Goal: Transaction & Acquisition: Book appointment/travel/reservation

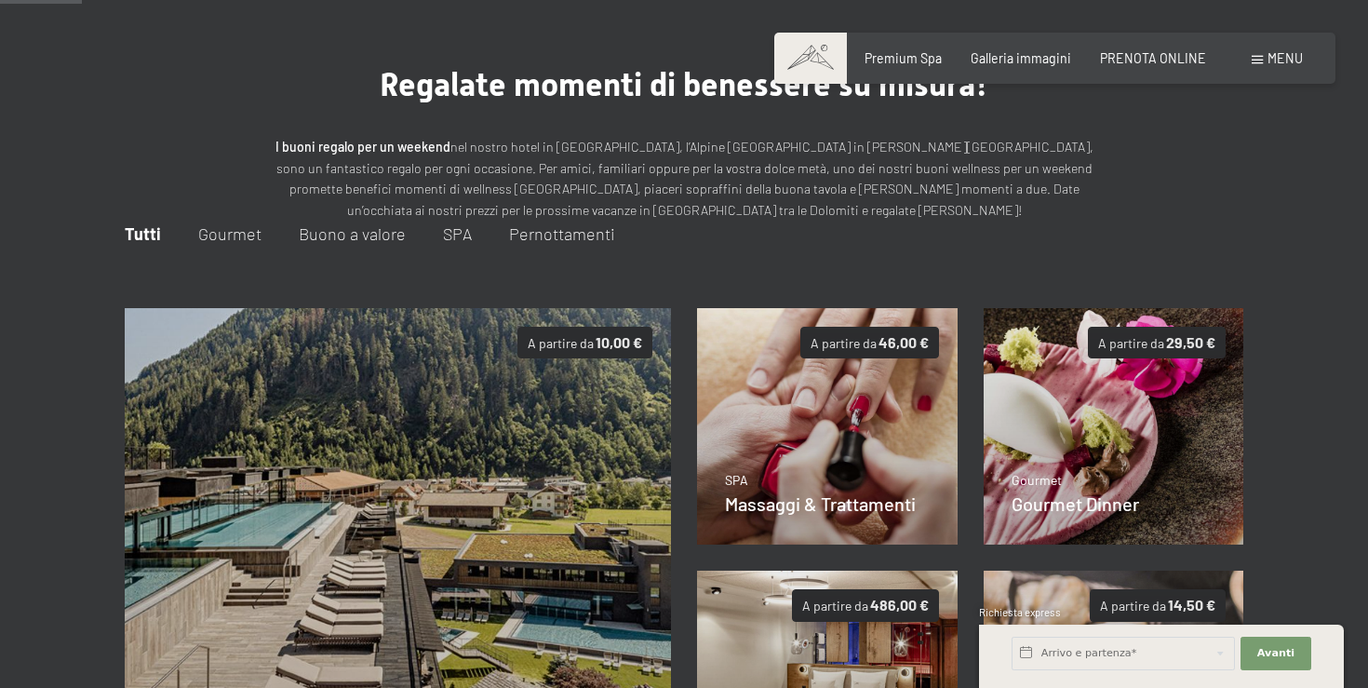
scroll to position [93, 0]
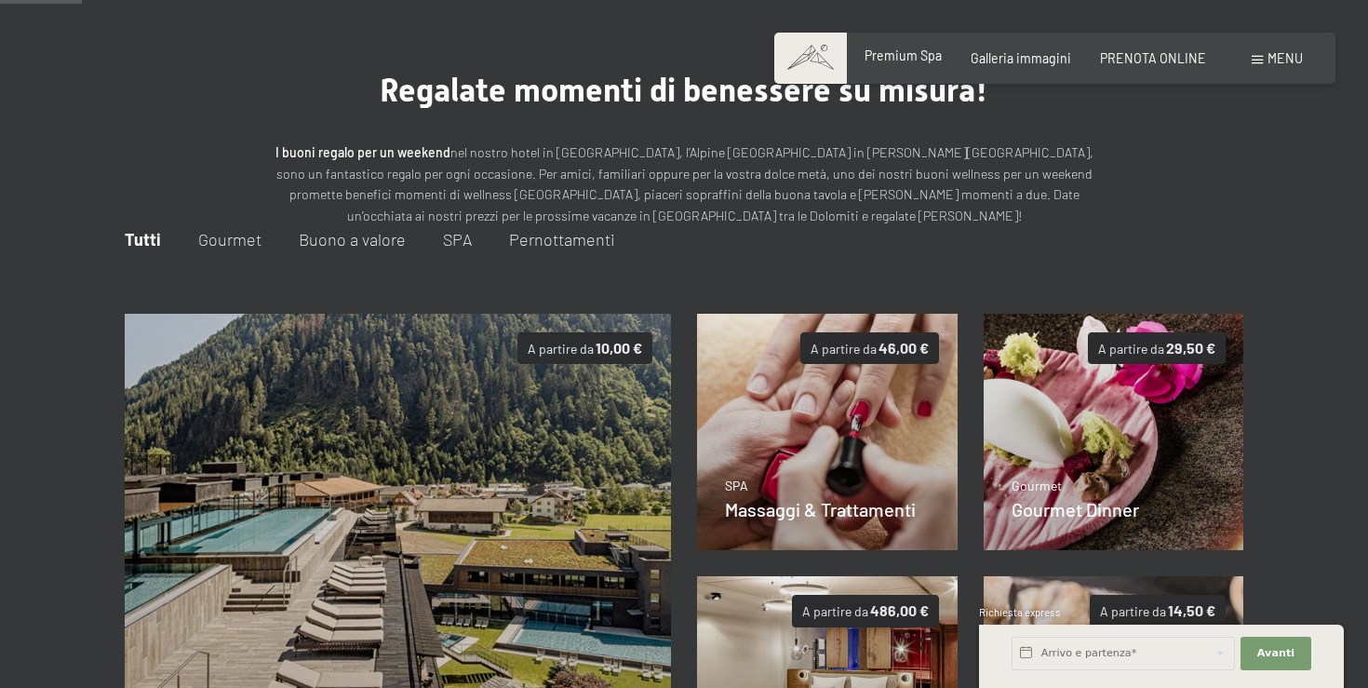
click at [916, 60] on span "Premium Spa" at bounding box center [902, 55] width 77 height 16
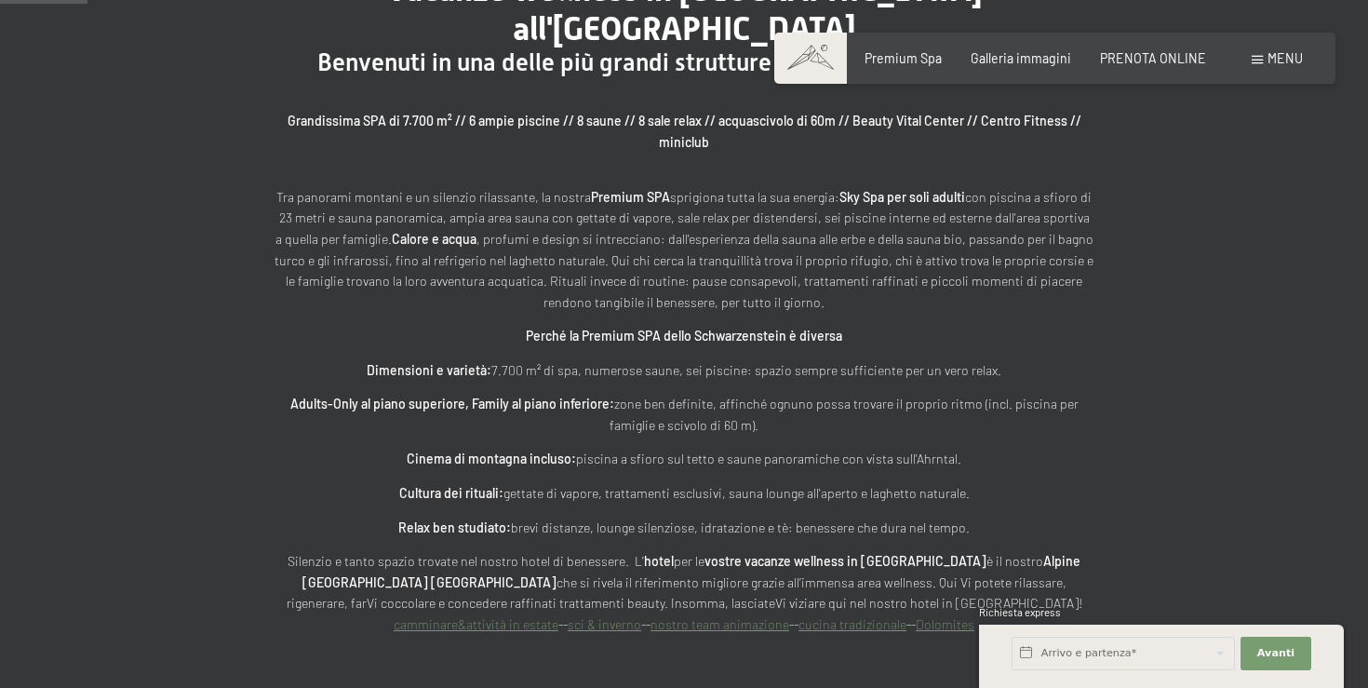
scroll to position [808, 0]
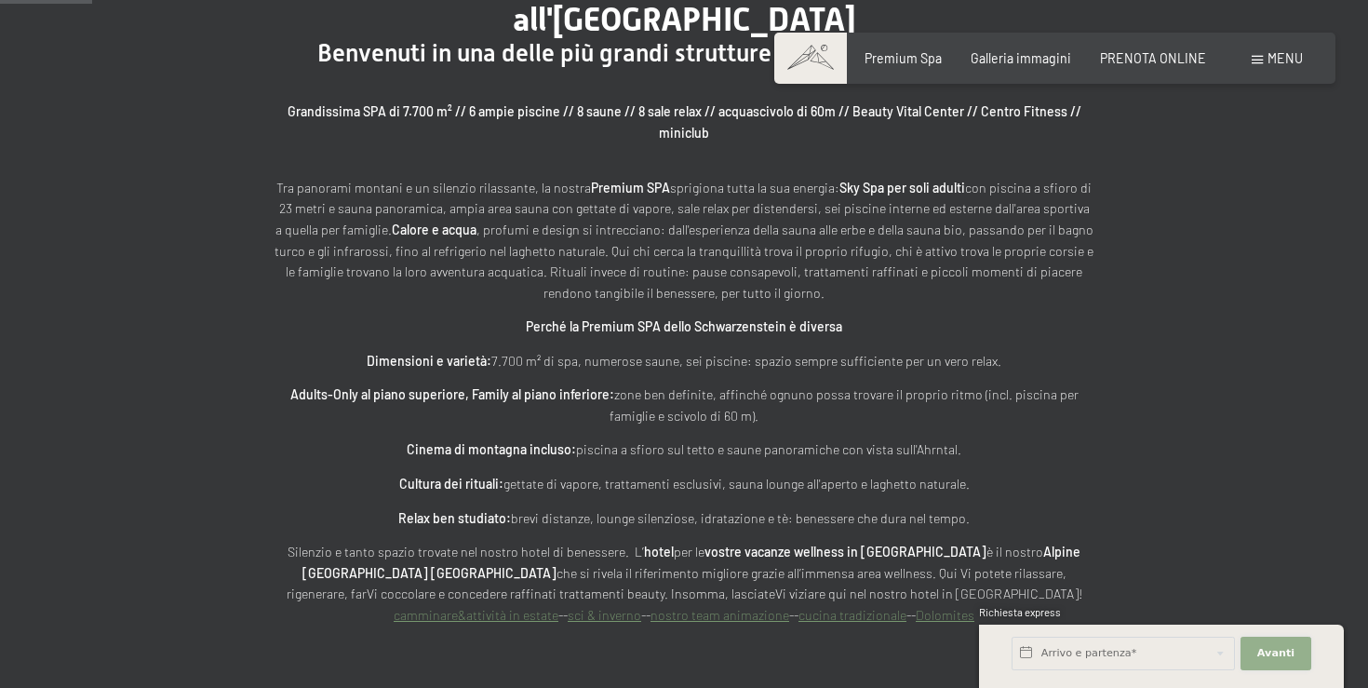
click at [1284, 654] on span "Avanti" at bounding box center [1275, 653] width 37 height 15
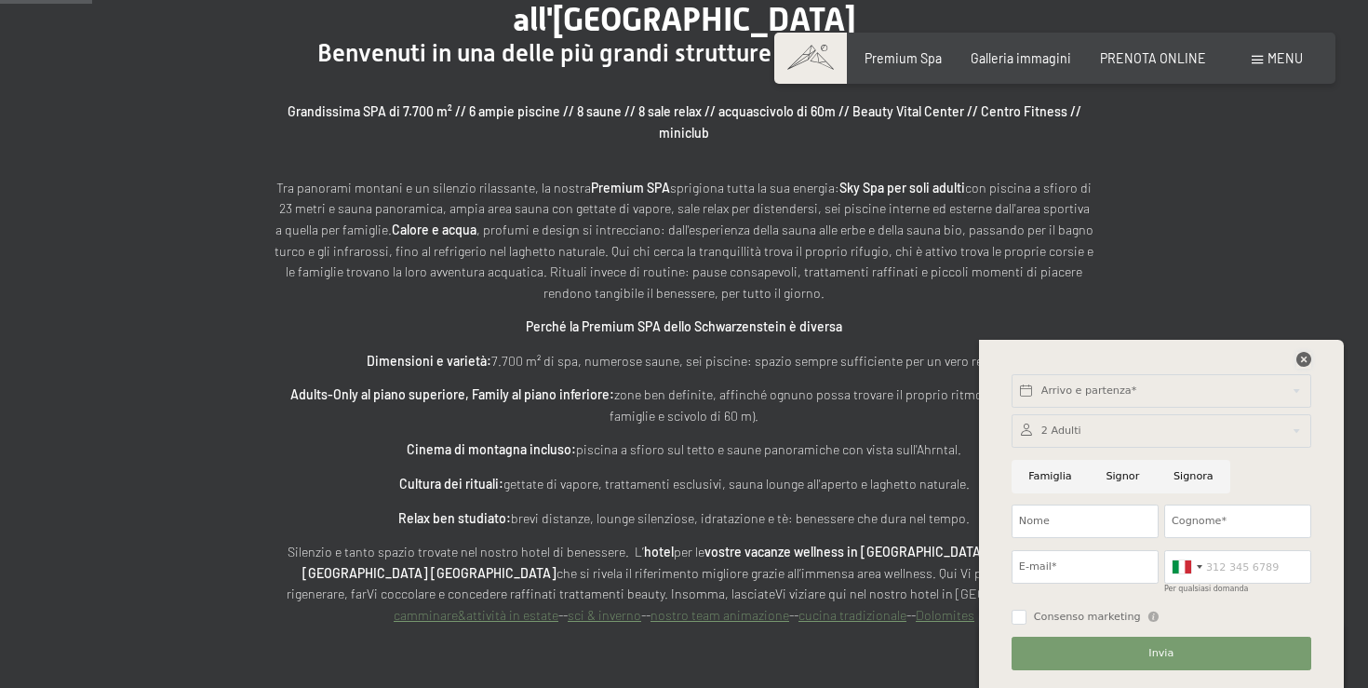
click at [1302, 356] on icon at bounding box center [1303, 359] width 15 height 15
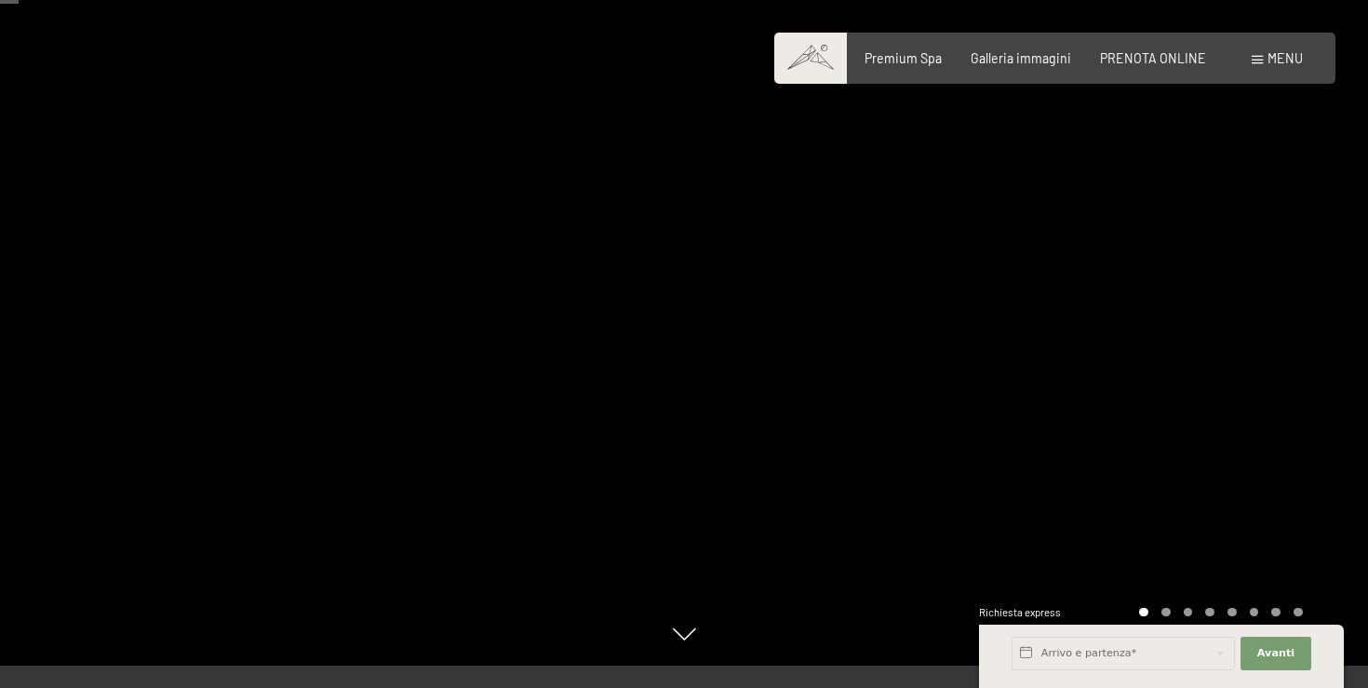
scroll to position [0, 0]
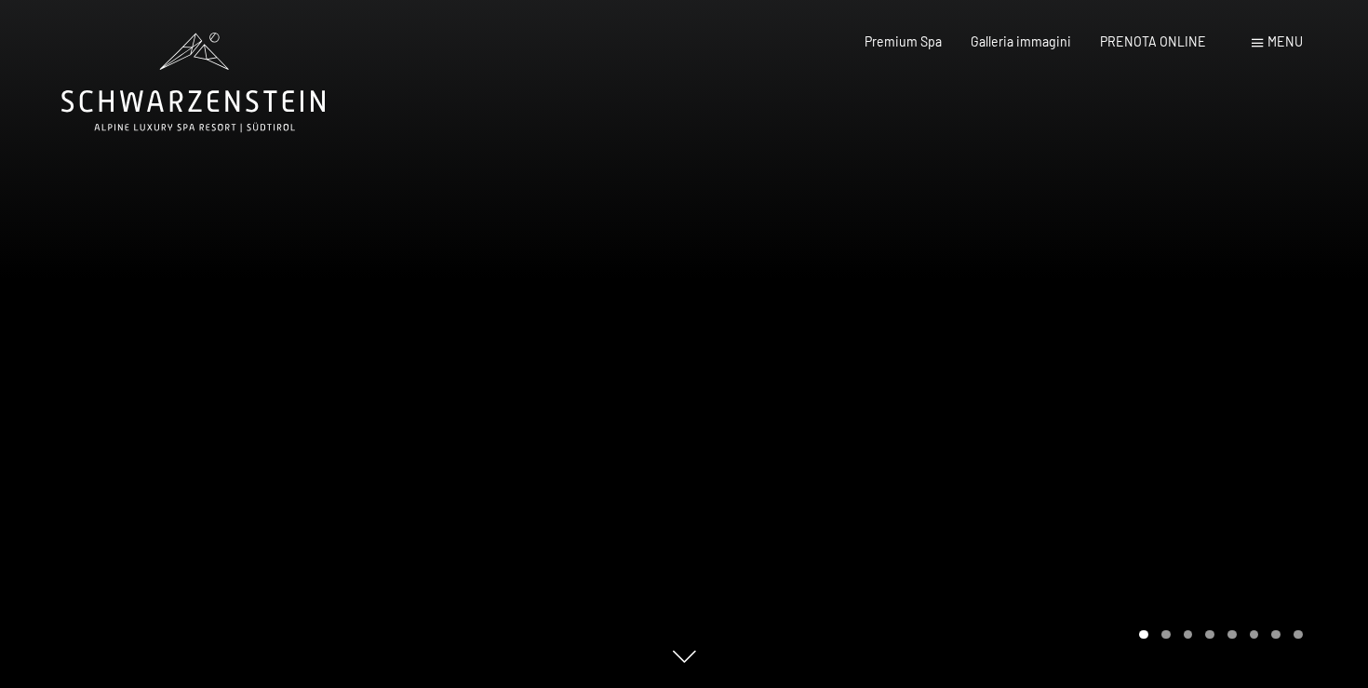
click at [1288, 49] on div "Menu" at bounding box center [1276, 42] width 51 height 19
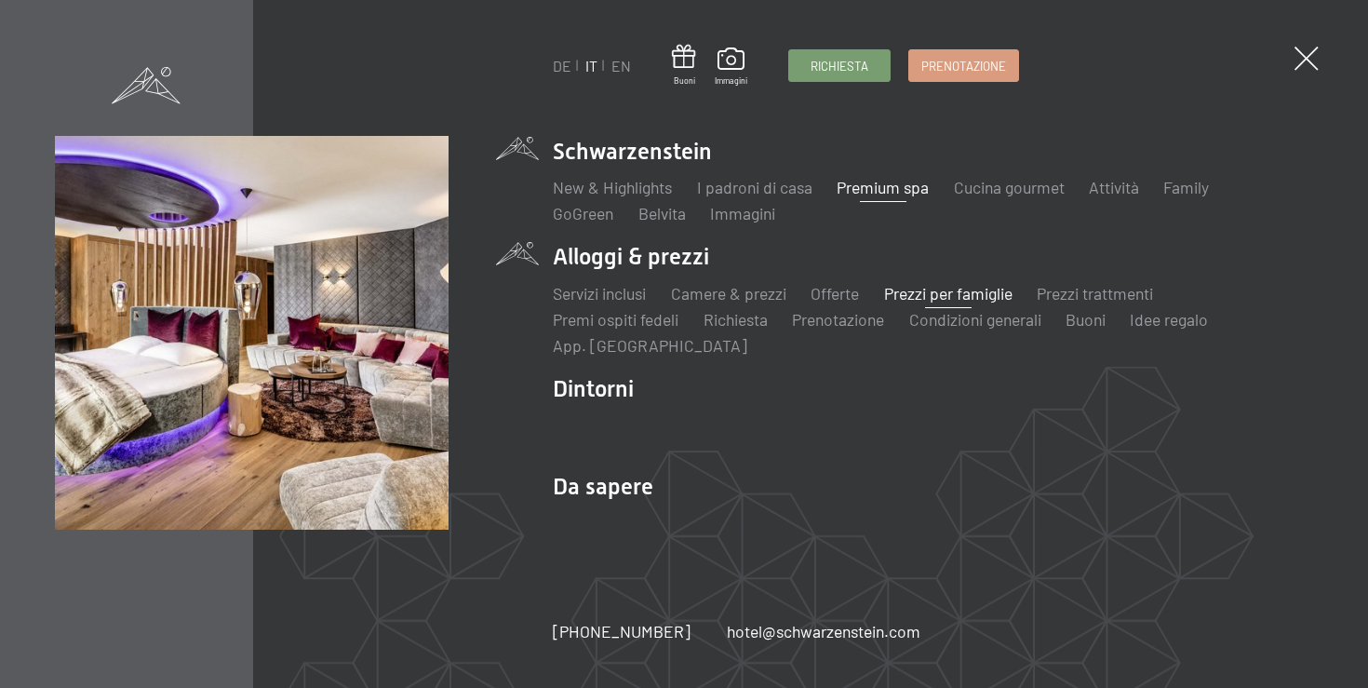
click at [926, 293] on link "Prezzi per famiglie" at bounding box center [948, 293] width 128 height 20
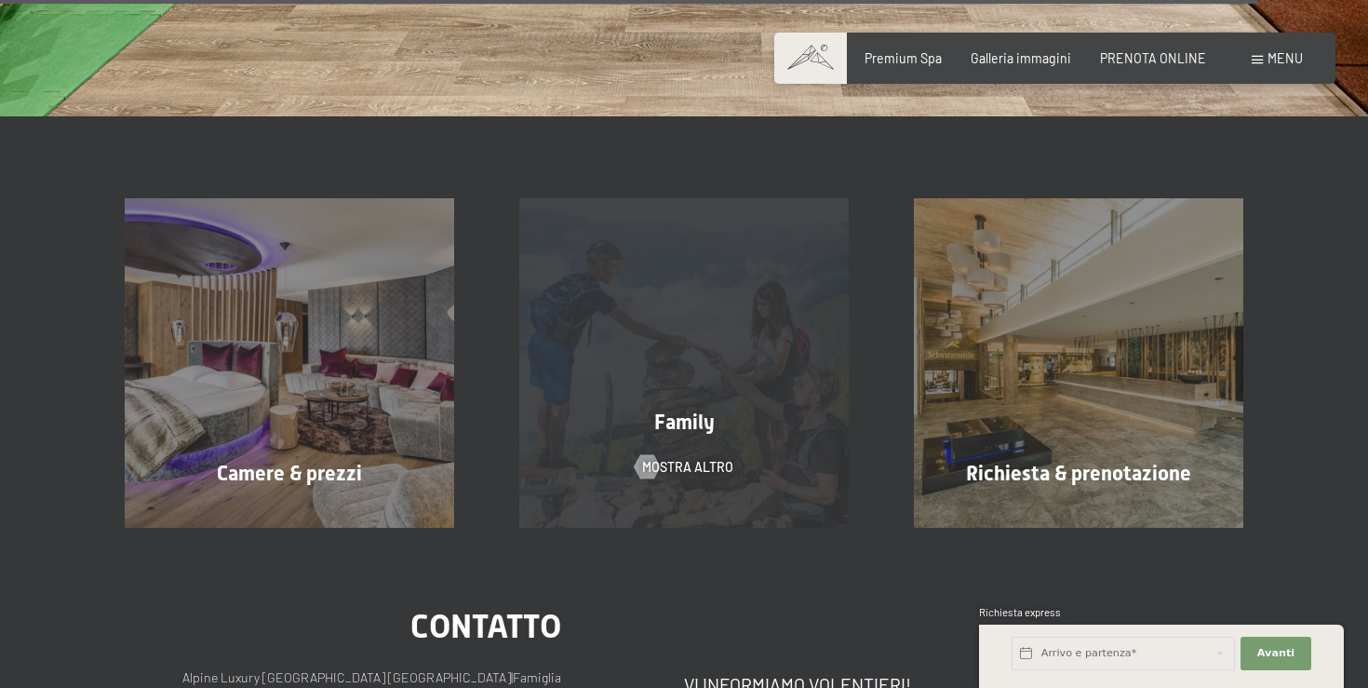
scroll to position [6448, 0]
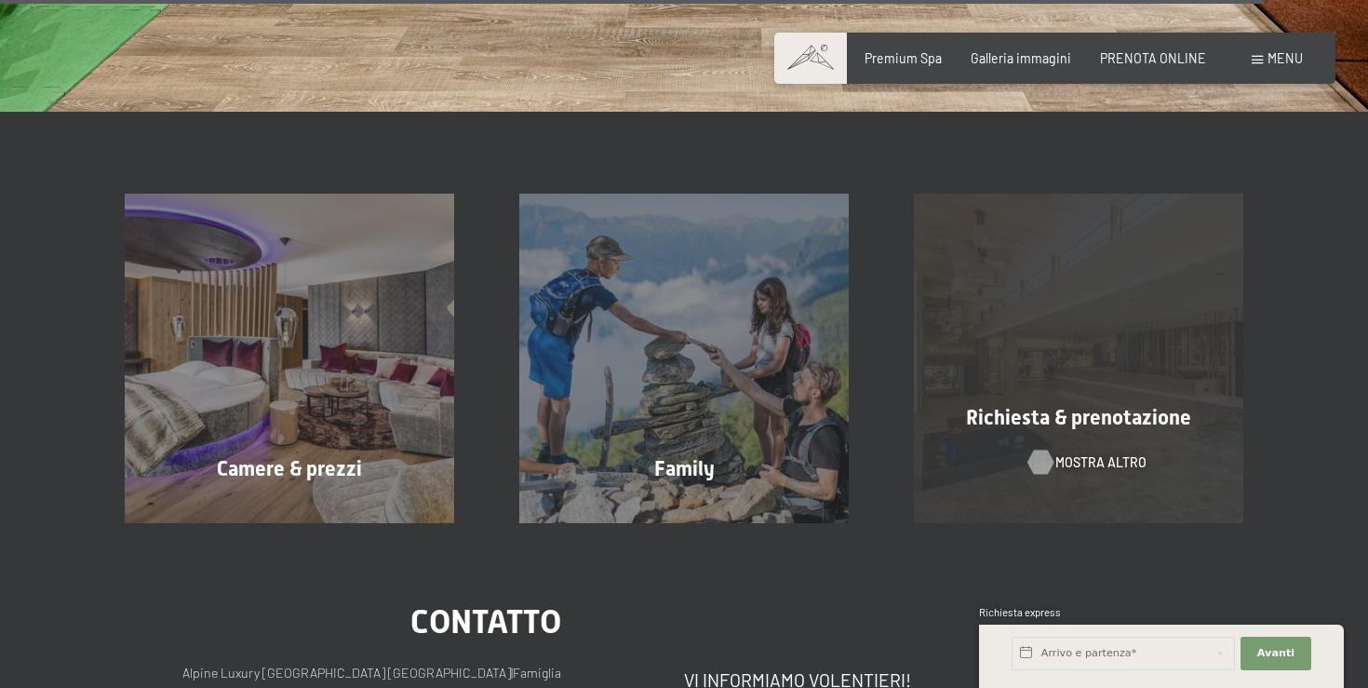
click at [1086, 453] on span "mostra altro" at bounding box center [1100, 462] width 91 height 19
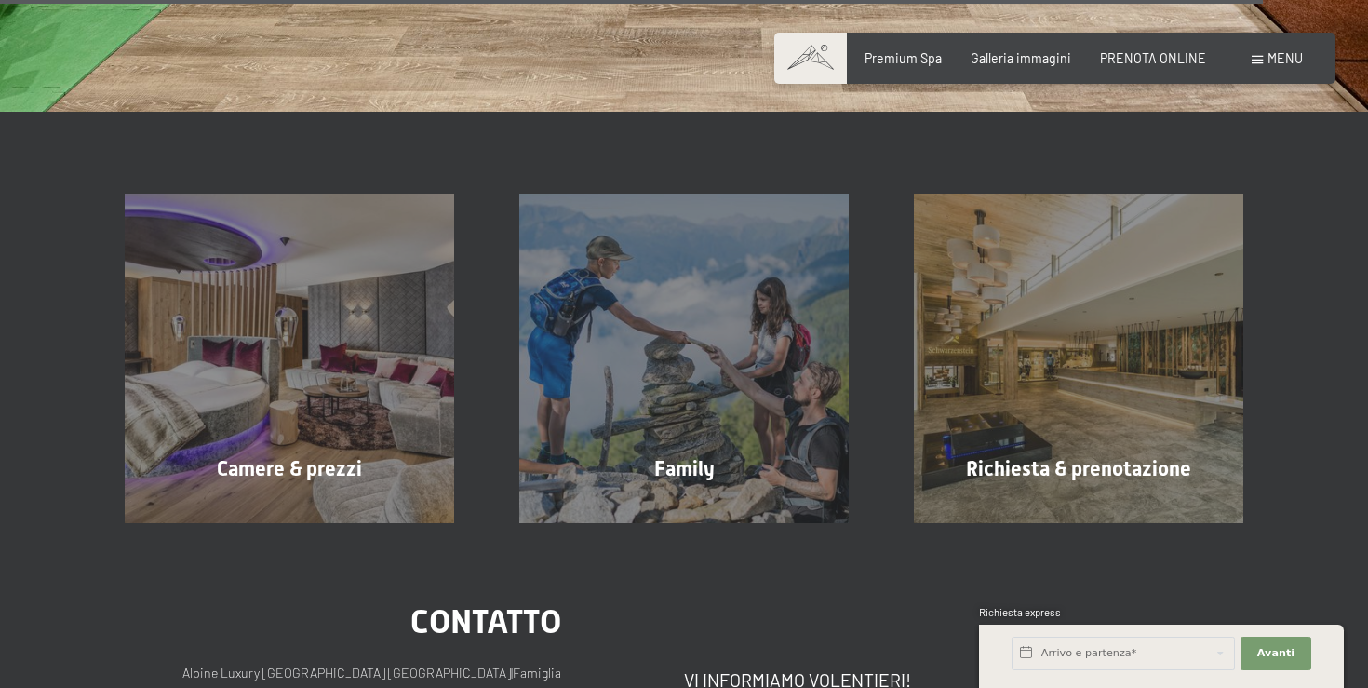
click at [1281, 60] on span "Menu" at bounding box center [1284, 58] width 35 height 16
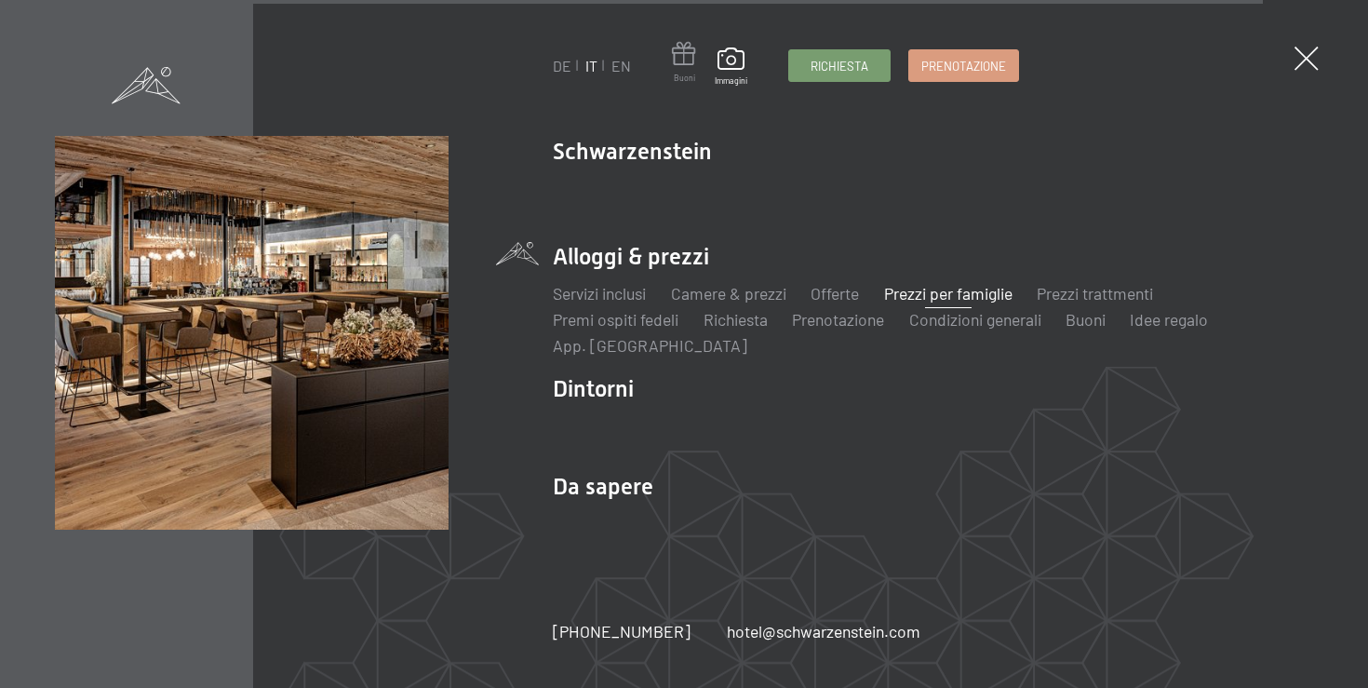
click at [685, 62] on span at bounding box center [684, 57] width 24 height 31
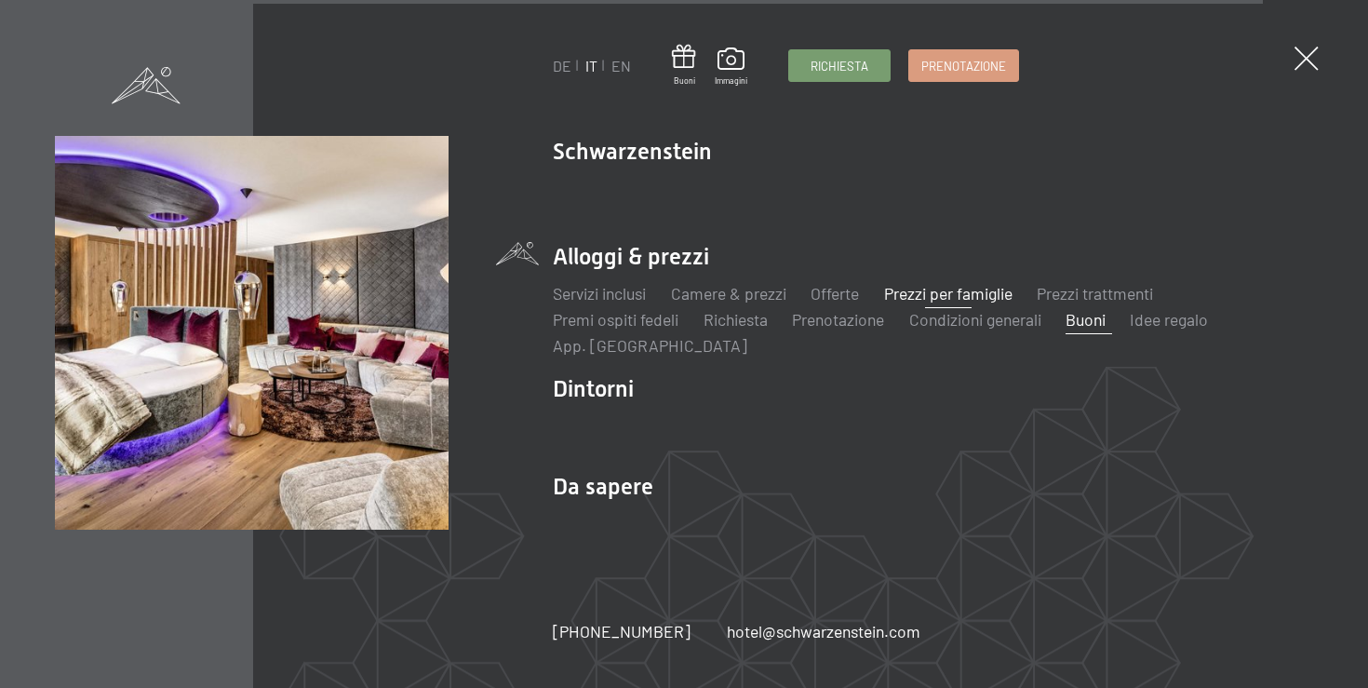
click at [1084, 320] on link "Buoni" at bounding box center [1085, 319] width 40 height 20
click at [1175, 327] on link "Idee regalo" at bounding box center [1168, 319] width 78 height 20
click at [1102, 325] on link "Buoni" at bounding box center [1085, 319] width 40 height 20
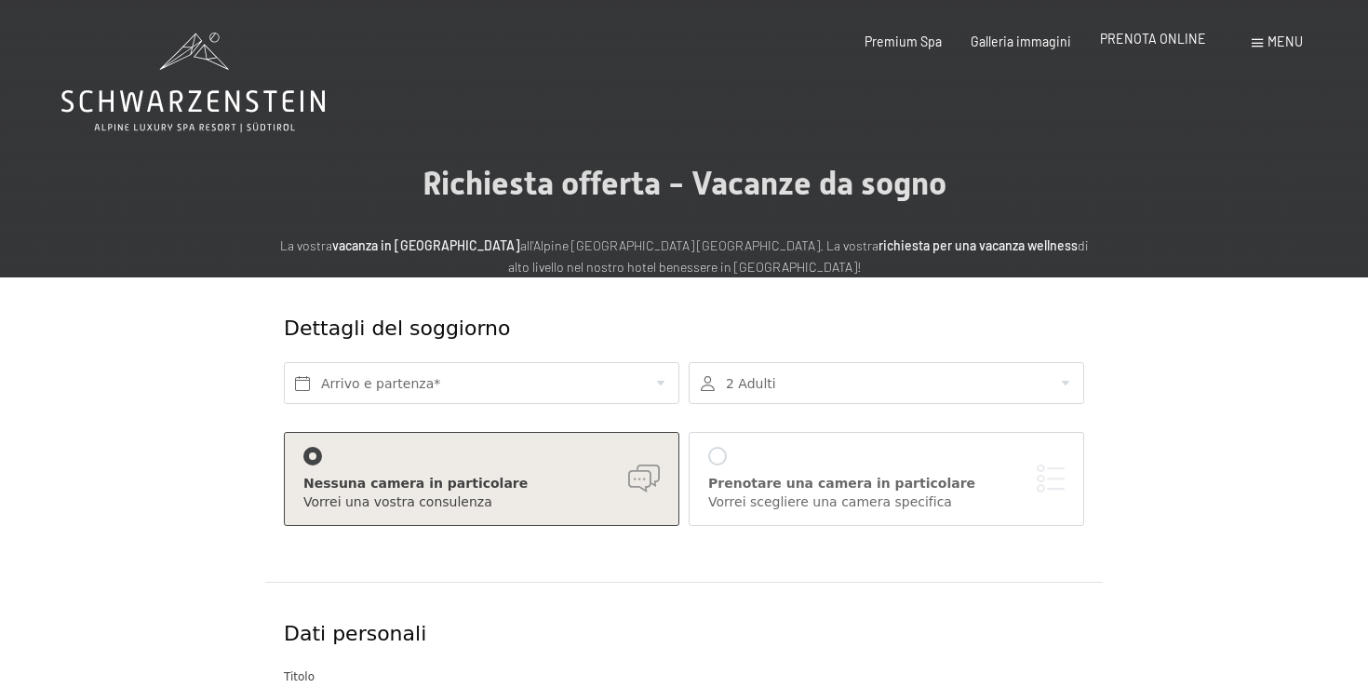
click at [1167, 46] on span "PRENOTA ONLINE" at bounding box center [1153, 39] width 106 height 16
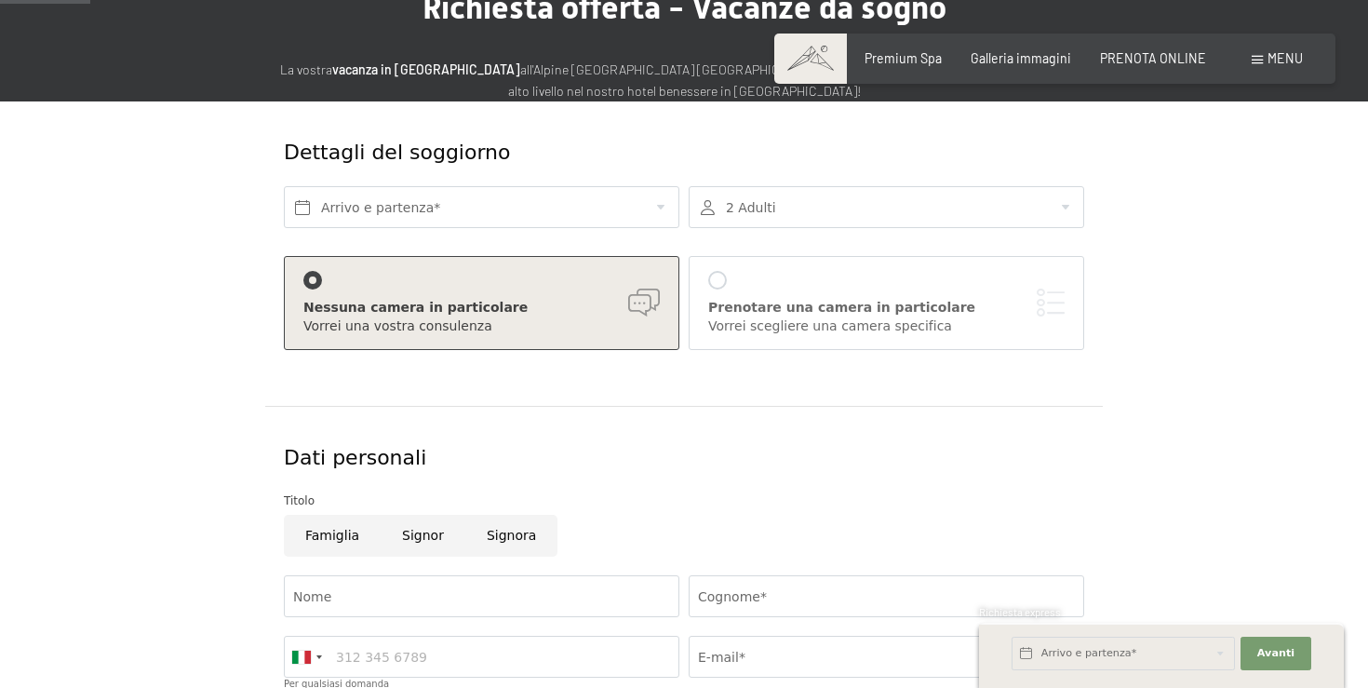
scroll to position [195, 0]
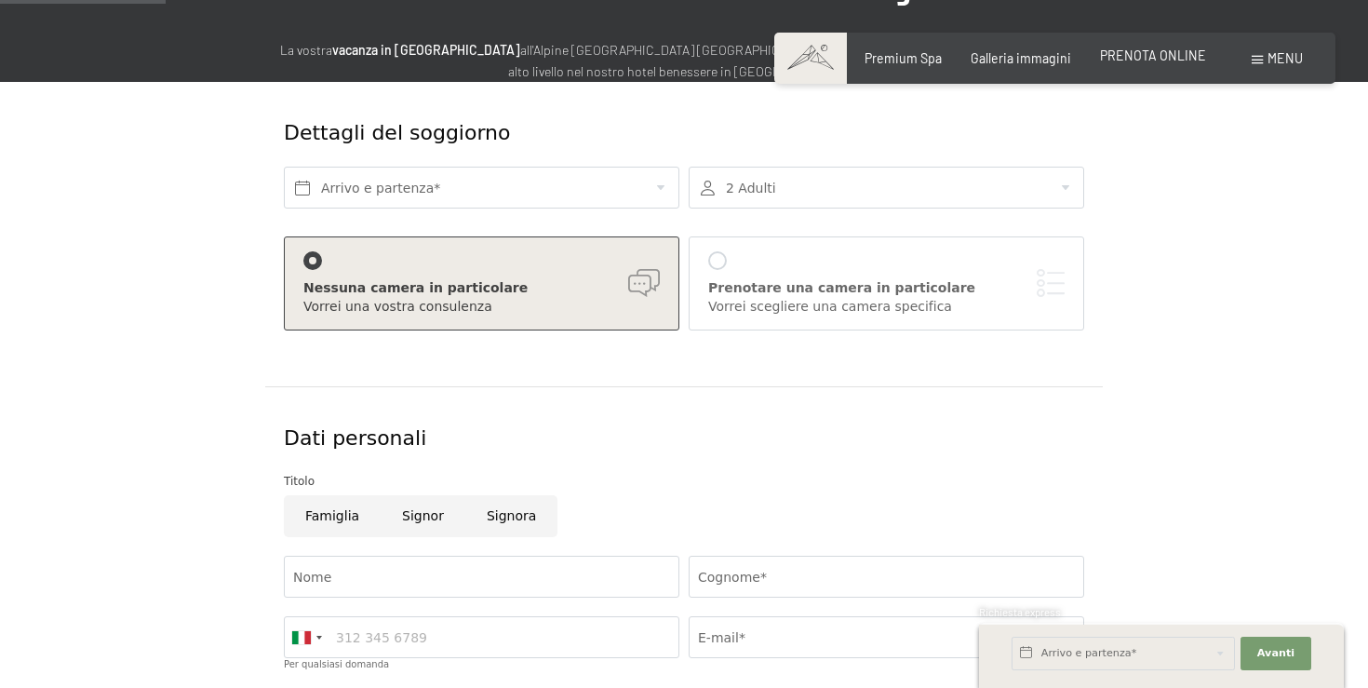
click at [1184, 59] on span "PRENOTA ONLINE" at bounding box center [1153, 55] width 106 height 16
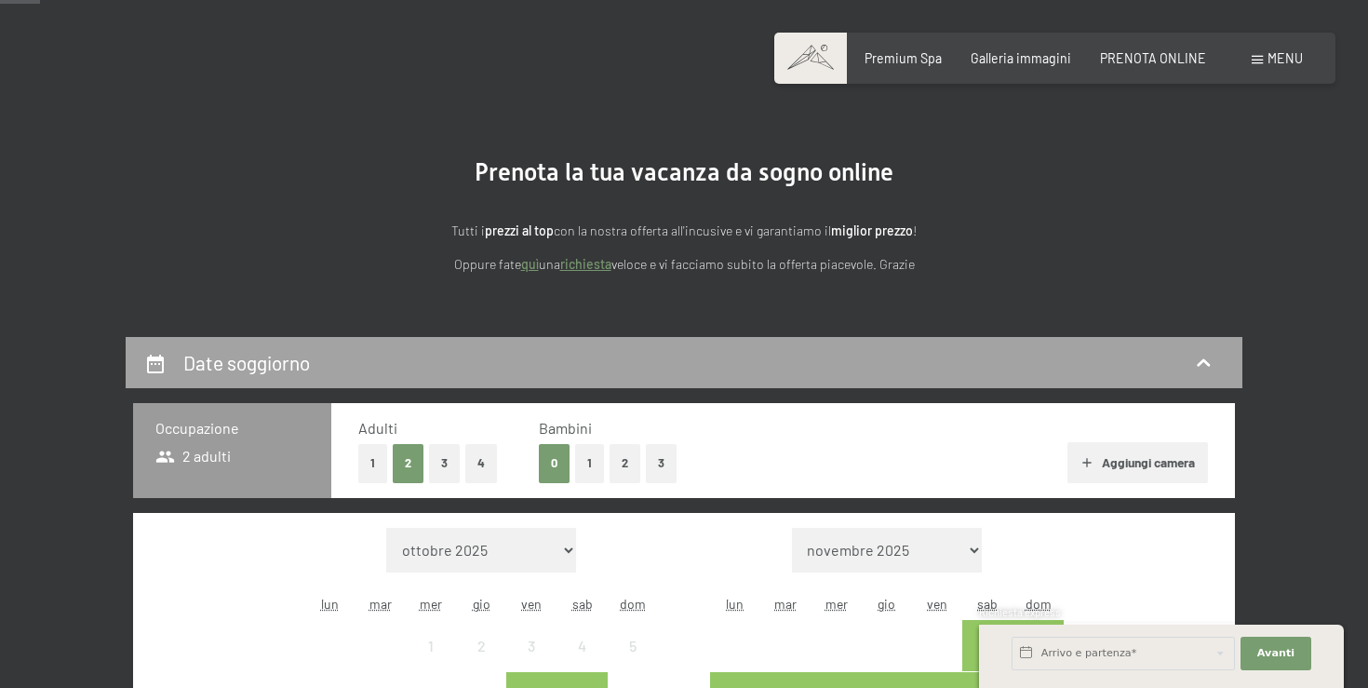
scroll to position [301, 0]
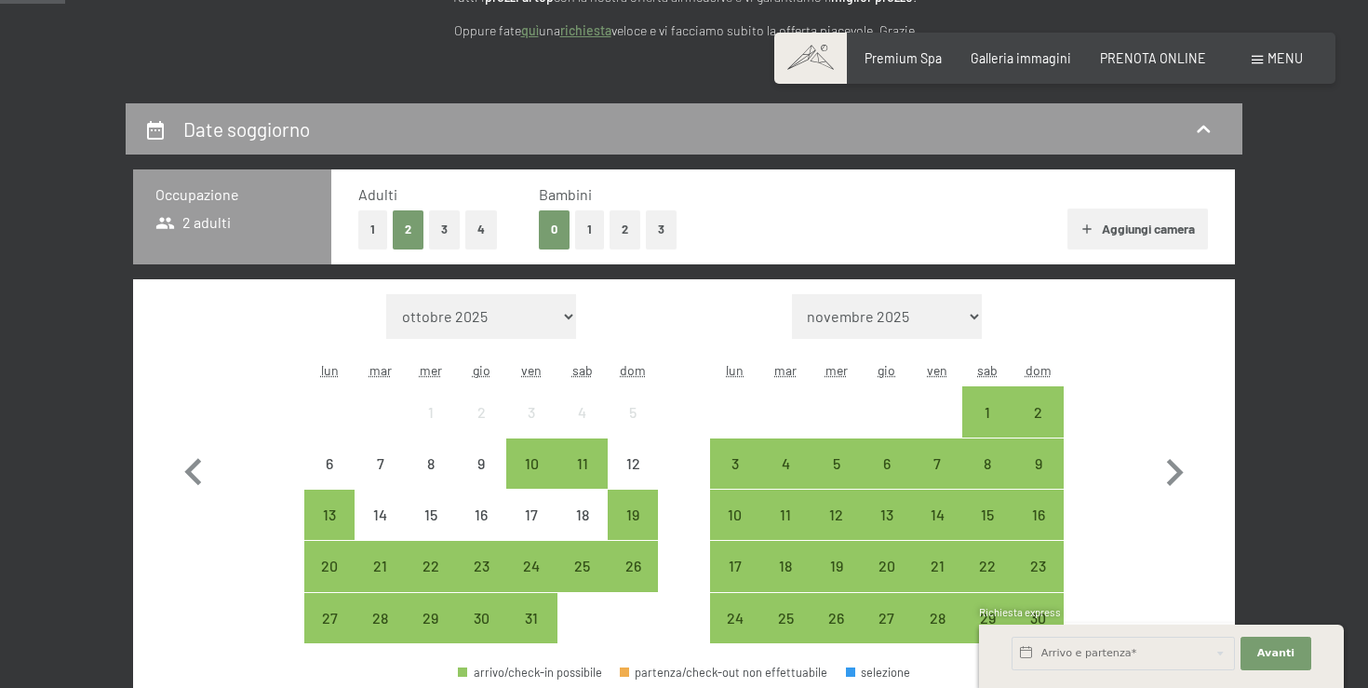
click at [590, 223] on button "1" at bounding box center [589, 229] width 29 height 38
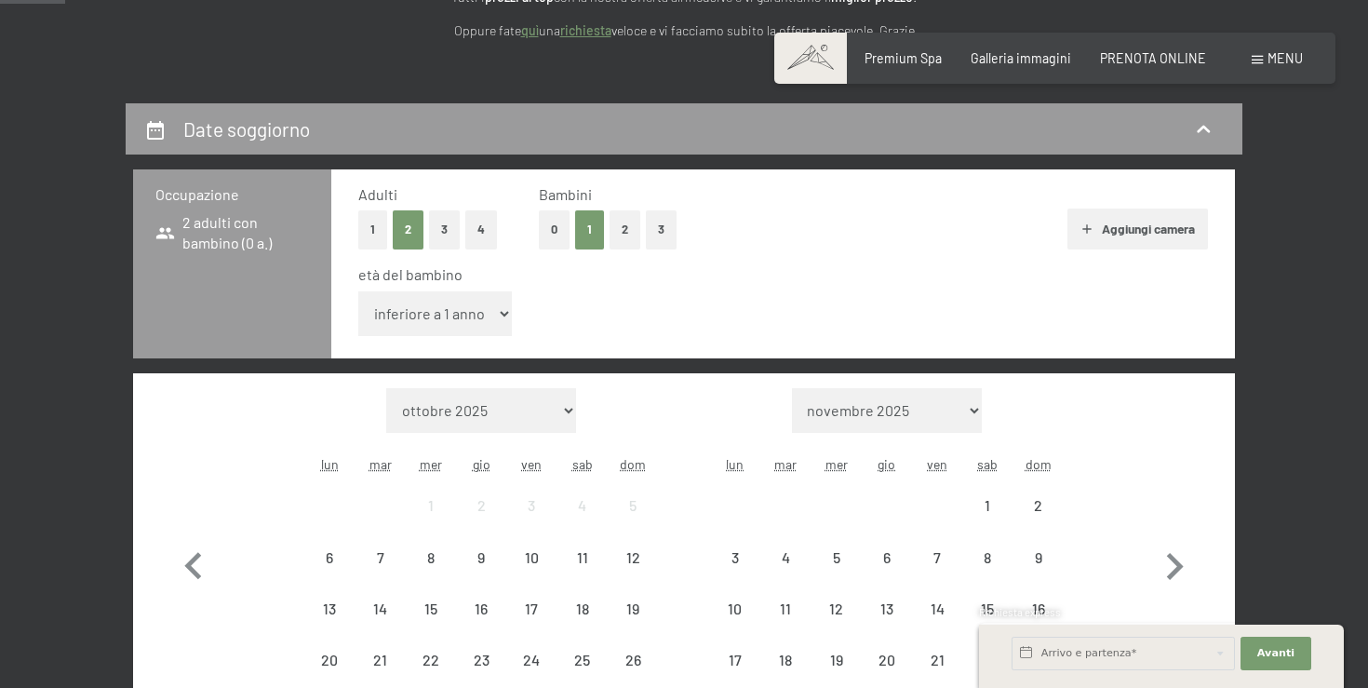
click at [459, 312] on select "inferiore a 1 anno 1 anno 2 anni 3 anni 4 anni 5 anni 6 anni 7 anni 8 anni 9 an…" at bounding box center [435, 313] width 154 height 45
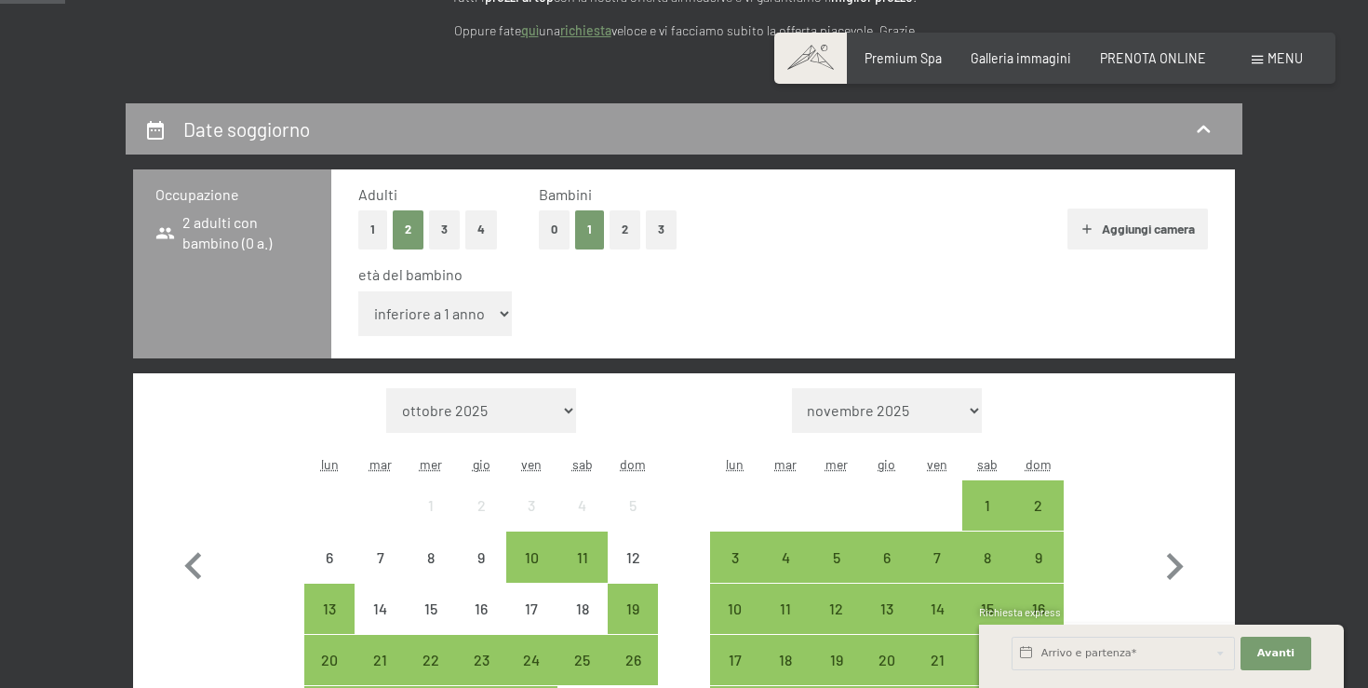
select select "9"
click at [358, 291] on select "inferiore a 1 anno 1 anno 2 anni 3 anni 4 anni 5 anni 6 anni 7 anni 8 anni 9 an…" at bounding box center [435, 313] width 154 height 45
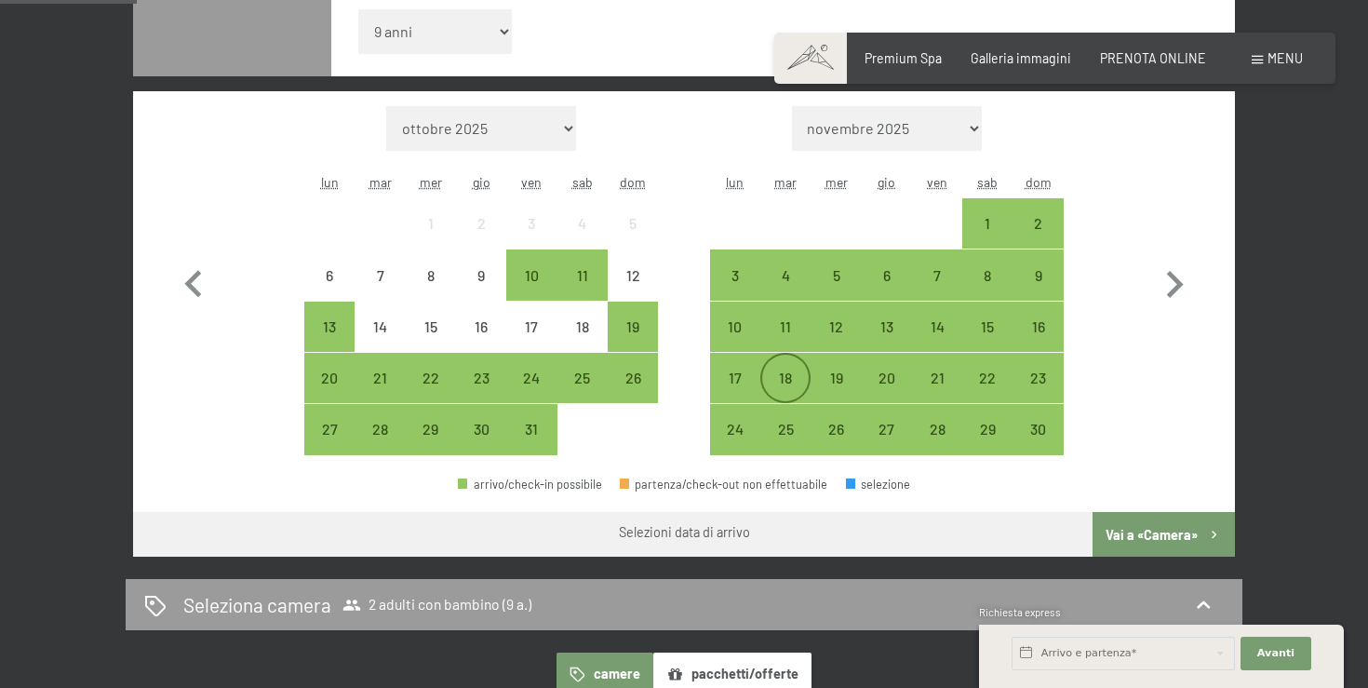
scroll to position [572, 0]
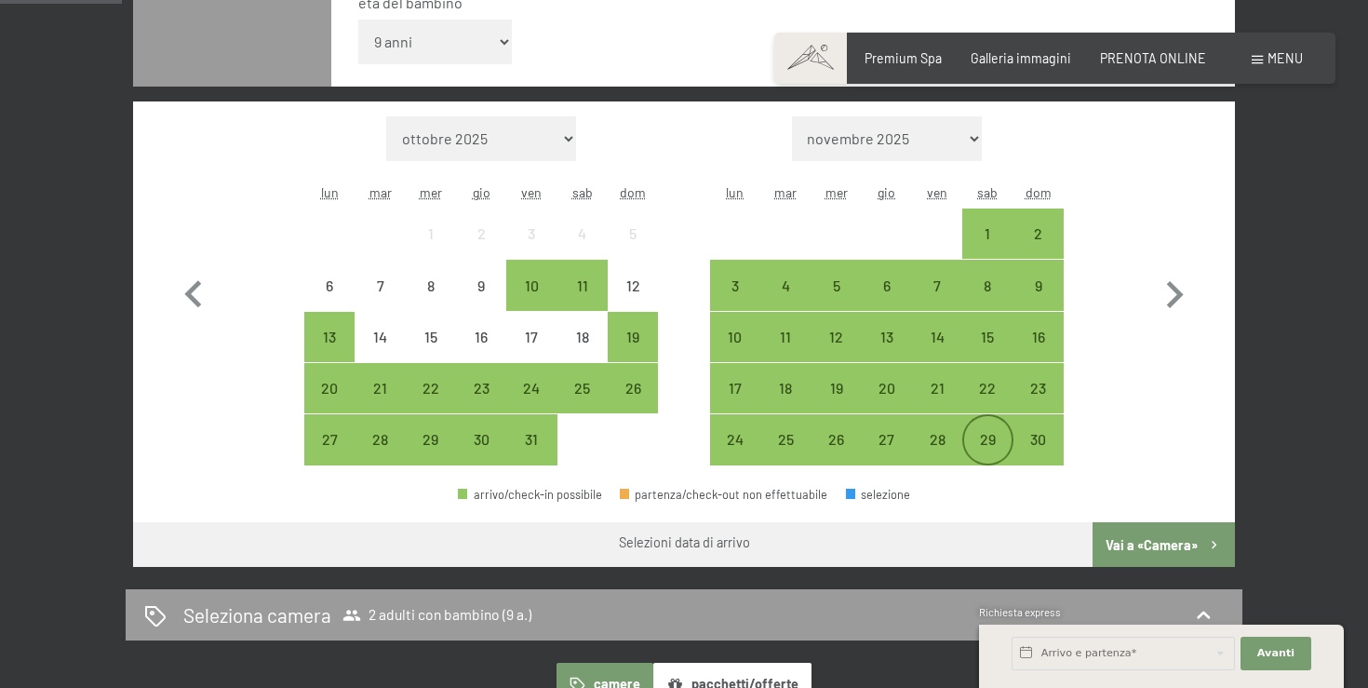
click at [991, 437] on div "29" at bounding box center [987, 455] width 47 height 47
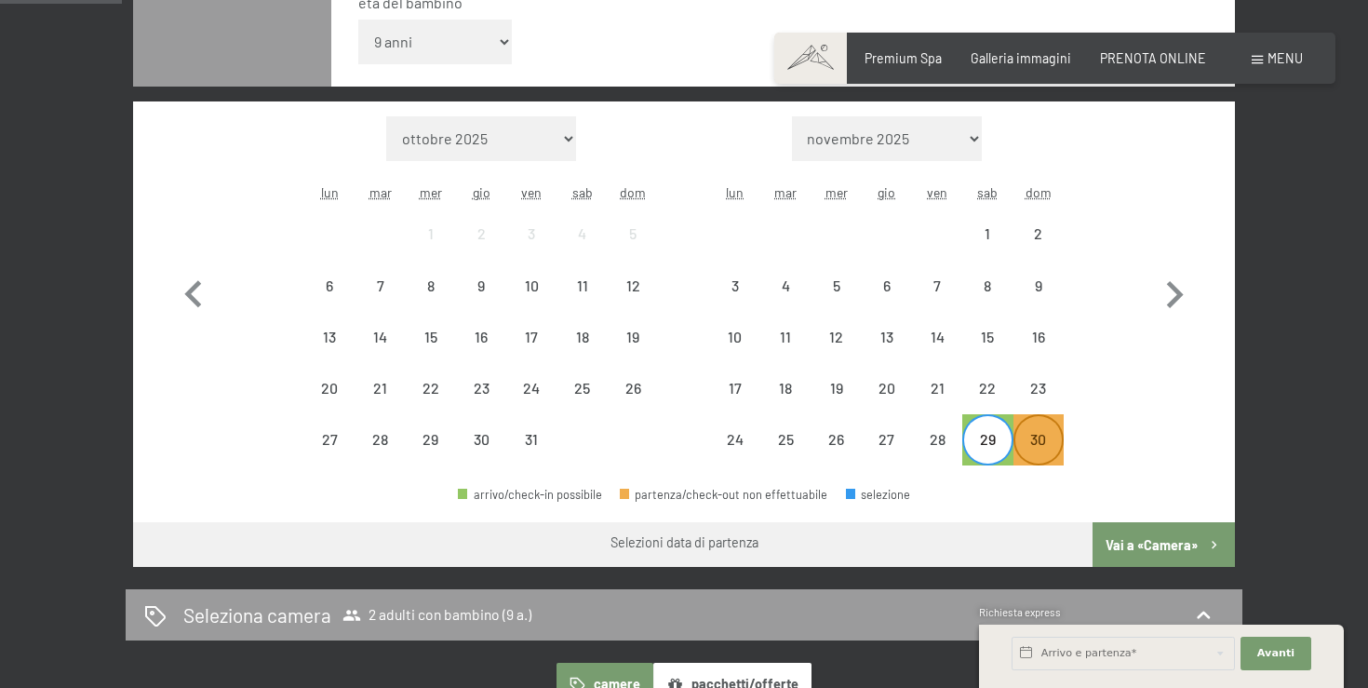
click at [1042, 440] on div "30" at bounding box center [1038, 455] width 47 height 47
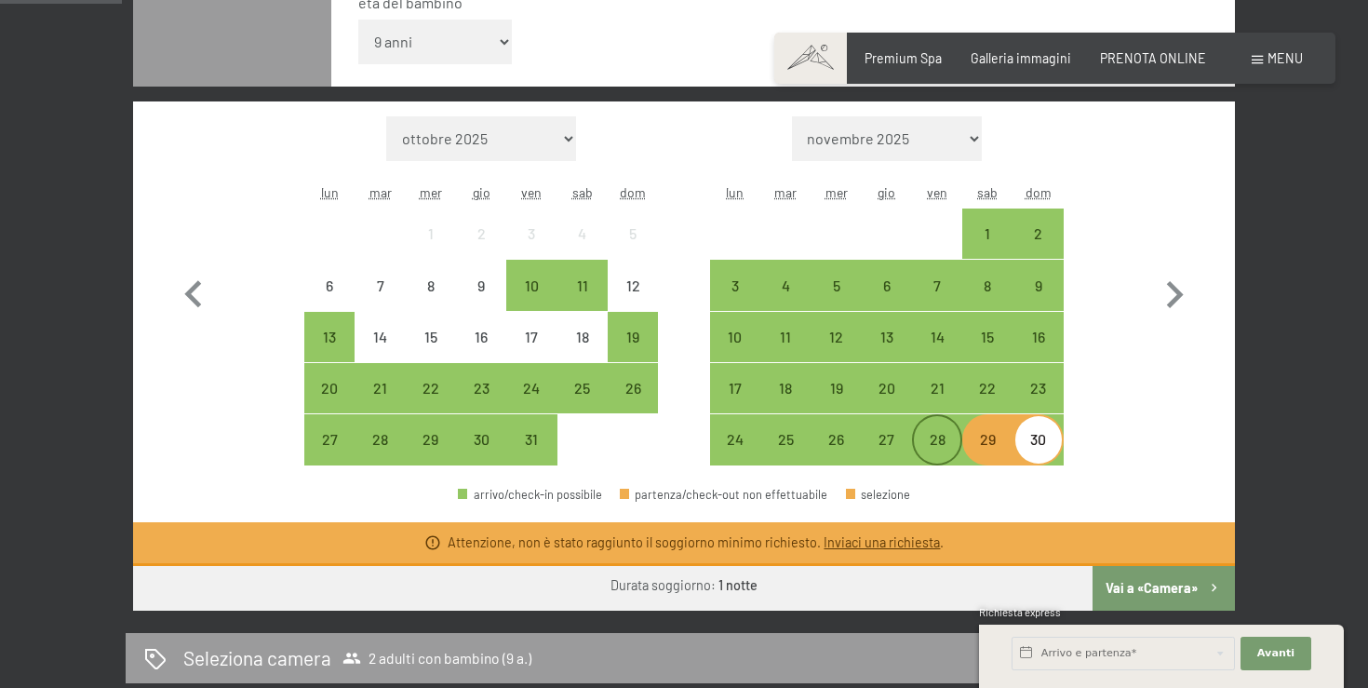
click at [926, 444] on div "28" at bounding box center [937, 455] width 47 height 47
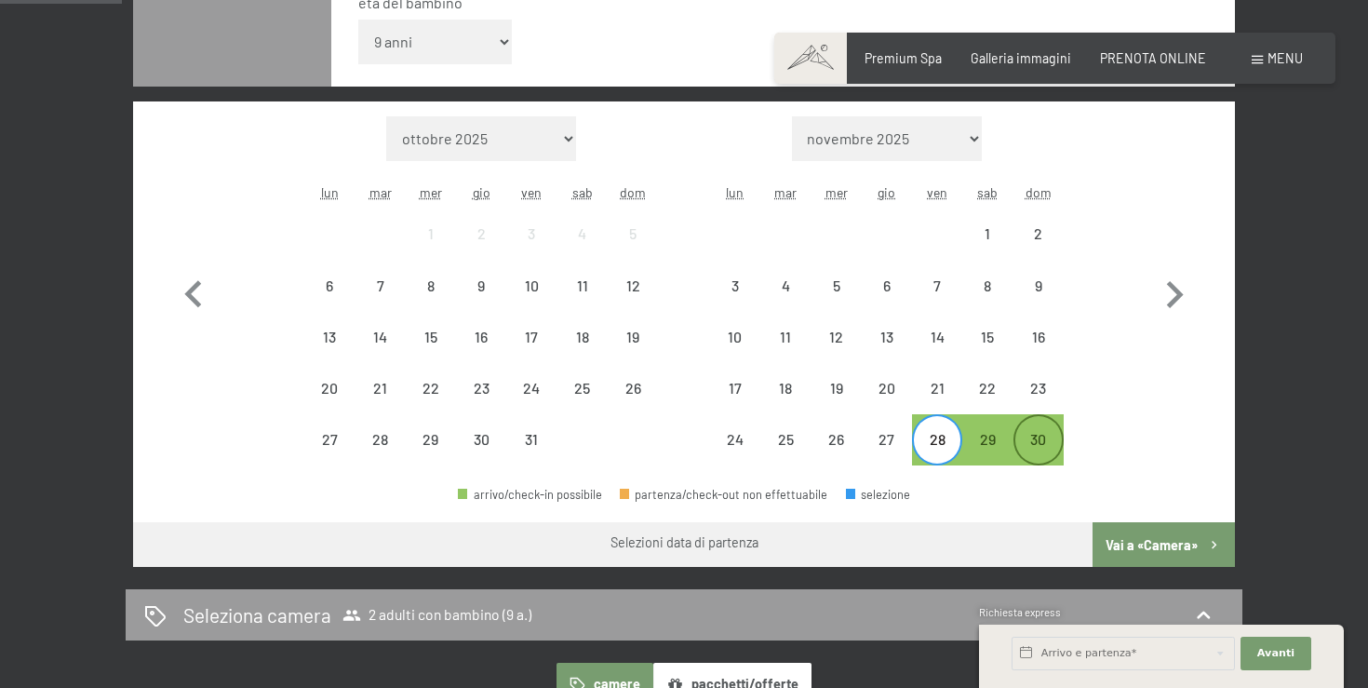
click at [1041, 442] on div "30" at bounding box center [1038, 455] width 47 height 47
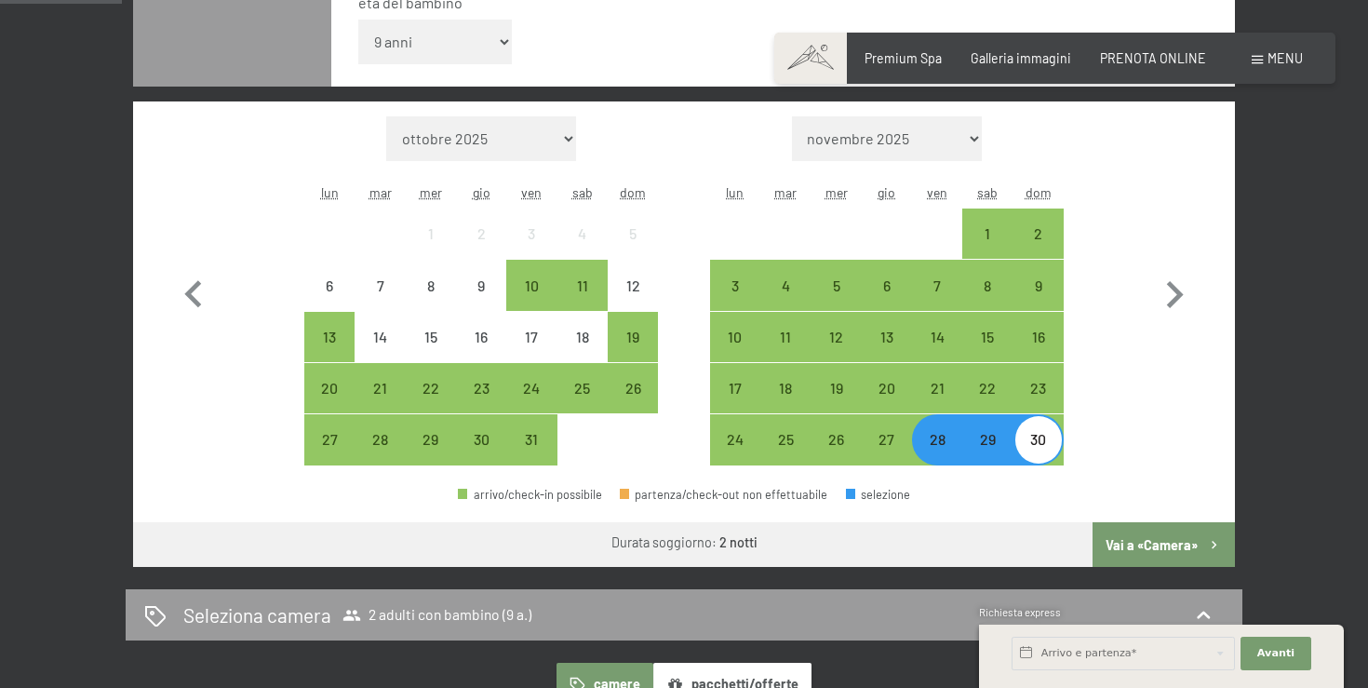
click at [1152, 543] on button "Vai a «Camera»" at bounding box center [1163, 544] width 142 height 45
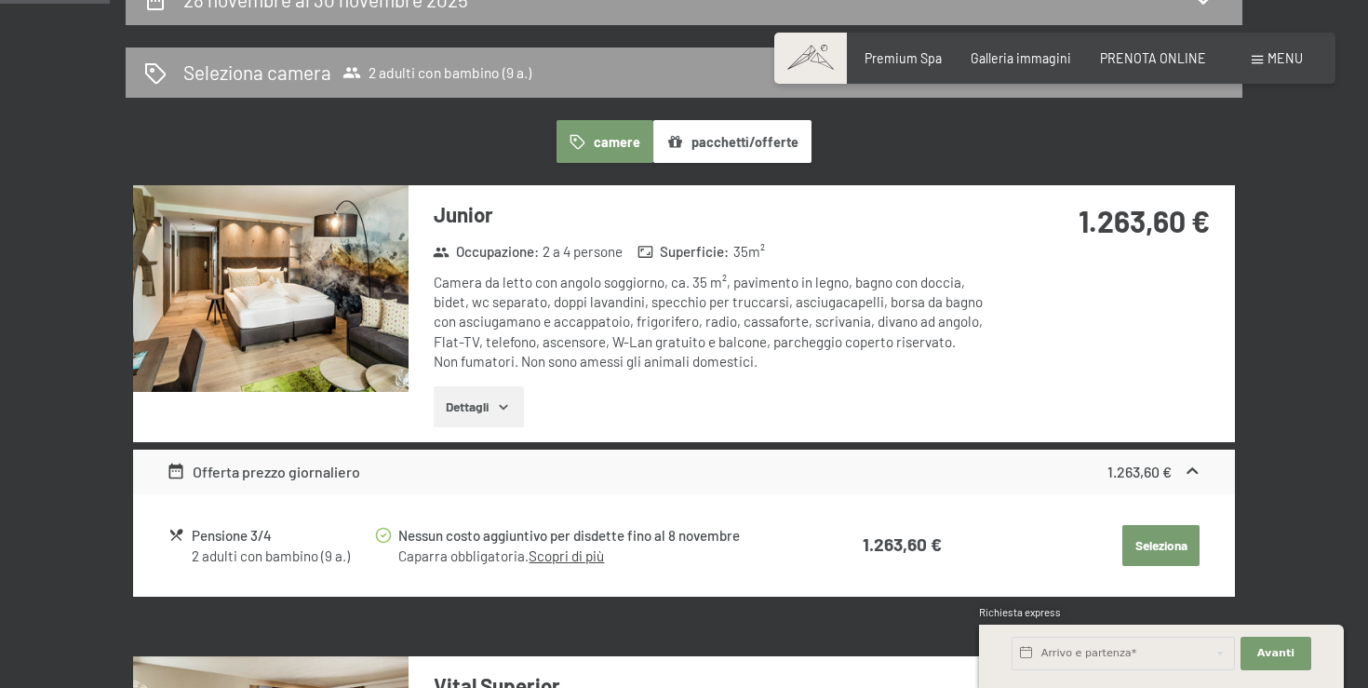
scroll to position [435, 0]
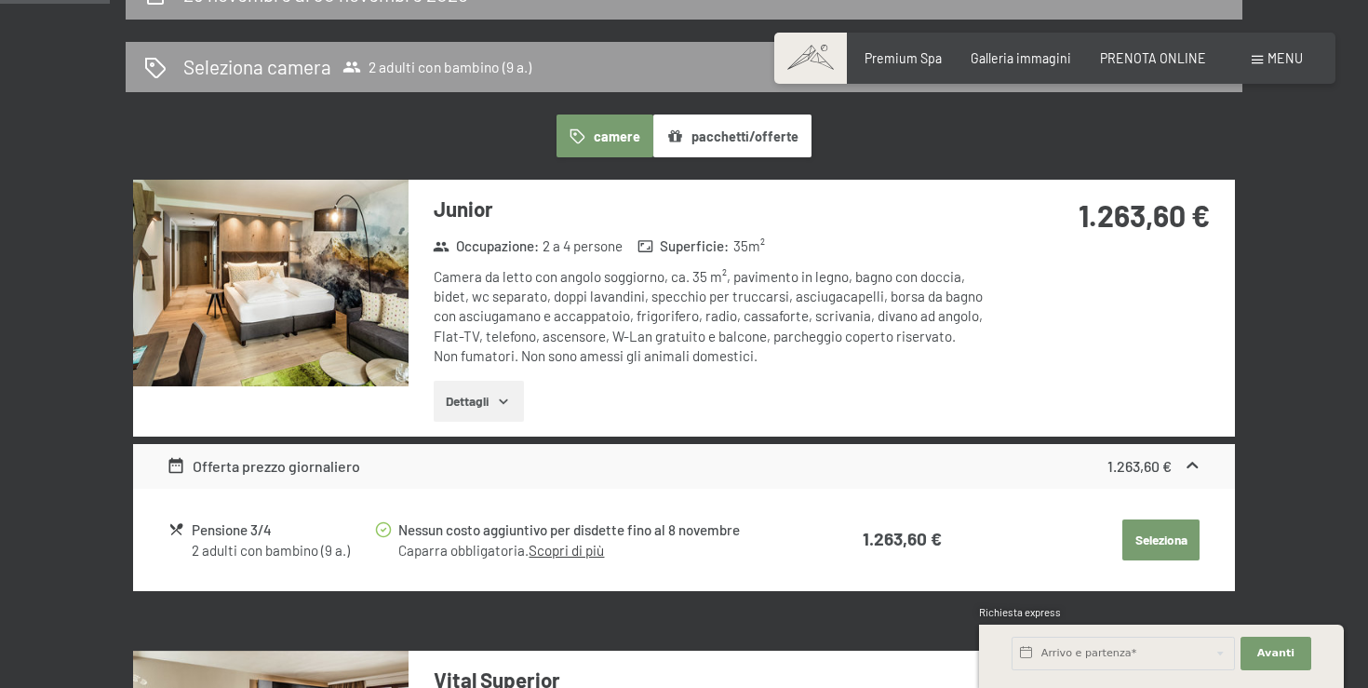
click at [496, 424] on div "Junior Occupazione : 2 a 4 persone Superficie : 35 m² Camera da letto con angol…" at bounding box center [697, 308] width 579 height 256
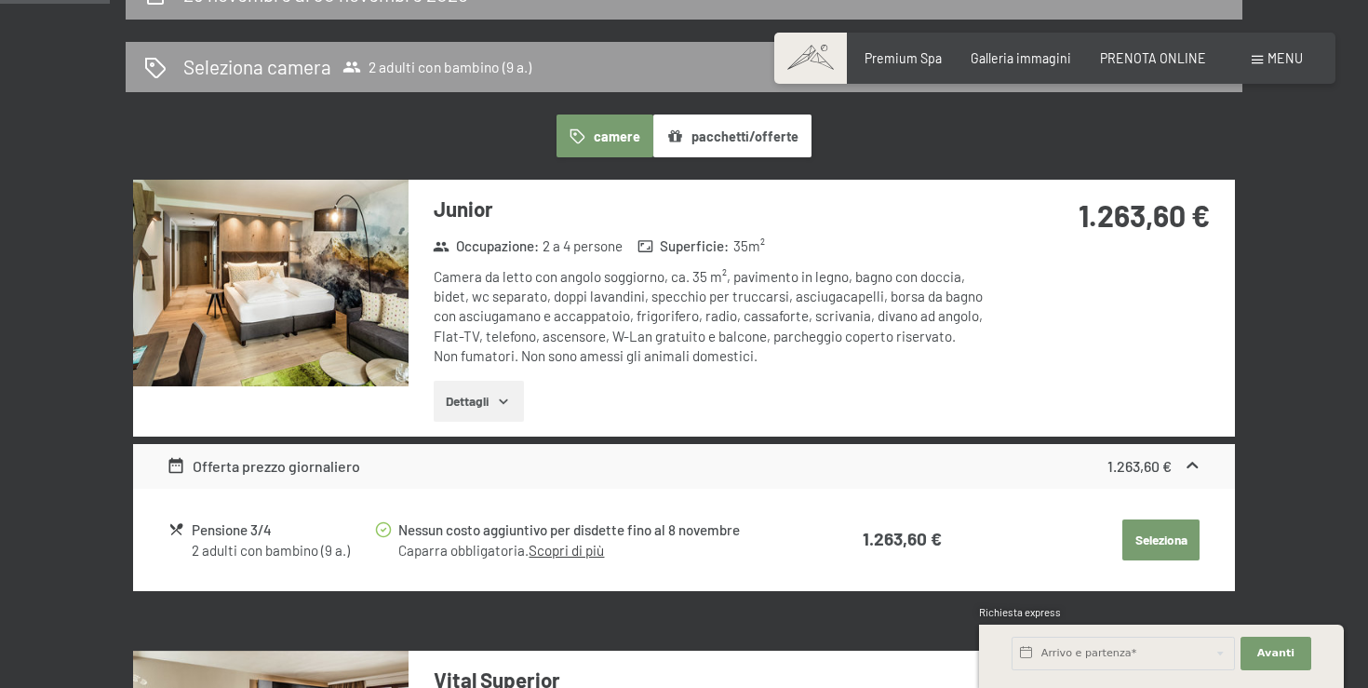
click at [669, 368] on div "Junior Occupazione : 2 a 4 persone Superficie : 35 m² Camera da letto con angol…" at bounding box center [697, 308] width 579 height 256
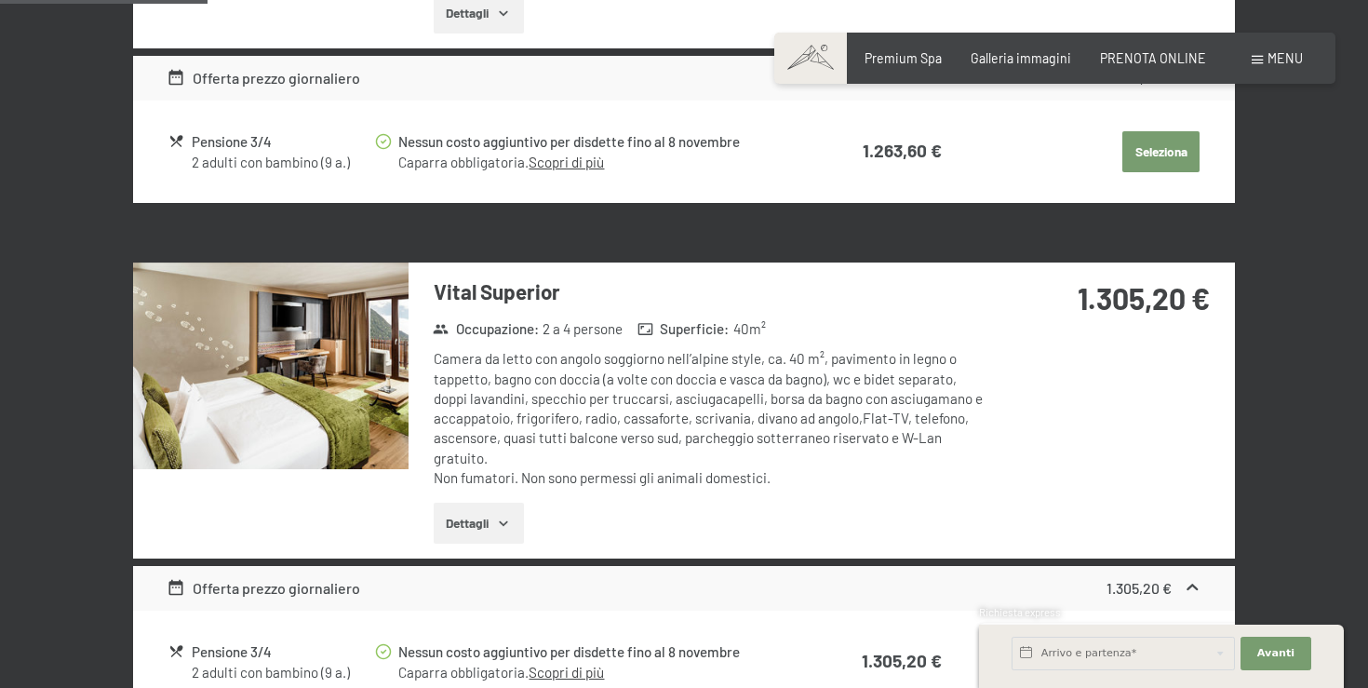
scroll to position [825, 0]
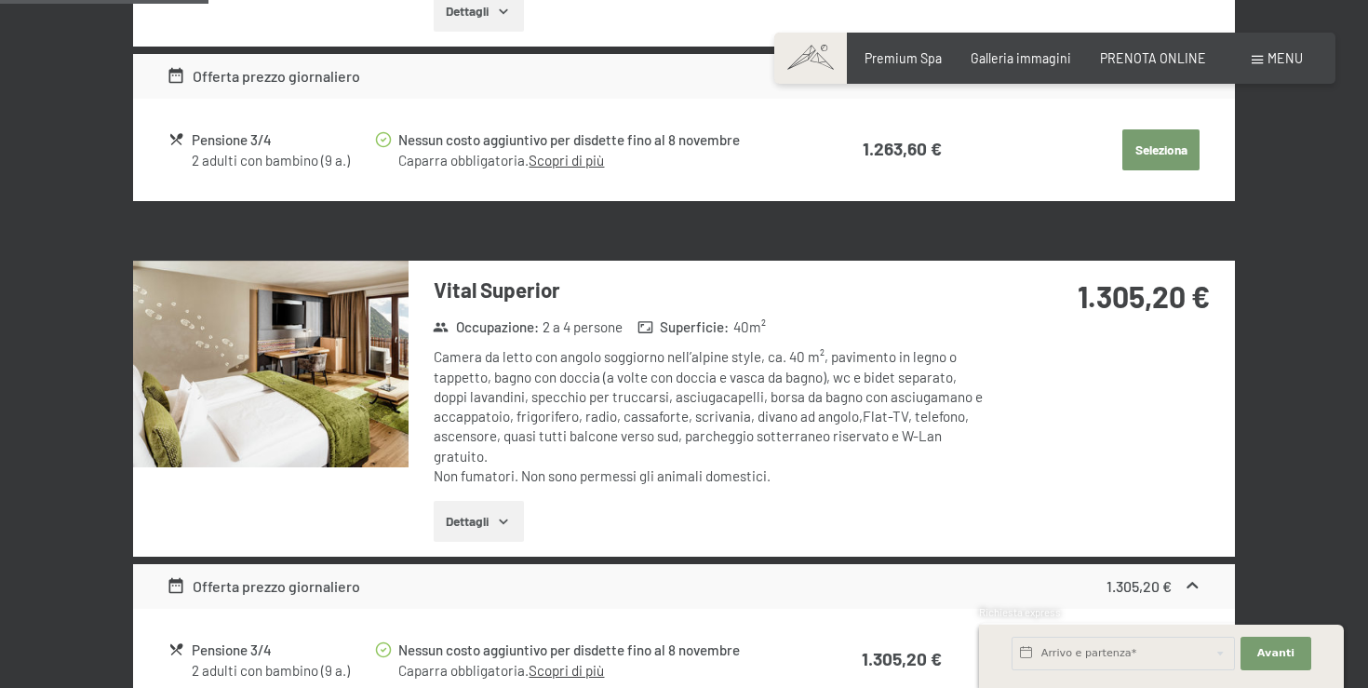
click at [750, 424] on div "Camera da letto con angolo soggiorno nell’alpine style, ca. 40 m², pavimento in…" at bounding box center [711, 416] width 554 height 139
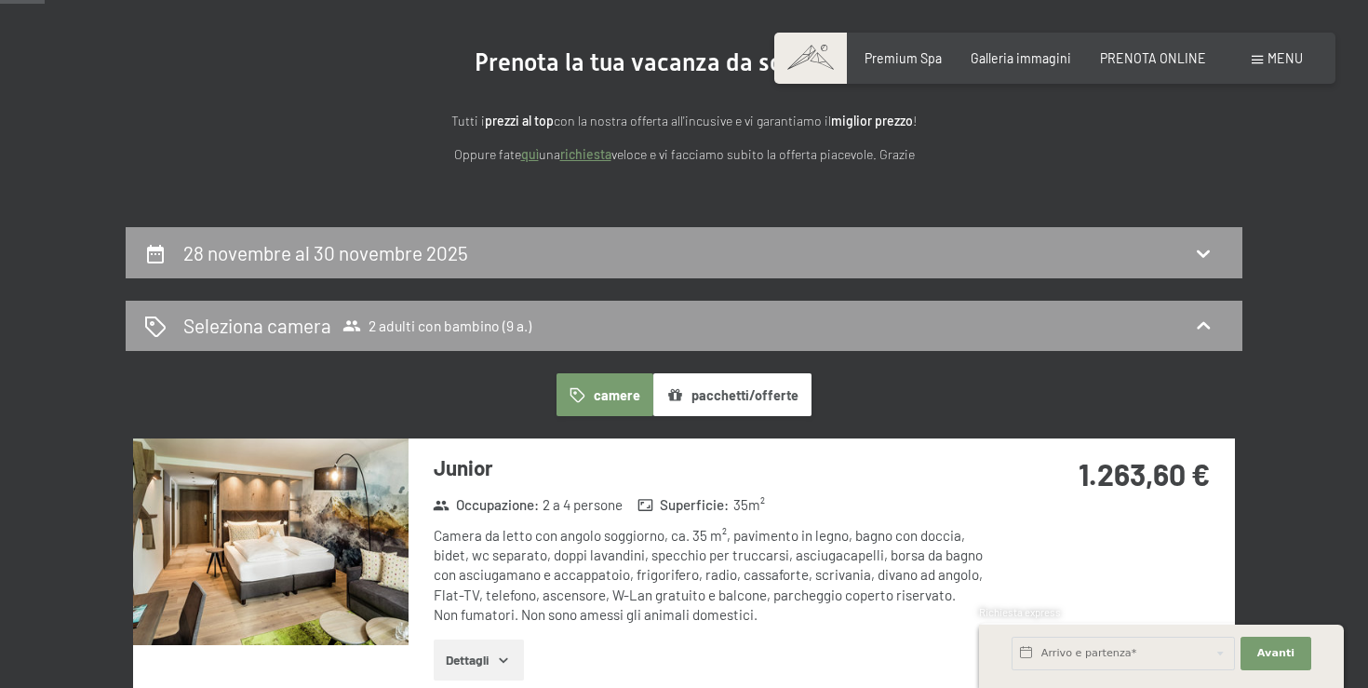
scroll to position [268, 0]
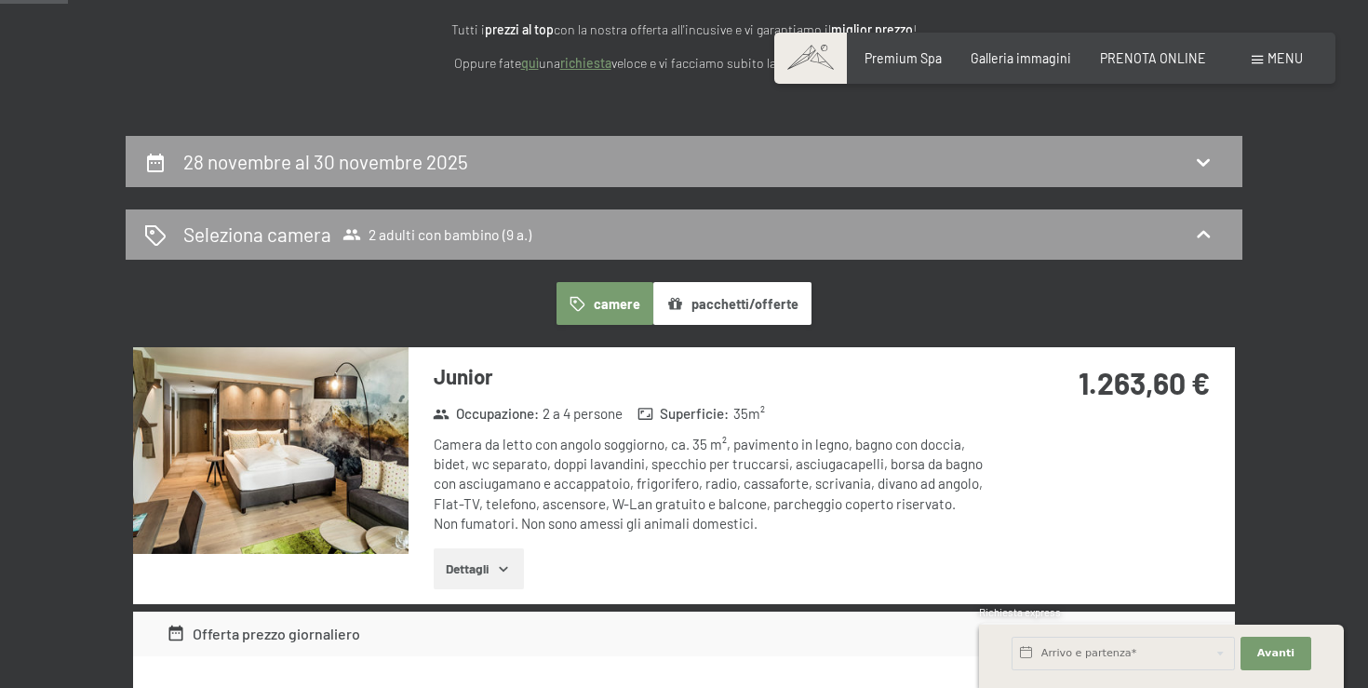
click at [727, 301] on button "pacchetti/offerte" at bounding box center [732, 303] width 158 height 43
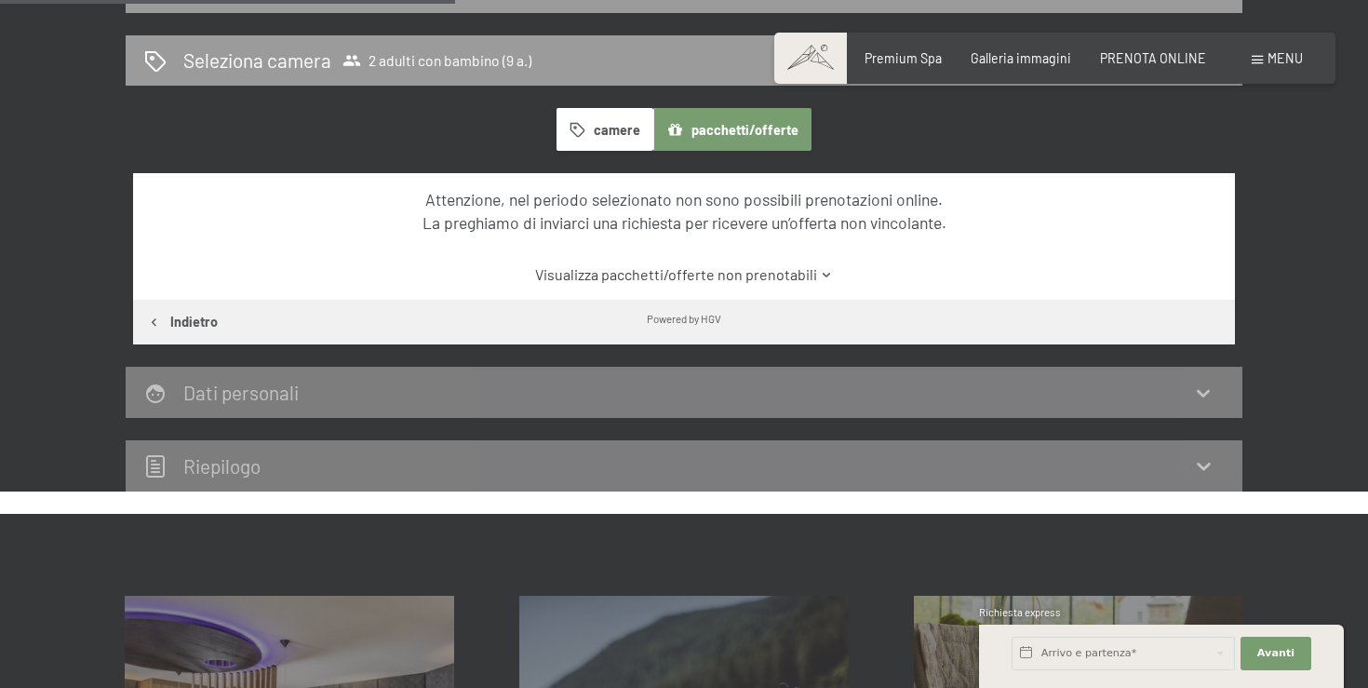
scroll to position [459, 0]
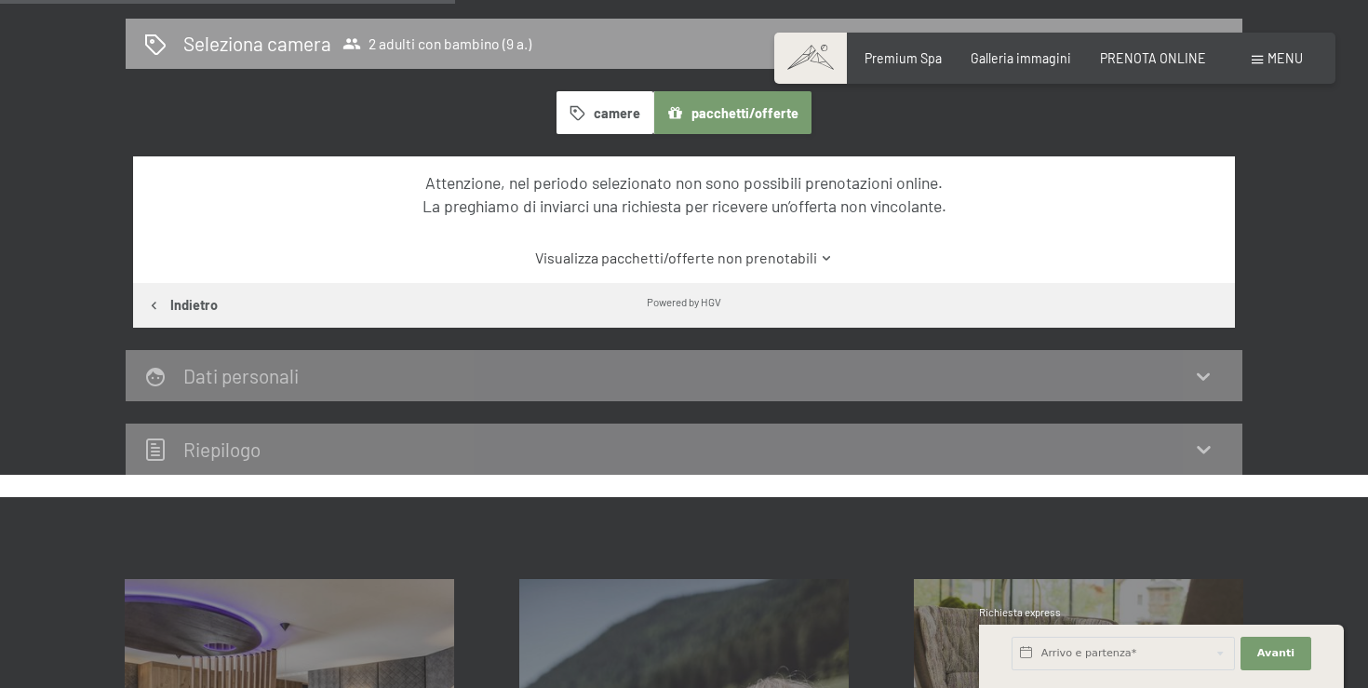
click at [174, 307] on button "Indietro" at bounding box center [182, 305] width 98 height 45
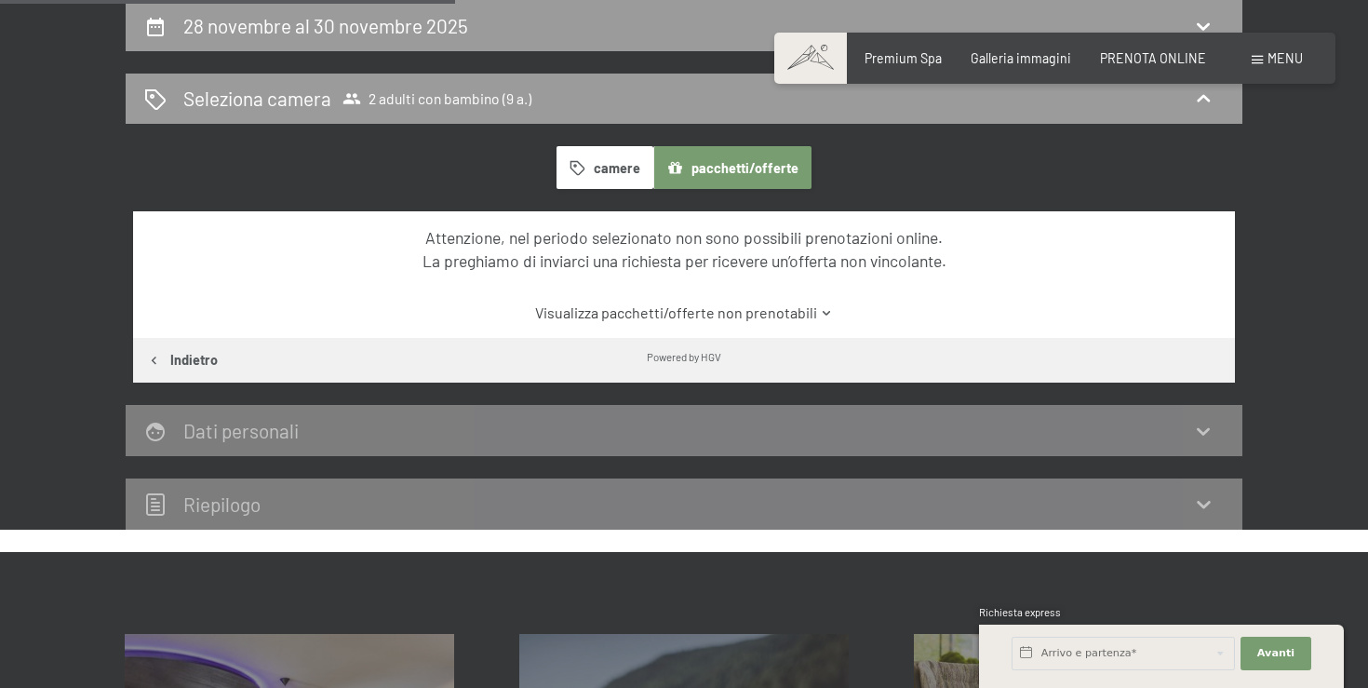
select select "9"
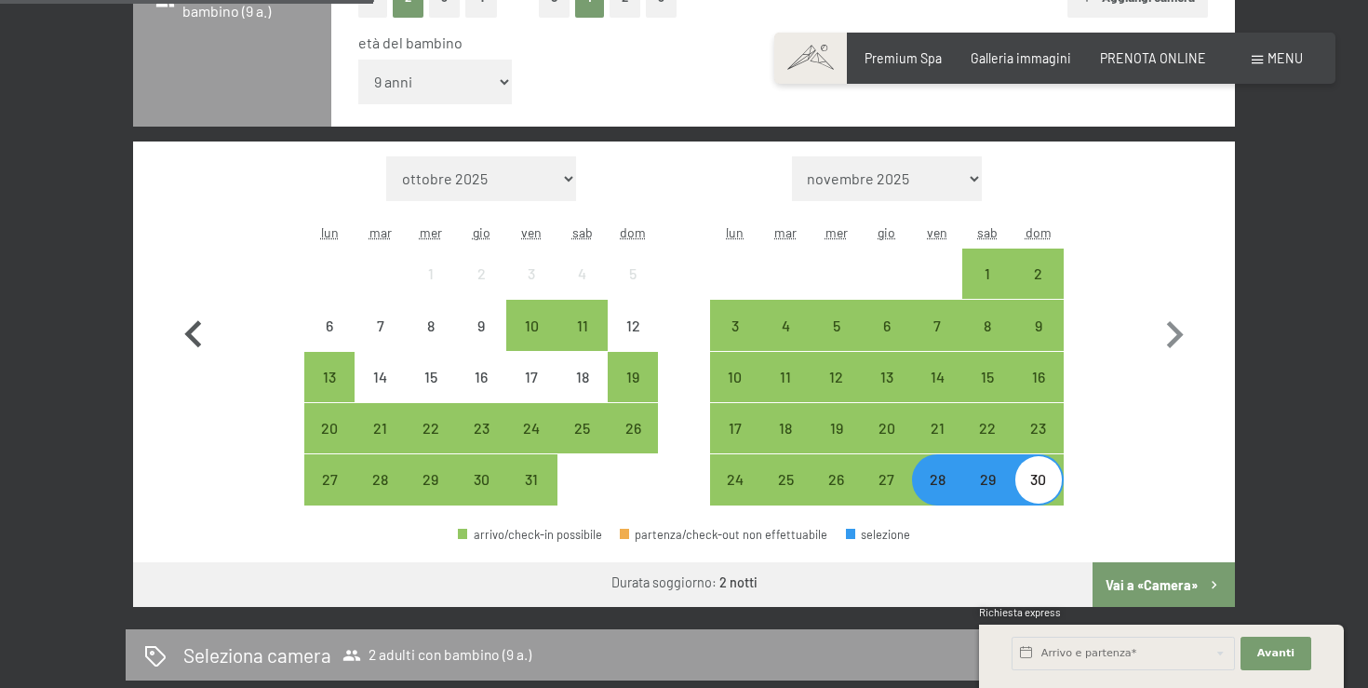
scroll to position [554, 0]
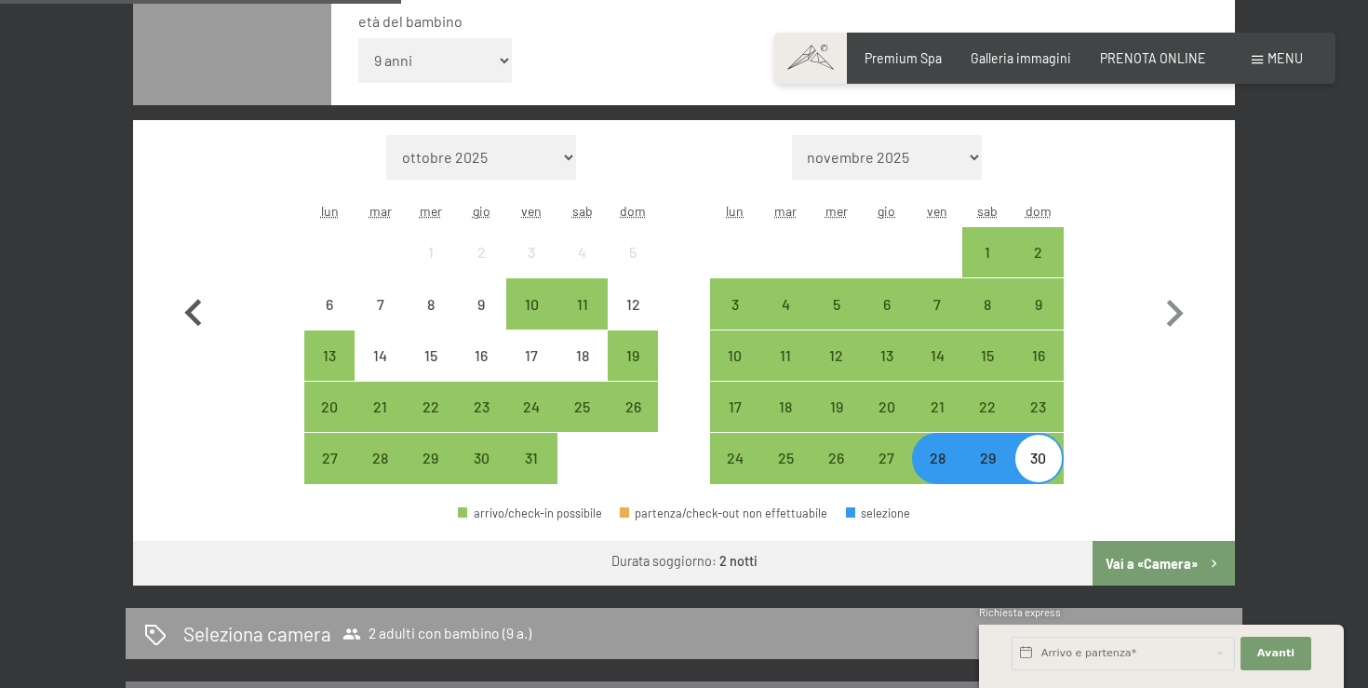
click at [196, 327] on icon "button" at bounding box center [194, 314] width 54 height 54
click at [1187, 315] on icon "button" at bounding box center [1174, 314] width 54 height 54
select select "2025-11-01"
select select "2025-12-01"
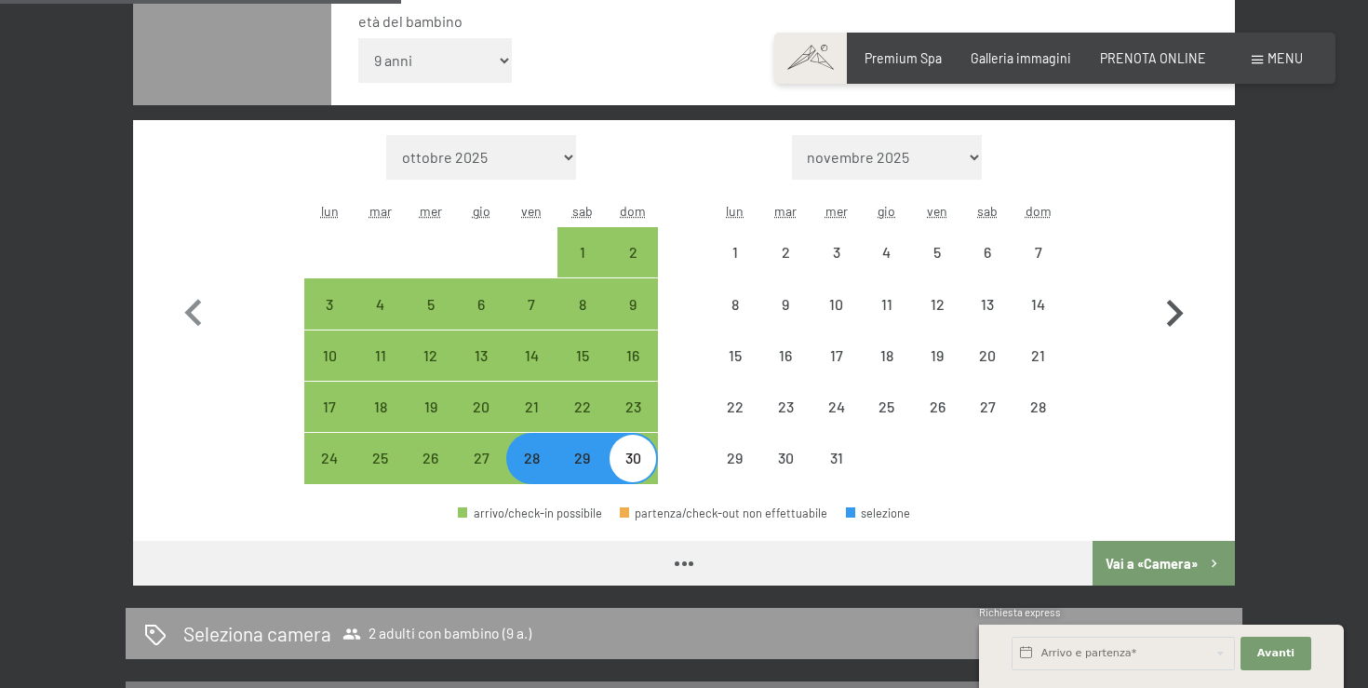
click at [1187, 315] on icon "button" at bounding box center [1174, 314] width 54 height 54
select select "2025-12-01"
select select "2026-01-01"
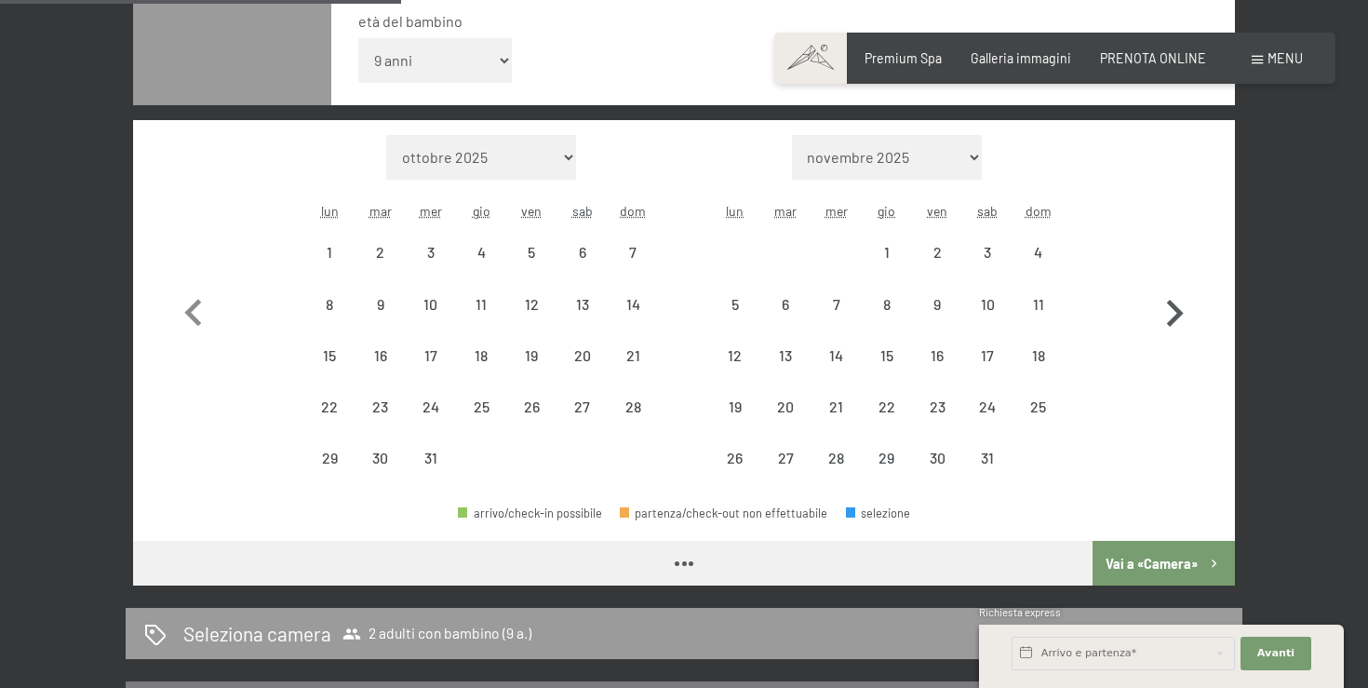
select select "2025-12-01"
select select "2026-01-01"
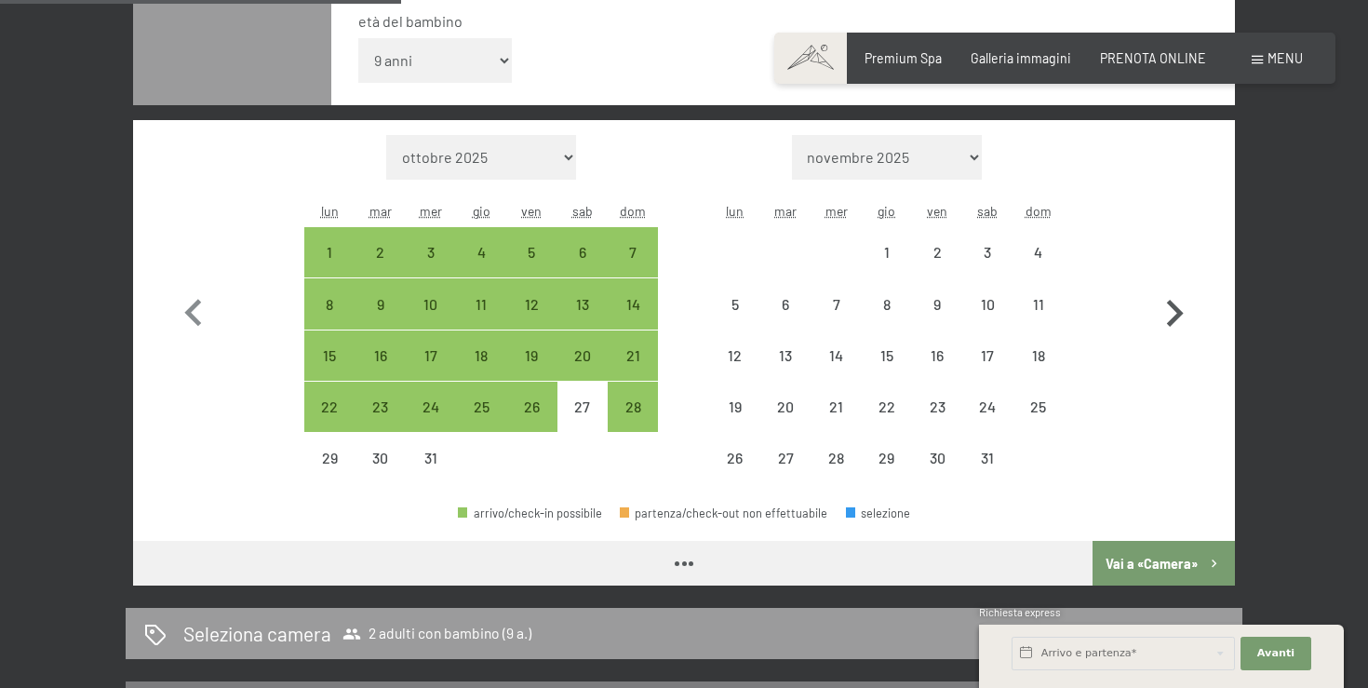
select select "2025-12-01"
select select "2026-01-01"
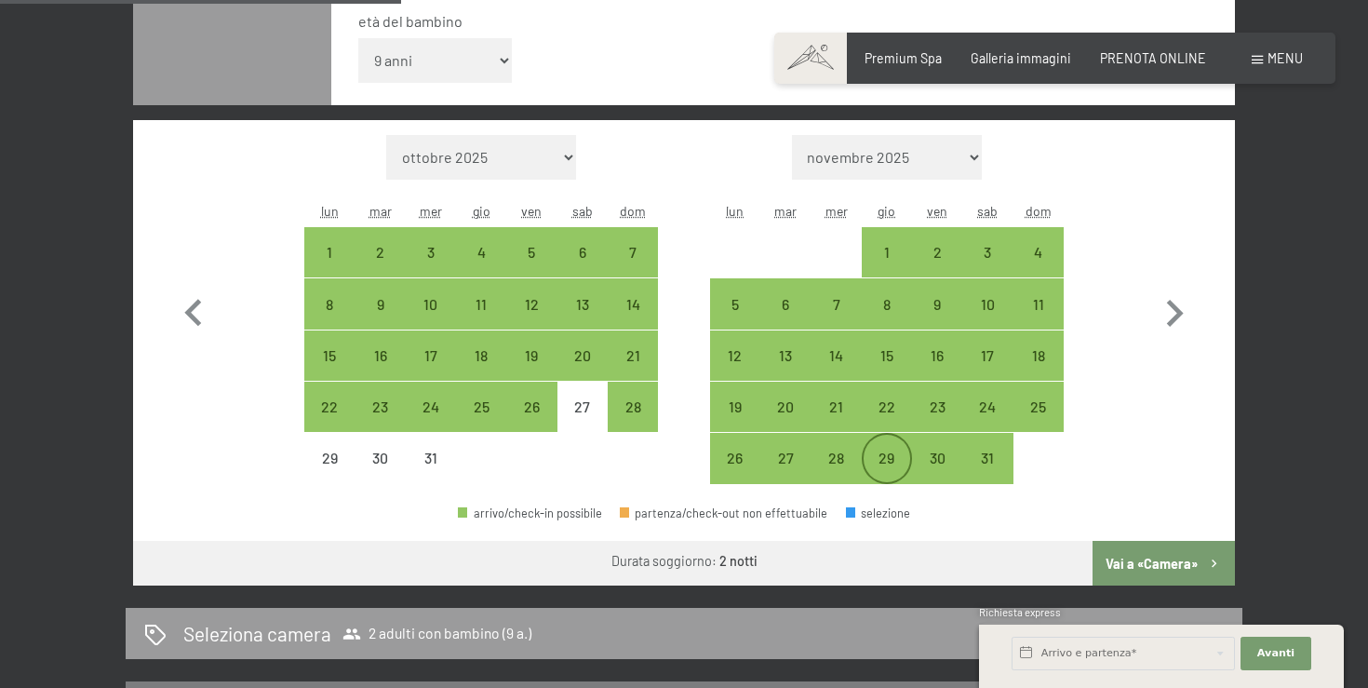
click at [902, 469] on div "29" at bounding box center [886, 473] width 47 height 47
select select "2025-12-01"
select select "2026-01-01"
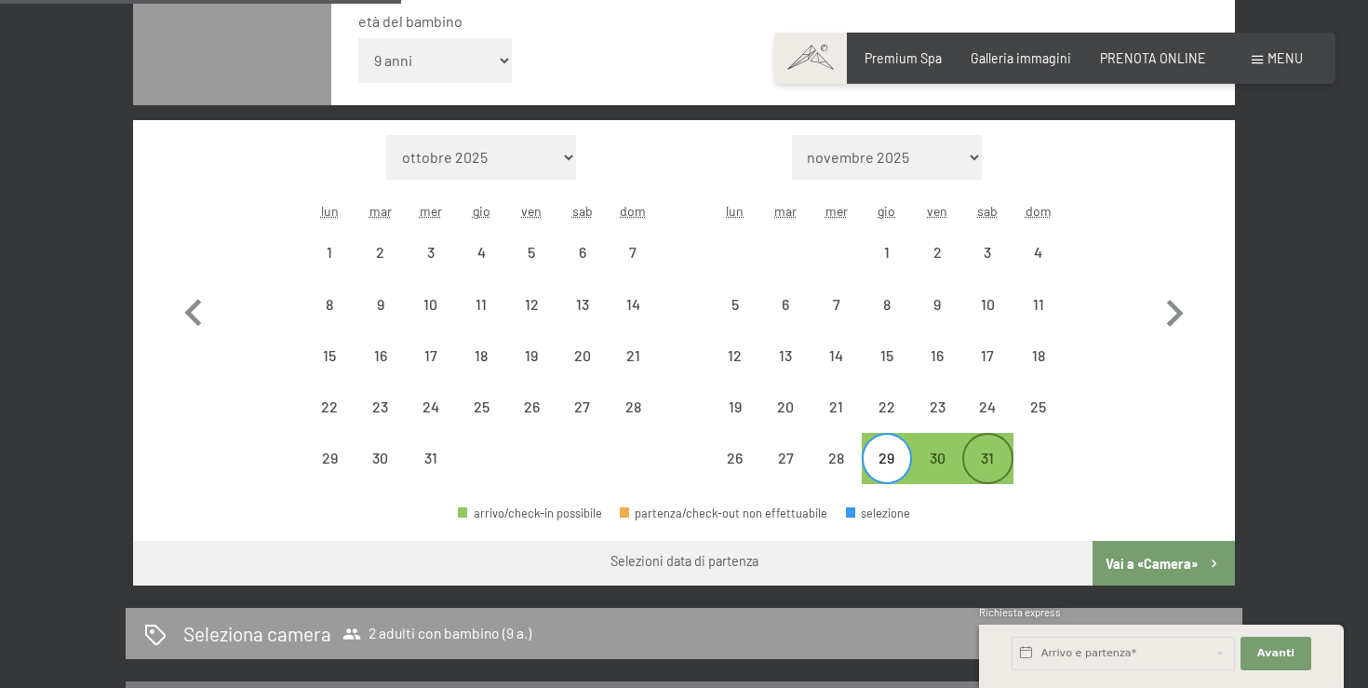
click at [995, 461] on div "31" at bounding box center [987, 473] width 47 height 47
select select "2025-12-01"
select select "2026-01-01"
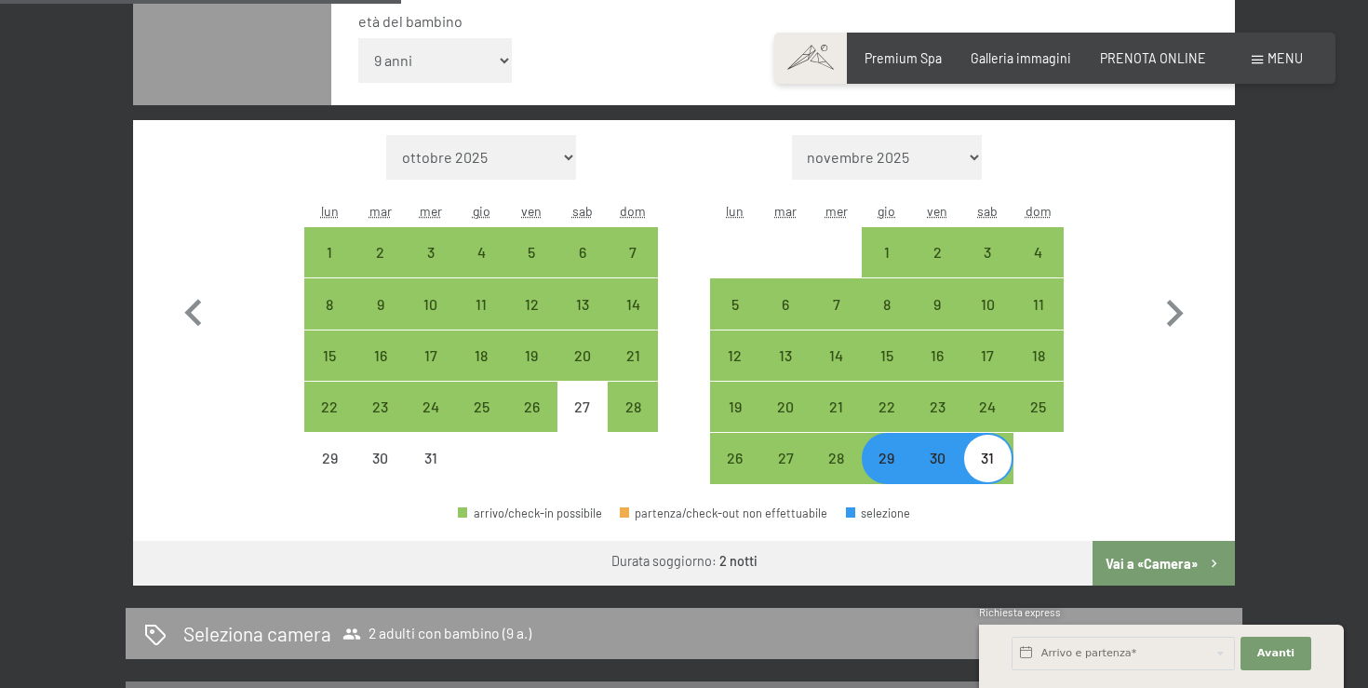
click at [1155, 553] on button "Vai a «Camera»" at bounding box center [1163, 563] width 142 height 45
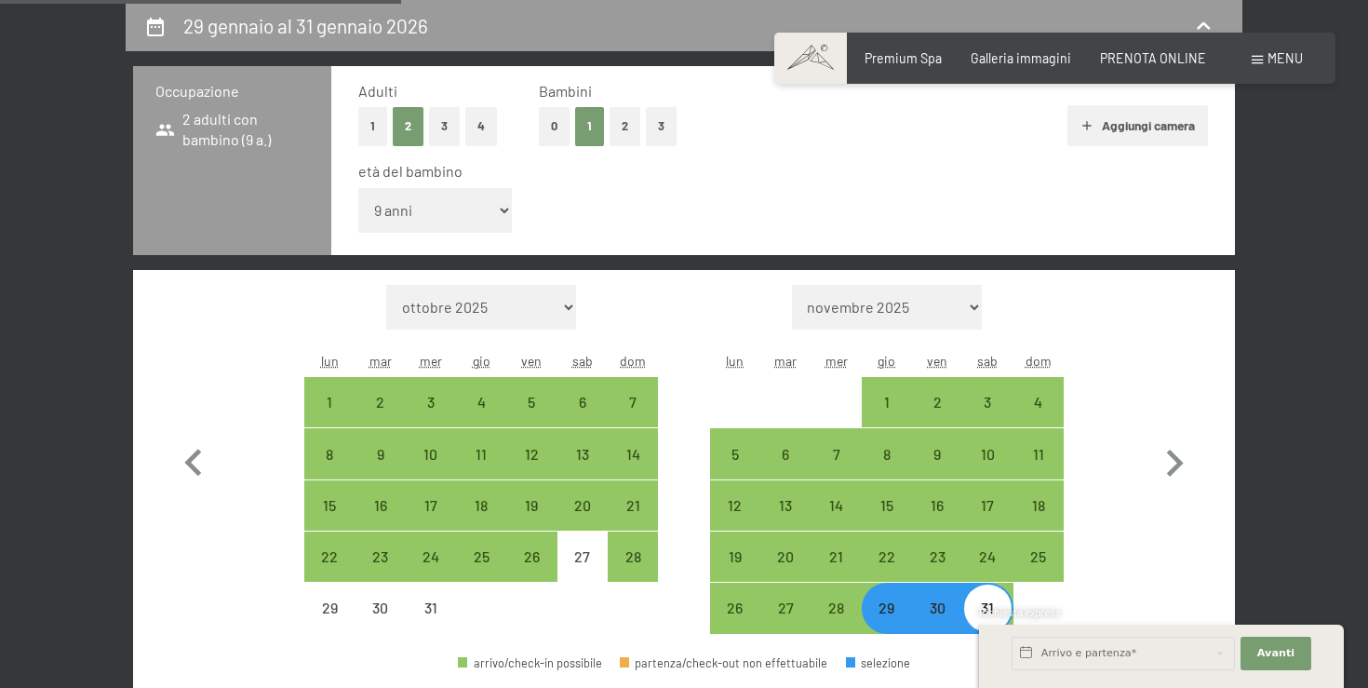
select select "2025-12-01"
select select "2026-01-01"
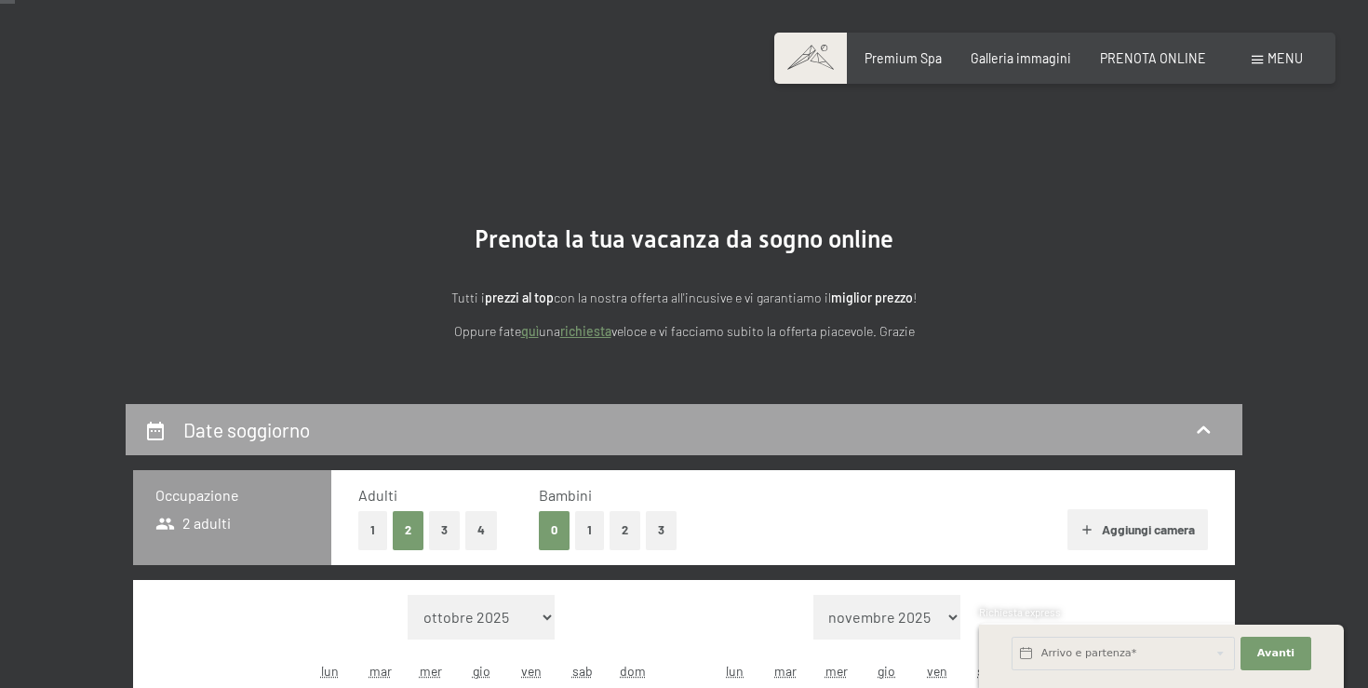
scroll to position [293, 0]
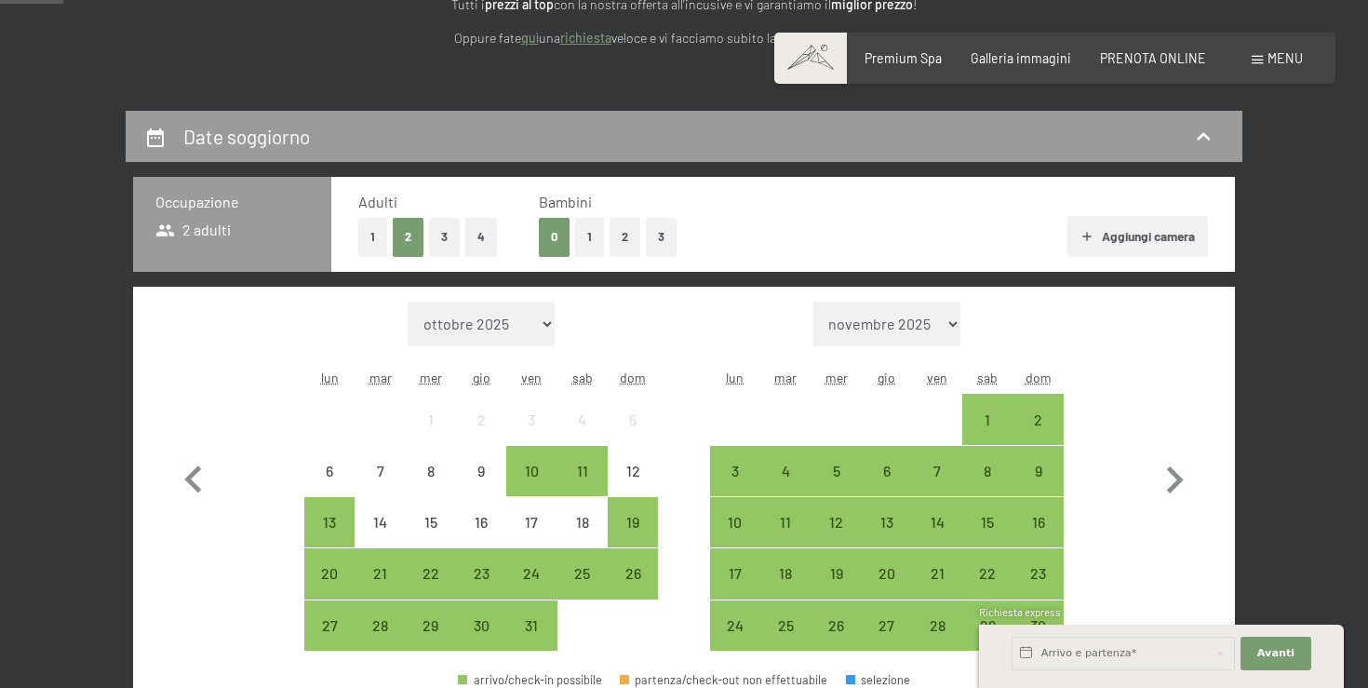
click at [590, 235] on button "1" at bounding box center [589, 237] width 29 height 38
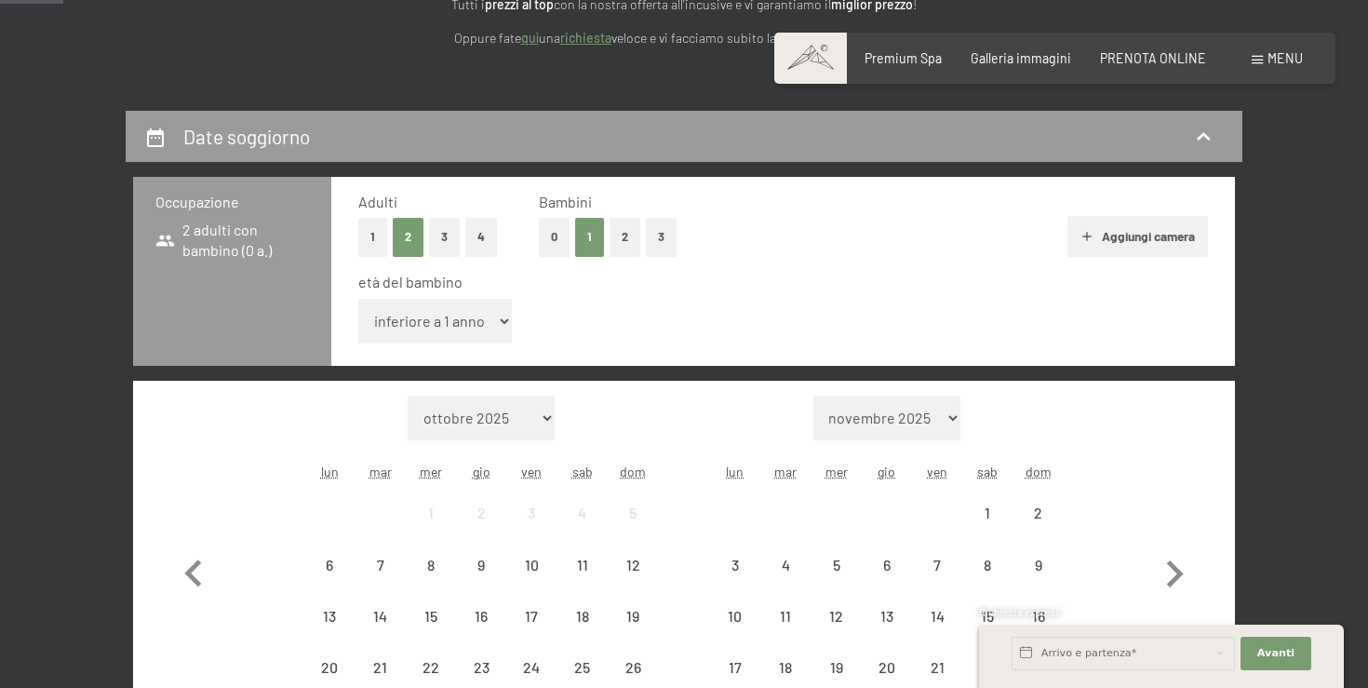
click at [400, 337] on select "inferiore a 1 anno 1 anno 2 anni 3 anni 4 anni 5 anni 6 anni 7 anni 8 anni 9 an…" at bounding box center [435, 321] width 154 height 45
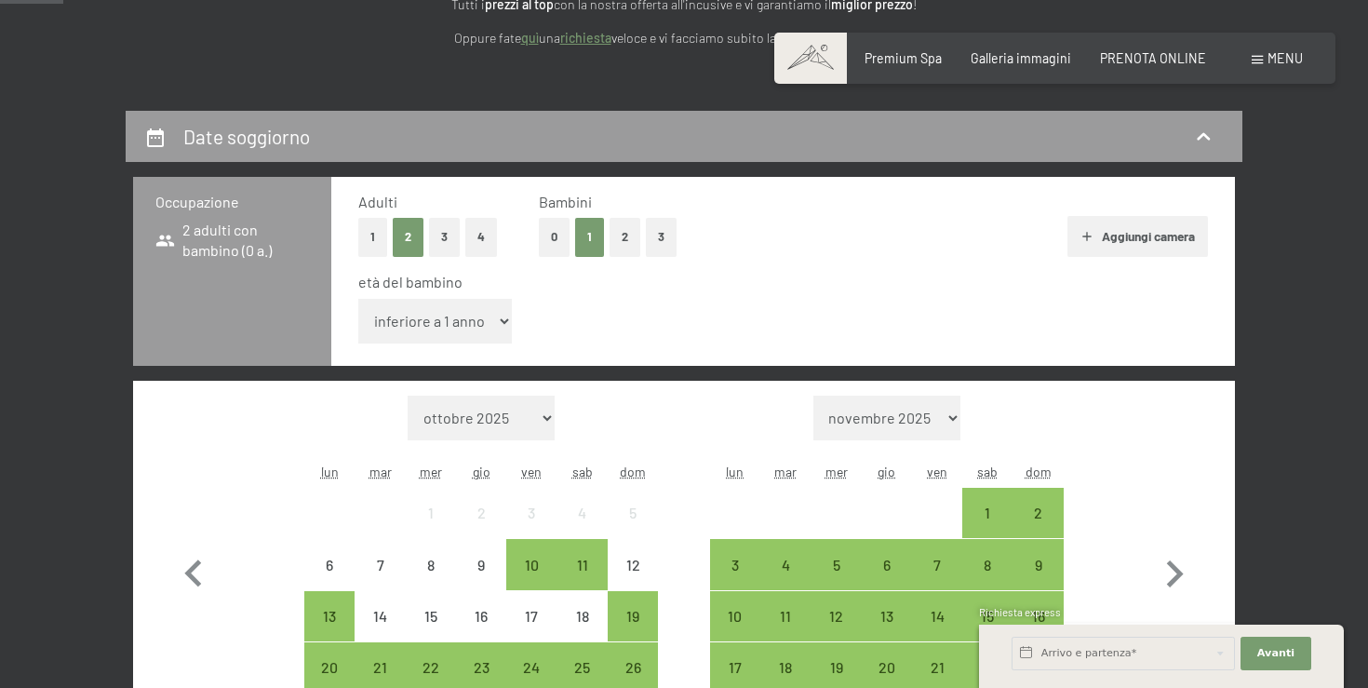
select select "9"
click at [358, 299] on select "inferiore a 1 anno 1 anno 2 anni 3 anni 4 anni 5 anni 6 anni 7 anni 8 anni 9 an…" at bounding box center [435, 321] width 154 height 45
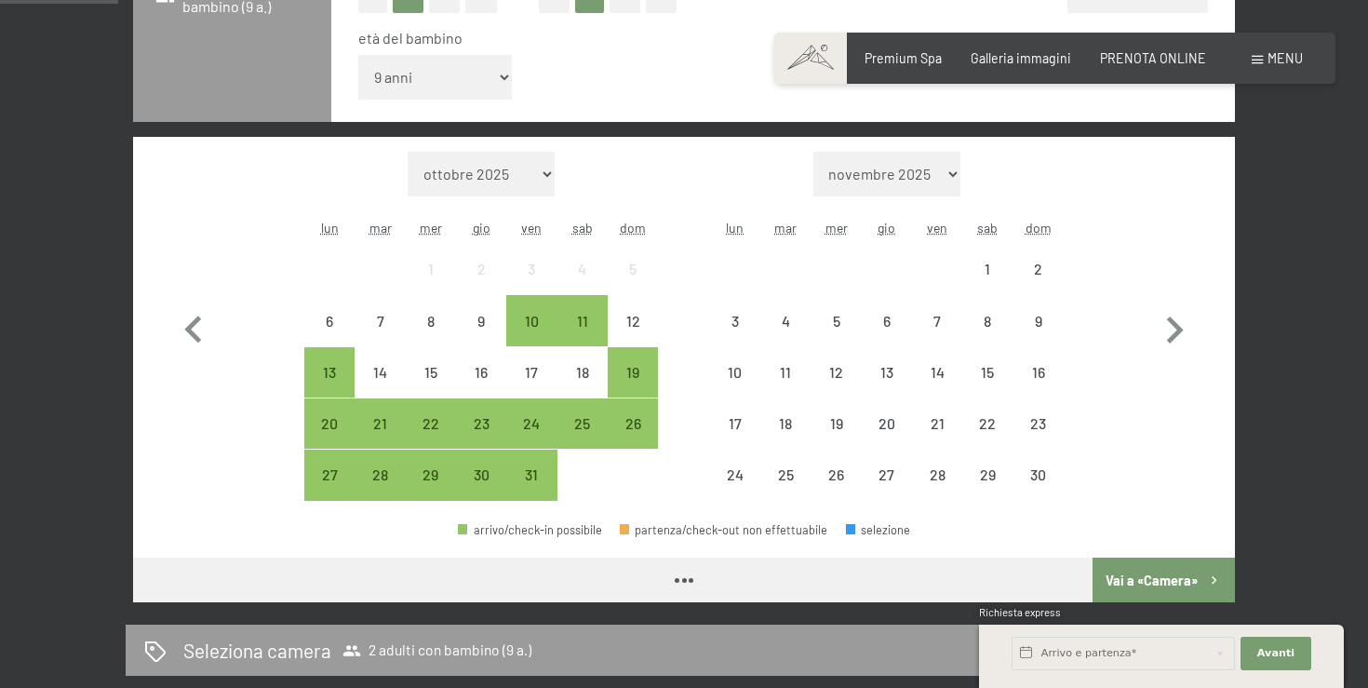
scroll to position [570, 0]
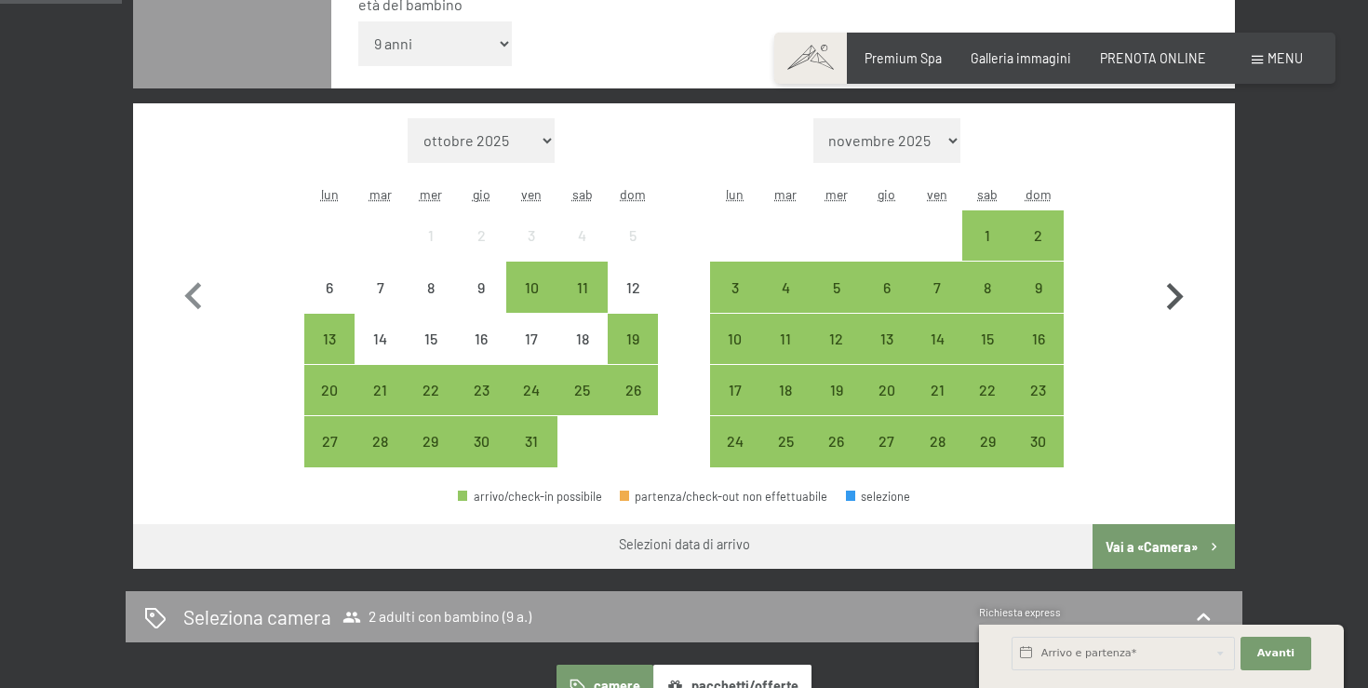
click at [1177, 292] on icon "button" at bounding box center [1175, 296] width 17 height 27
select select "2025-11-01"
select select "2025-12-01"
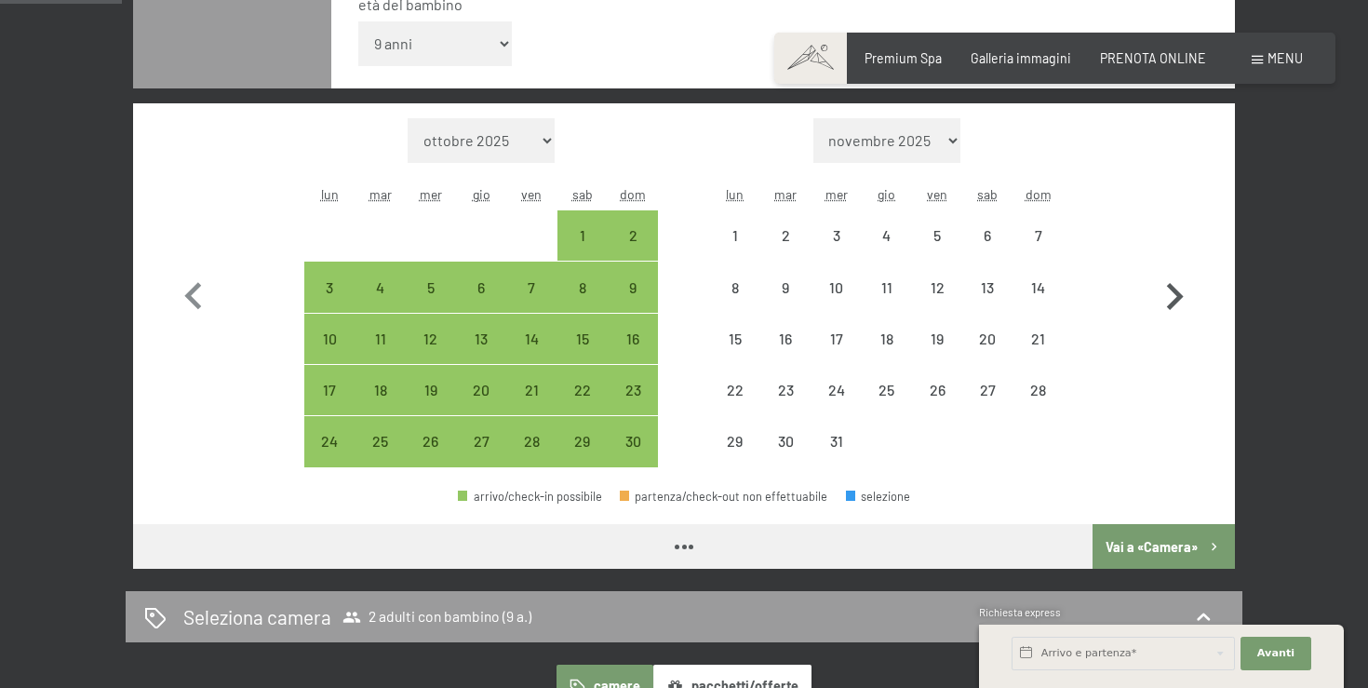
click at [1177, 292] on icon "button" at bounding box center [1175, 296] width 17 height 27
select select "2025-12-01"
select select "2026-01-01"
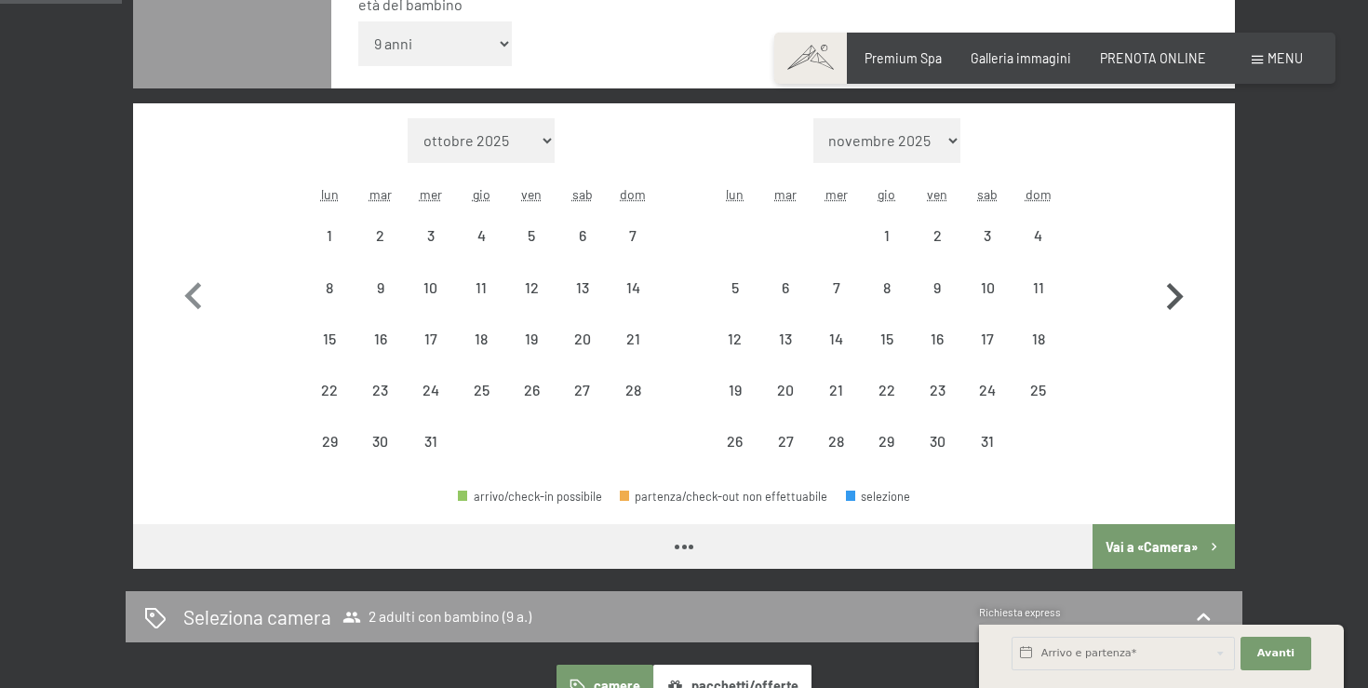
click at [1177, 292] on icon "button" at bounding box center [1175, 296] width 17 height 27
select select "2026-02-01"
select select "2026-03-01"
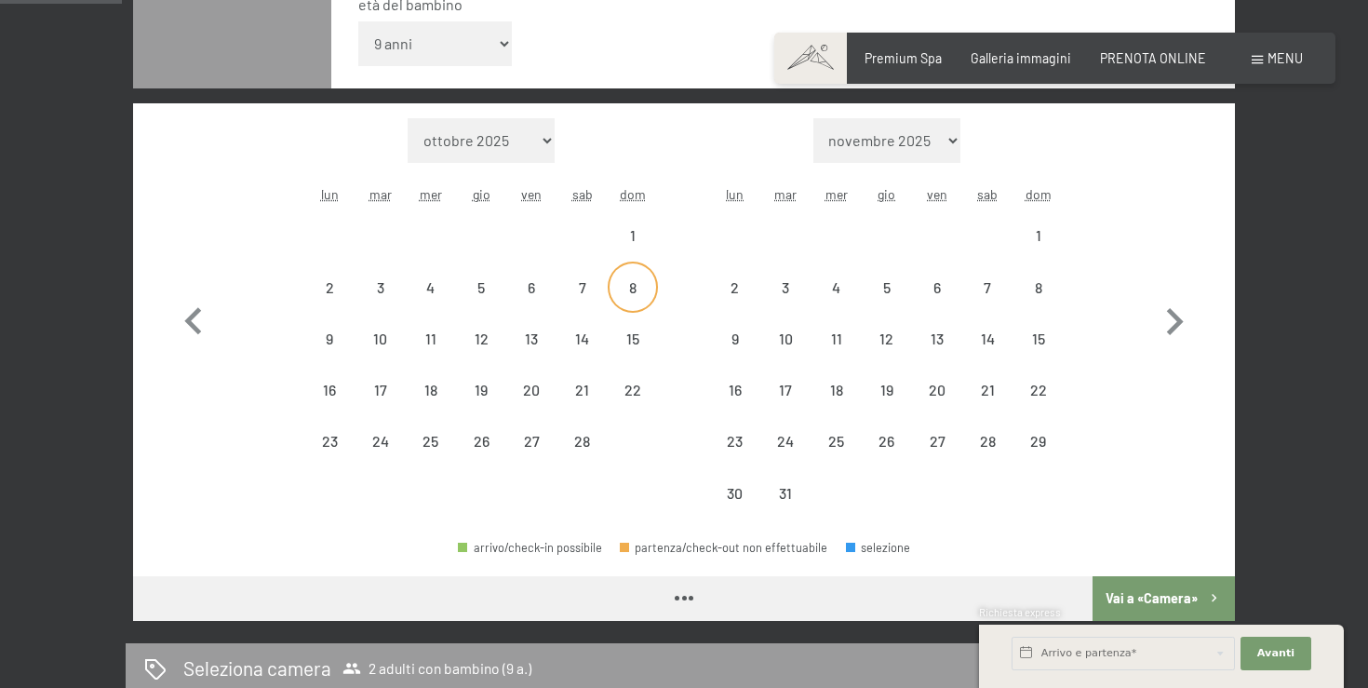
select select "2026-02-01"
select select "2026-03-01"
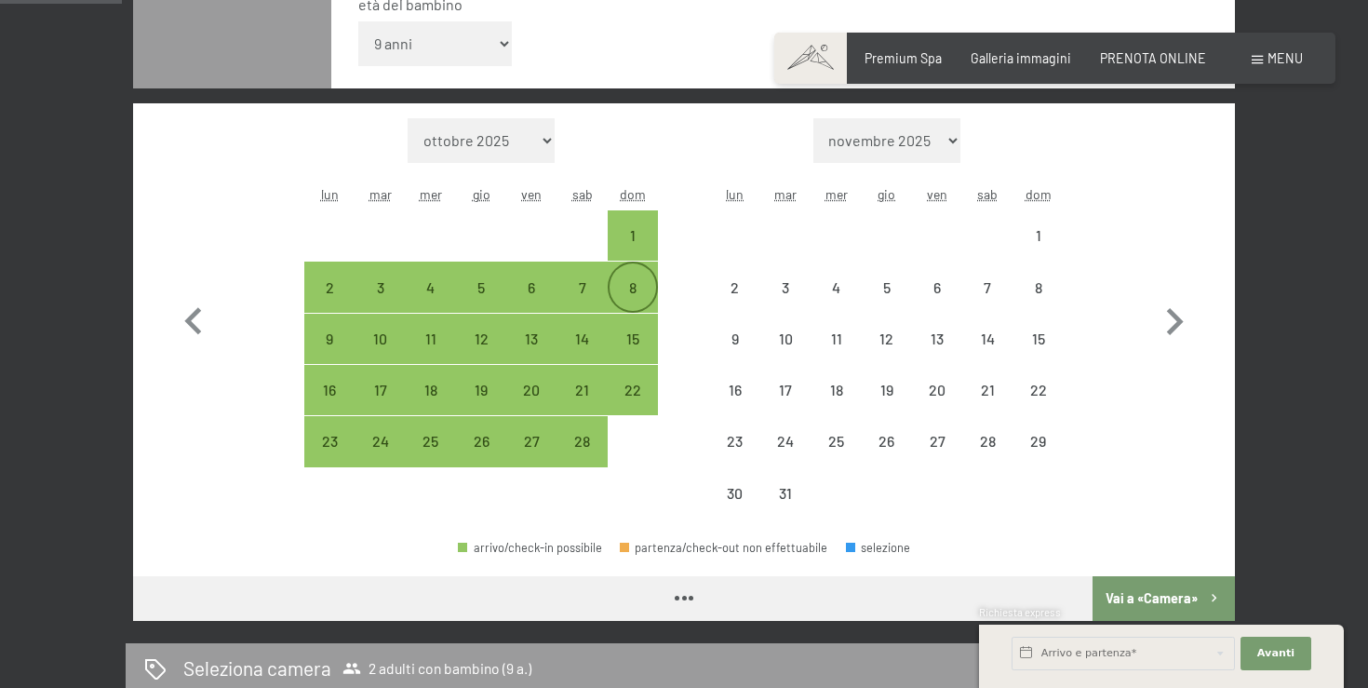
select select "2026-02-01"
select select "2026-03-01"
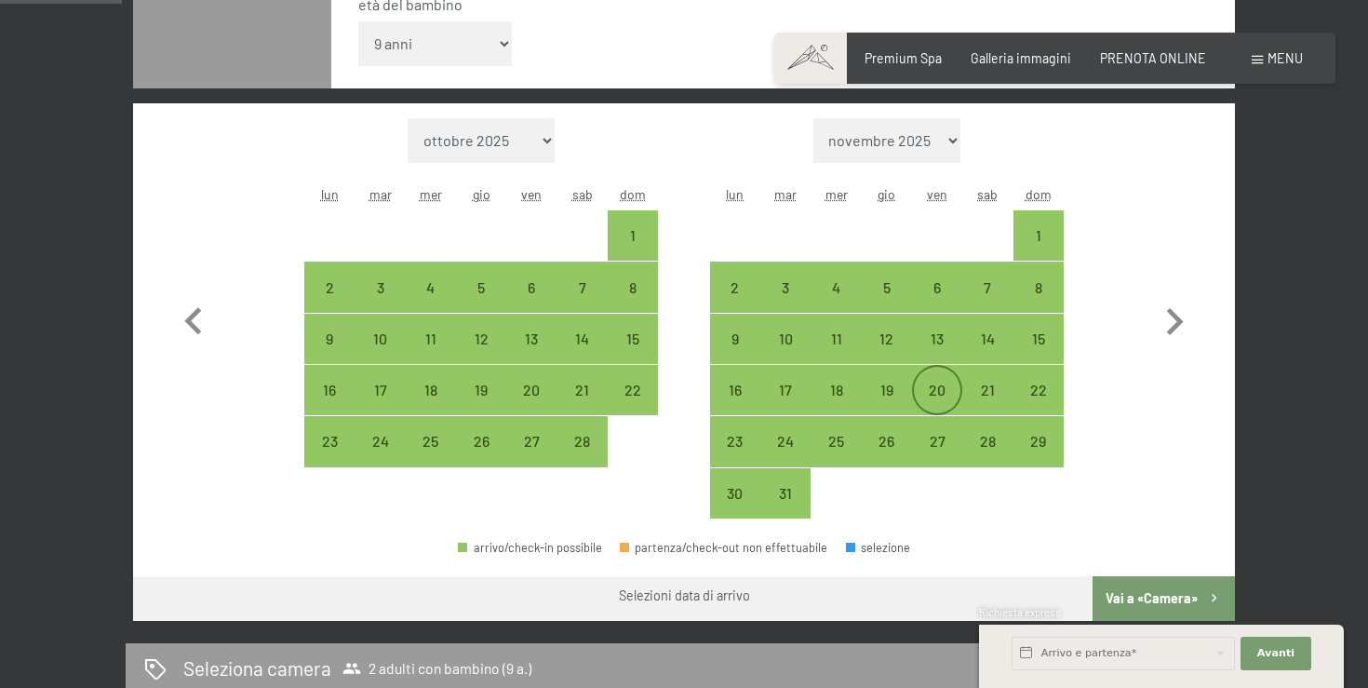
click at [936, 389] on div "20" at bounding box center [937, 405] width 47 height 47
select select "2026-02-01"
select select "2026-03-01"
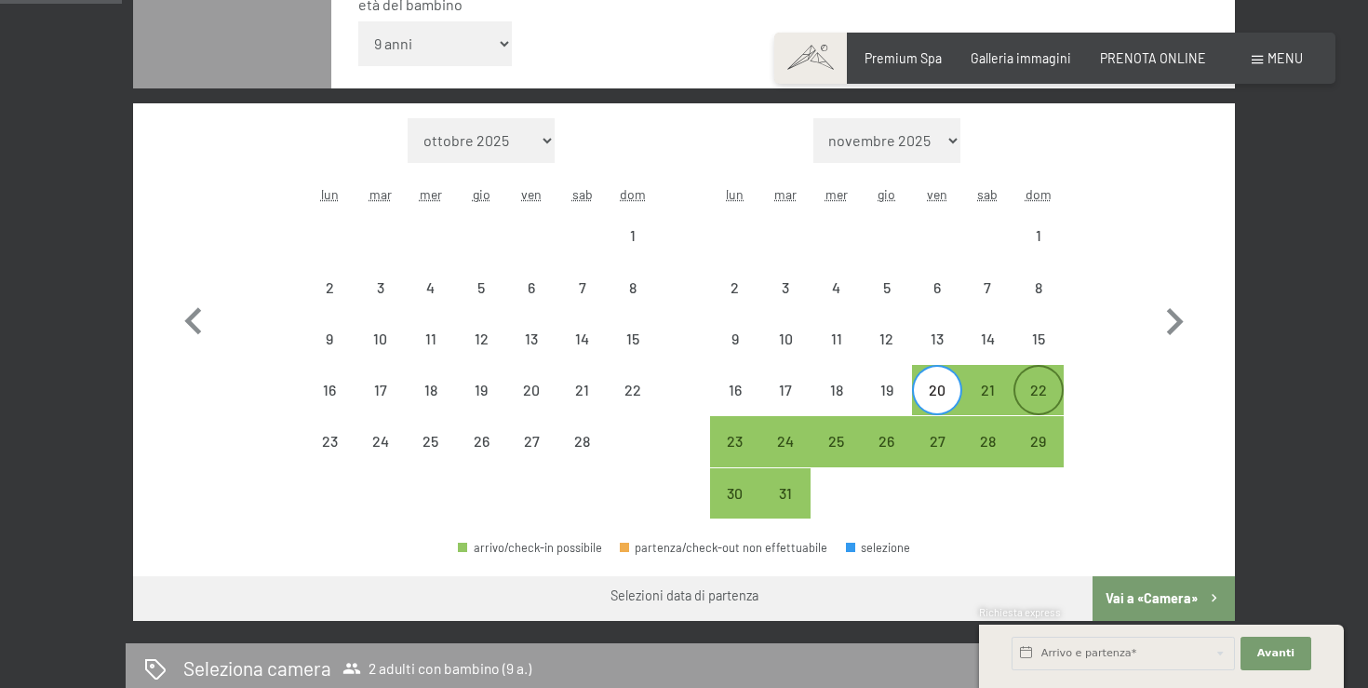
click at [1049, 394] on div "22" at bounding box center [1038, 405] width 47 height 47
select select "2026-02-01"
select select "2026-03-01"
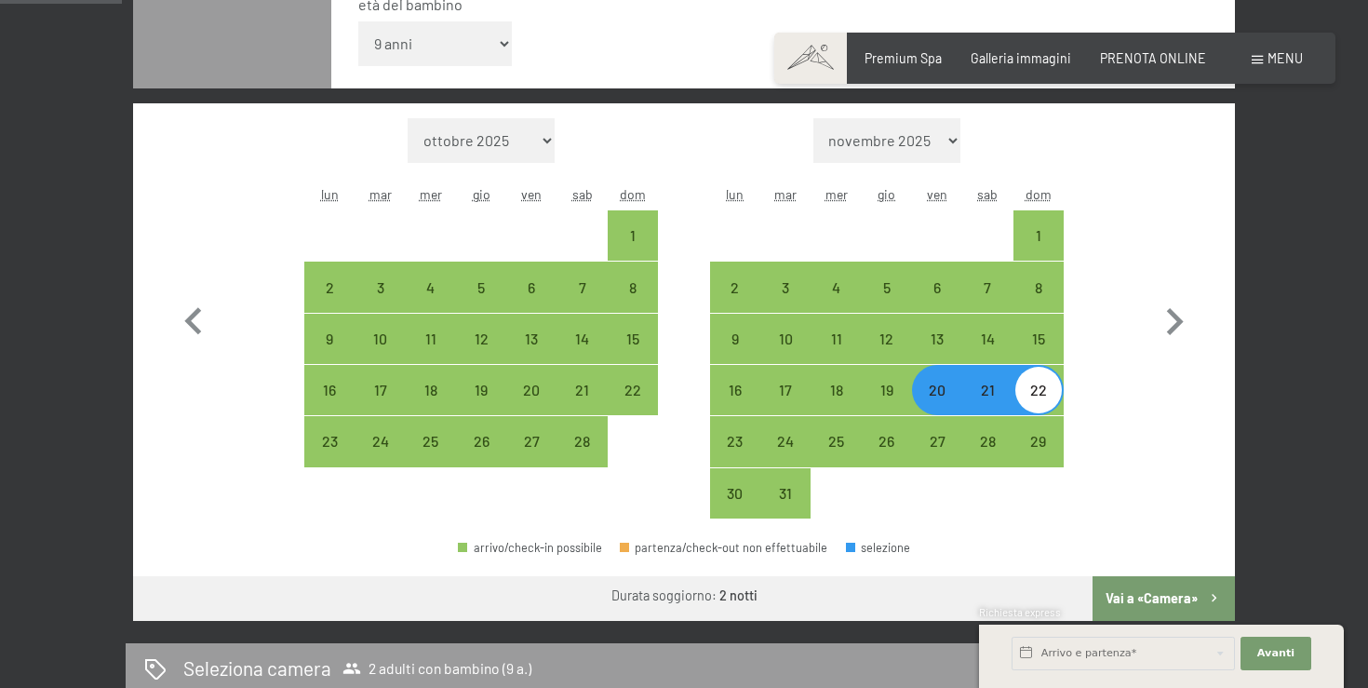
click at [1158, 592] on button "Vai a «Camera»" at bounding box center [1163, 598] width 142 height 45
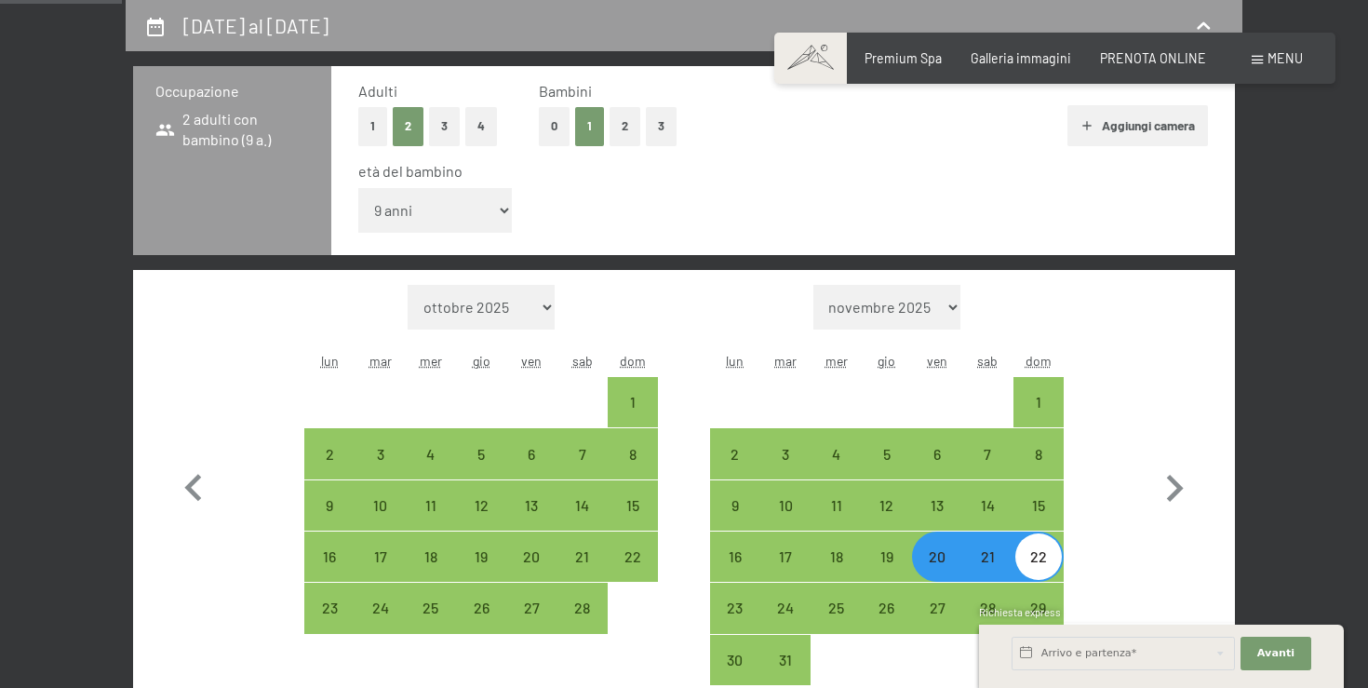
select select "2026-02-01"
select select "2026-03-01"
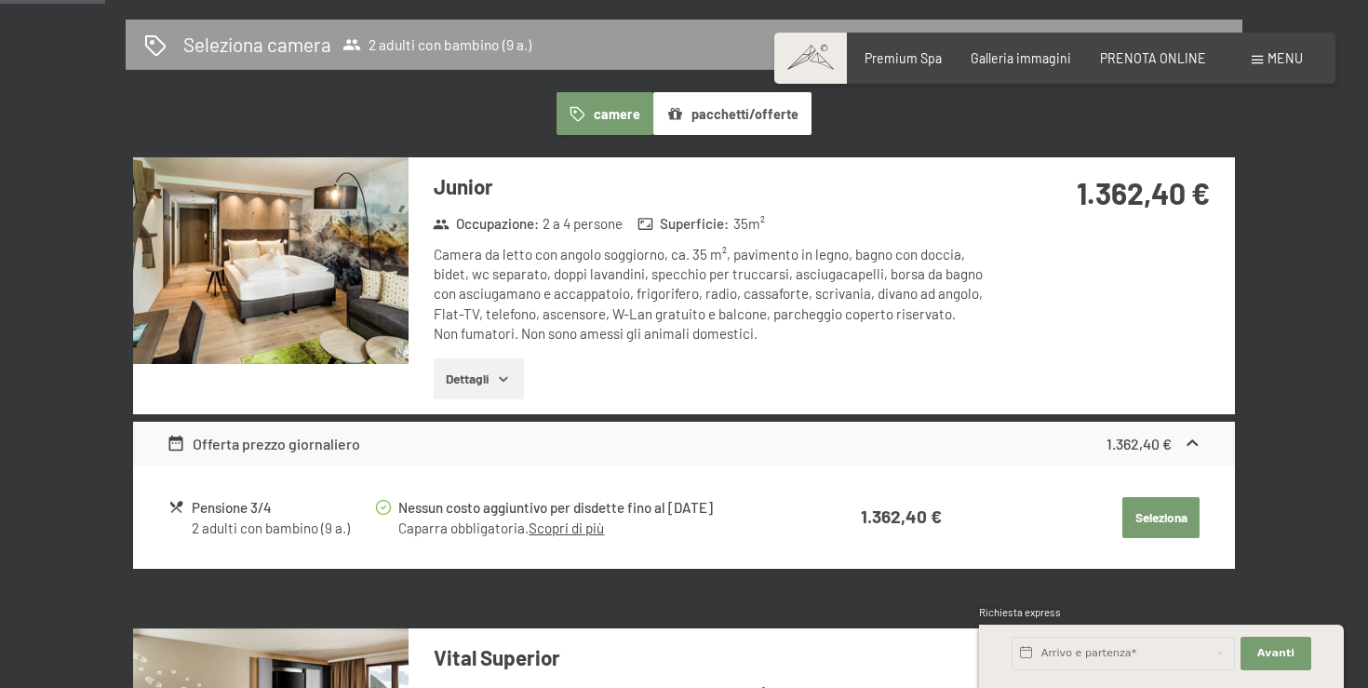
scroll to position [449, 0]
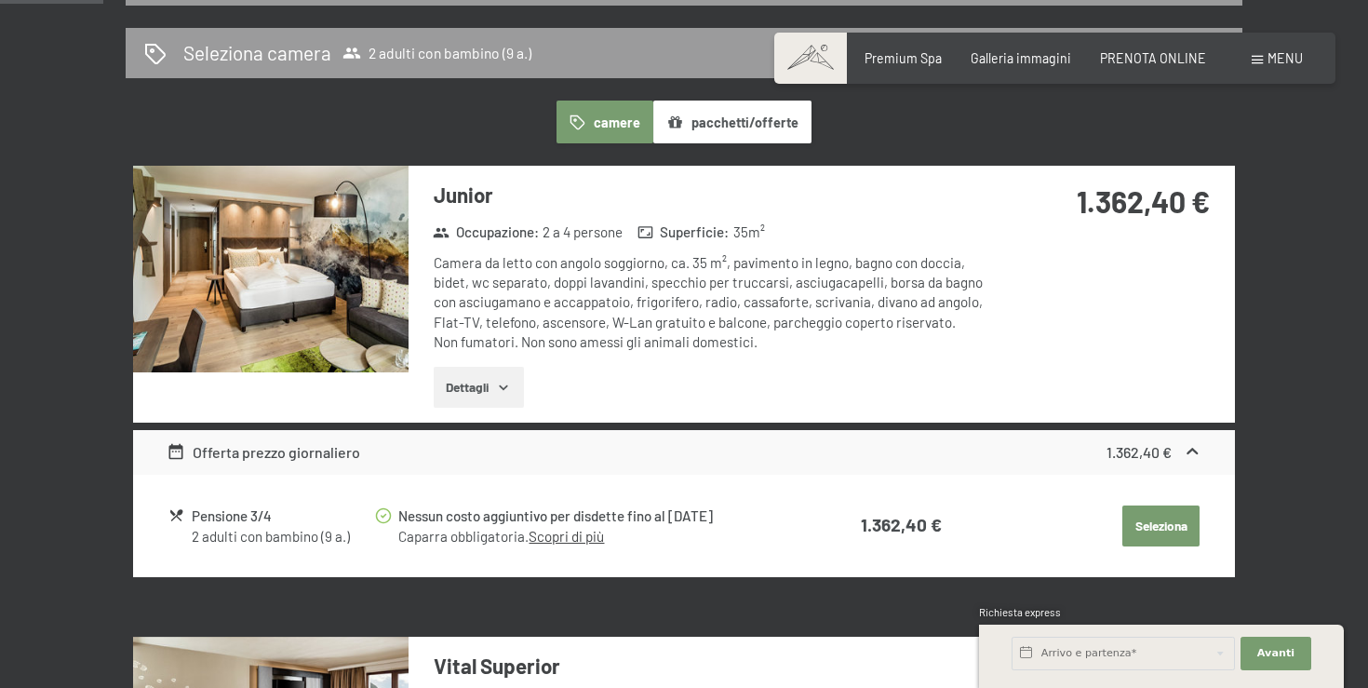
click at [467, 386] on button "Dettagli" at bounding box center [479, 387] width 90 height 41
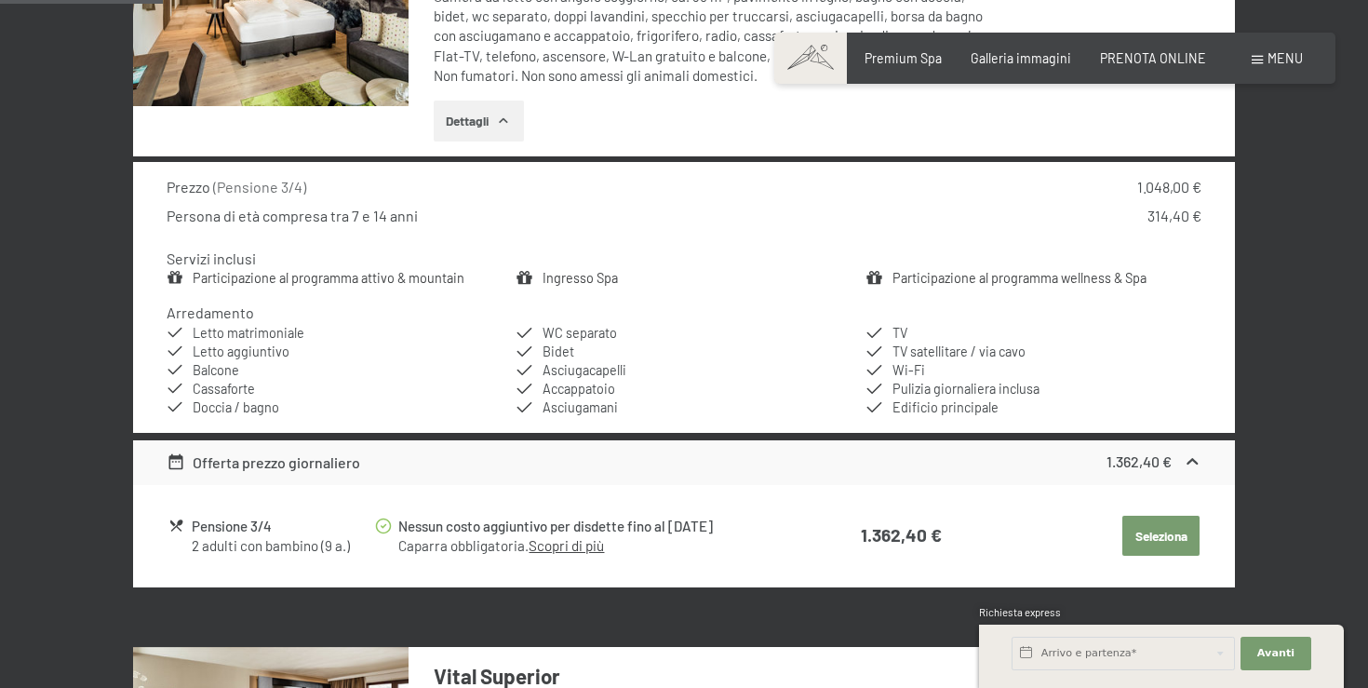
scroll to position [759, 0]
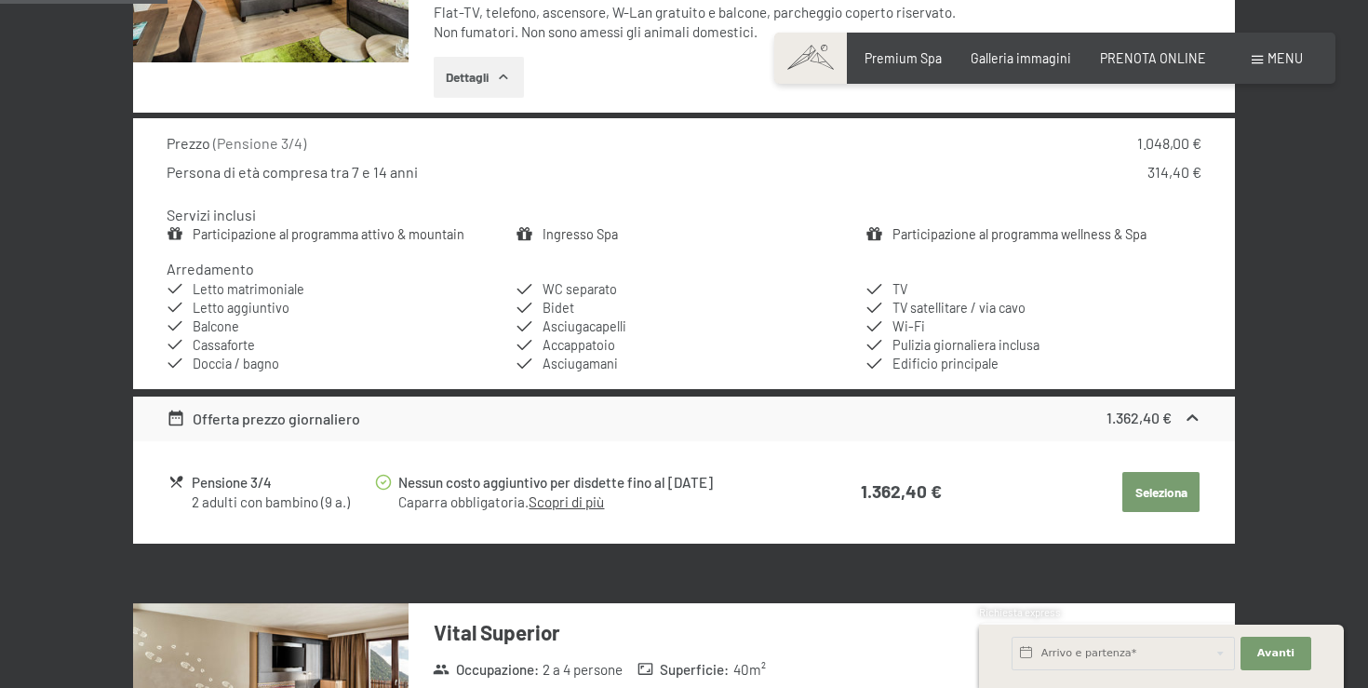
click at [581, 508] on link "Scopri di più" at bounding box center [565, 501] width 75 height 17
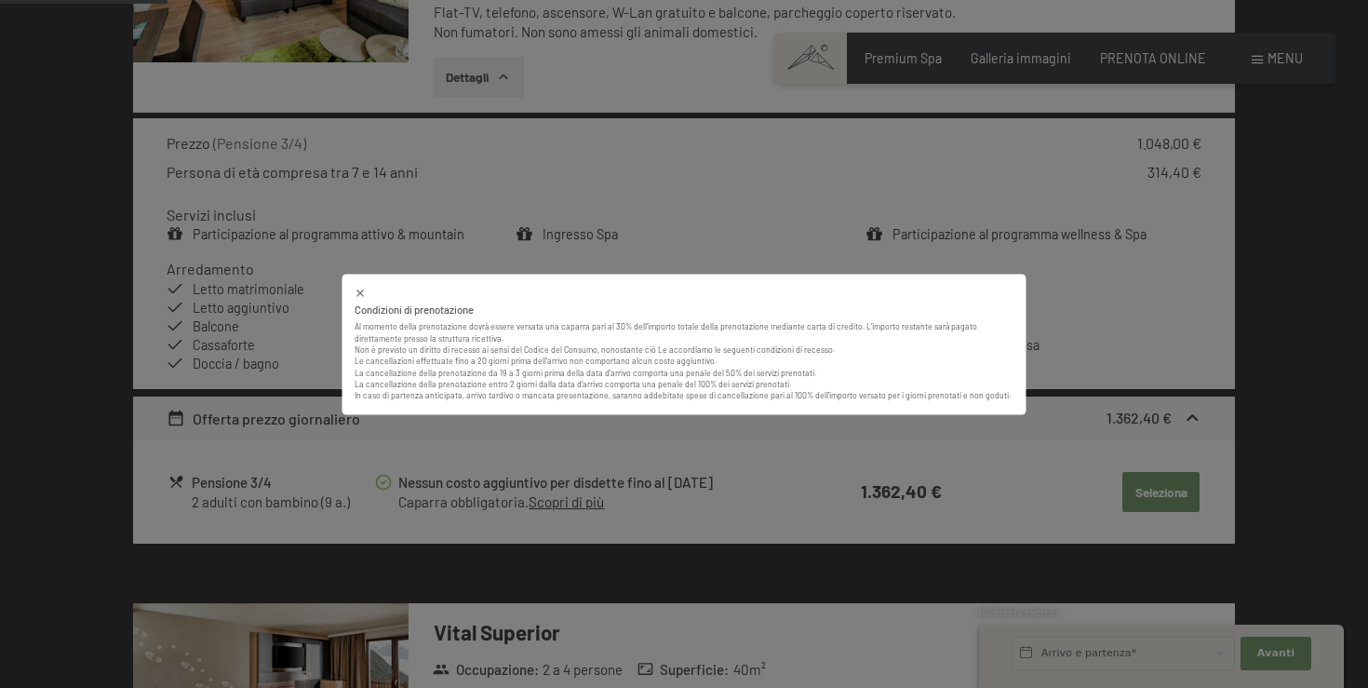
click at [819, 219] on div "Condizioni di prenotazione Al momento della prenotazione dovrà essere versata u…" at bounding box center [684, 344] width 1368 height 688
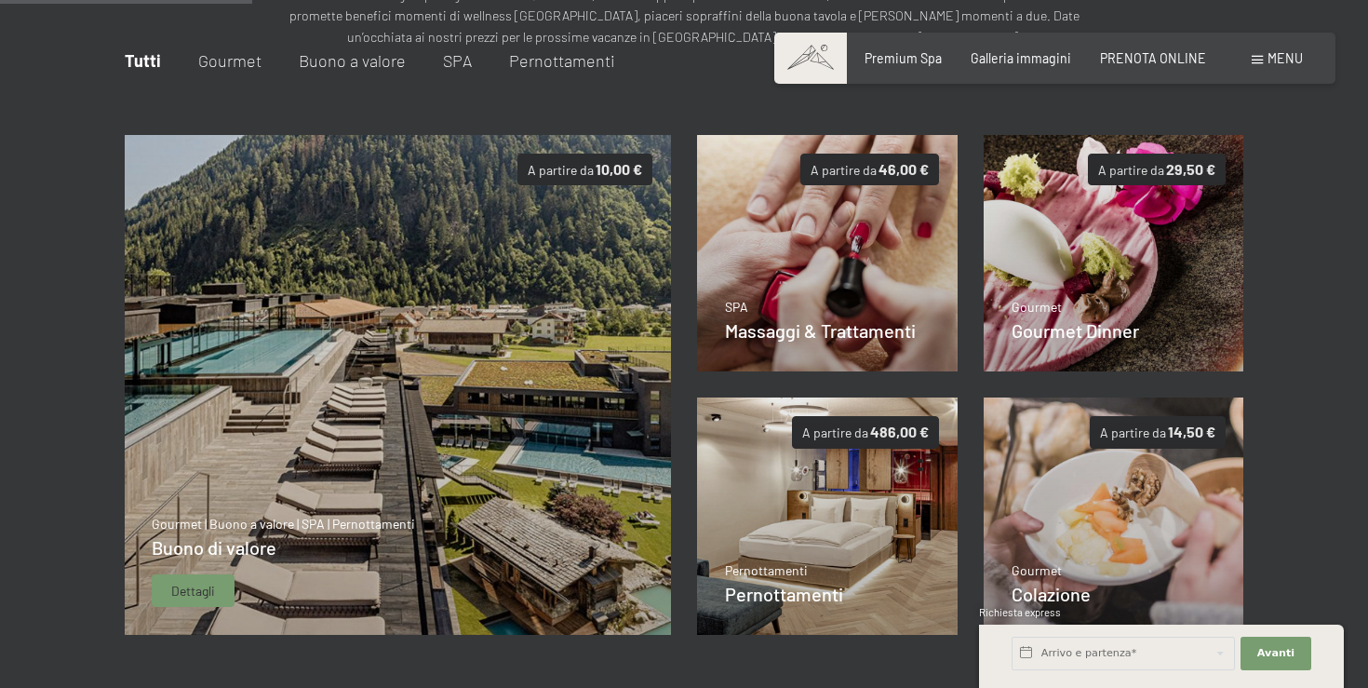
scroll to position [286, 0]
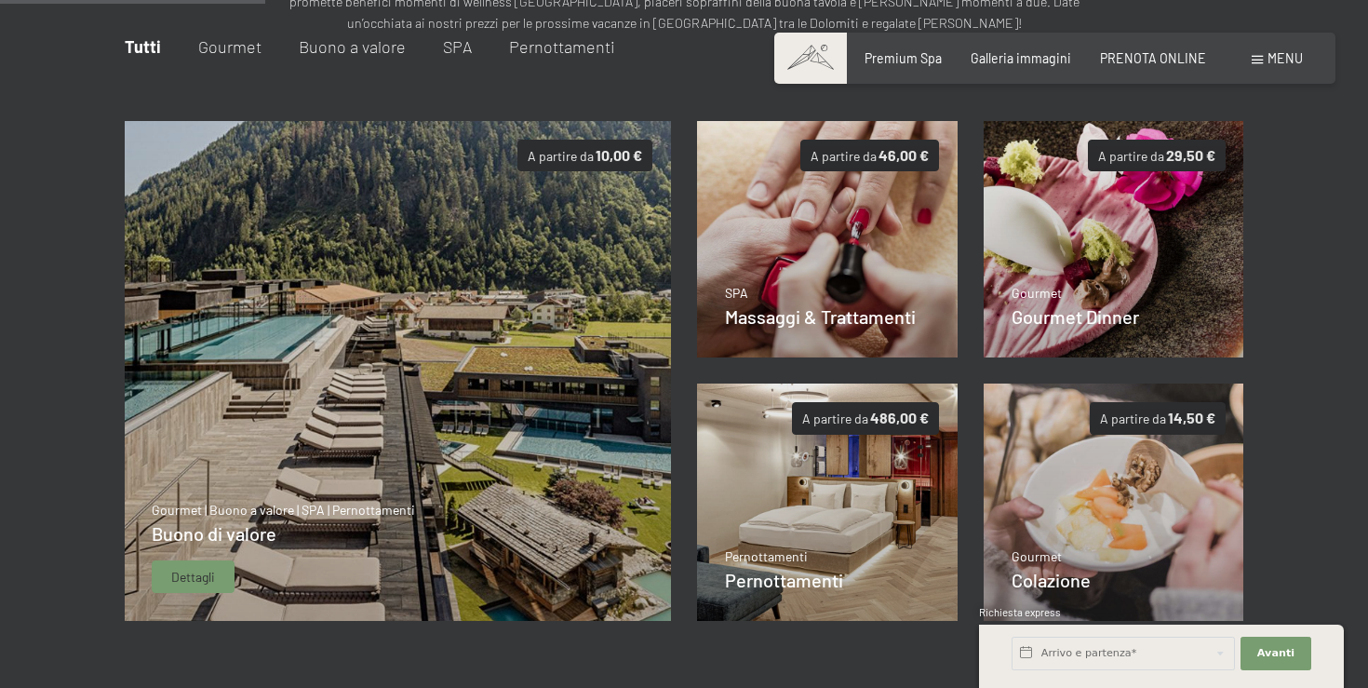
click at [194, 573] on span "Dettagli" at bounding box center [193, 577] width 44 height 19
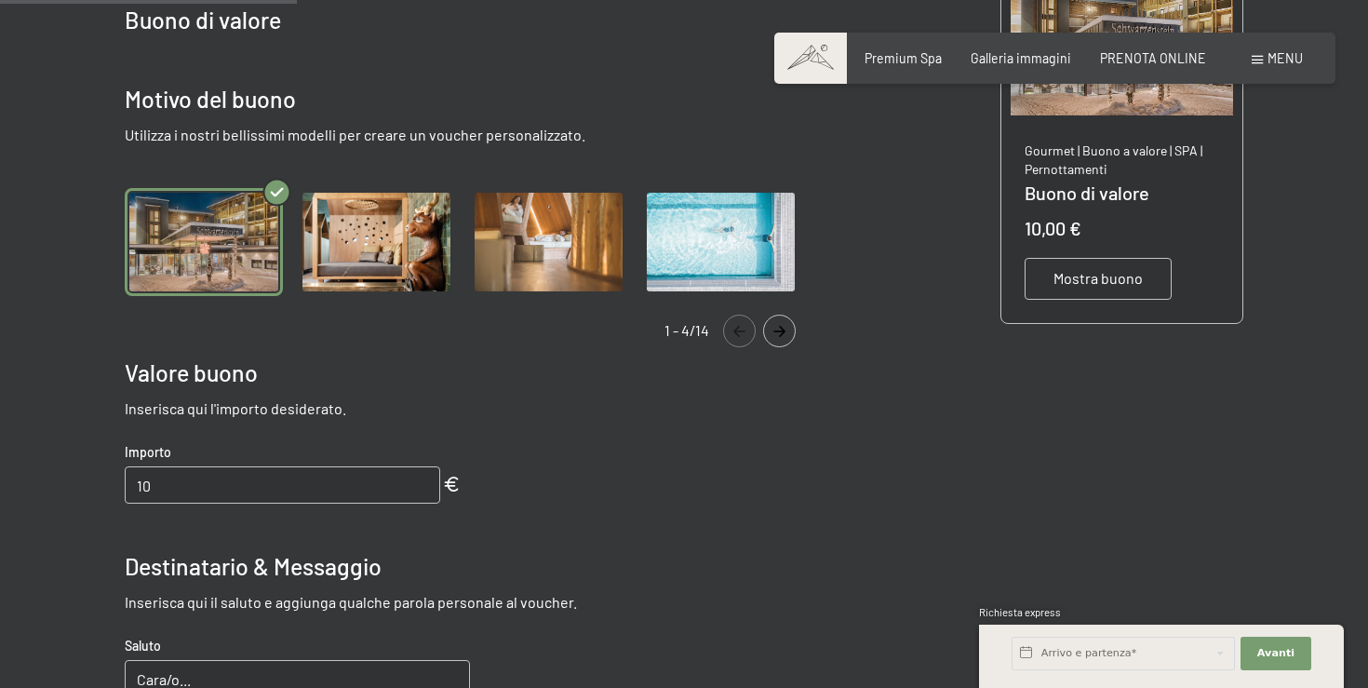
scroll to position [450, 0]
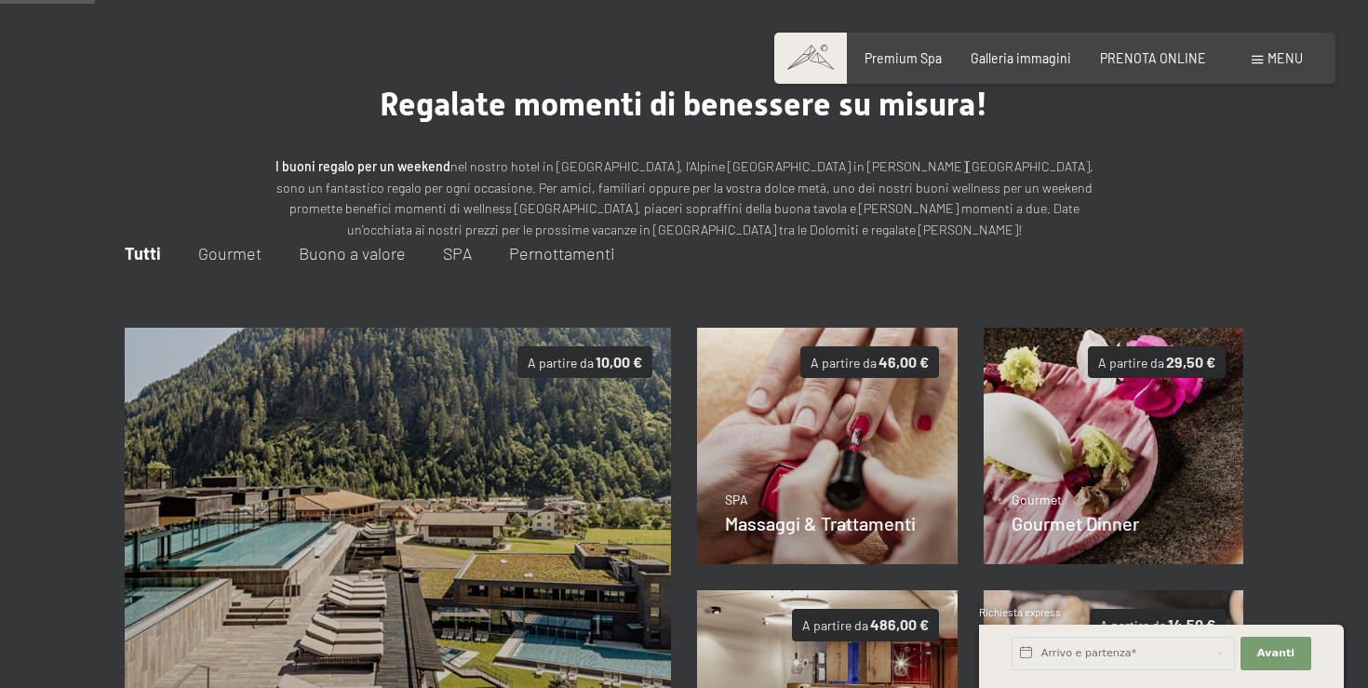
scroll to position [32, 0]
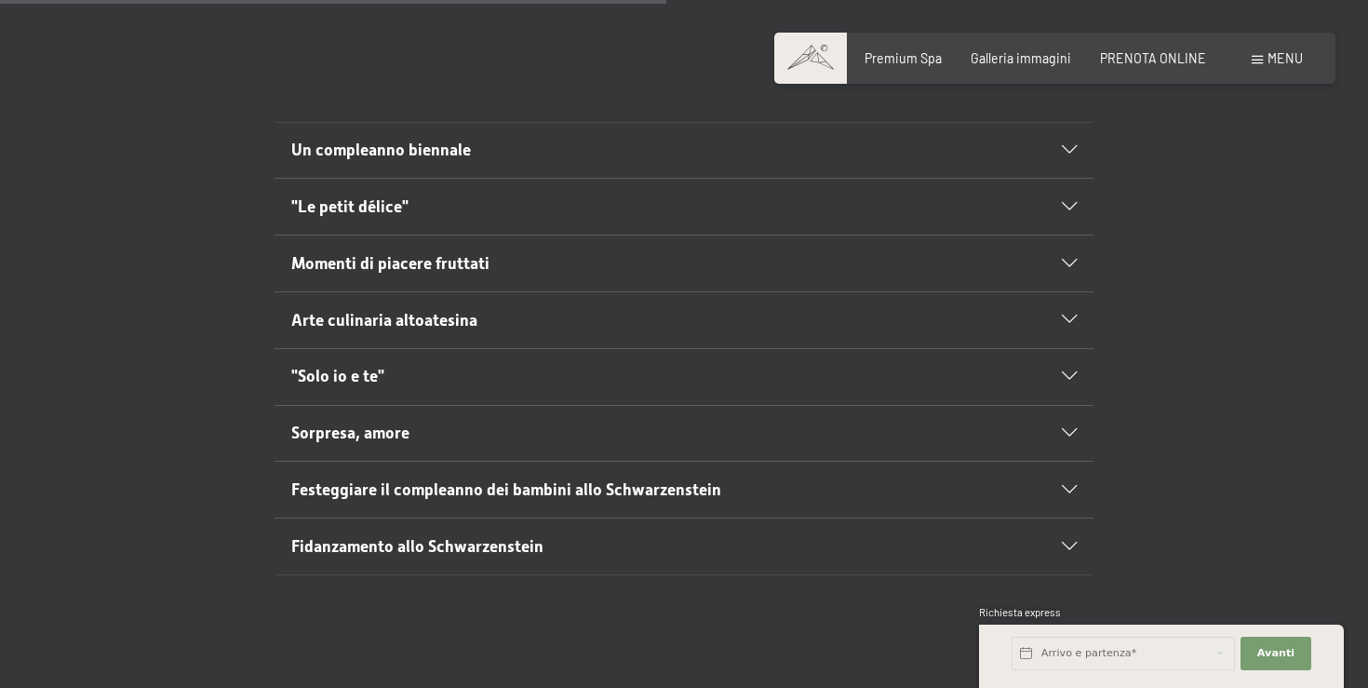
scroll to position [1031, 0]
click at [419, 479] on span "Festeggiare il compleanno dei bambini allo Schwarzenstein" at bounding box center [506, 488] width 430 height 19
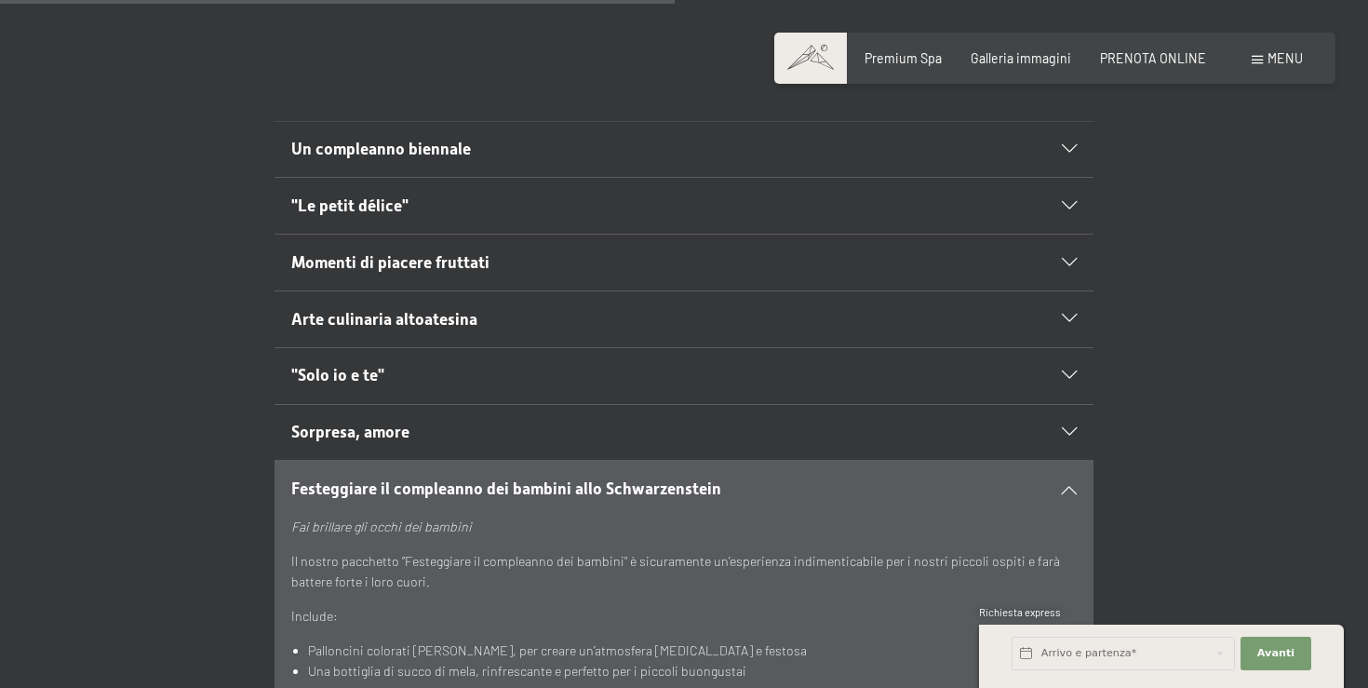
click at [371, 461] on div "Festeggiare il compleanno dei bambini allo Schwarzenstein" at bounding box center [684, 489] width 786 height 56
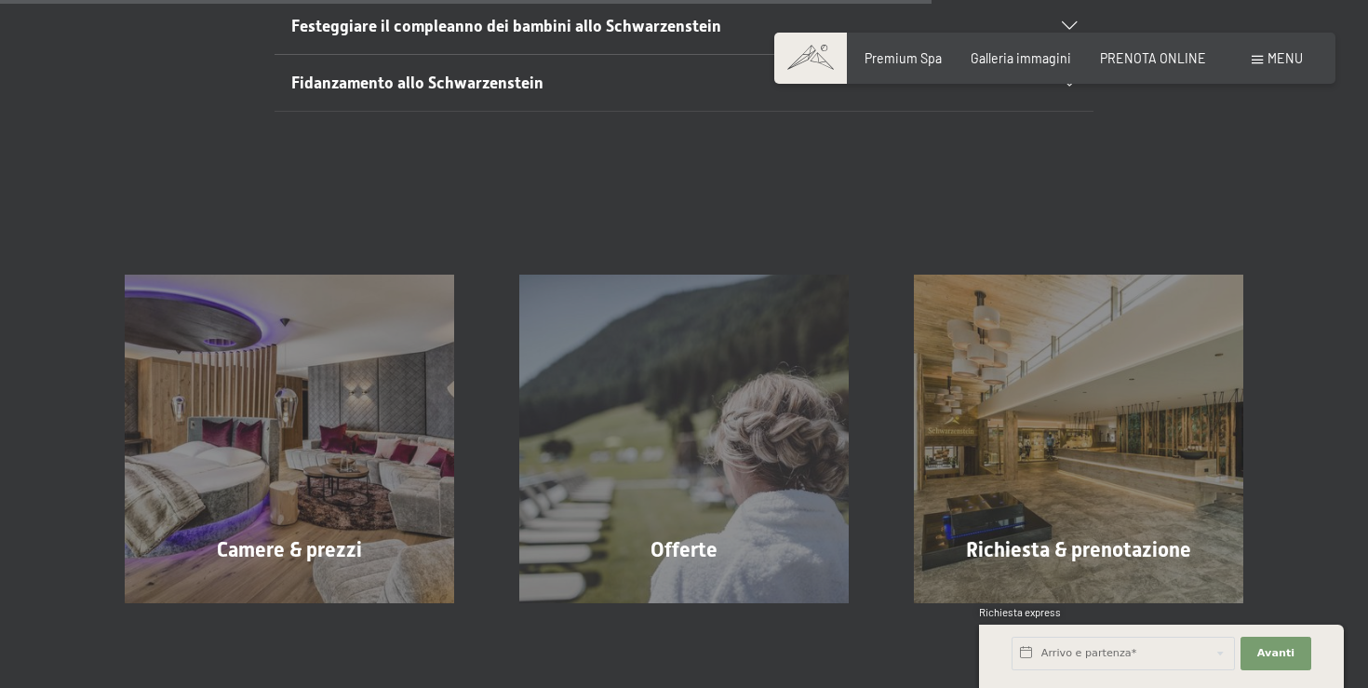
scroll to position [1516, 0]
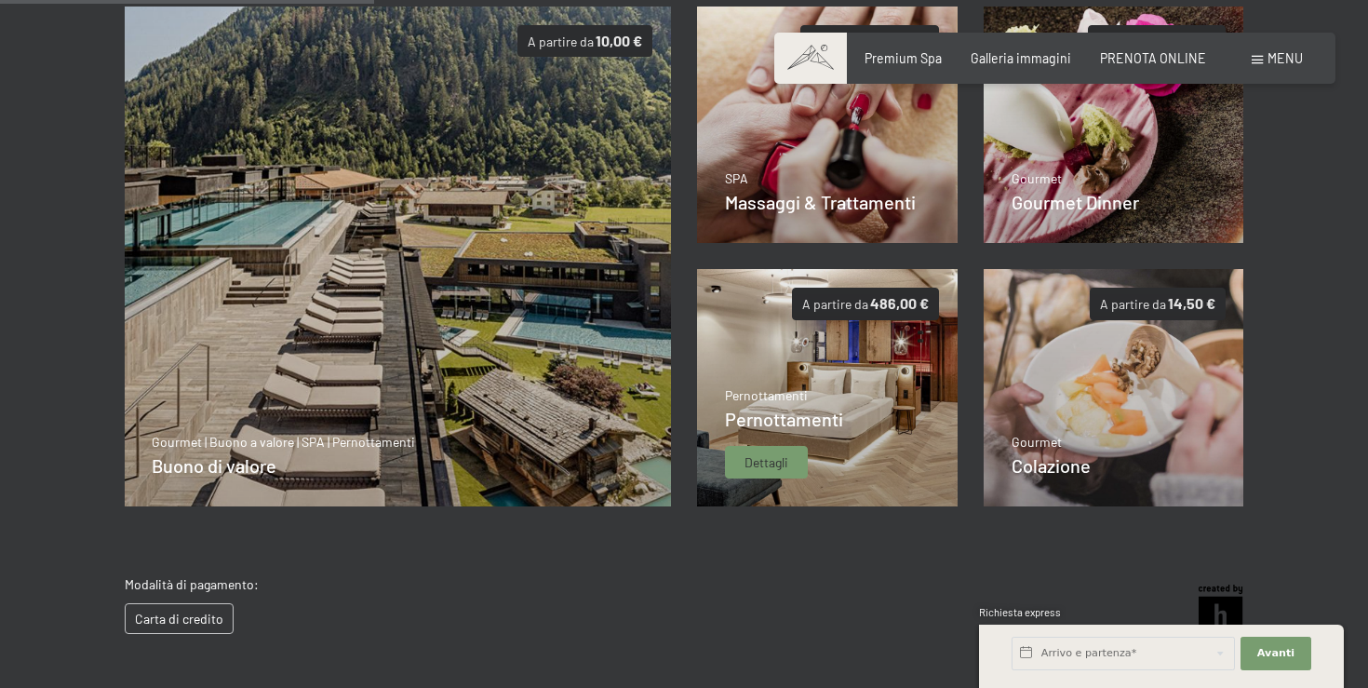
scroll to position [404, 0]
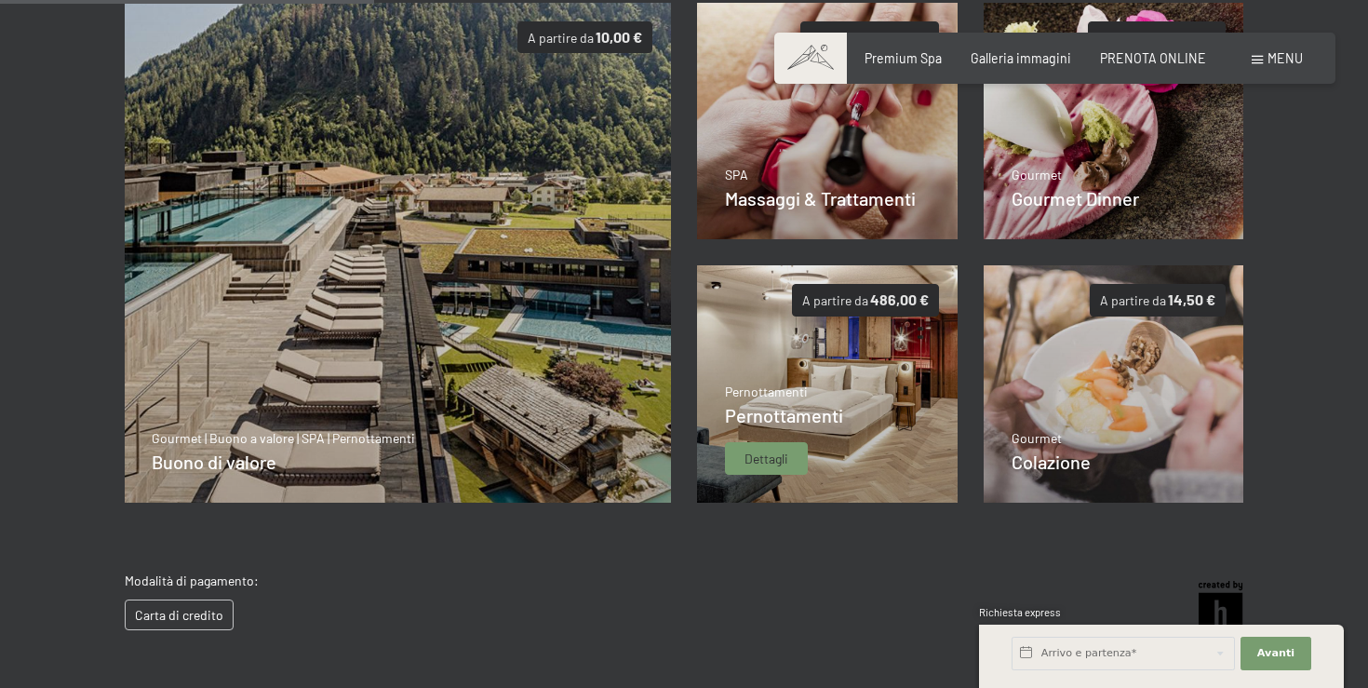
click at [805, 382] on p "Pernottamenti" at bounding box center [784, 391] width 118 height 19
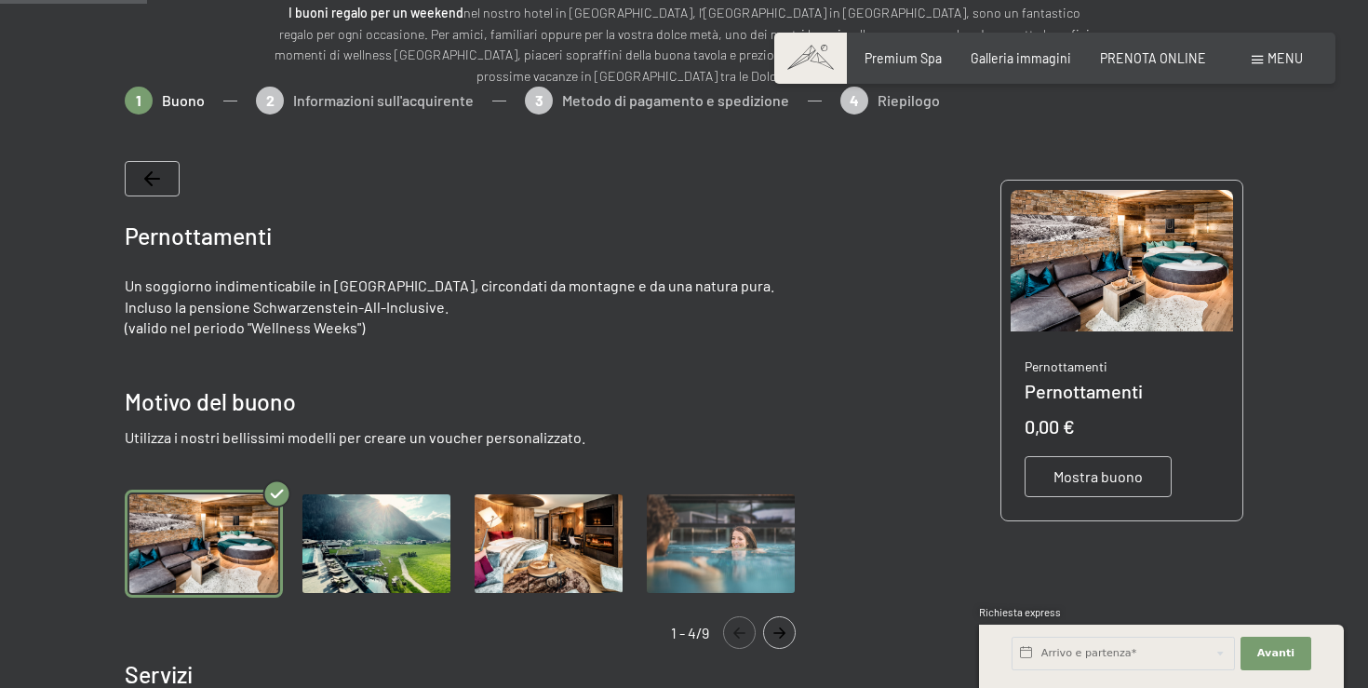
scroll to position [226, 0]
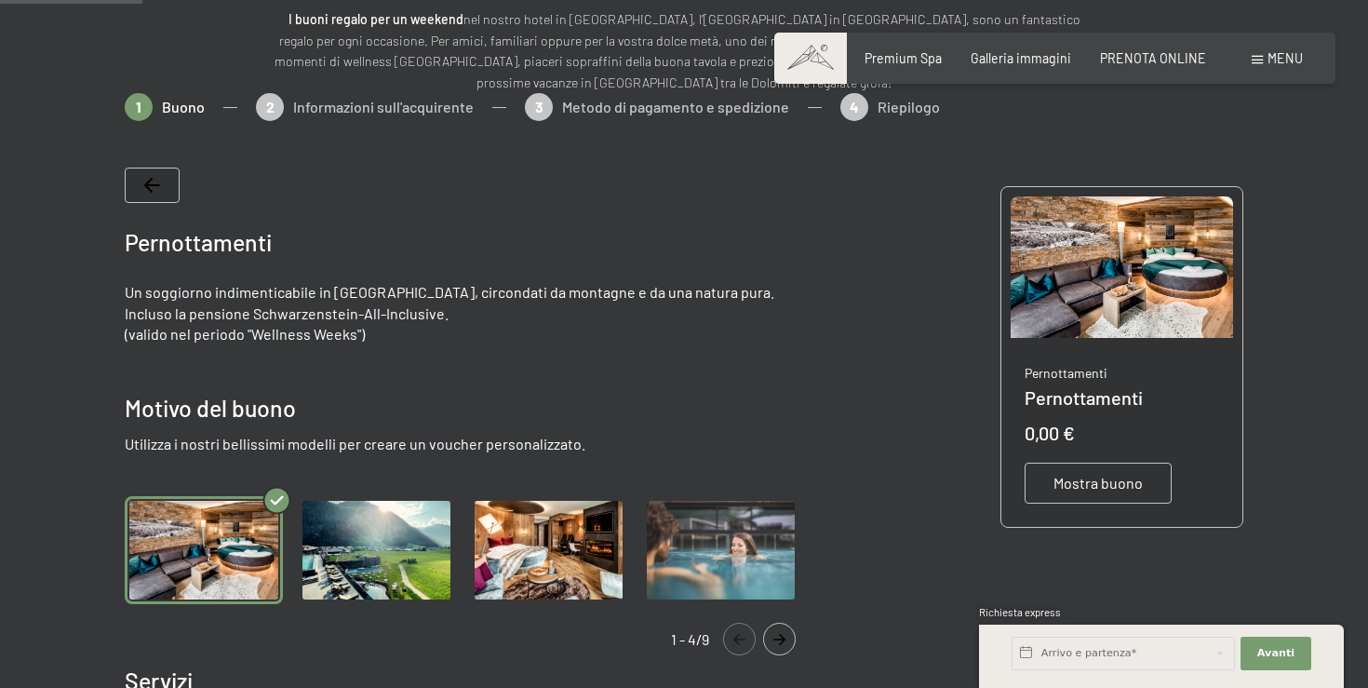
click at [388, 547] on img "Gallery" at bounding box center [376, 550] width 157 height 108
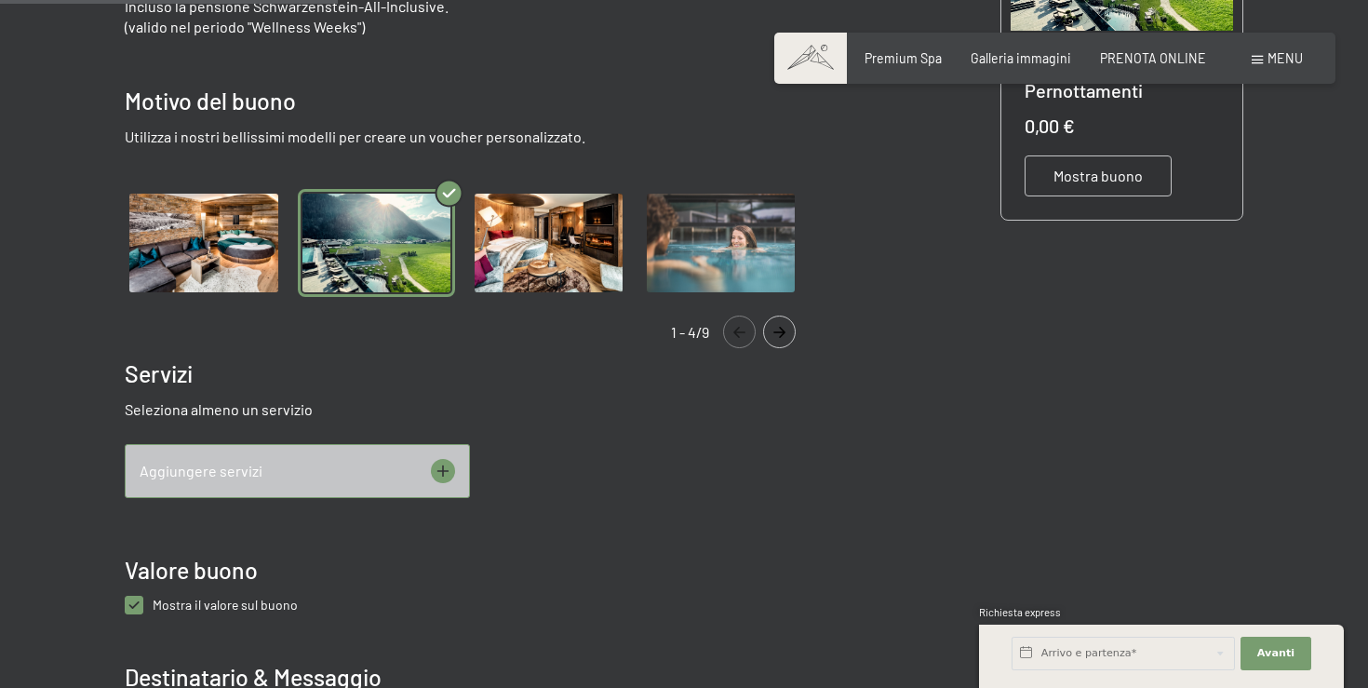
scroll to position [535, 0]
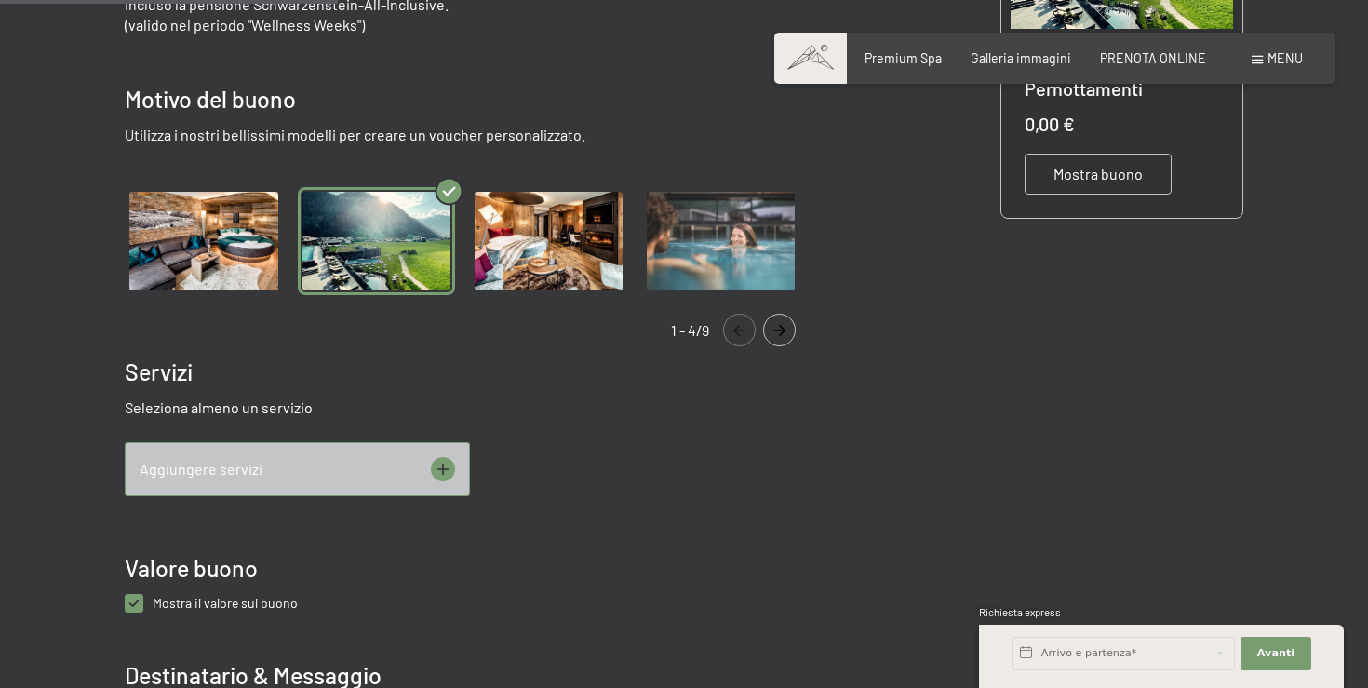
click at [439, 471] on icon at bounding box center [443, 469] width 24 height 24
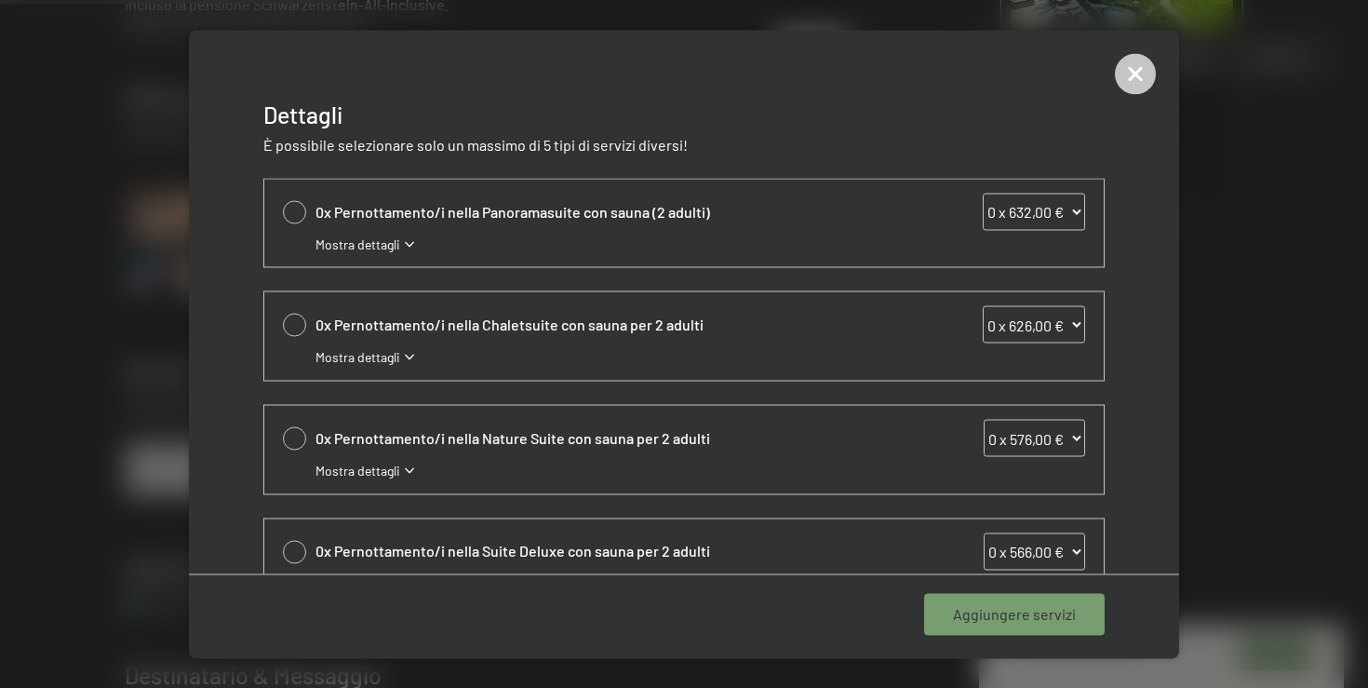
scroll to position [19, 0]
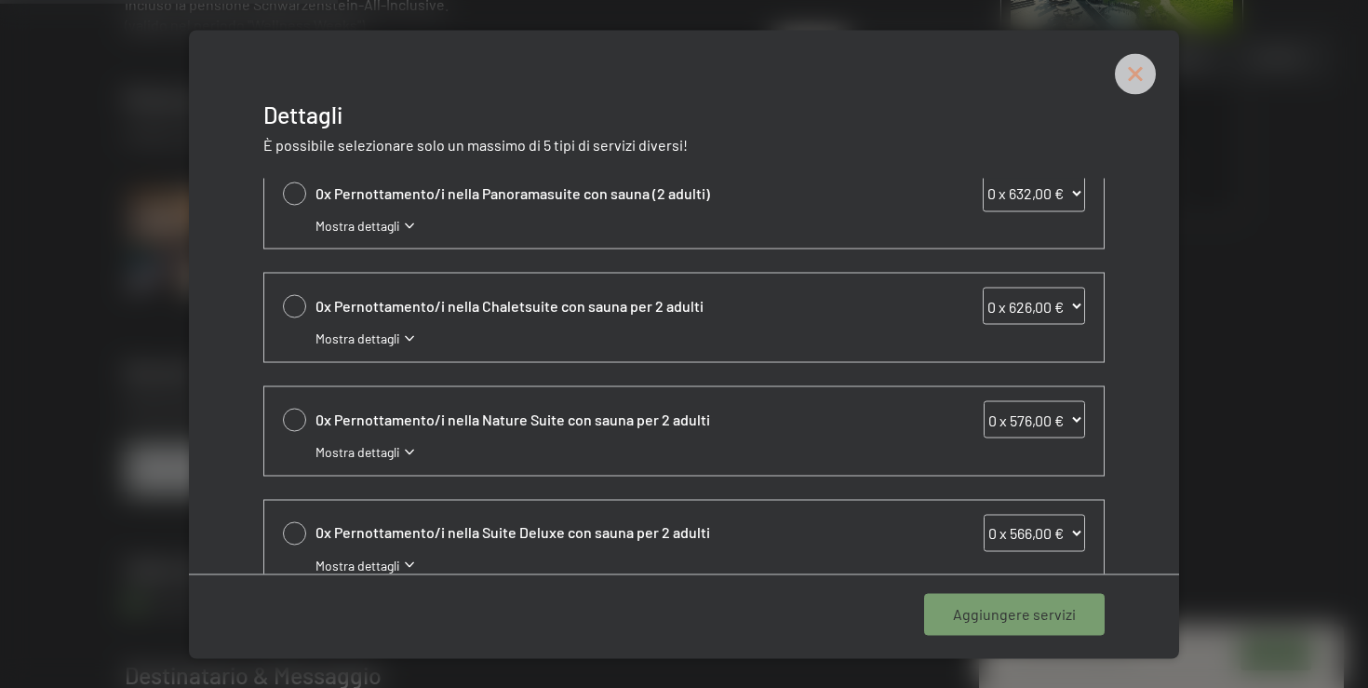
click at [1133, 79] on icon at bounding box center [1135, 73] width 41 height 41
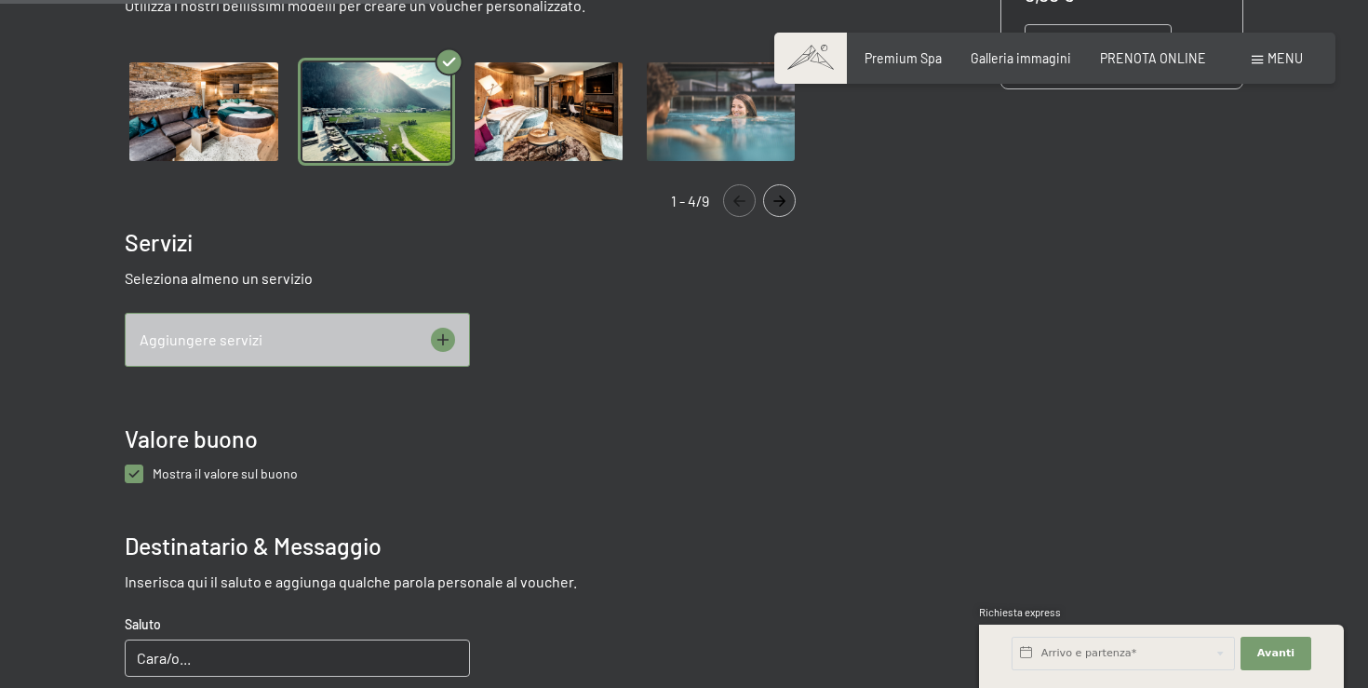
scroll to position [708, 0]
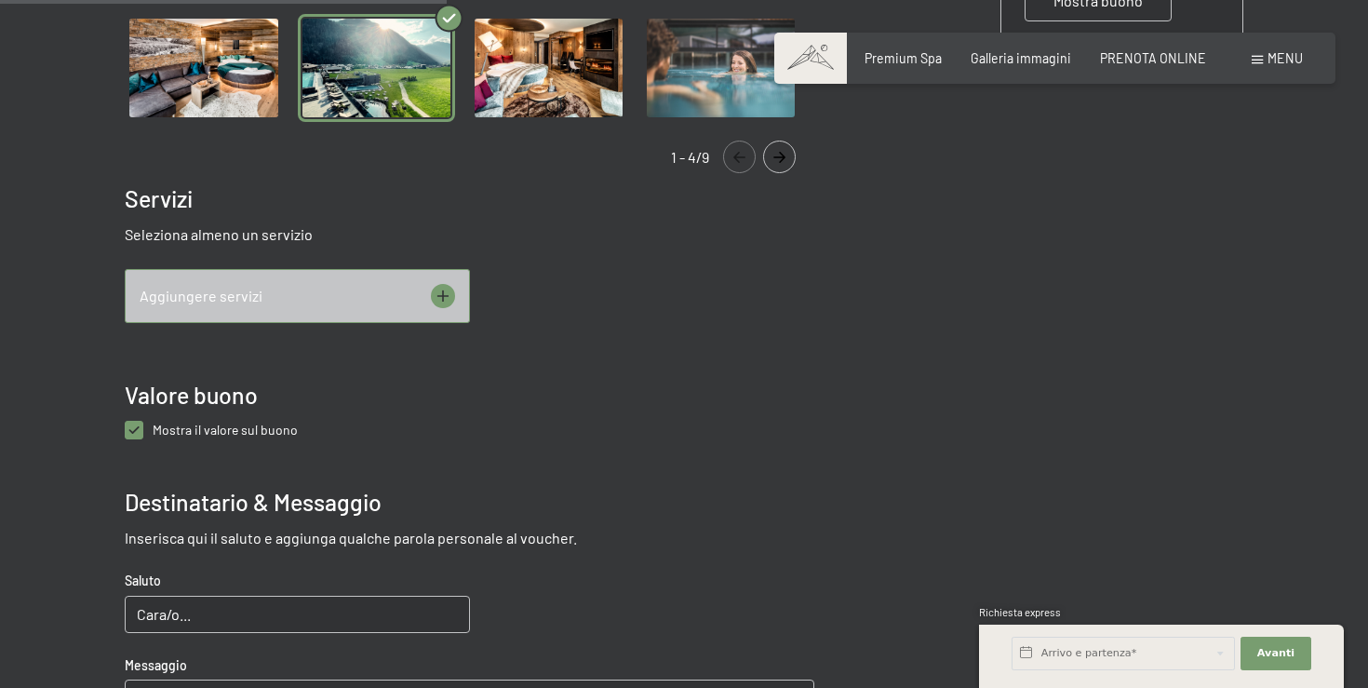
click at [443, 293] on icon at bounding box center [442, 295] width 12 height 12
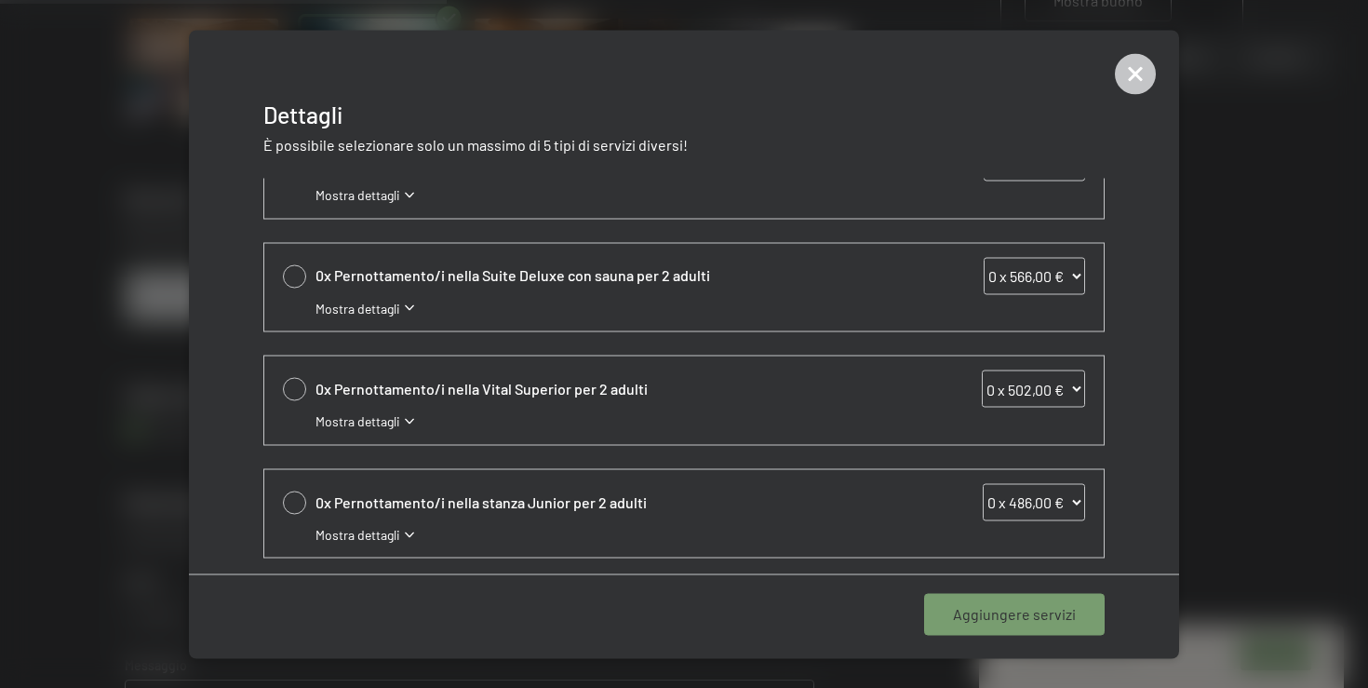
scroll to position [291, 0]
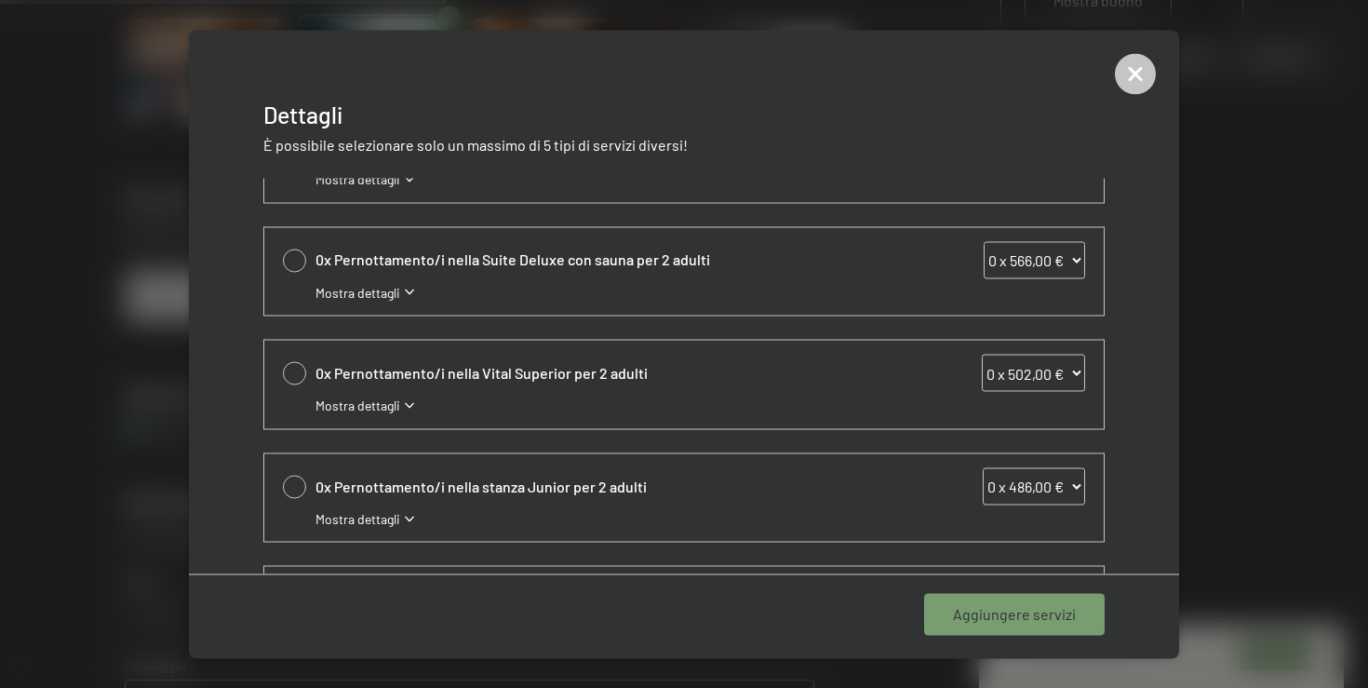
click at [385, 398] on span "Mostra dettagli" at bounding box center [357, 405] width 85 height 19
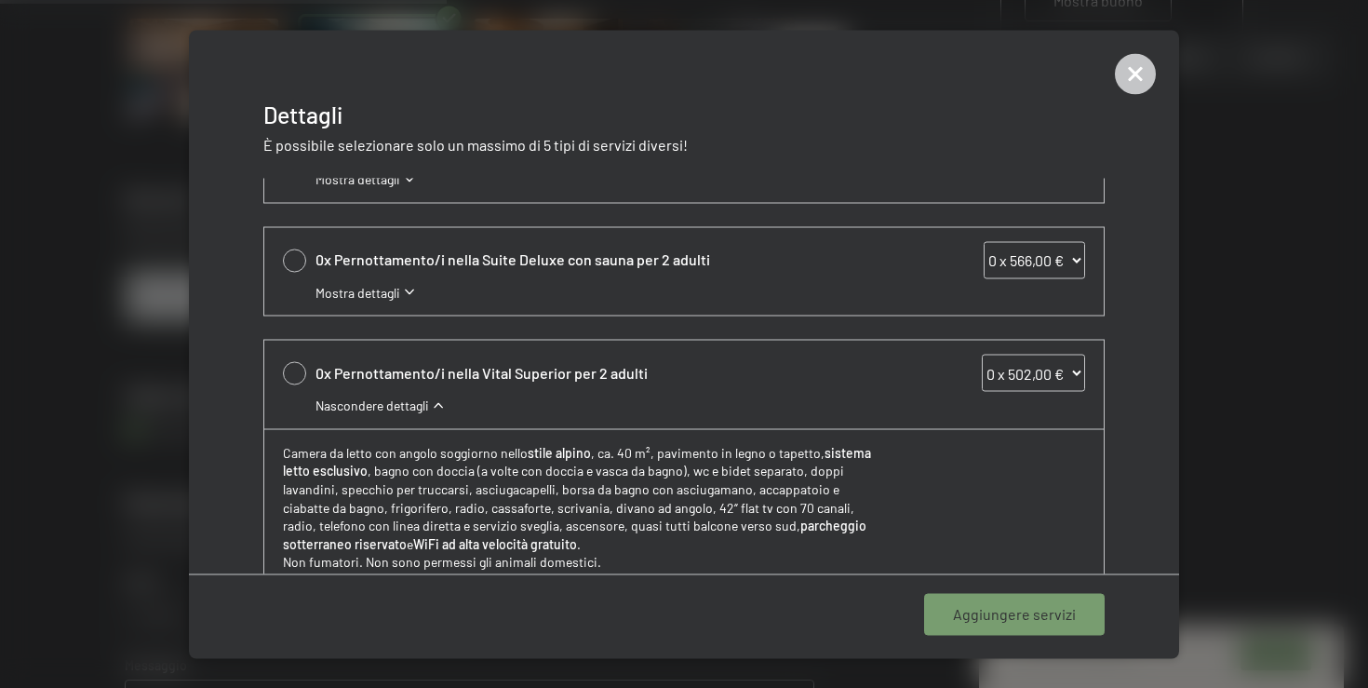
click at [385, 398] on span "Nascondere dettagli" at bounding box center [372, 405] width 114 height 19
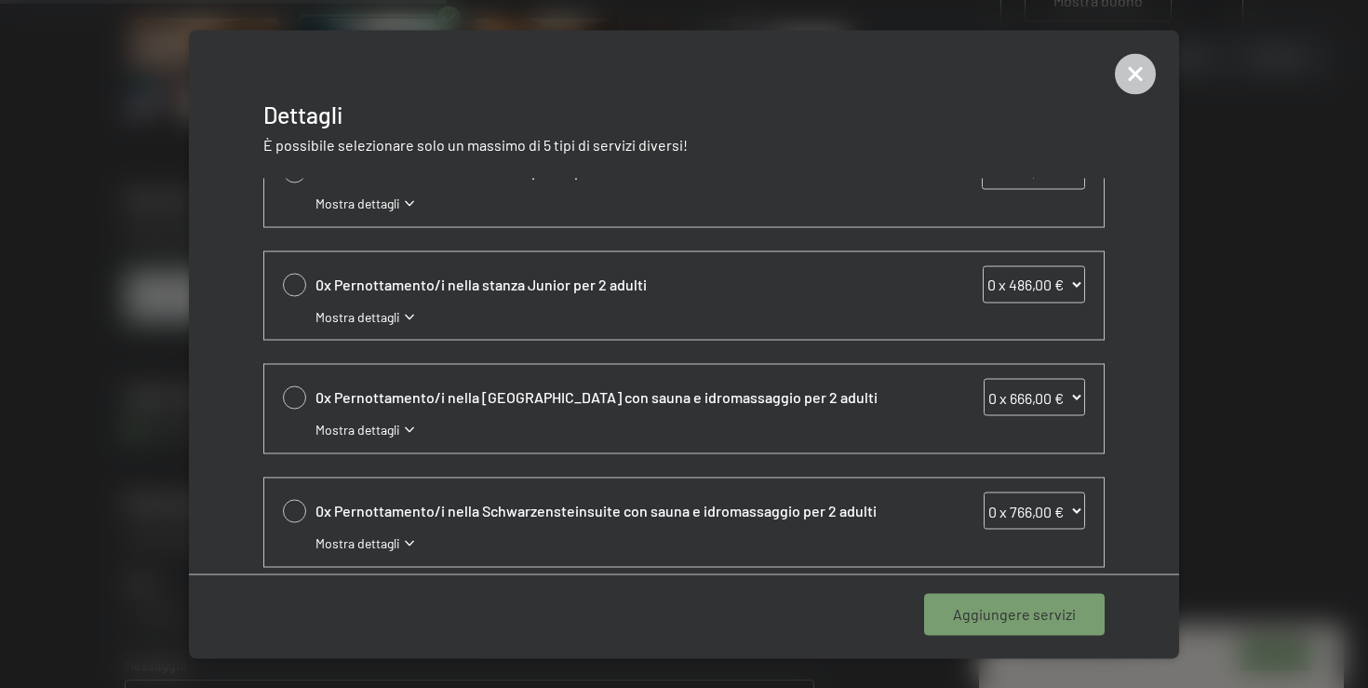
scroll to position [509, 0]
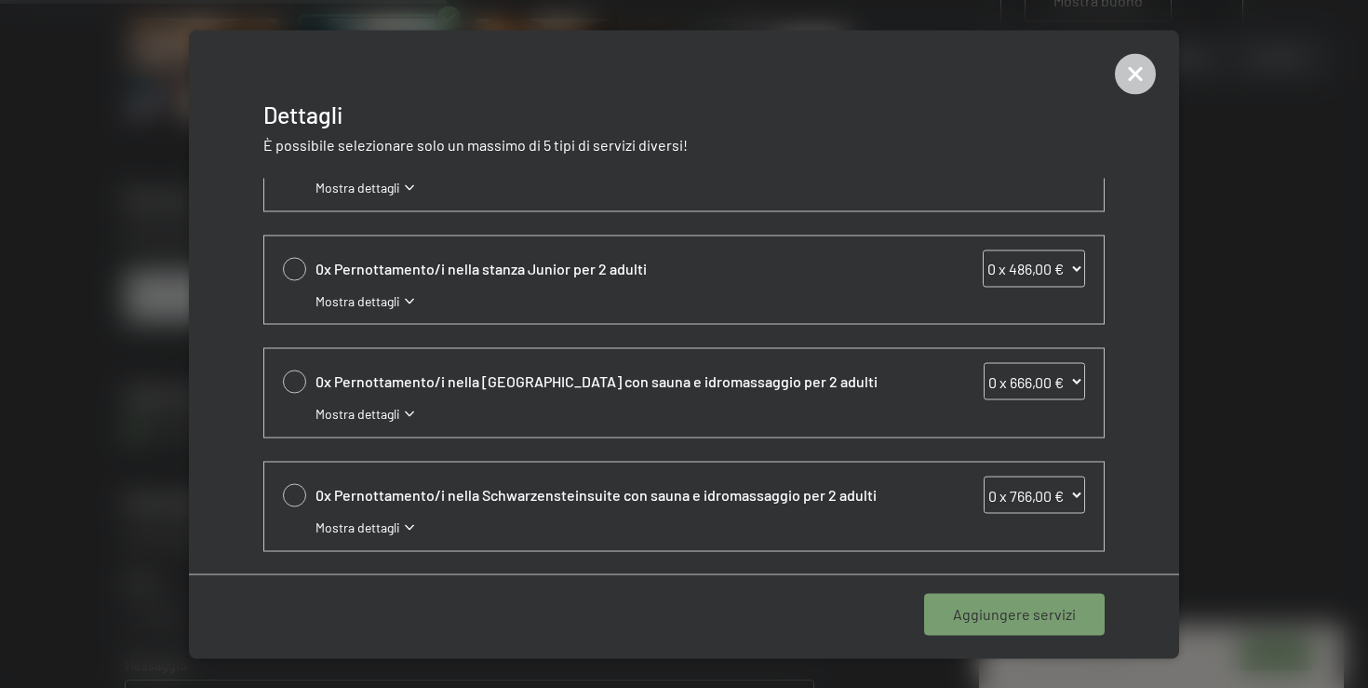
click at [292, 267] on div at bounding box center [294, 268] width 23 height 23
select select "1"
click at [990, 610] on span "Aggiungere 1 servizio" at bounding box center [1006, 614] width 140 height 20
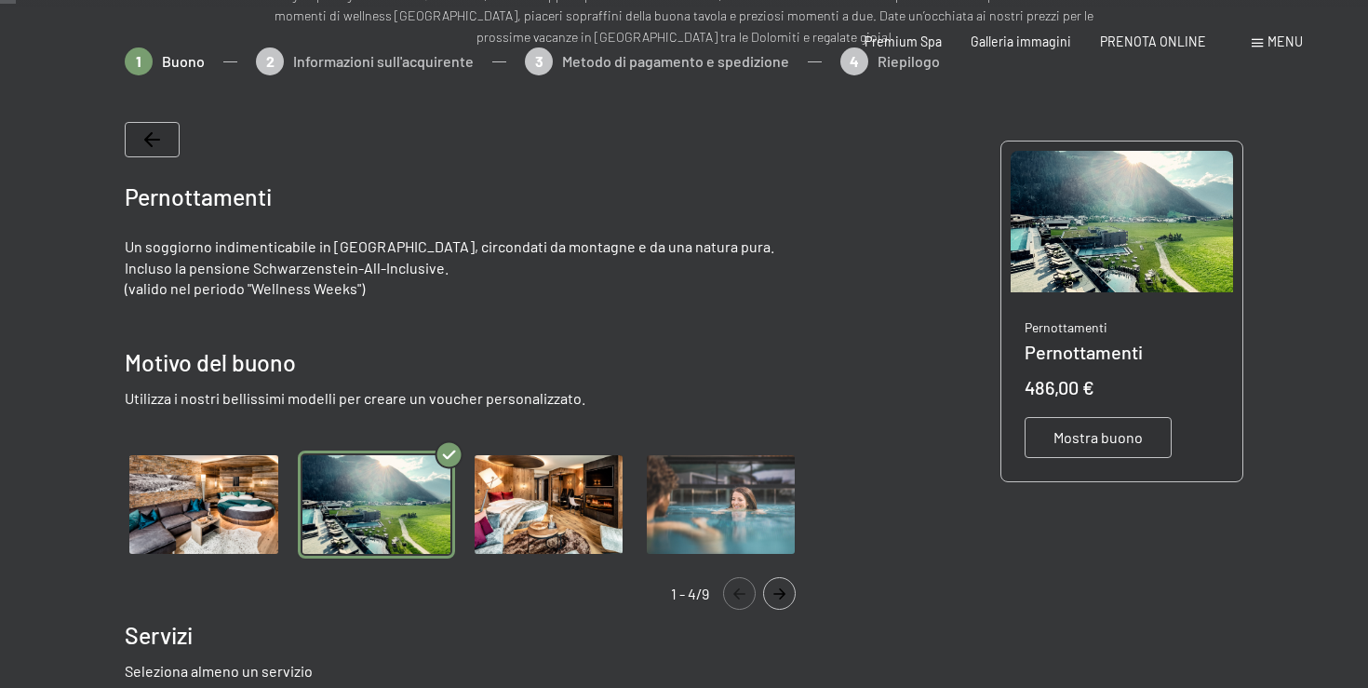
scroll to position [0, 0]
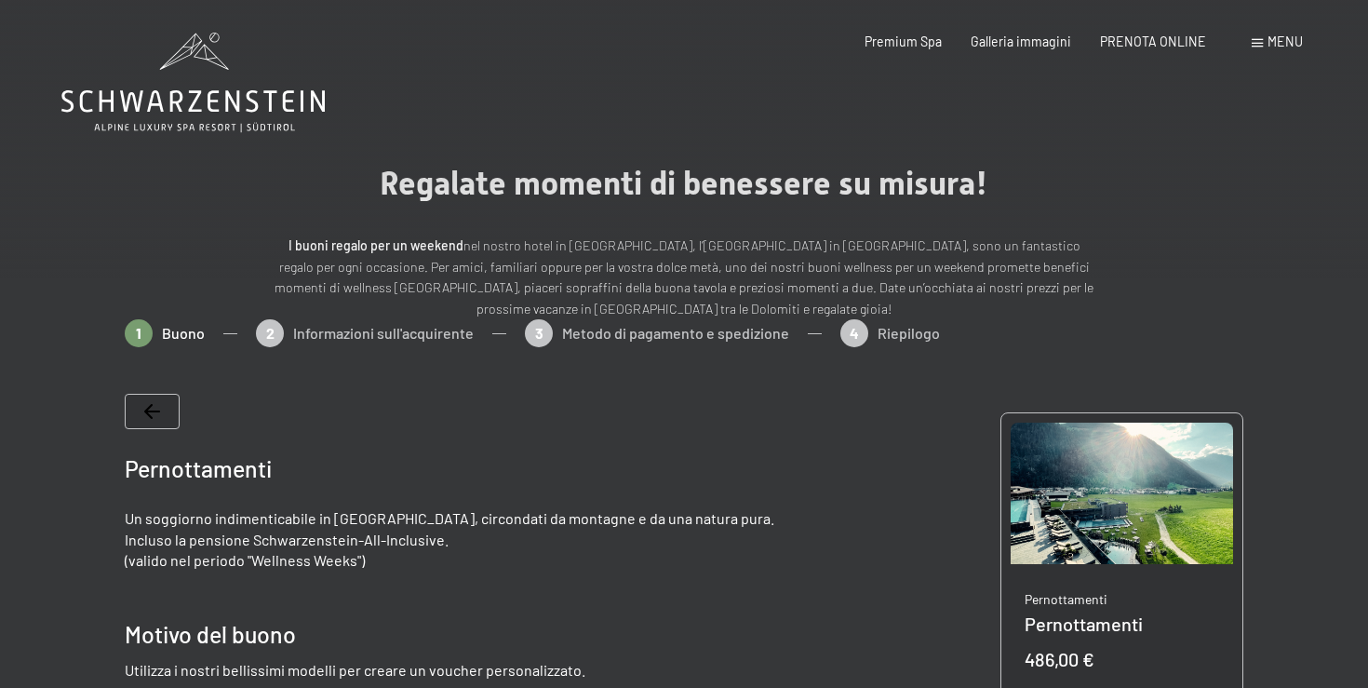
click at [198, 77] on icon at bounding box center [192, 83] width 263 height 100
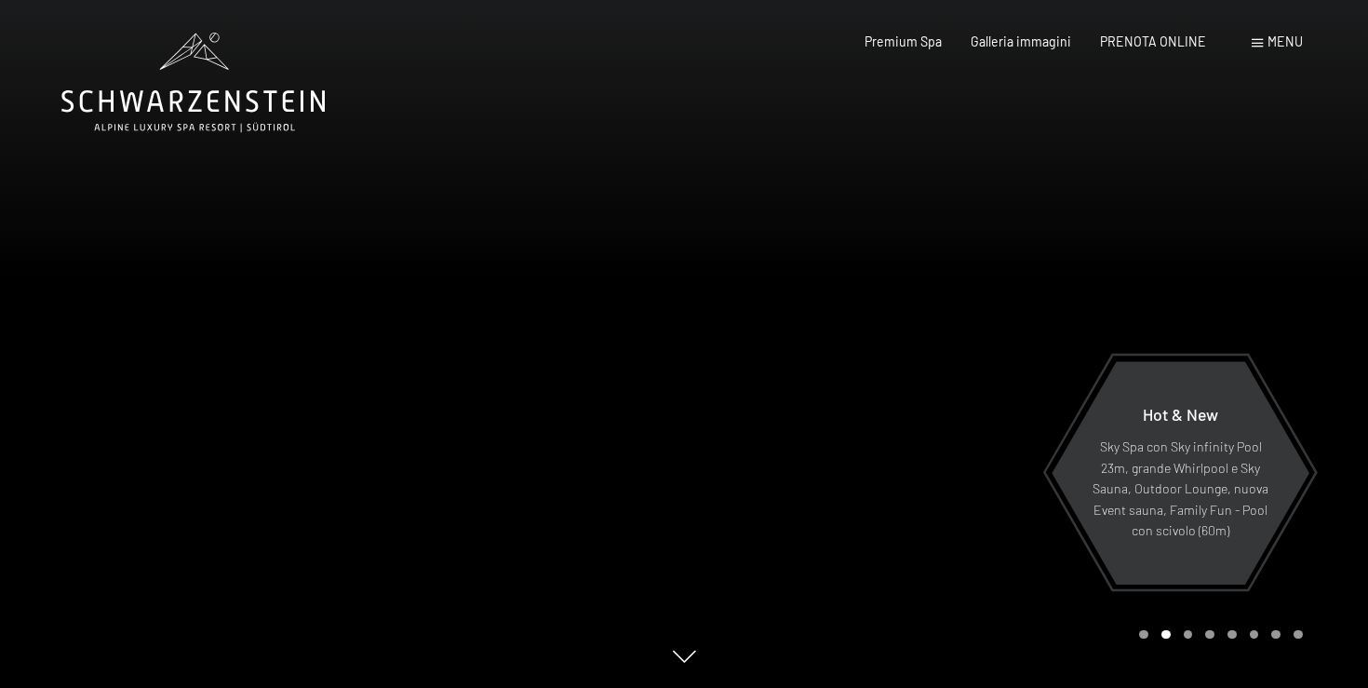
click at [1271, 41] on span "Menu" at bounding box center [1284, 41] width 35 height 16
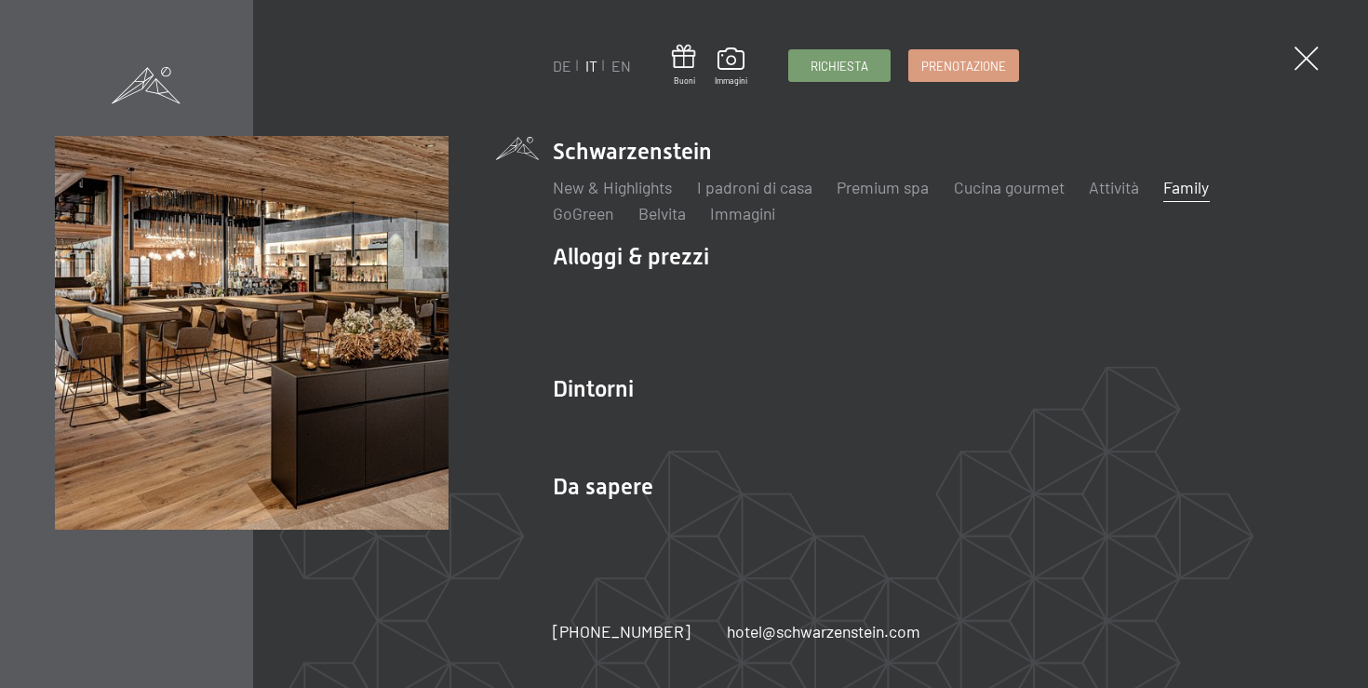
click at [1178, 191] on link "Family" at bounding box center [1186, 187] width 46 height 20
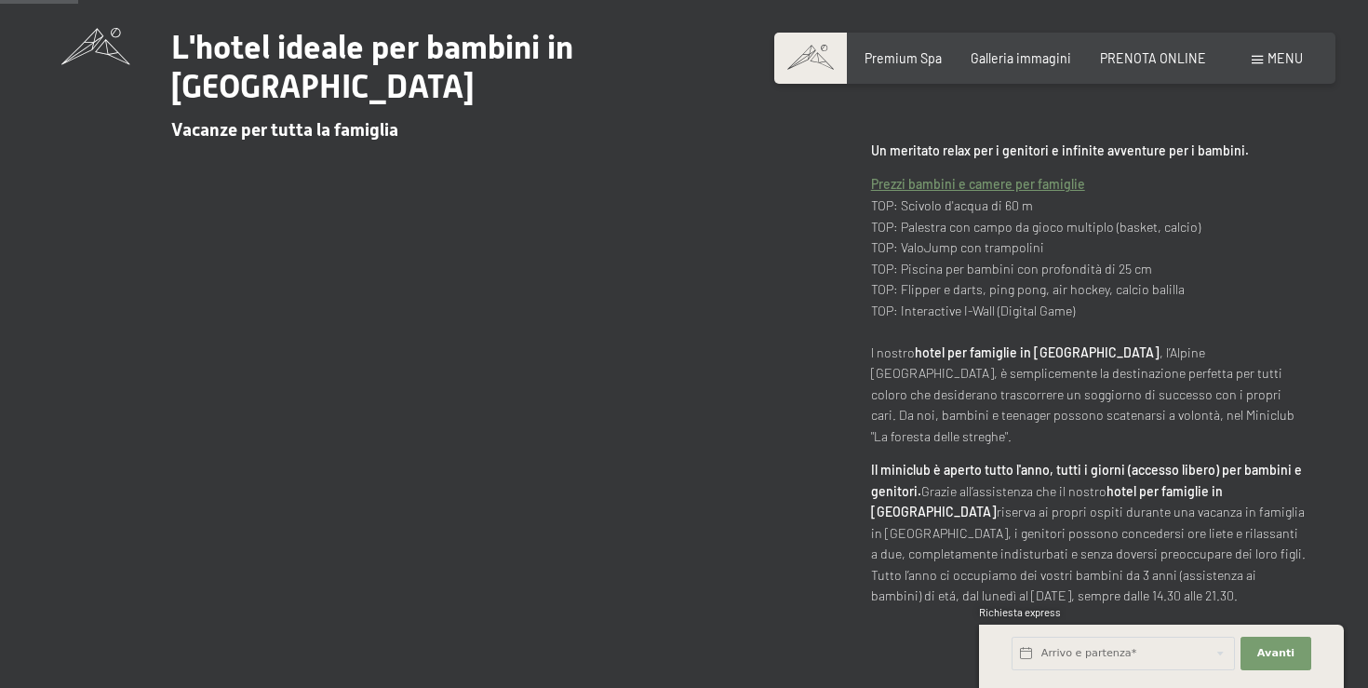
scroll to position [734, 0]
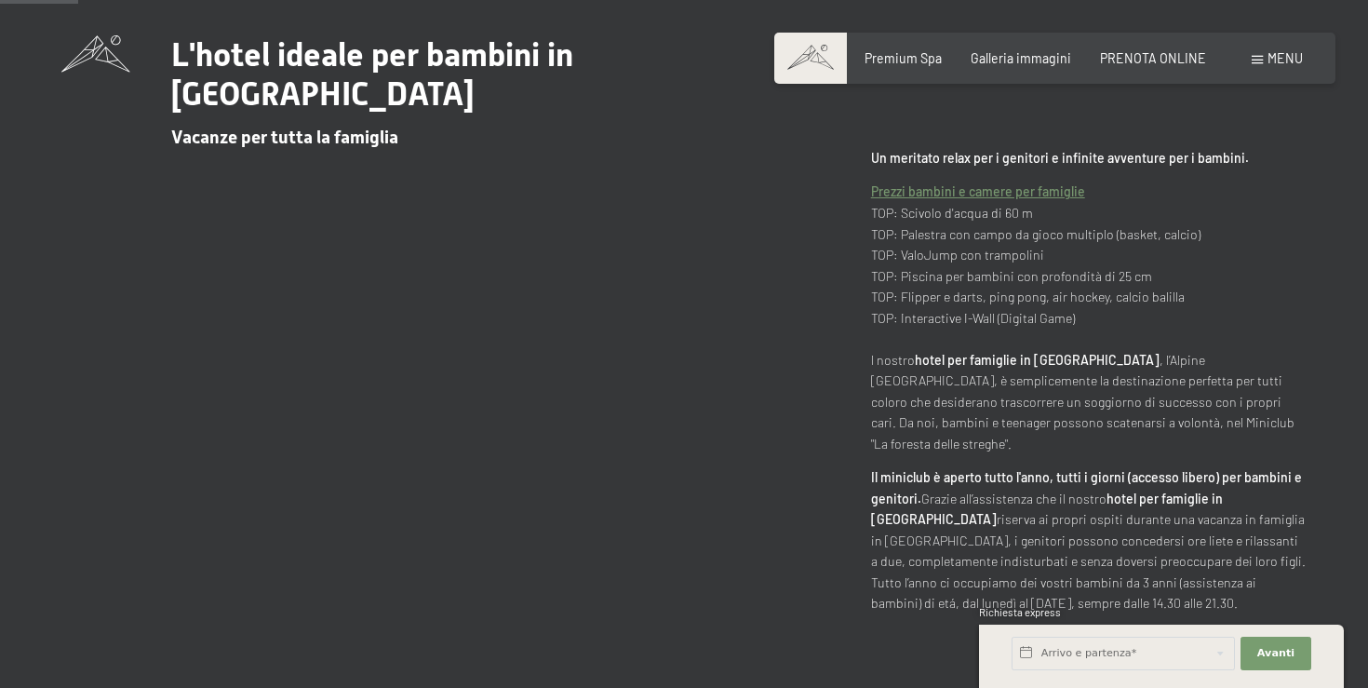
click at [934, 183] on link "Prezzi bambini e camere per famiglie" at bounding box center [978, 191] width 214 height 16
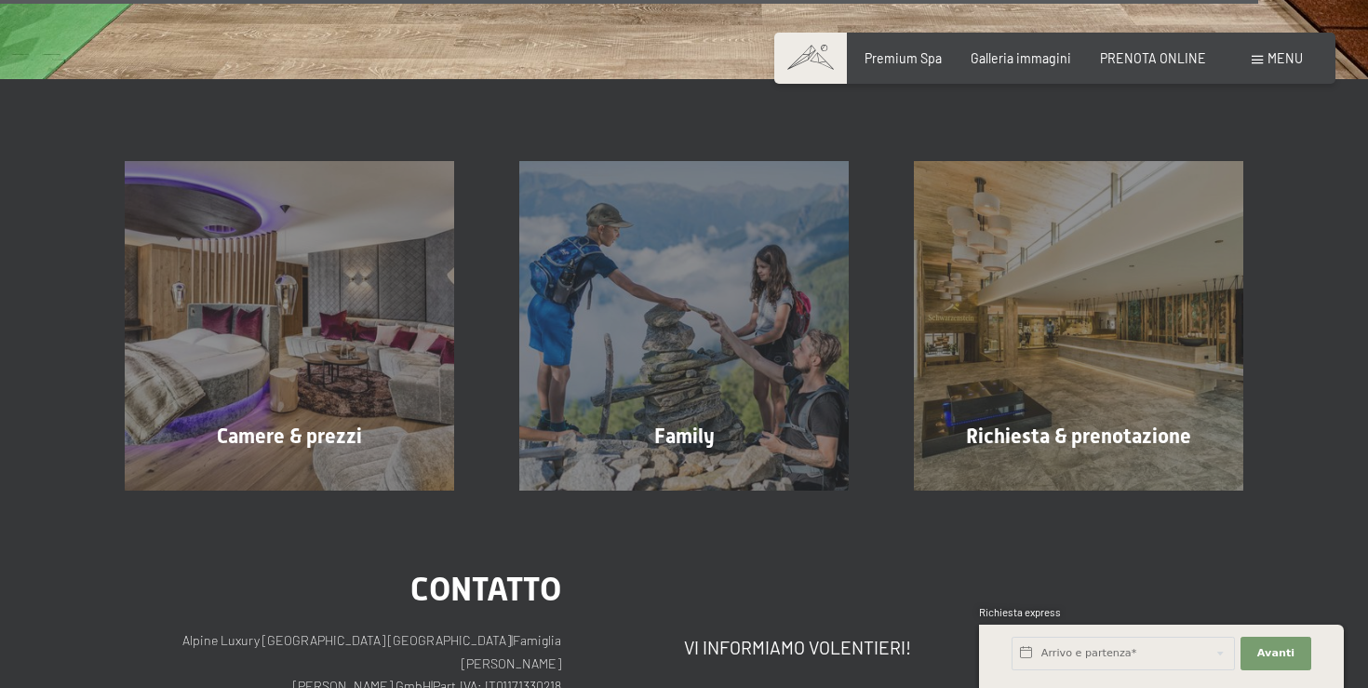
scroll to position [6533, 0]
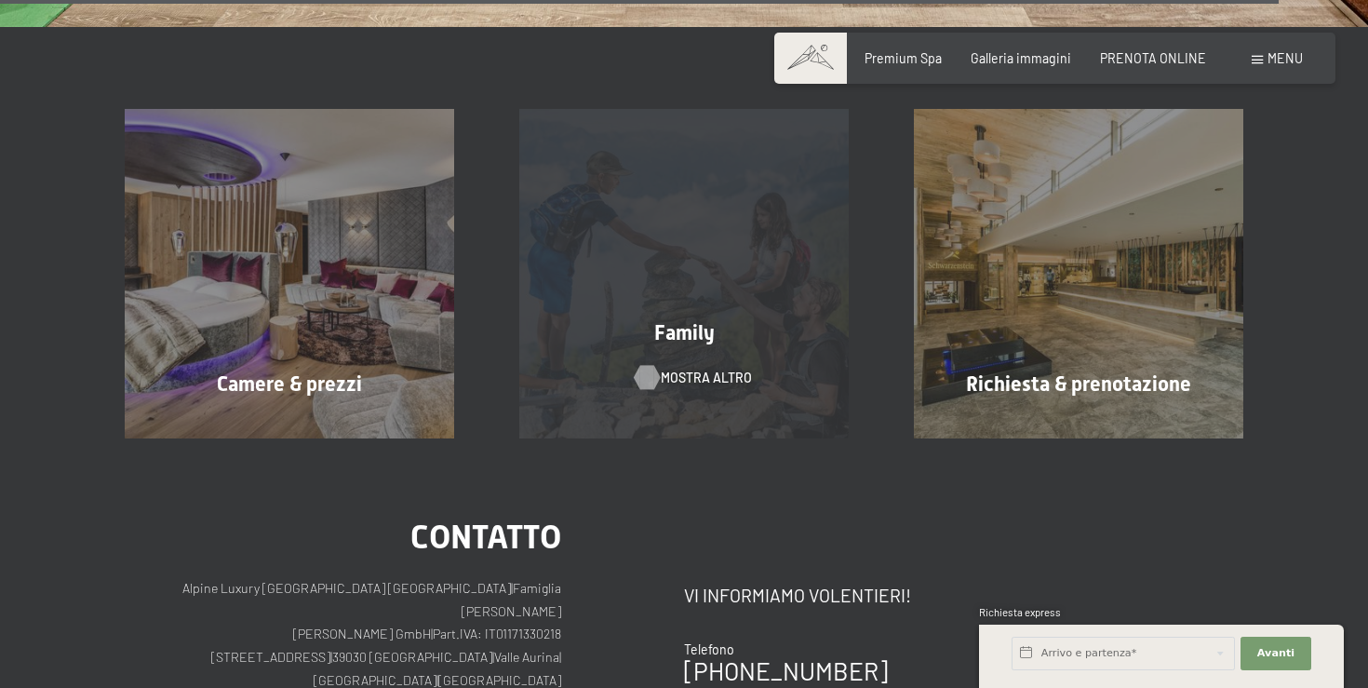
click at [668, 368] on span "mostra altro" at bounding box center [706, 377] width 91 height 19
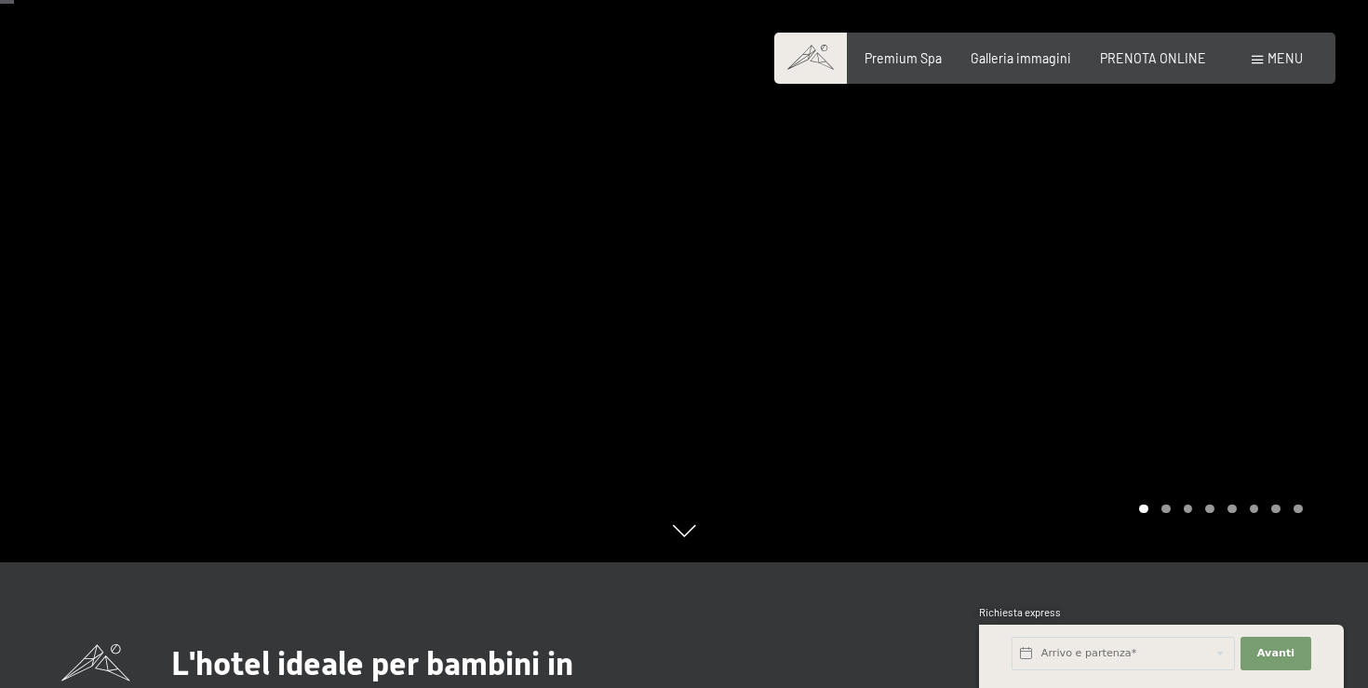
scroll to position [199, 0]
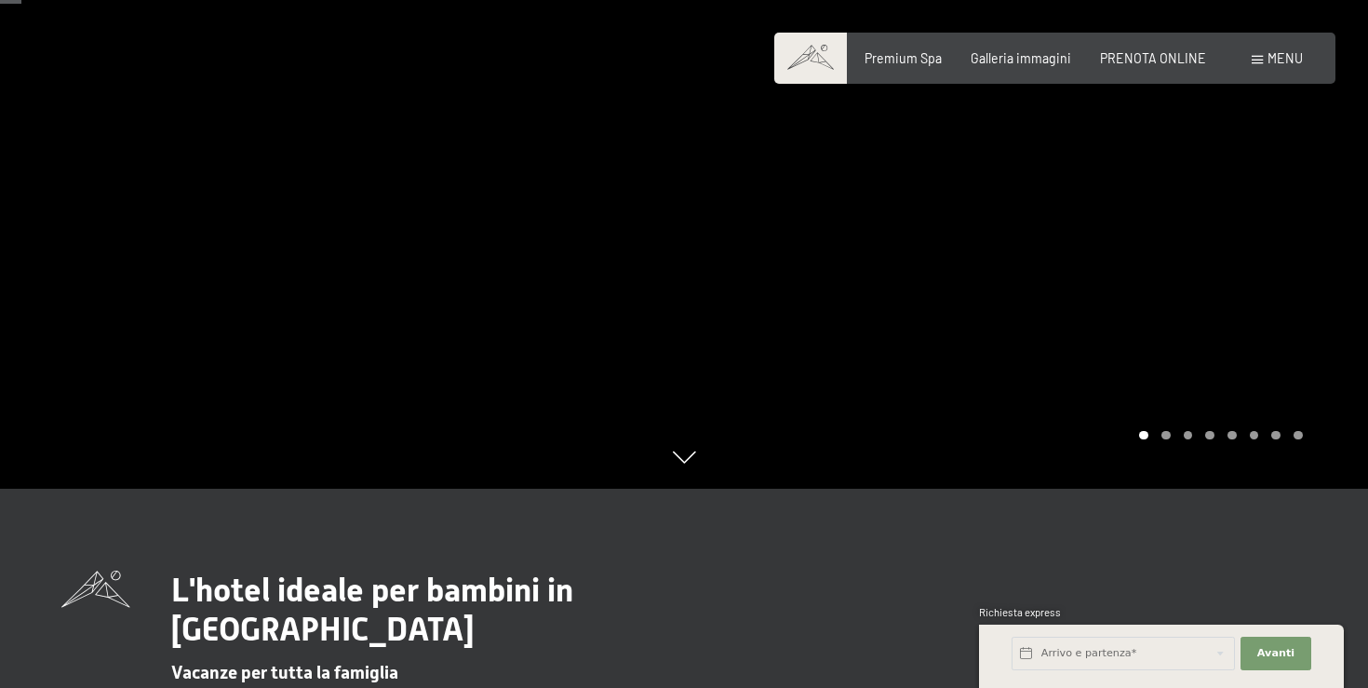
click at [1266, 196] on div at bounding box center [1026, 145] width 684 height 688
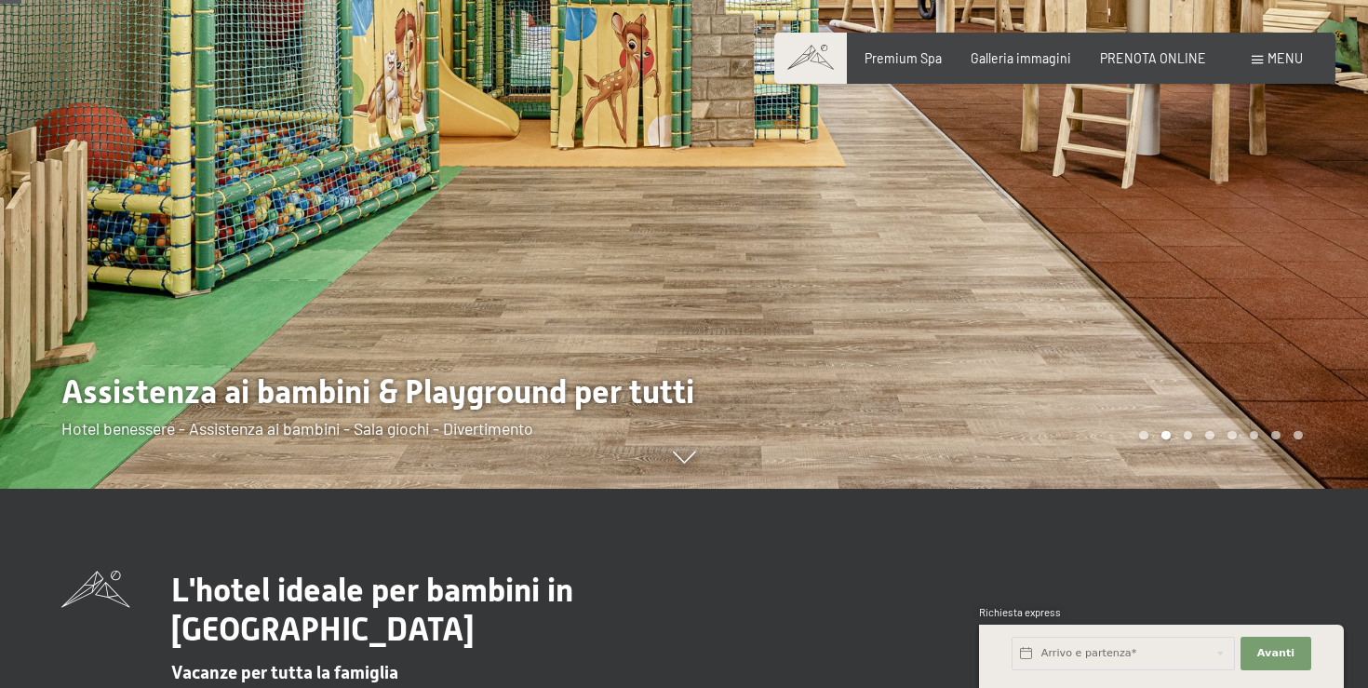
click at [1271, 198] on div at bounding box center [1026, 145] width 684 height 688
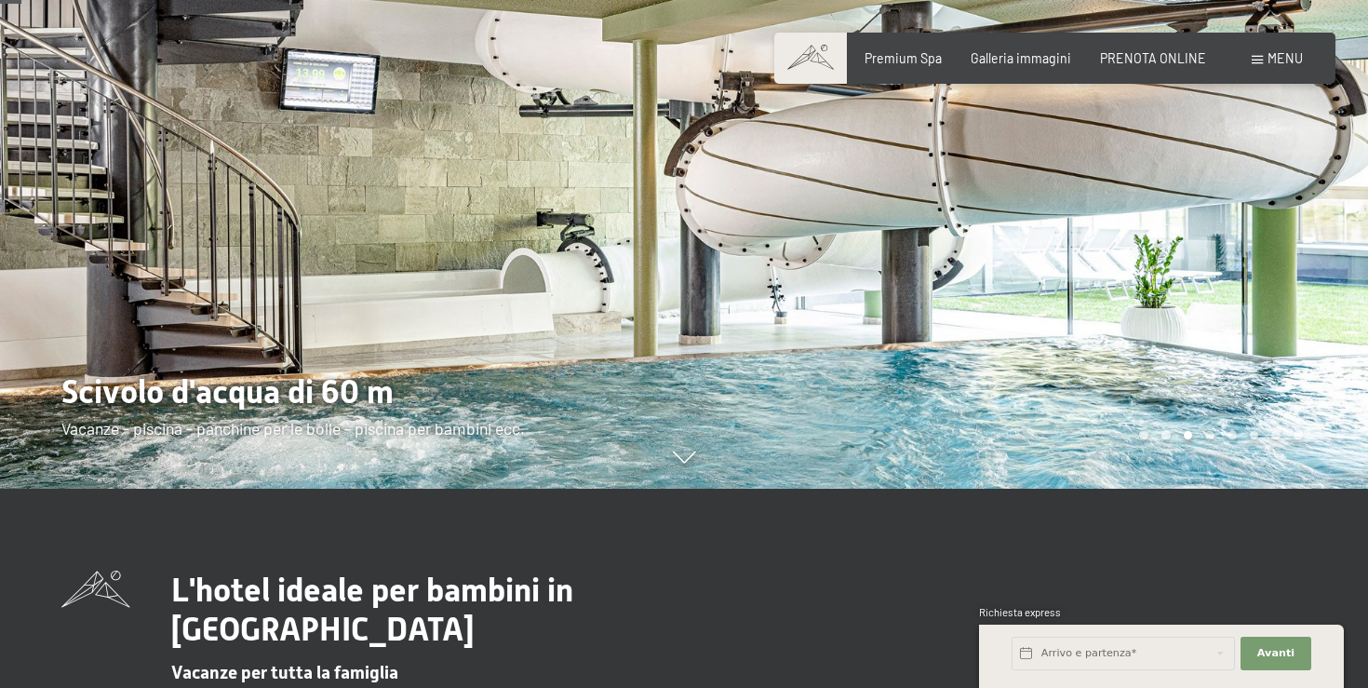
click at [1271, 198] on div at bounding box center [1026, 145] width 684 height 688
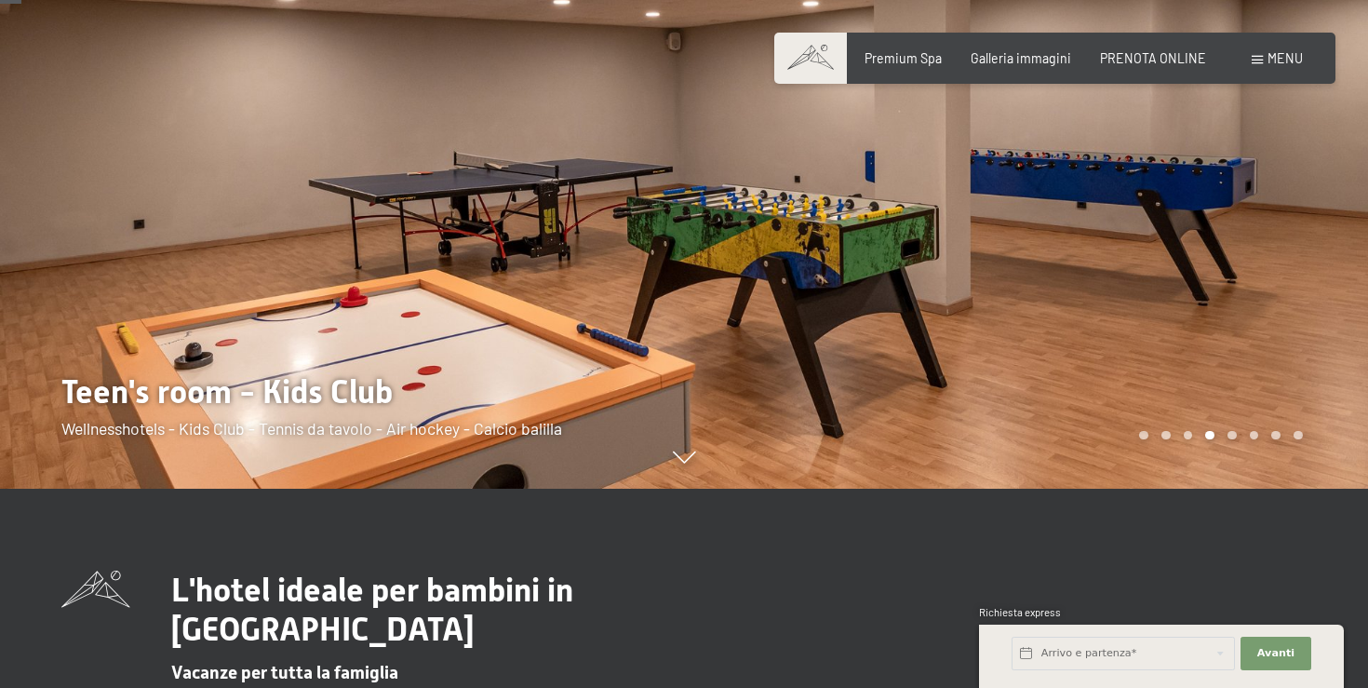
click at [1271, 198] on div at bounding box center [1026, 145] width 684 height 688
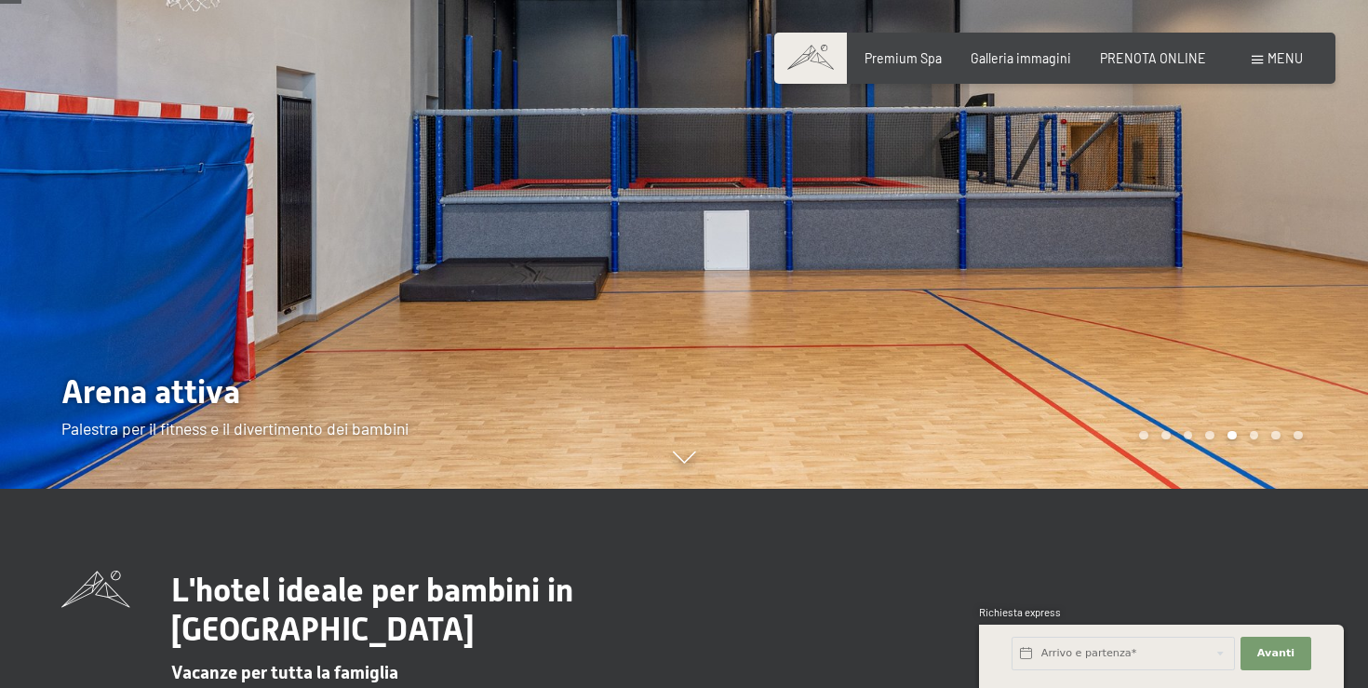
click at [1271, 198] on div at bounding box center [1026, 145] width 684 height 688
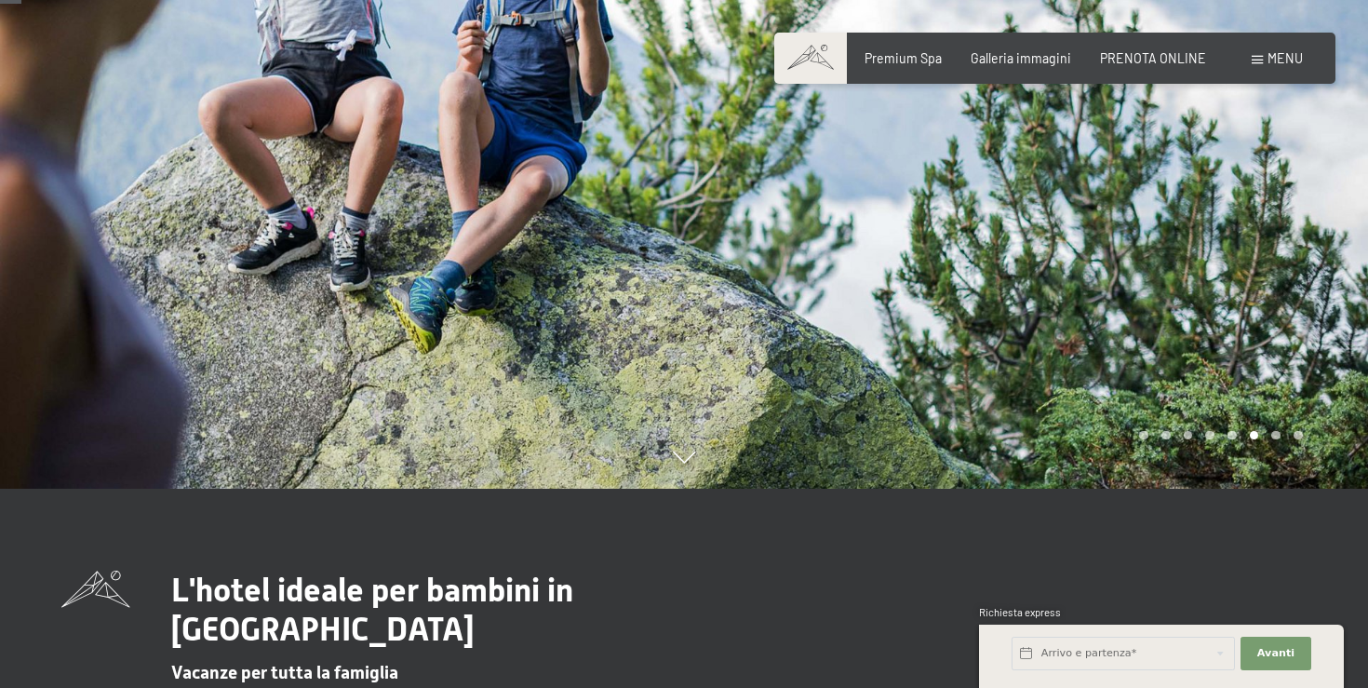
click at [1271, 198] on div at bounding box center [1026, 145] width 684 height 688
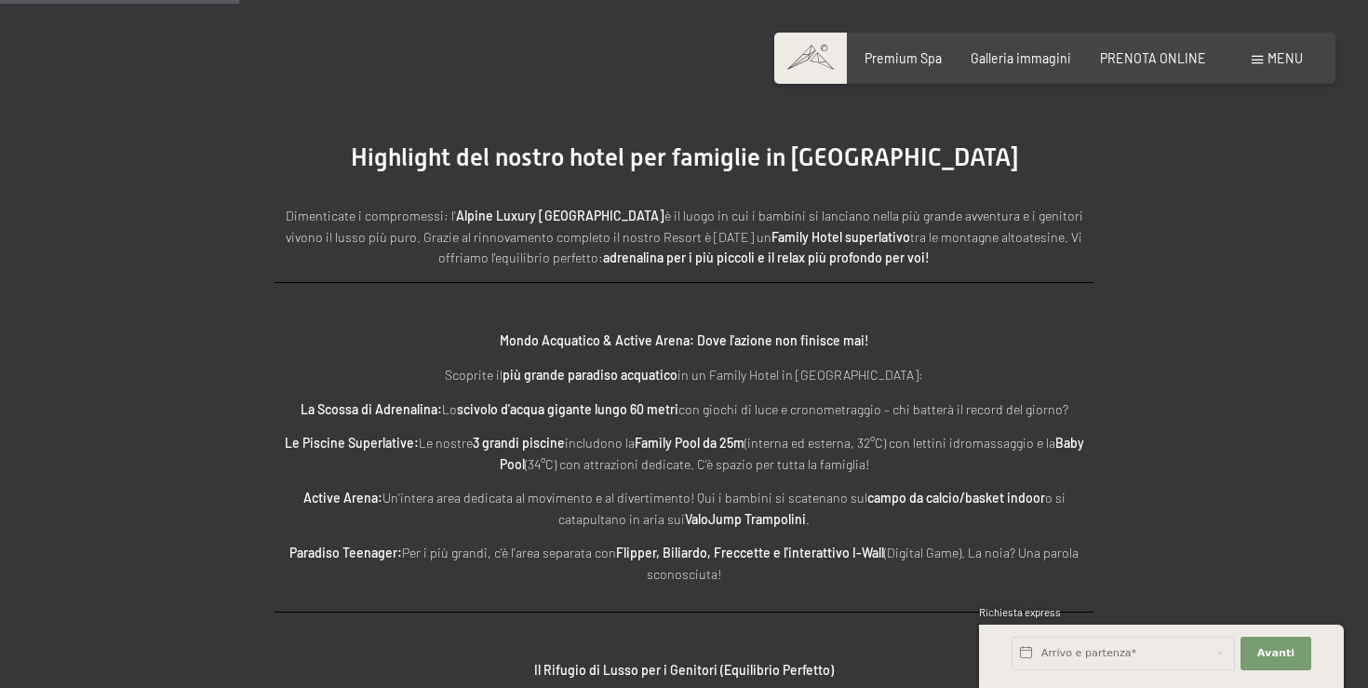
scroll to position [2086, 0]
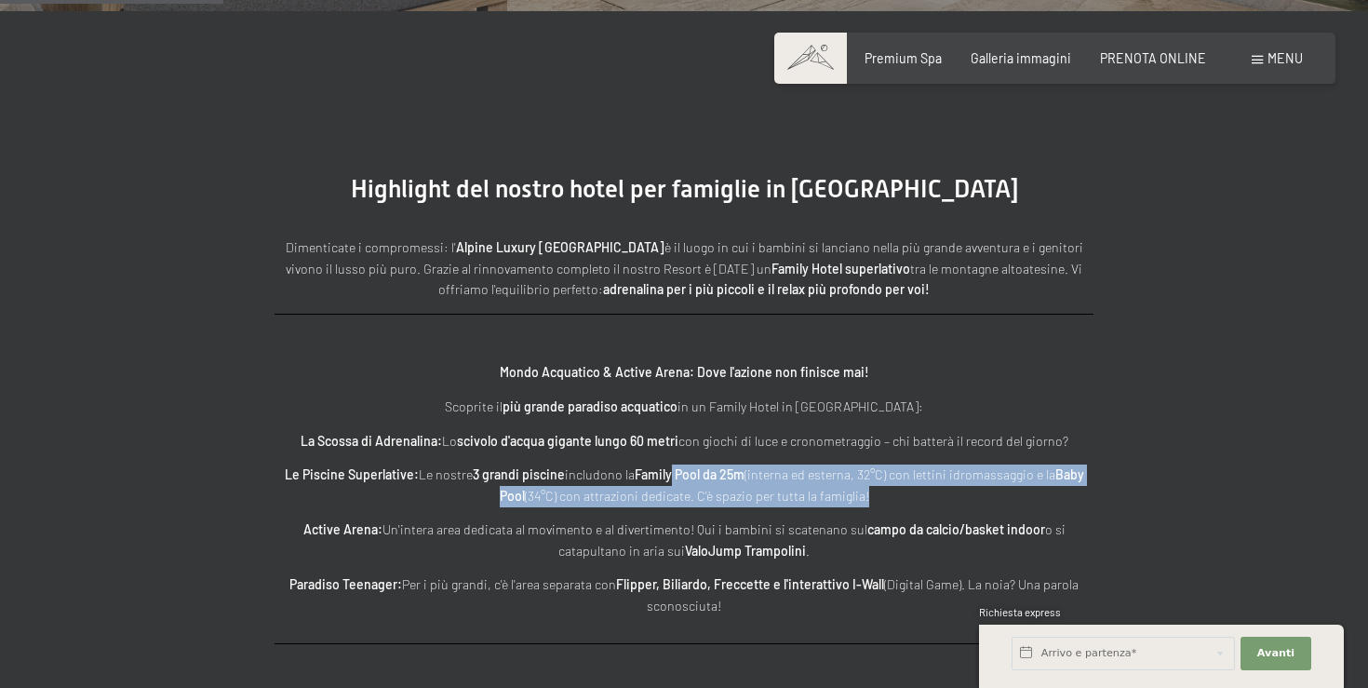
drag, startPoint x: 670, startPoint y: 434, endPoint x: 1105, endPoint y: 470, distance: 436.8
click at [1105, 470] on div "Highlight del nostro hotel per famiglie in Alto Adige Dimenticate i compromessi…" at bounding box center [684, 619] width 942 height 888
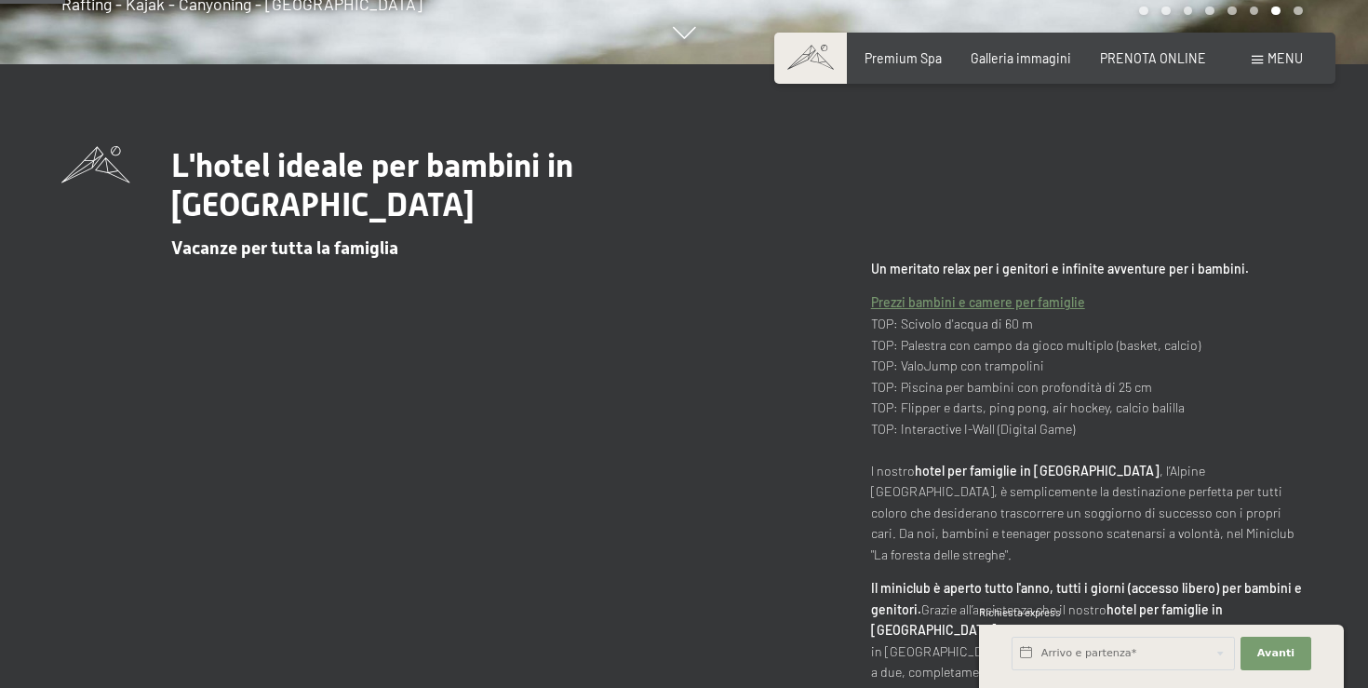
scroll to position [625, 0]
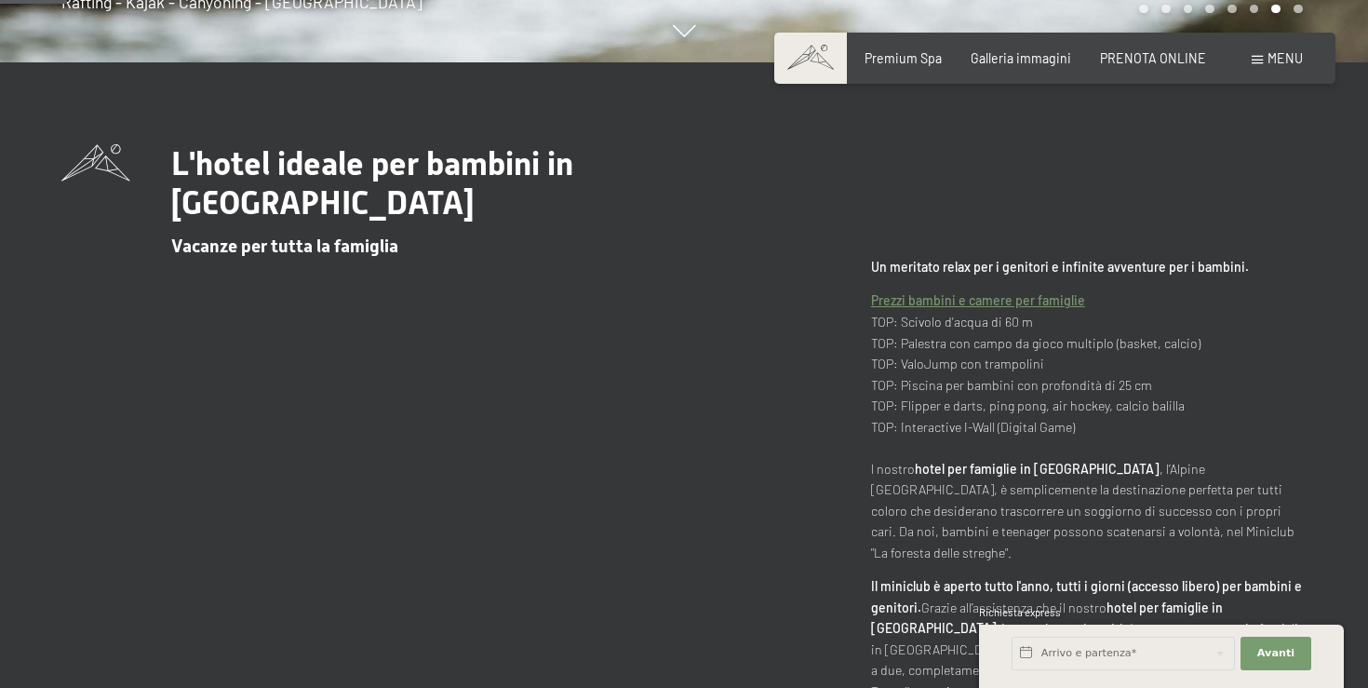
click at [863, 307] on div "L'hotel ideale per bambini in Alto Adige Vacanze per tutta la famiglia Un merit…" at bounding box center [683, 433] width 1245 height 579
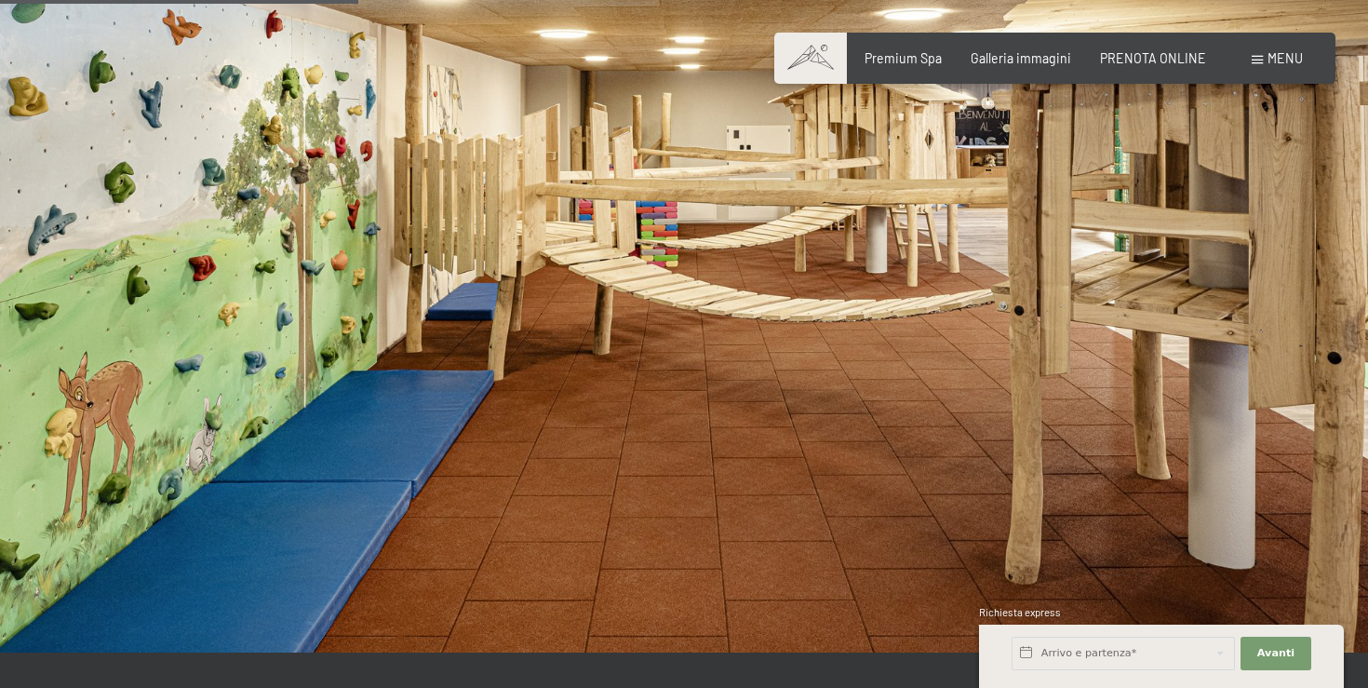
scroll to position [3348, 0]
click at [1252, 66] on div "Prenotazione Richiesta Premium Spa Galleria immagini PRENOTA ONLINE Menu DE IT …" at bounding box center [1054, 58] width 495 height 19
click at [1169, 63] on div "PRENOTA ONLINE" at bounding box center [1153, 56] width 106 height 19
click at [1169, 53] on span "PRENOTA ONLINE" at bounding box center [1153, 55] width 106 height 16
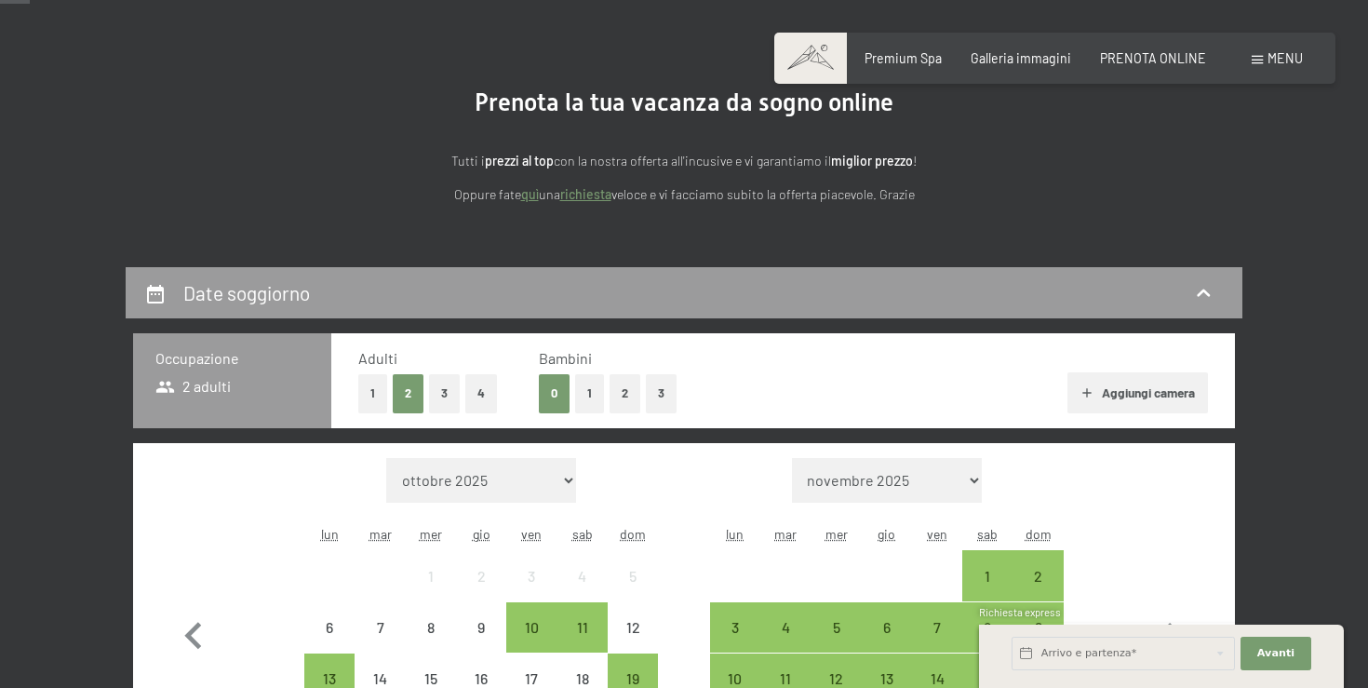
scroll to position [139, 0]
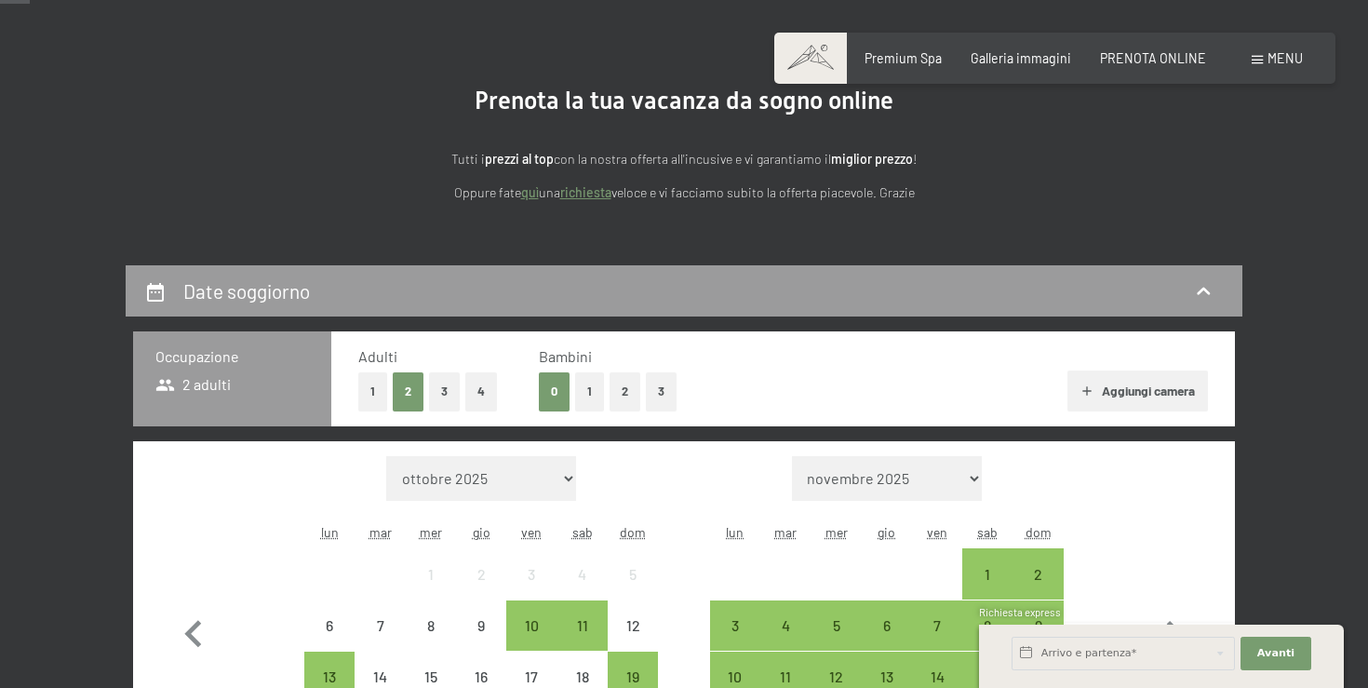
click at [591, 191] on link "richiesta" at bounding box center [585, 192] width 51 height 16
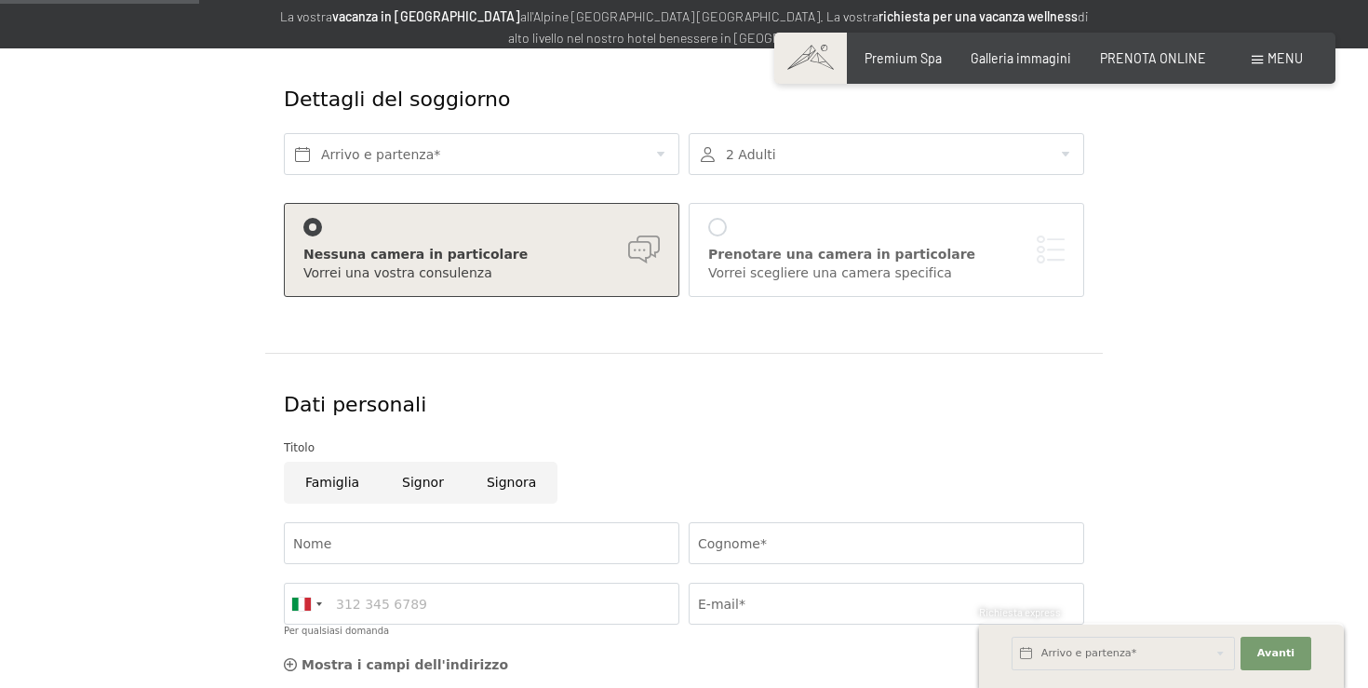
scroll to position [242, 0]
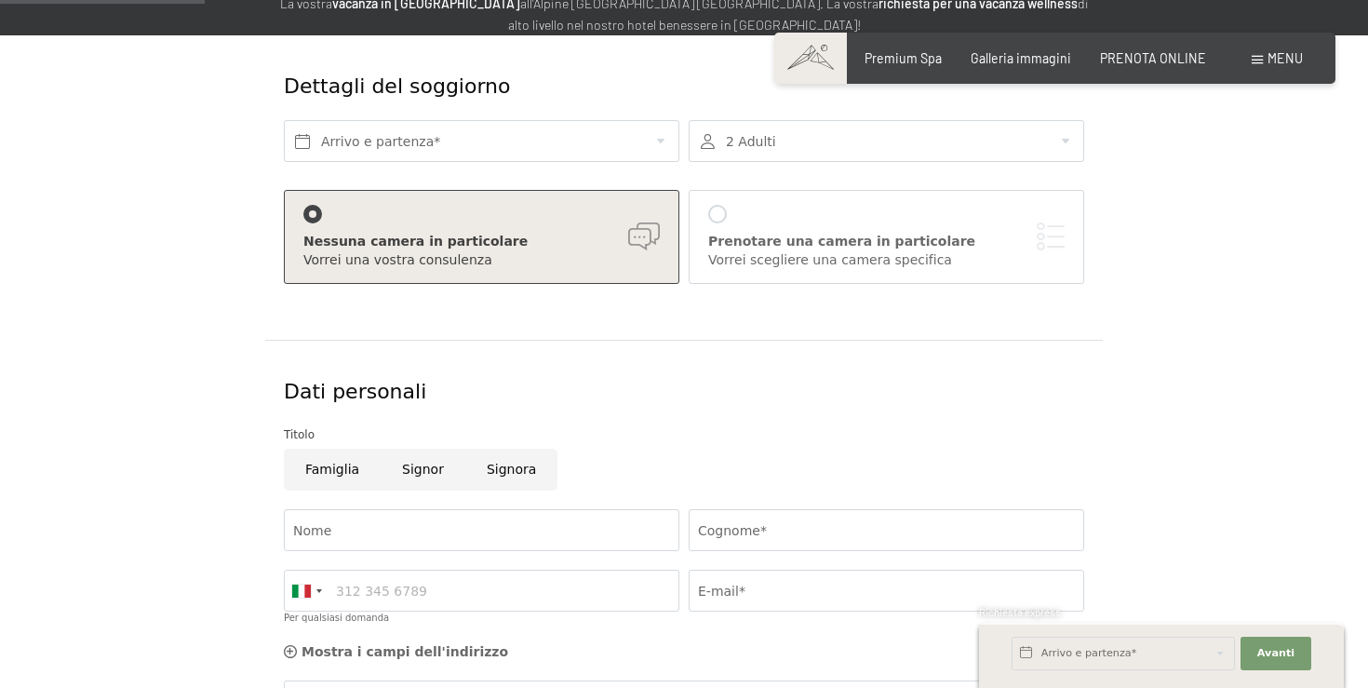
click at [731, 130] on div at bounding box center [885, 141] width 395 height 42
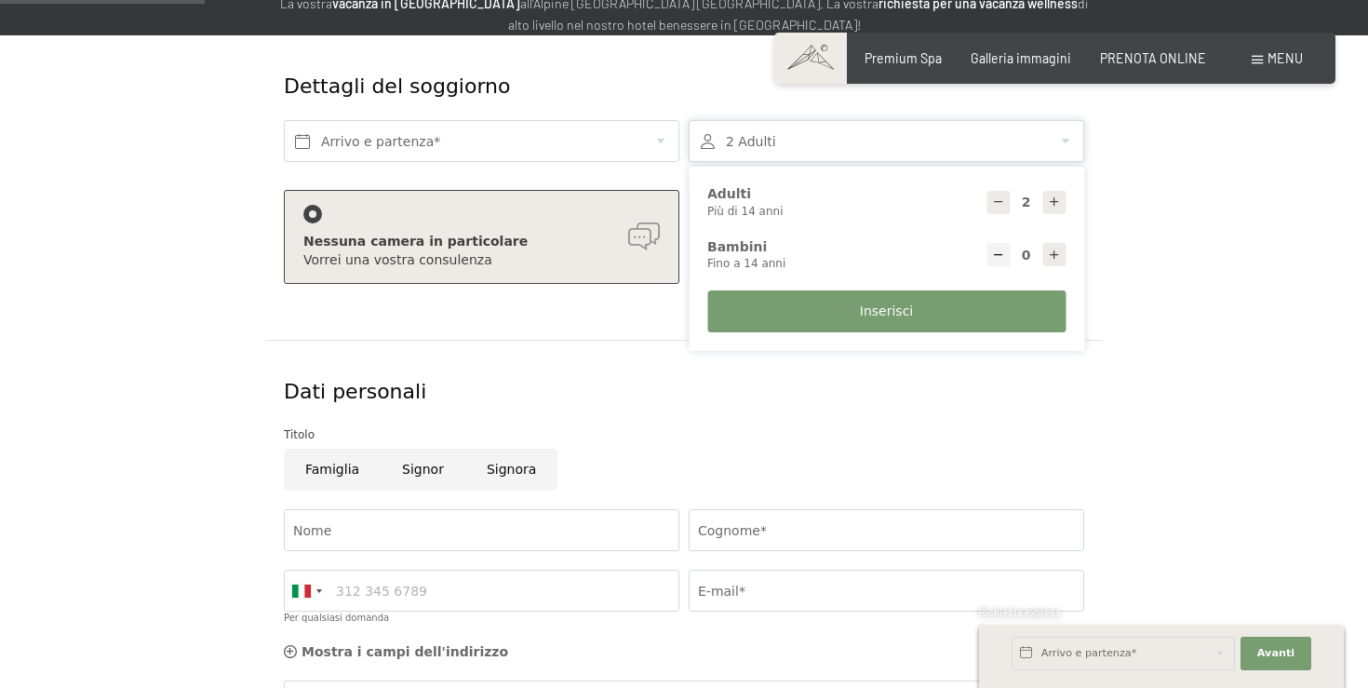
click at [1056, 252] on div at bounding box center [1053, 254] width 23 height 23
type input "1"
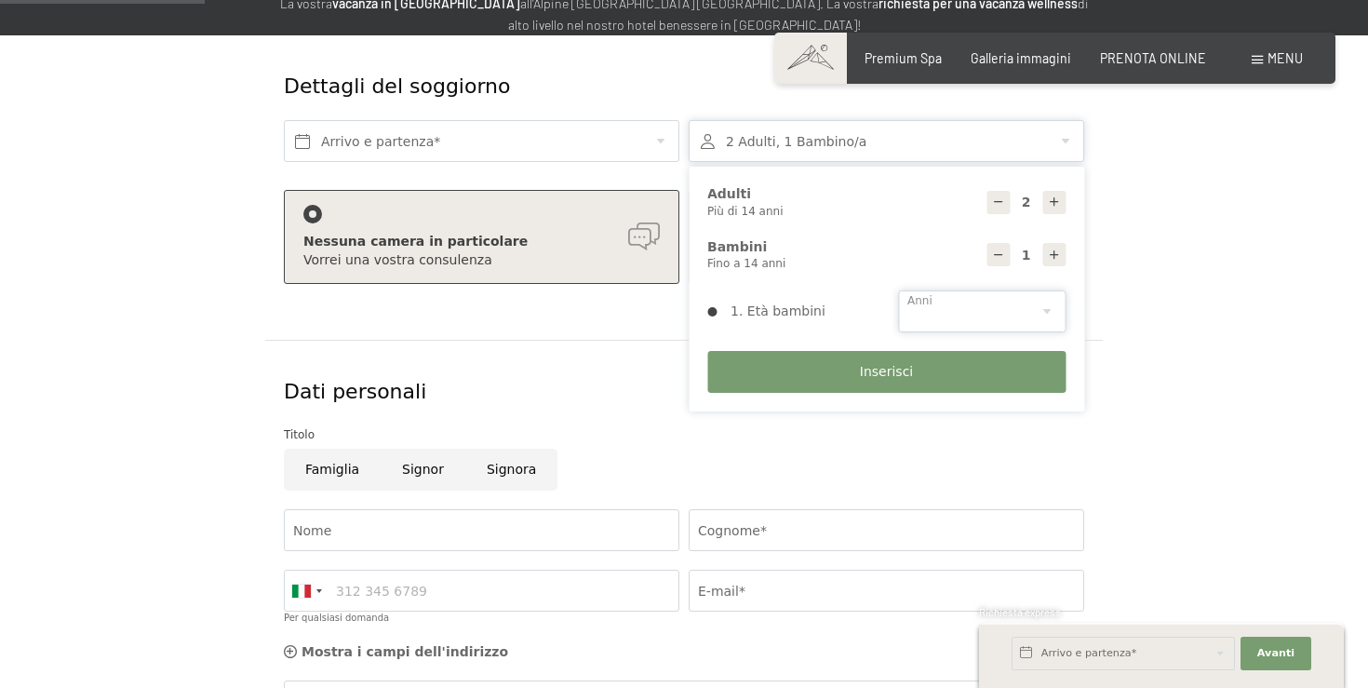
click at [979, 315] on select "0 1 2 3 4 5 6 7 8 9 10 11 12 13 14" at bounding box center [981, 311] width 167 height 42
select select "9"
click at [898, 290] on select "0 1 2 3 4 5 6 7 8 9 10 11 12 13 14" at bounding box center [981, 311] width 167 height 42
click at [880, 356] on button "Inserisci" at bounding box center [886, 372] width 358 height 42
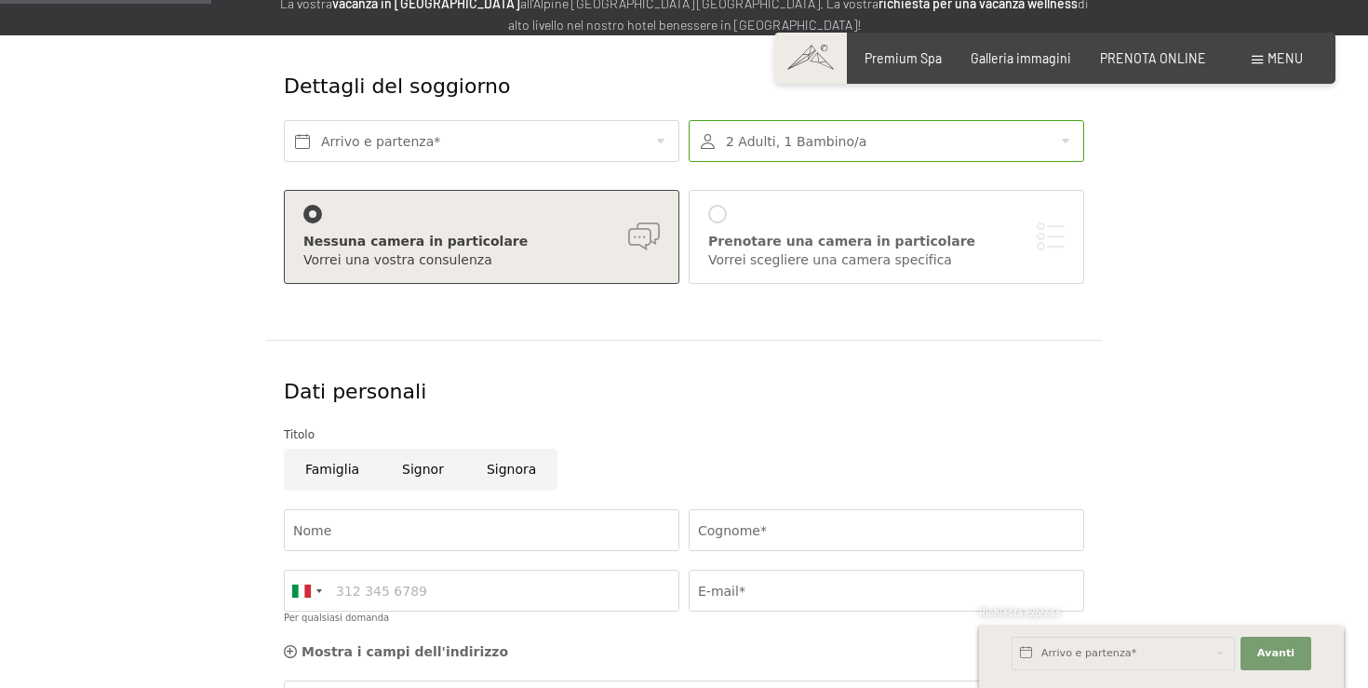
scroll to position [384, 0]
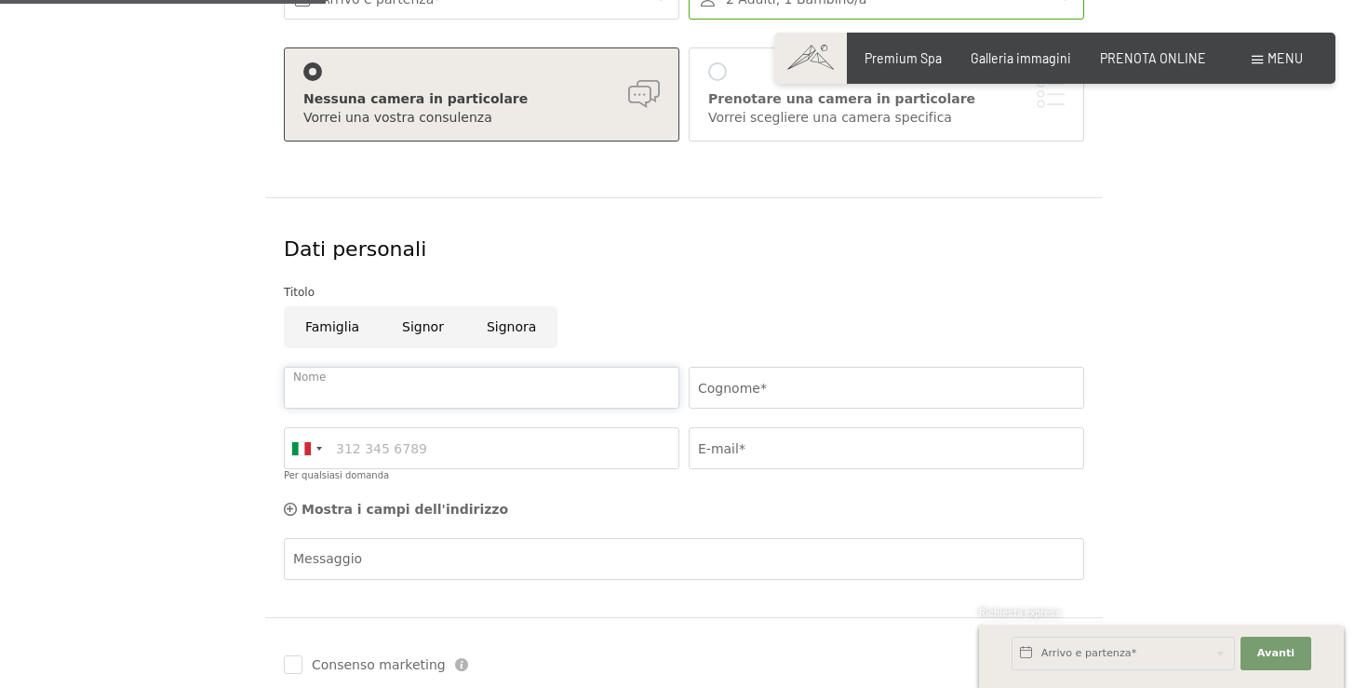
click at [436, 404] on input "Nome" at bounding box center [481, 388] width 395 height 42
type input "Alberto"
click at [747, 407] on input "Cognome*" at bounding box center [885, 388] width 395 height 42
type input "Zappola"
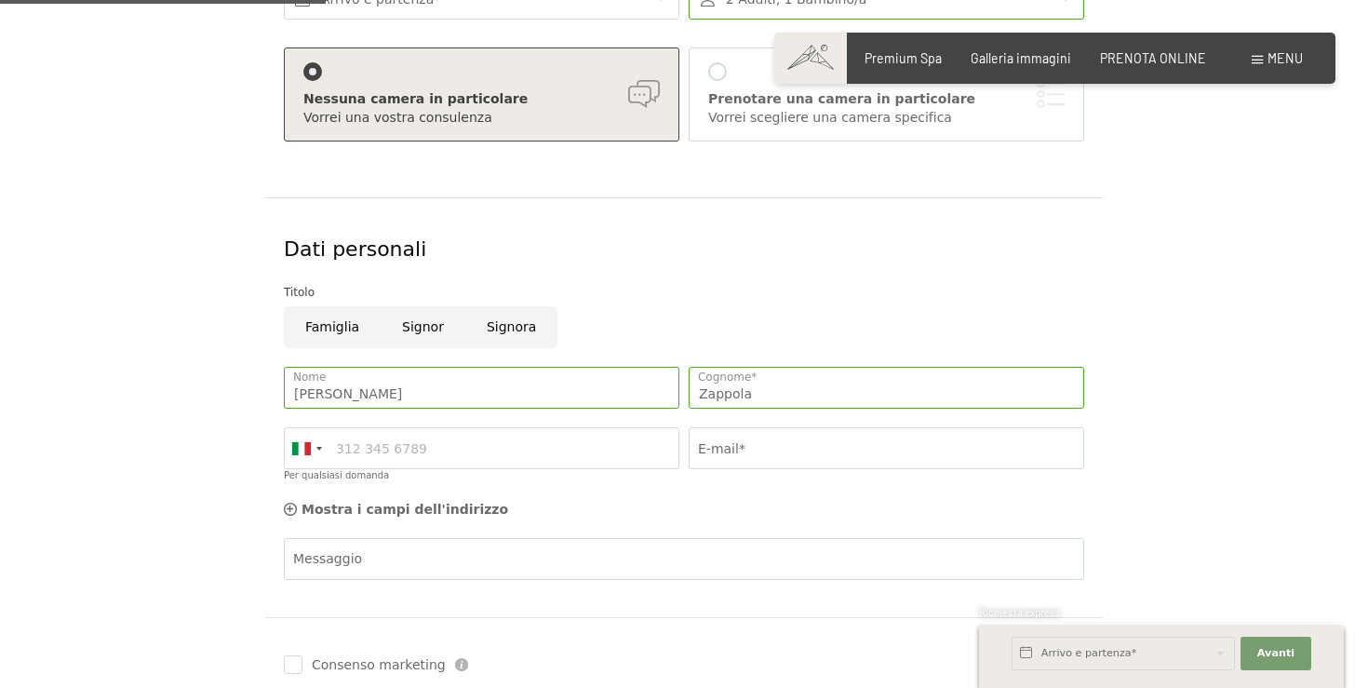
click at [575, 474] on div "Germany (Deutschland) +49 Italy (Italia) +39 Austria (Österreich) +43 Switzerla…" at bounding box center [481, 454] width 405 height 73
click at [561, 446] on input "Per qualsiasi domanda" at bounding box center [481, 448] width 395 height 42
type input "3478400014"
click at [771, 440] on input "E-mail*" at bounding box center [885, 448] width 395 height 42
type input "albertozappola@yahoo.it"
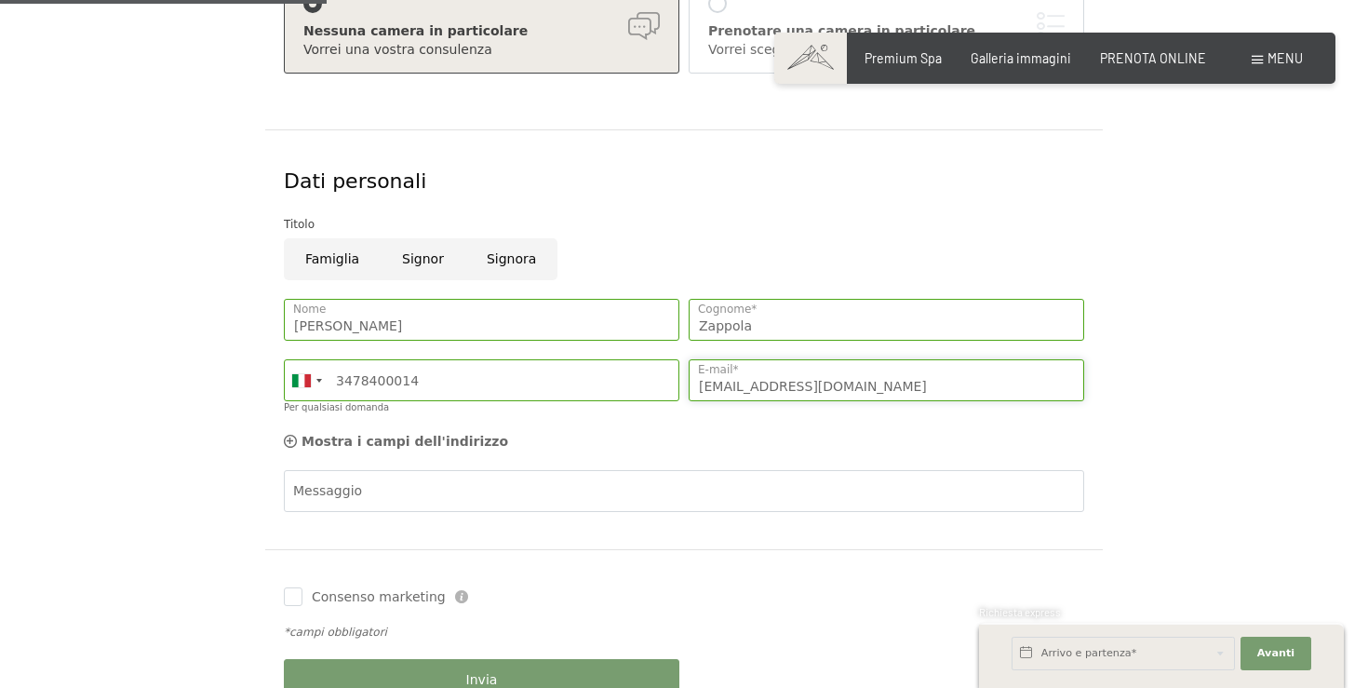
scroll to position [569, 0]
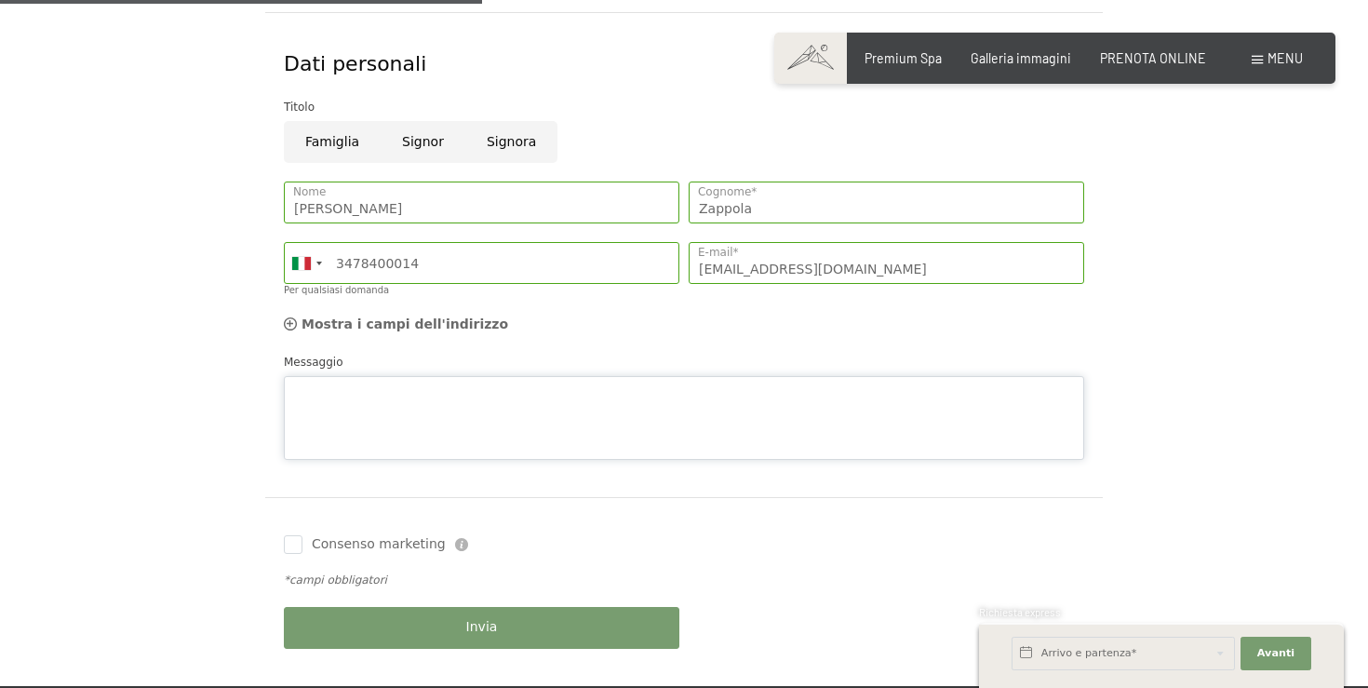
click at [394, 363] on div "Messaggio" at bounding box center [684, 406] width 800 height 107
click at [420, 388] on textarea "Salve è possibile prenotare un buono per tre persone (due adulti e una bambina)…" at bounding box center [684, 418] width 800 height 84
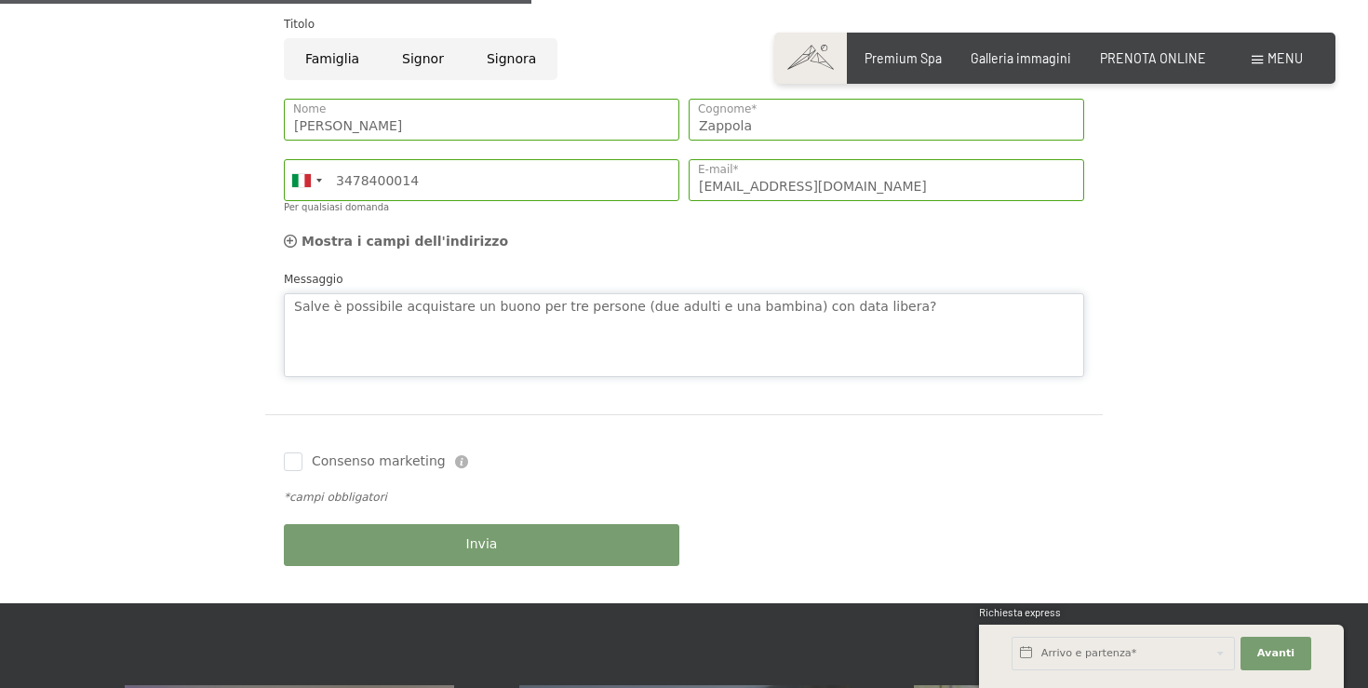
type textarea "Salve è possibile acquistare un buono per tre persone (due adulti e una bambina…"
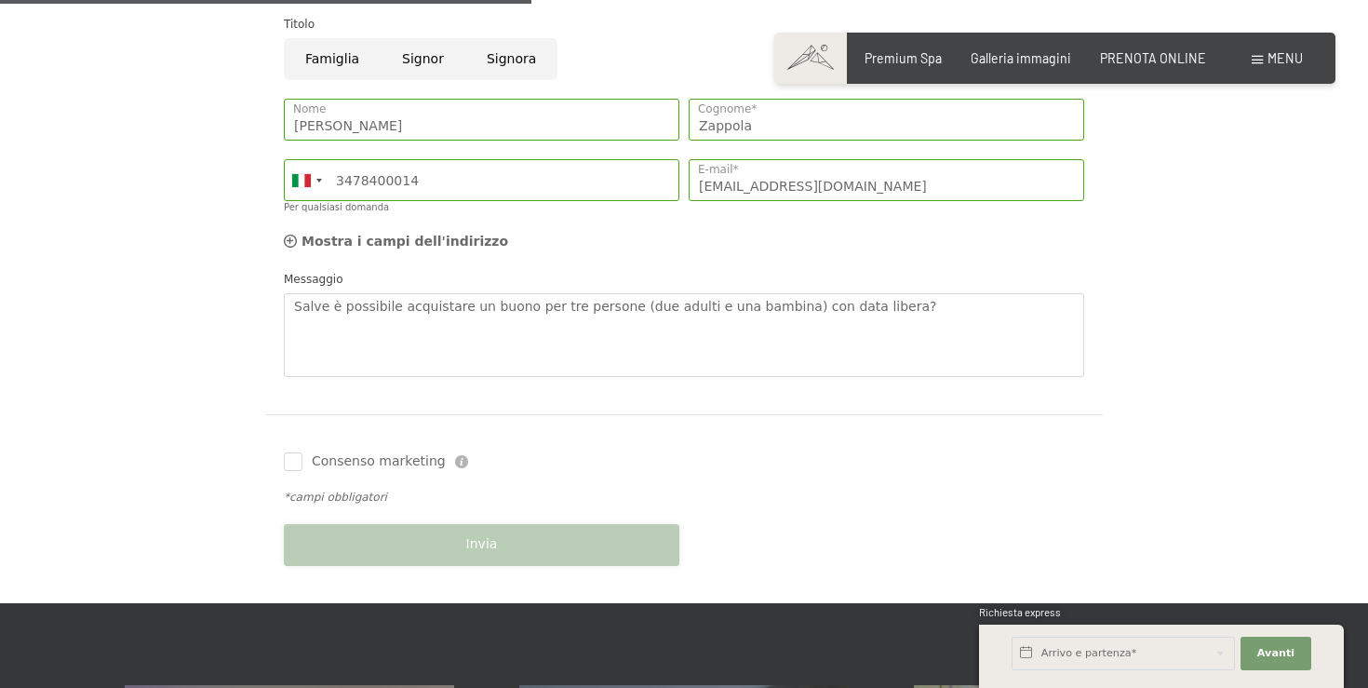
click at [515, 541] on button "Invia" at bounding box center [481, 545] width 395 height 42
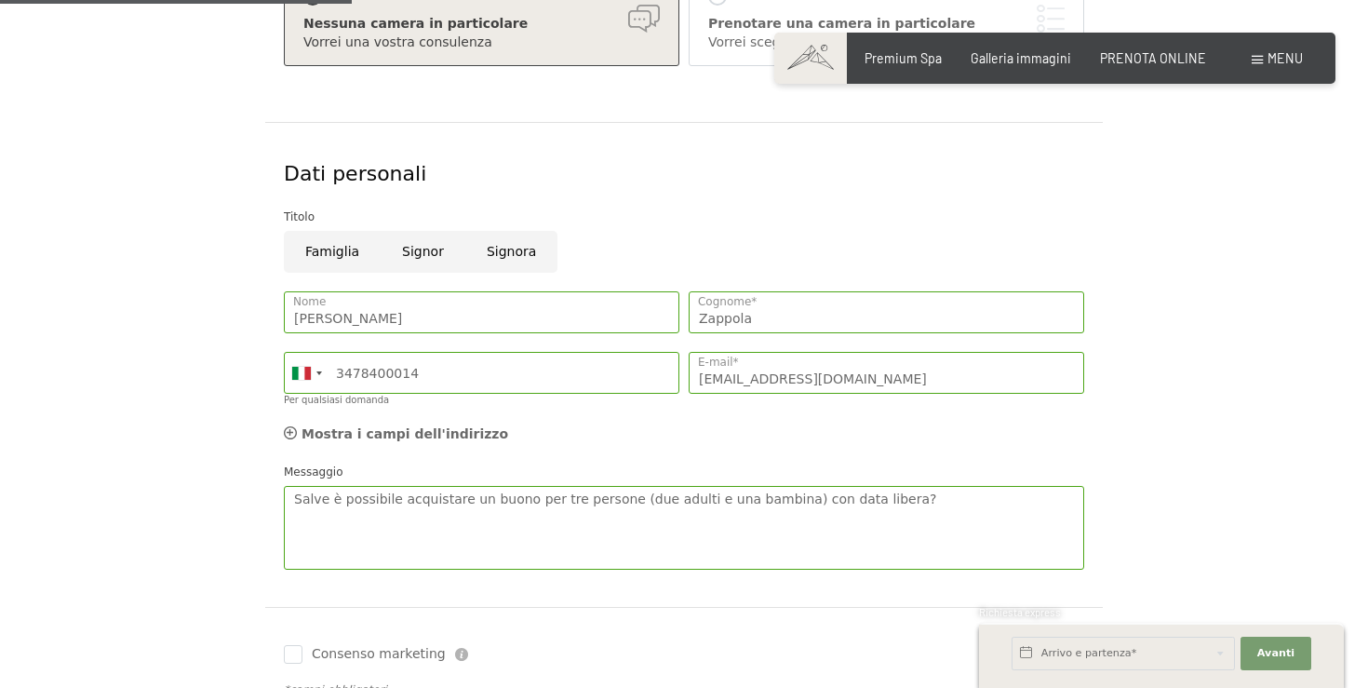
scroll to position [501, 0]
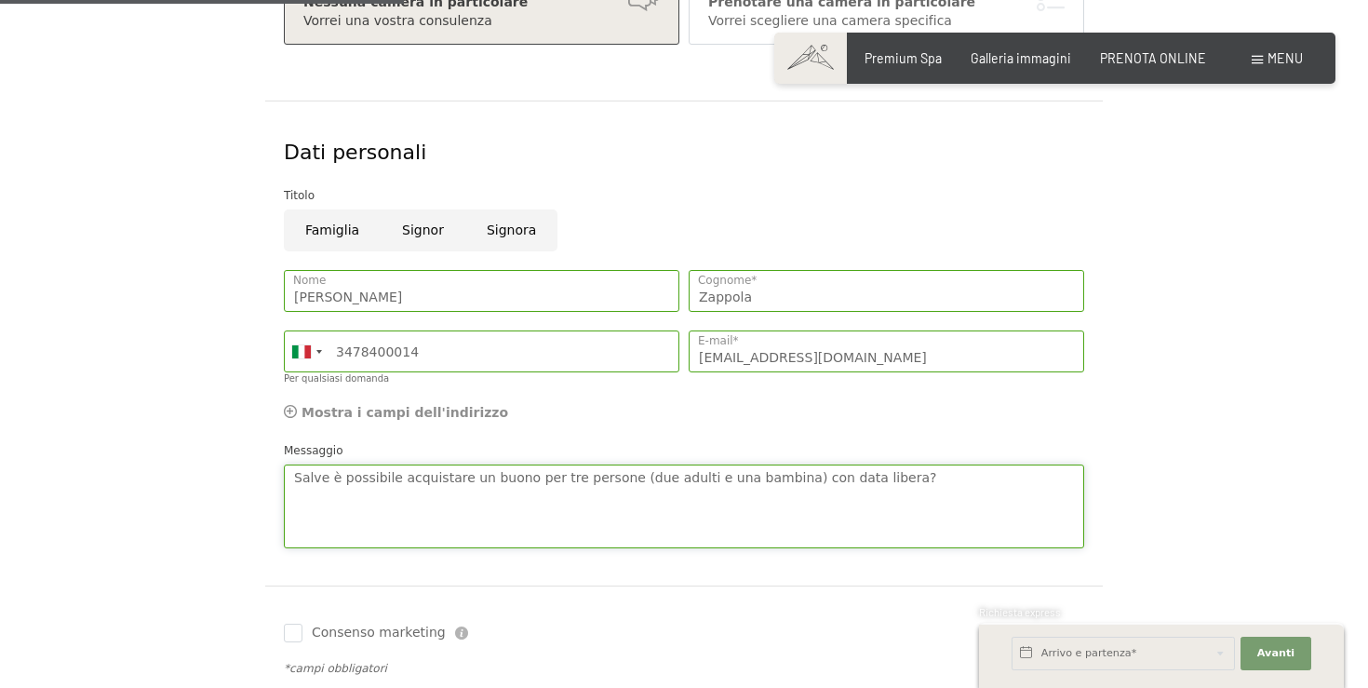
drag, startPoint x: 907, startPoint y: 473, endPoint x: 337, endPoint y: 413, distance: 573.4
click at [337, 413] on div "Dati personali Titolo Famiglia Signor Signora Alberto Nome Zappola Cognome* Ger…" at bounding box center [683, 342] width 837 height 484
click at [1266, 67] on div "Menu" at bounding box center [1276, 58] width 51 height 19
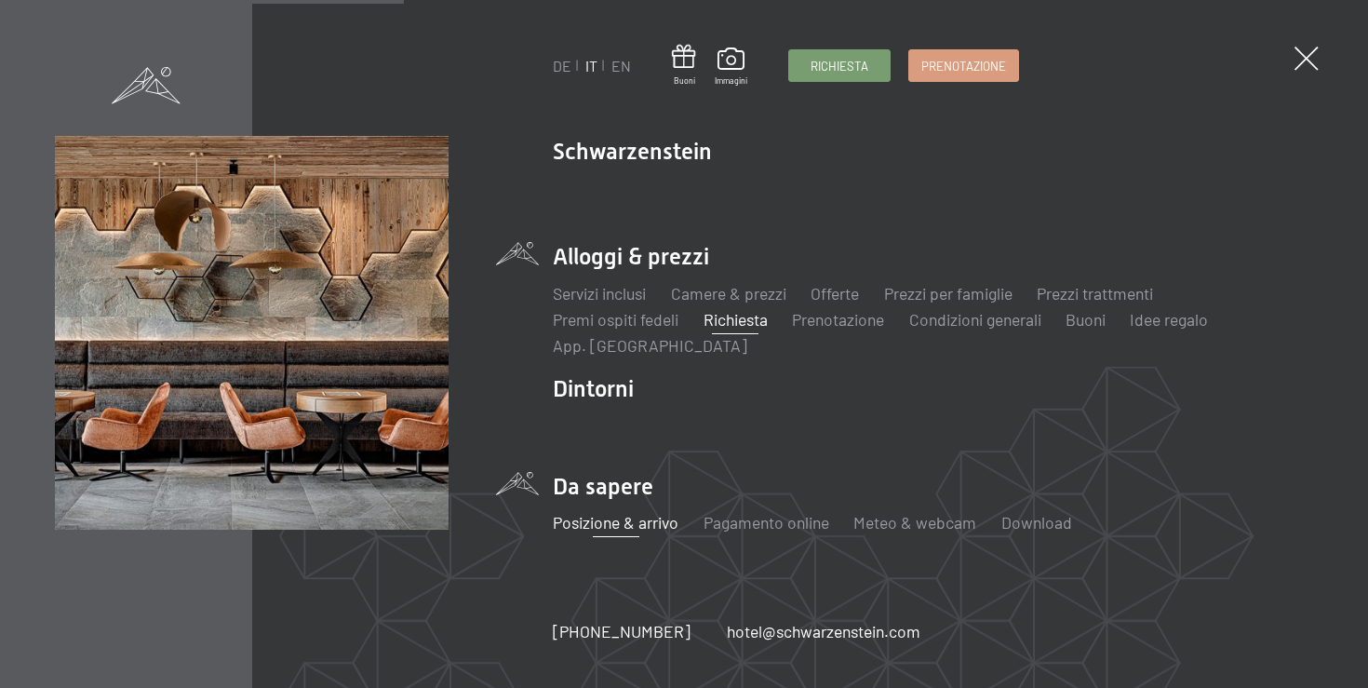
click at [628, 514] on link "Posizione & arrivo" at bounding box center [616, 522] width 126 height 20
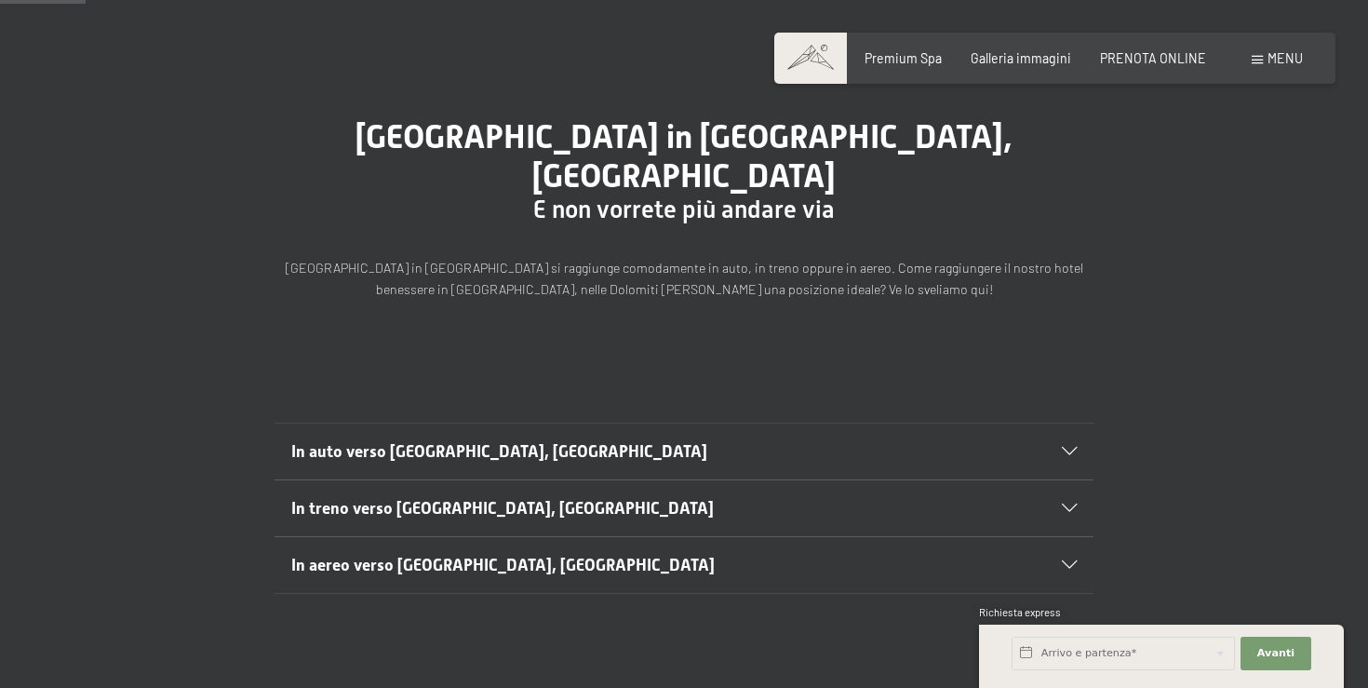
scroll to position [114, 0]
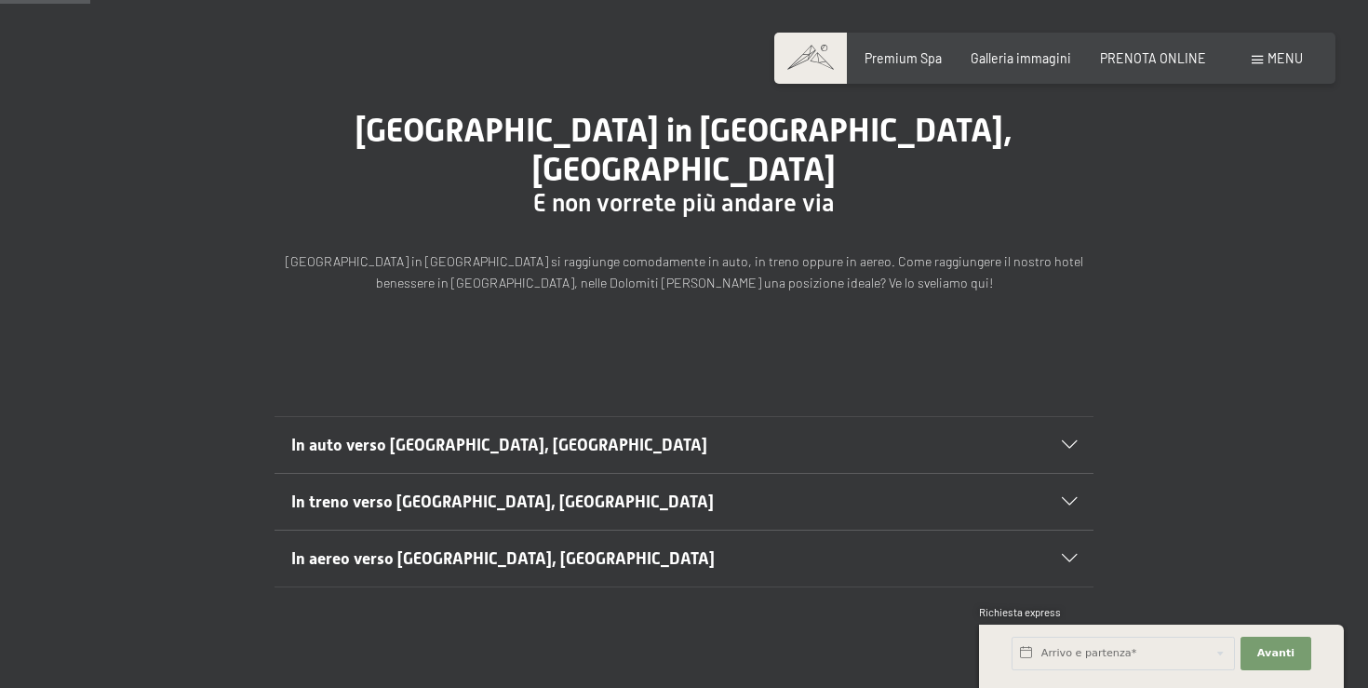
click at [1283, 54] on span "Menu" at bounding box center [1284, 58] width 35 height 16
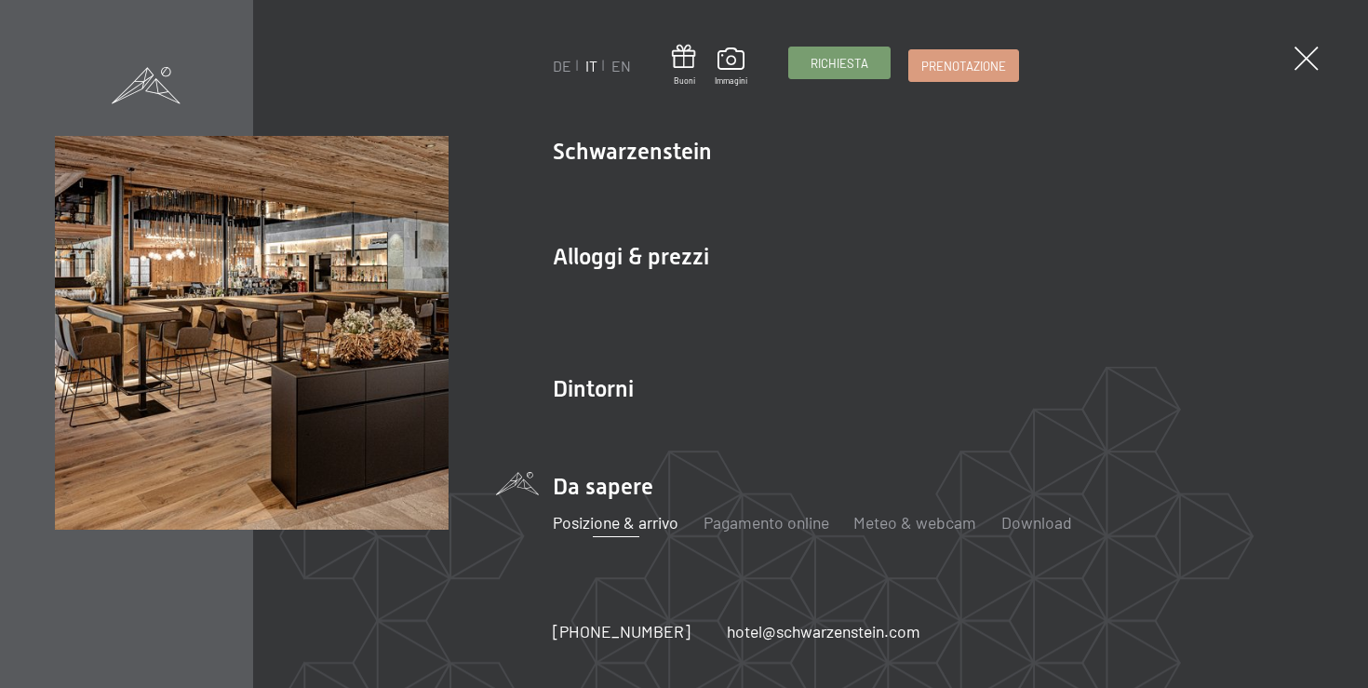
click at [828, 70] on span "Richiesta" at bounding box center [839, 63] width 58 height 17
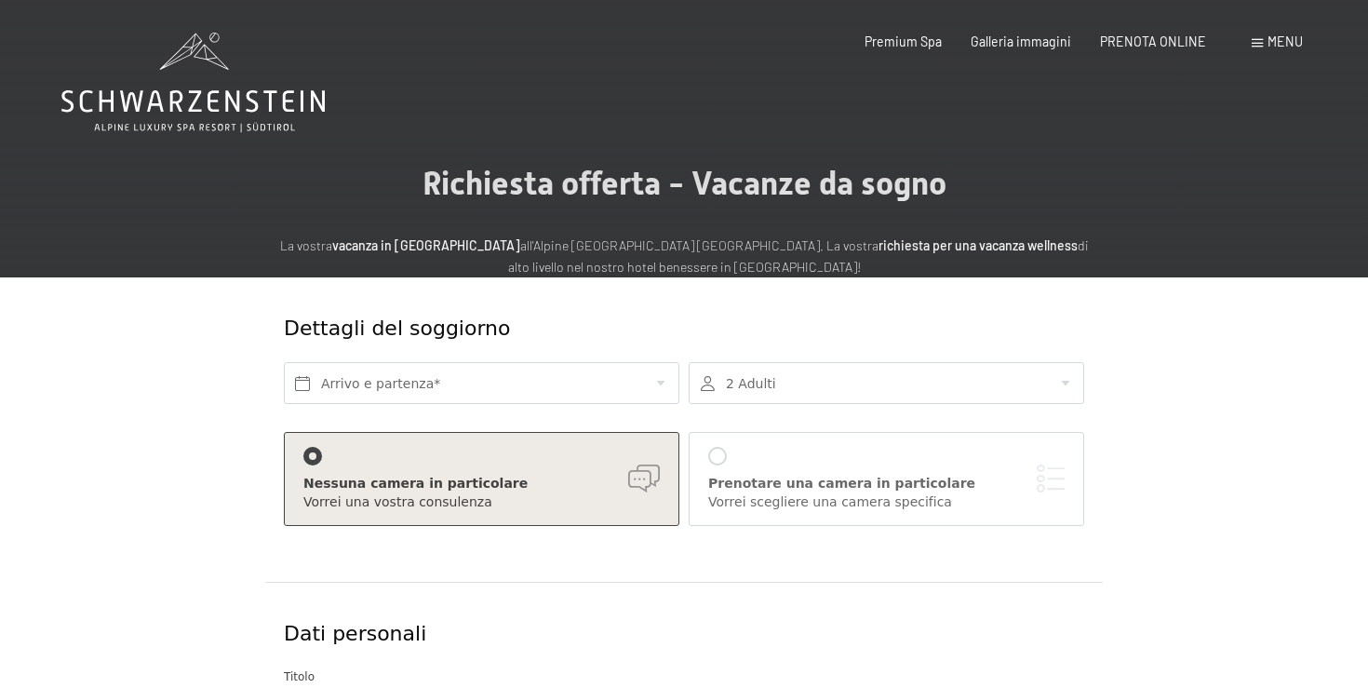
click at [498, 394] on label "Consenso marketing*" at bounding box center [569, 397] width 150 height 19
click at [494, 394] on input "Consenso marketing*" at bounding box center [484, 397] width 19 height 19
checkbox input "false"
click at [505, 375] on input "text" at bounding box center [481, 383] width 395 height 42
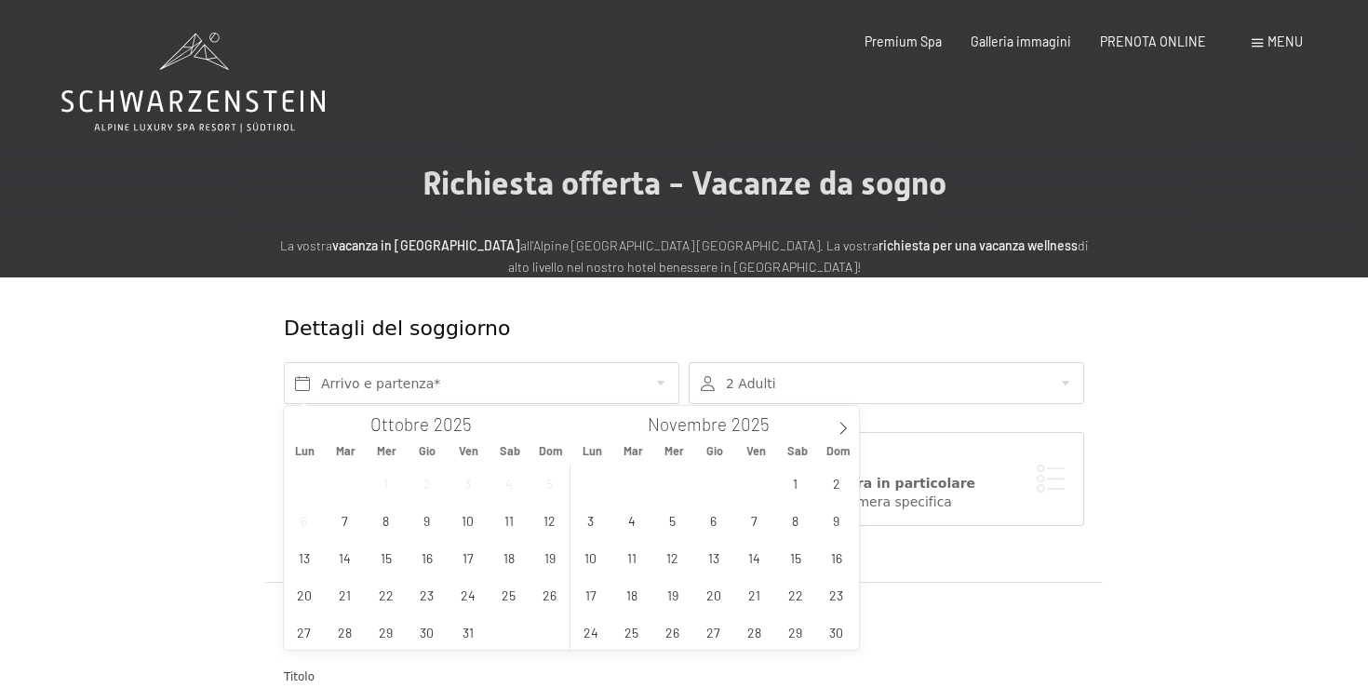
click at [488, 625] on div "29 30 1 2 3 4 5 6 7 8 9 10 11 12 13 14 15 16 17 18 19 20 21 22 23 24 25 26 27 2…" at bounding box center [427, 556] width 287 height 186
click at [472, 628] on span "31" at bounding box center [467, 631] width 36 height 36
type input "Ven. 31/10/2025"
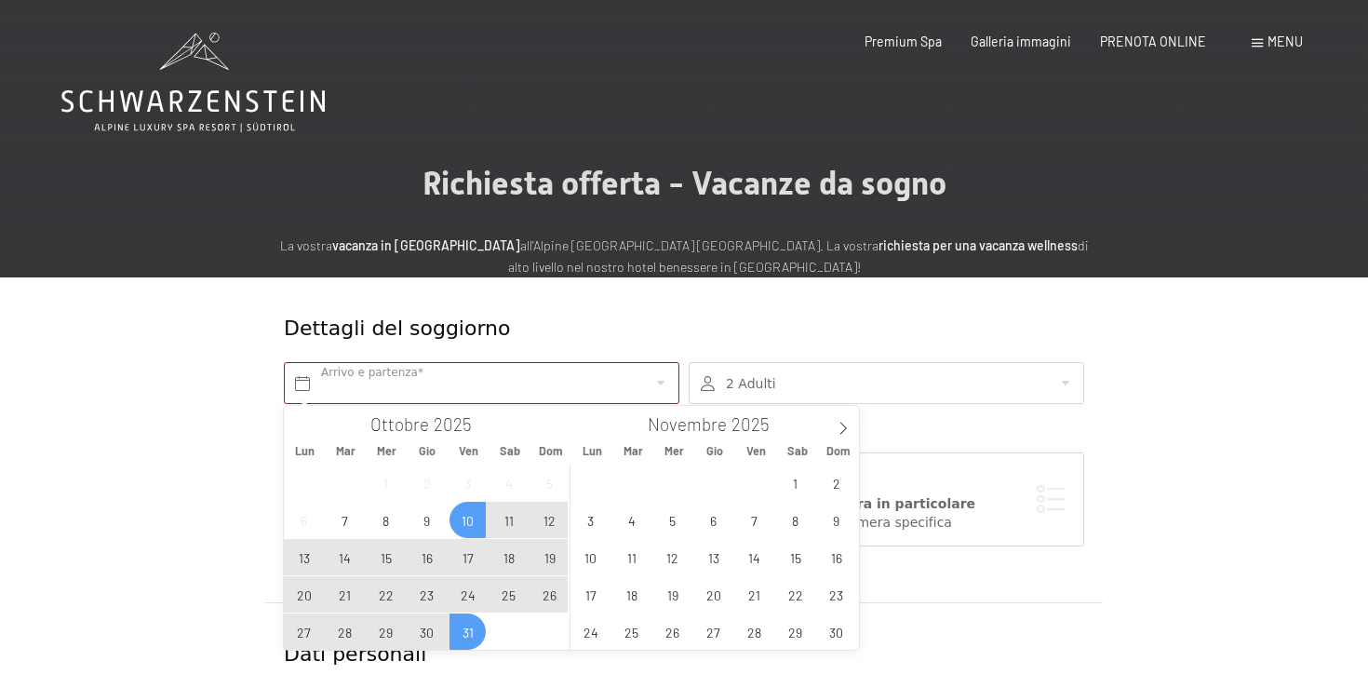
click at [779, 365] on div at bounding box center [885, 383] width 395 height 42
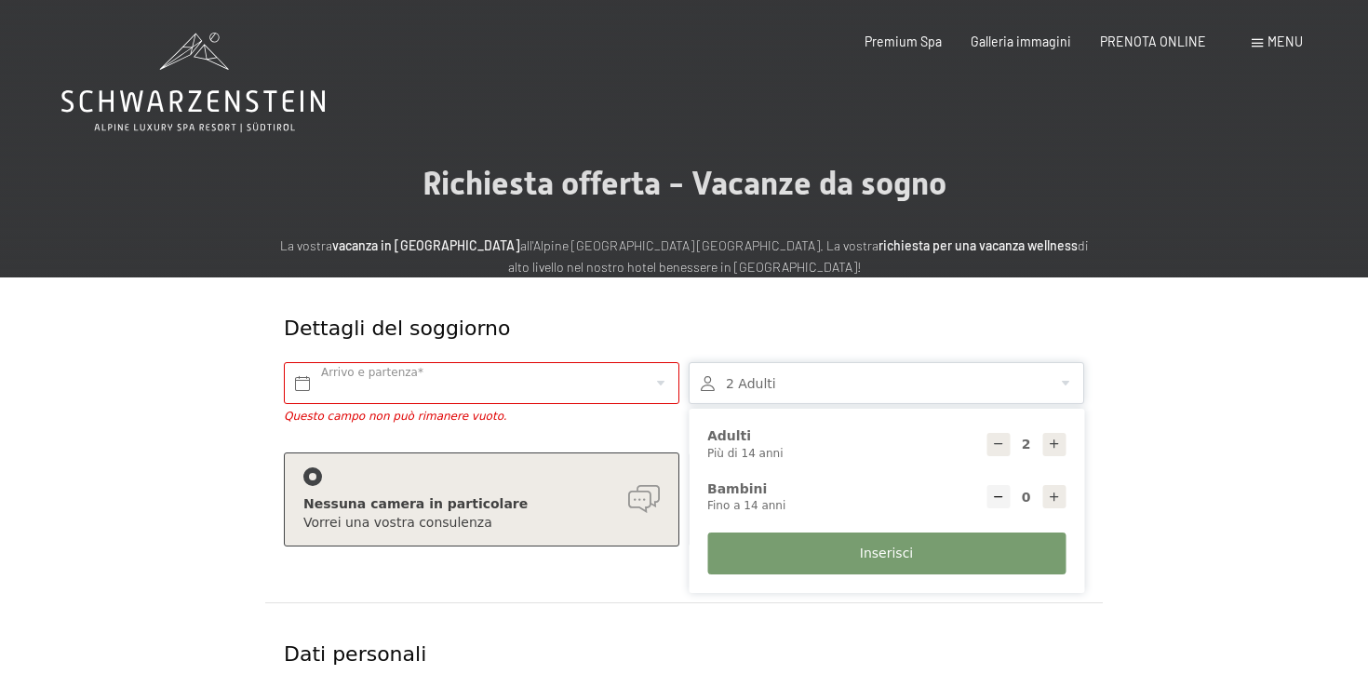
click at [1060, 490] on icon at bounding box center [1054, 496] width 13 height 13
type input "1"
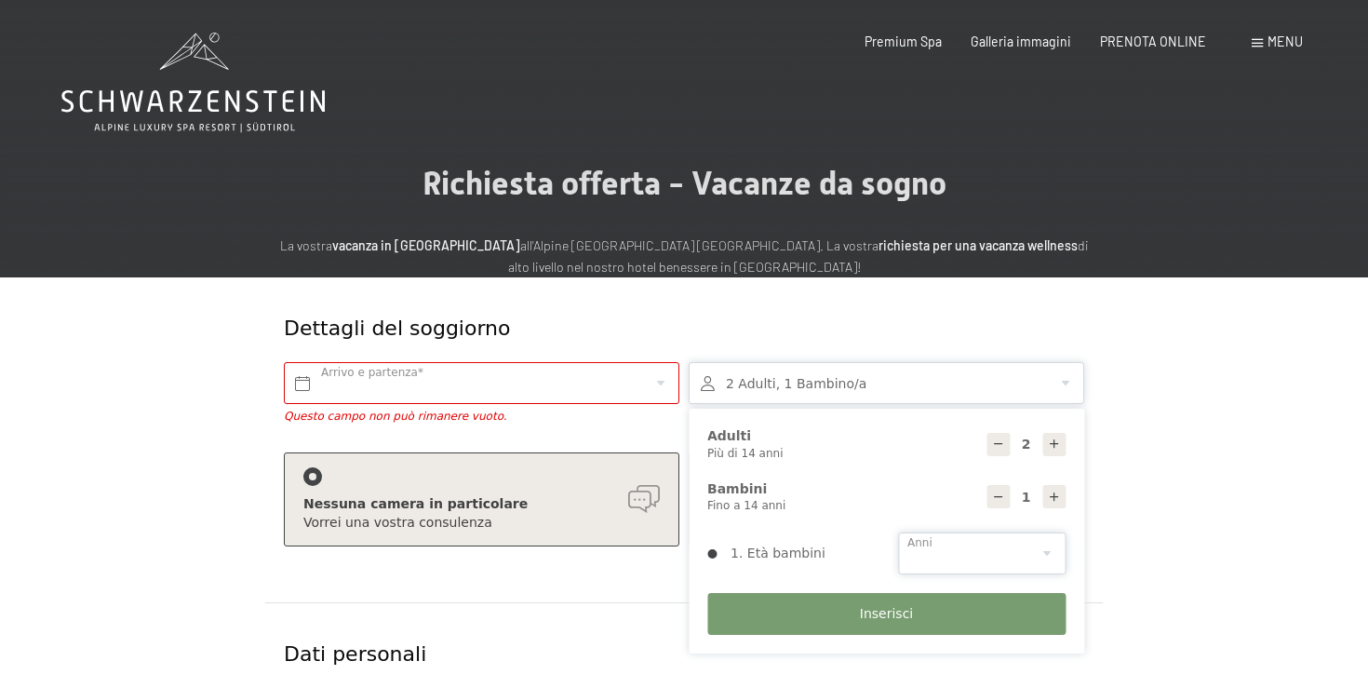
click at [936, 555] on select "0 1 2 3 4 5 6 7 8 9 10 11 12 13 14" at bounding box center [981, 553] width 167 height 42
select select "8"
click at [898, 532] on select "0 1 2 3 4 5 6 7 8 9 10 11 12 13 14" at bounding box center [981, 553] width 167 height 42
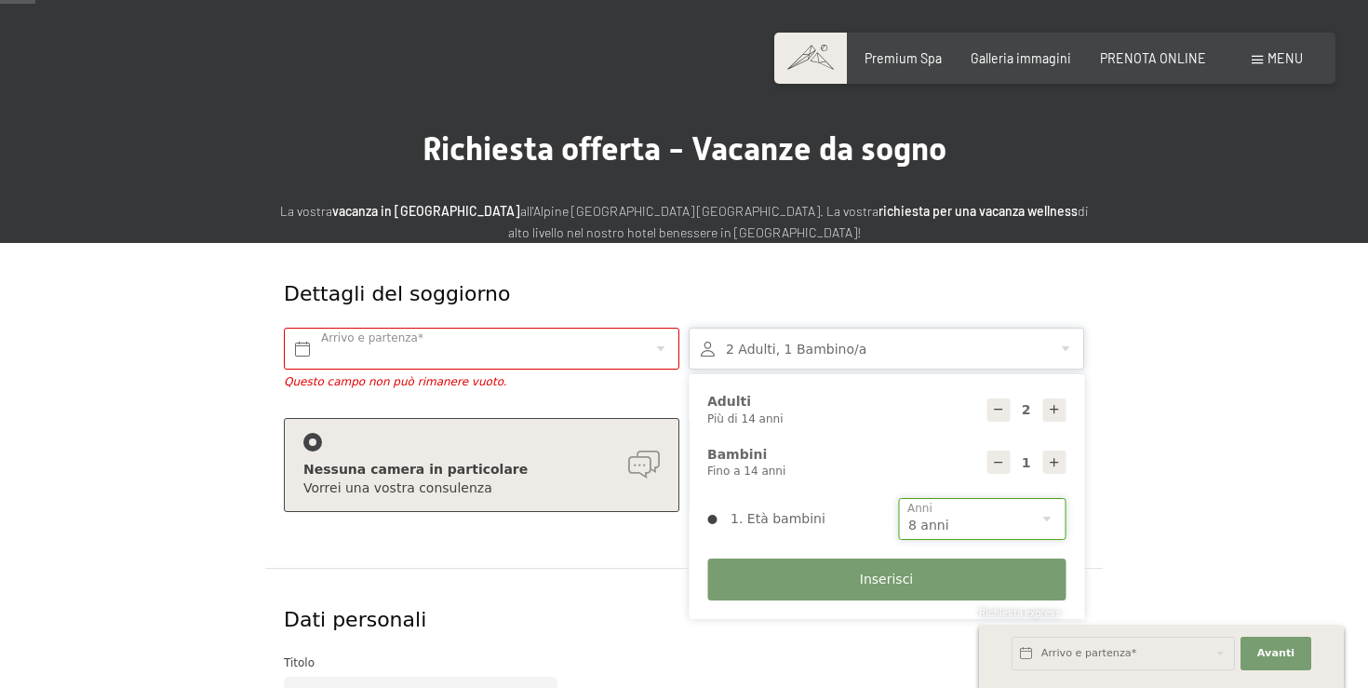
scroll to position [88, 0]
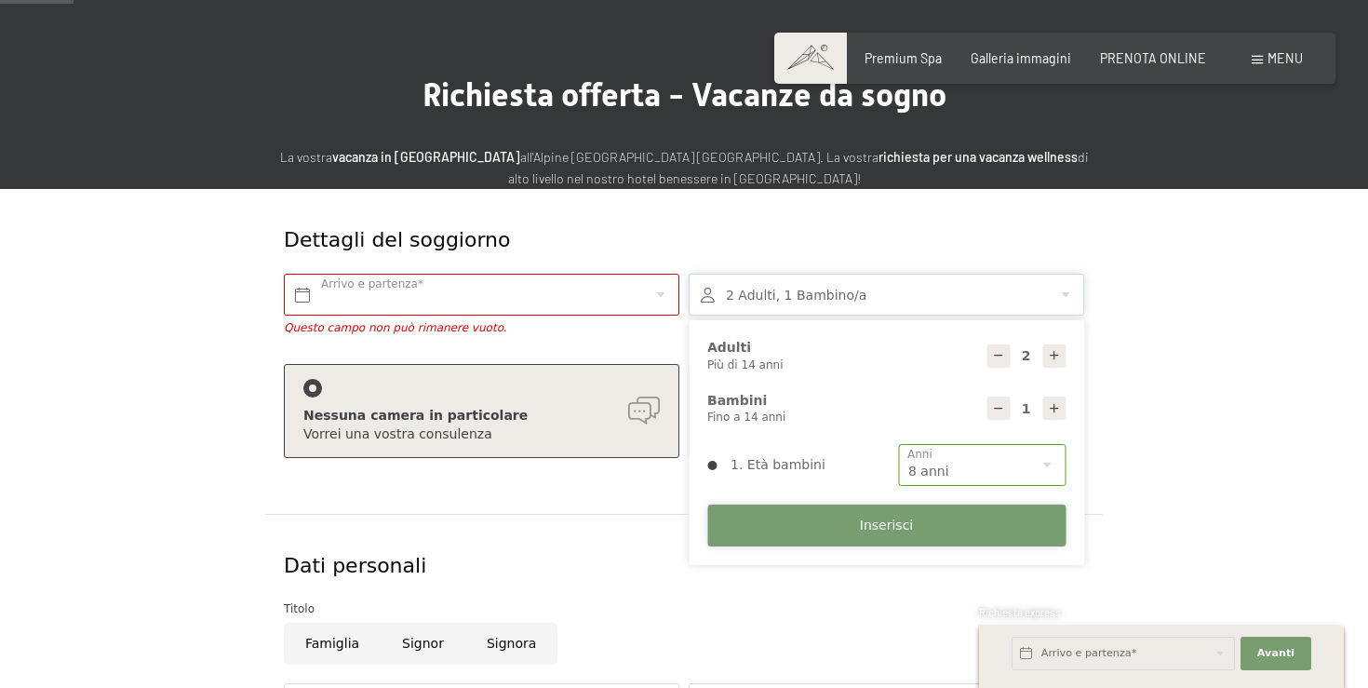
click at [829, 520] on button "Inserisci" at bounding box center [886, 525] width 358 height 42
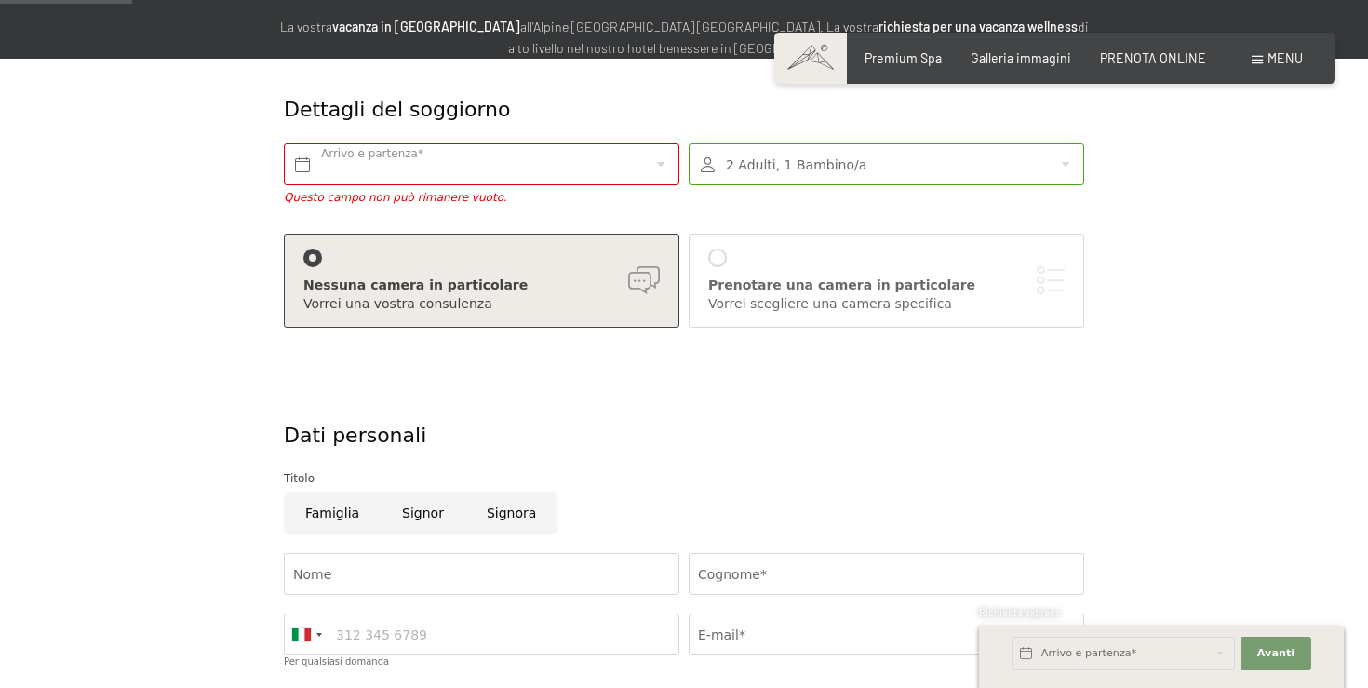
scroll to position [296, 0]
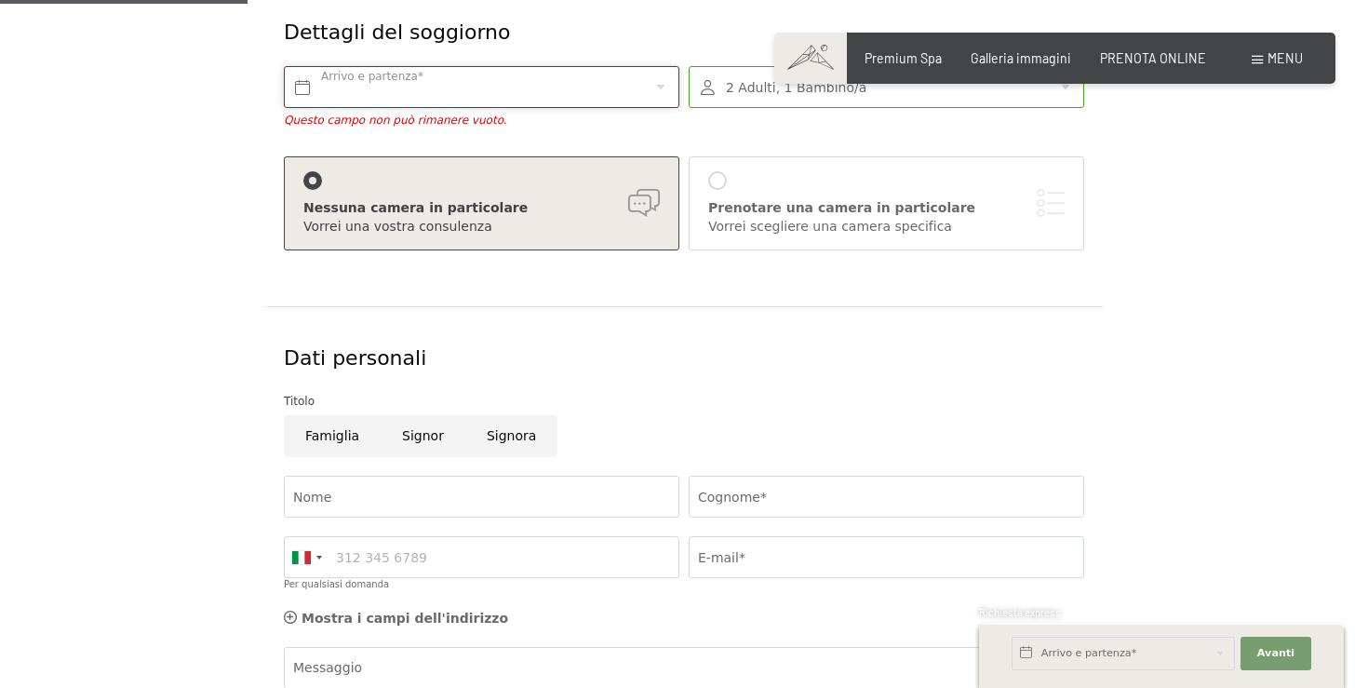
click at [472, 68] on input "text" at bounding box center [481, 87] width 395 height 42
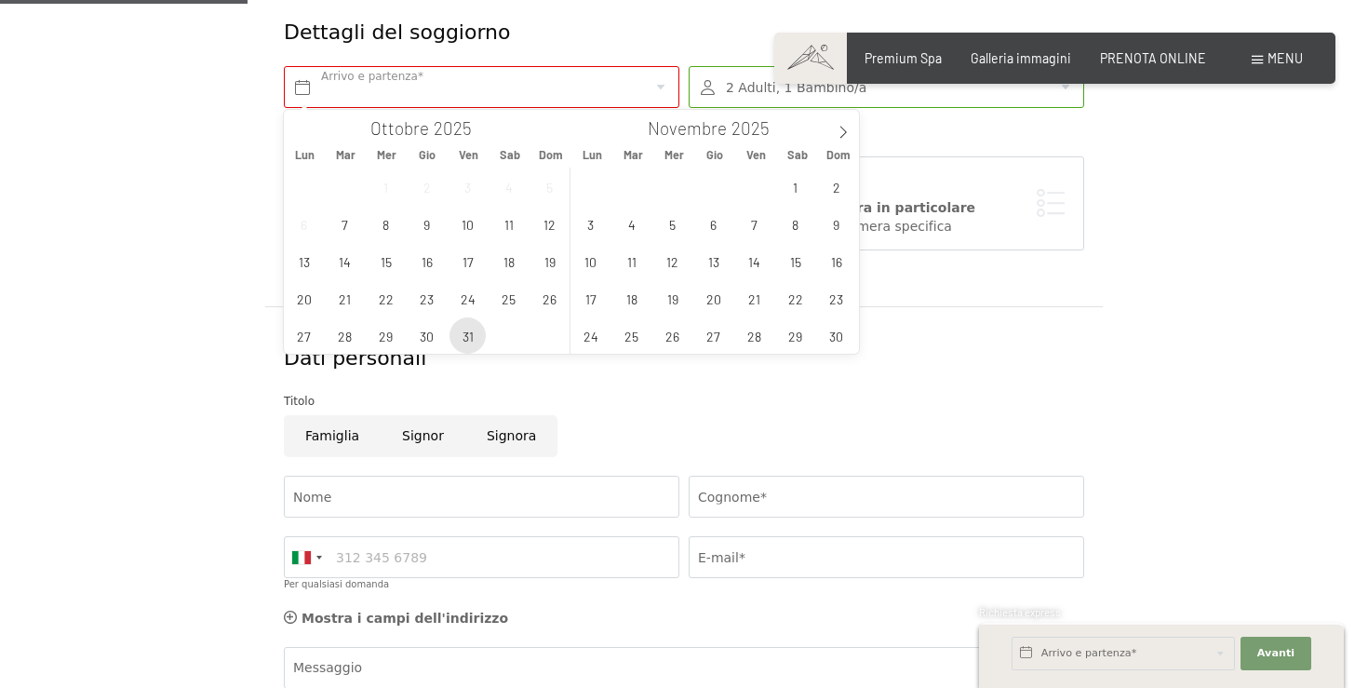
click at [472, 336] on span "31" at bounding box center [467, 335] width 36 height 36
type input "Ven. 31/10/2025"
click at [194, 411] on form "Dettagli del soggiorno Arrivo e partenza* Questo campo non può rimanere vuoto. …" at bounding box center [683, 447] width 1117 height 933
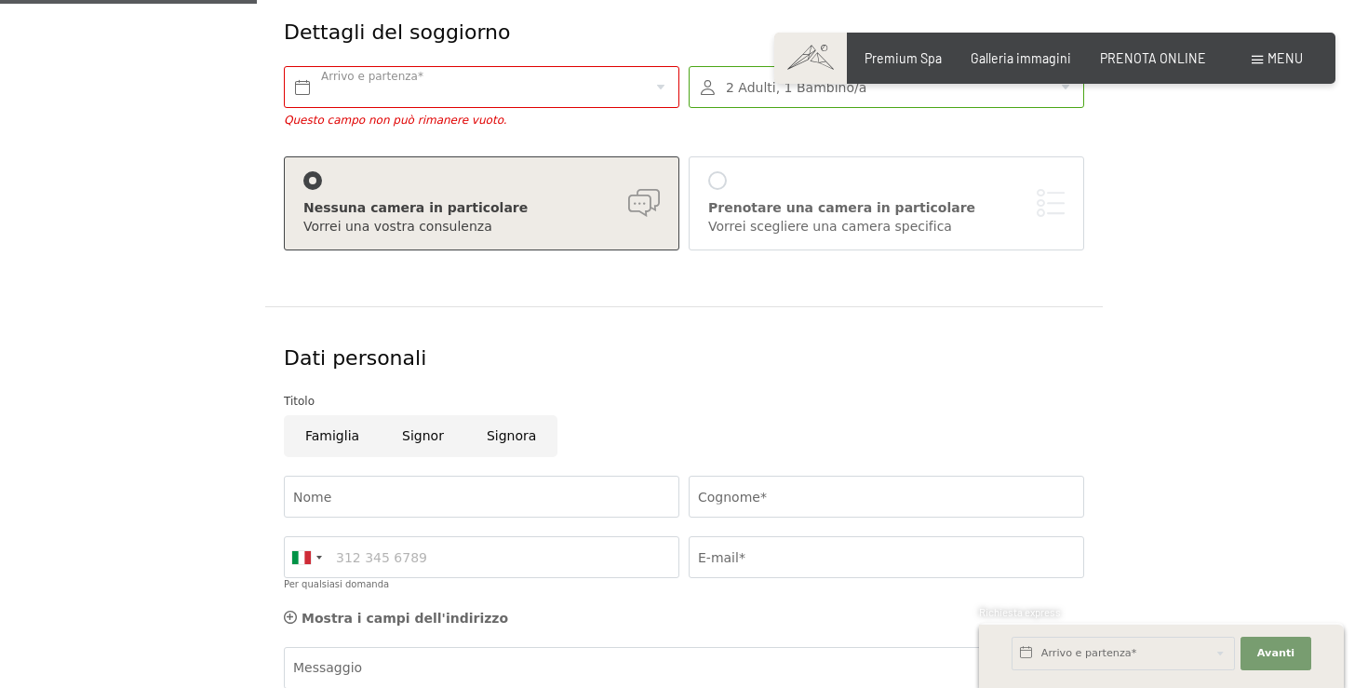
scroll to position [307, 0]
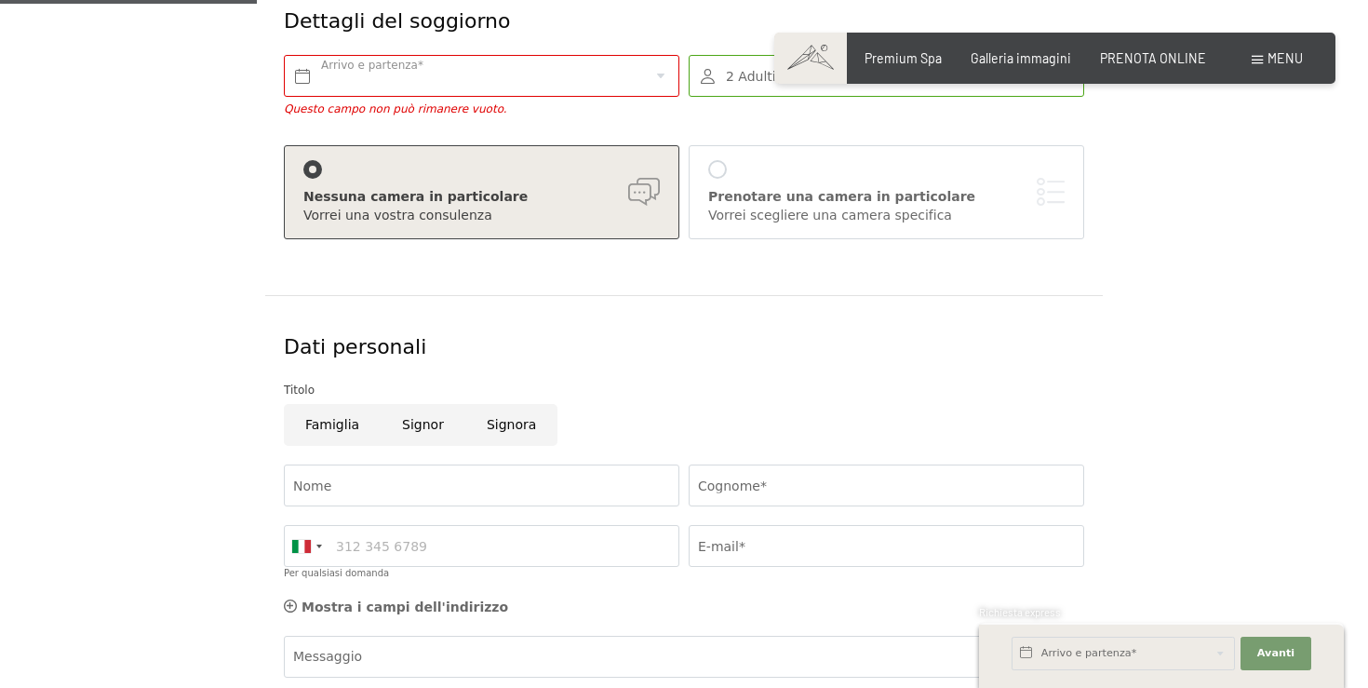
click at [341, 457] on div "Nome" at bounding box center [481, 485] width 405 height 60
click at [346, 501] on input "Nome" at bounding box center [481, 485] width 395 height 42
type input "Alberto"
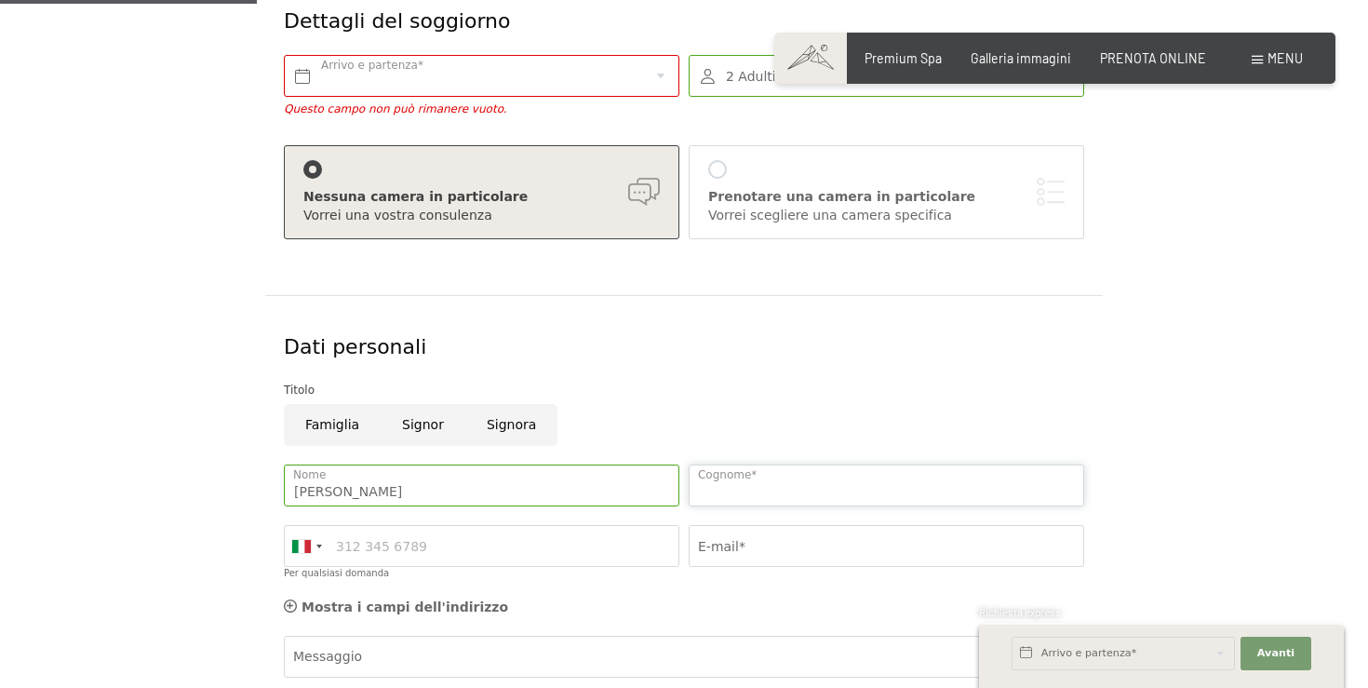
click at [719, 489] on input "Cognome*" at bounding box center [885, 485] width 395 height 42
type input "Zappola"
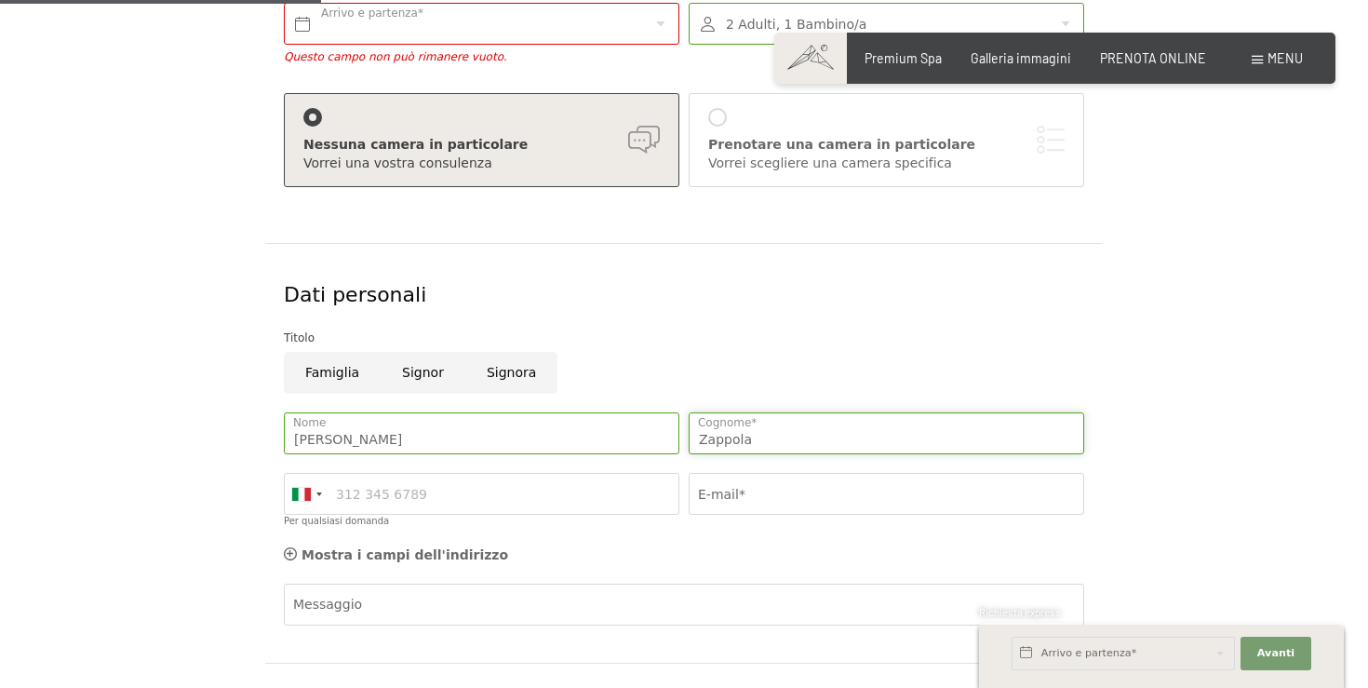
scroll to position [407, 0]
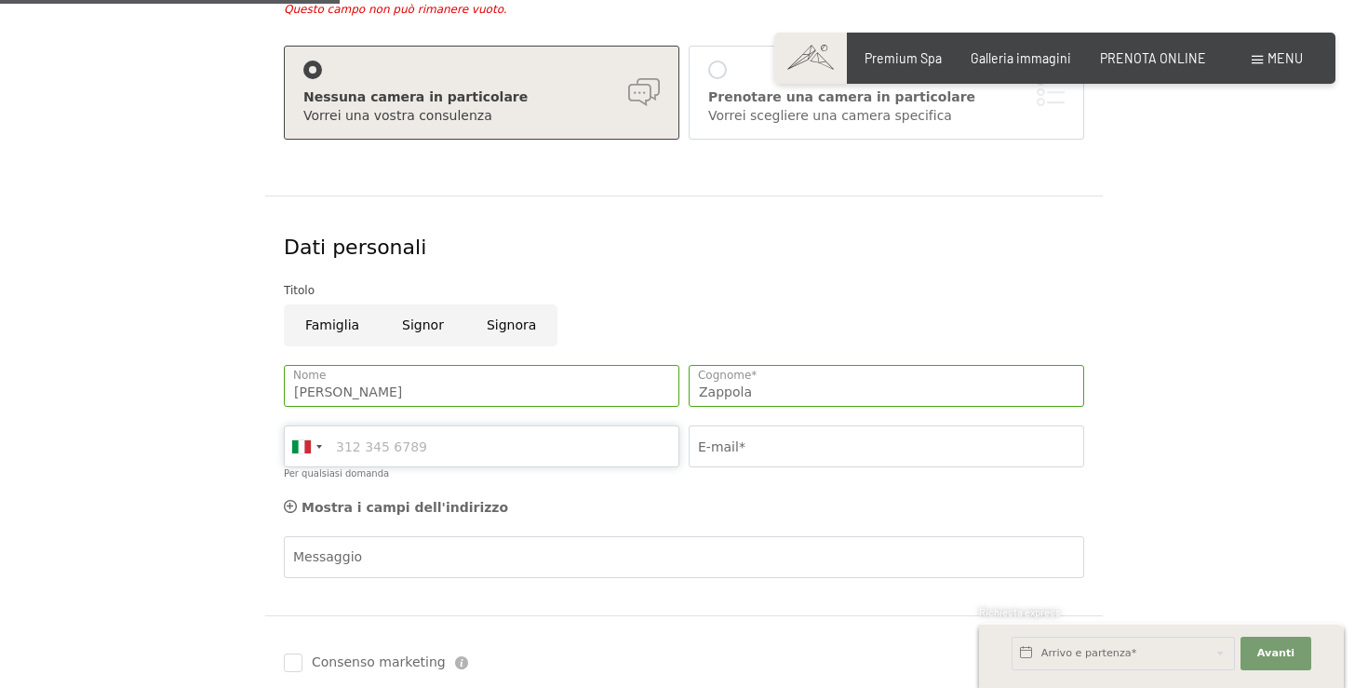
click at [419, 445] on input "Per qualsiasi domanda" at bounding box center [481, 446] width 395 height 42
type input "3478400014"
click at [714, 435] on input "E-mail*" at bounding box center [885, 446] width 395 height 42
type input "albertozappola@yahoo.it"
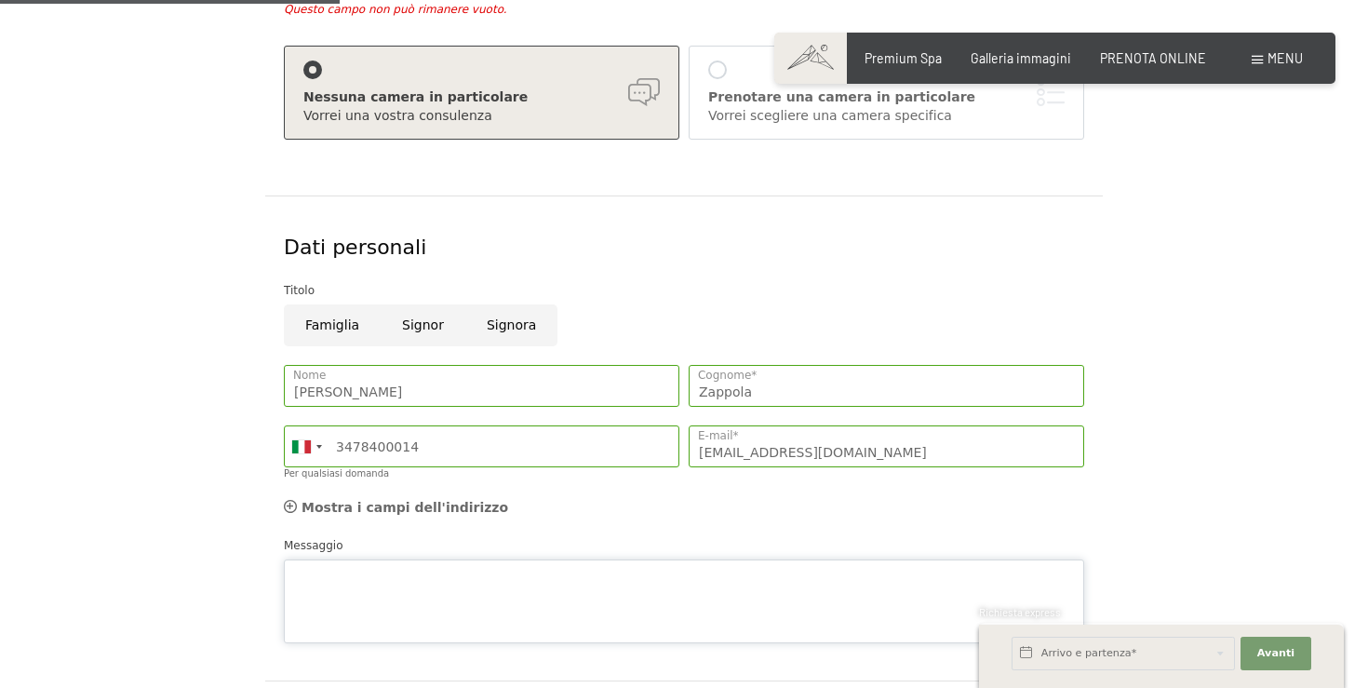
click at [497, 569] on textarea "Messaggio" at bounding box center [684, 601] width 800 height 84
paste textarea "Salve è possibile acquistare un buono per tre persone (due adulti e una bambina…"
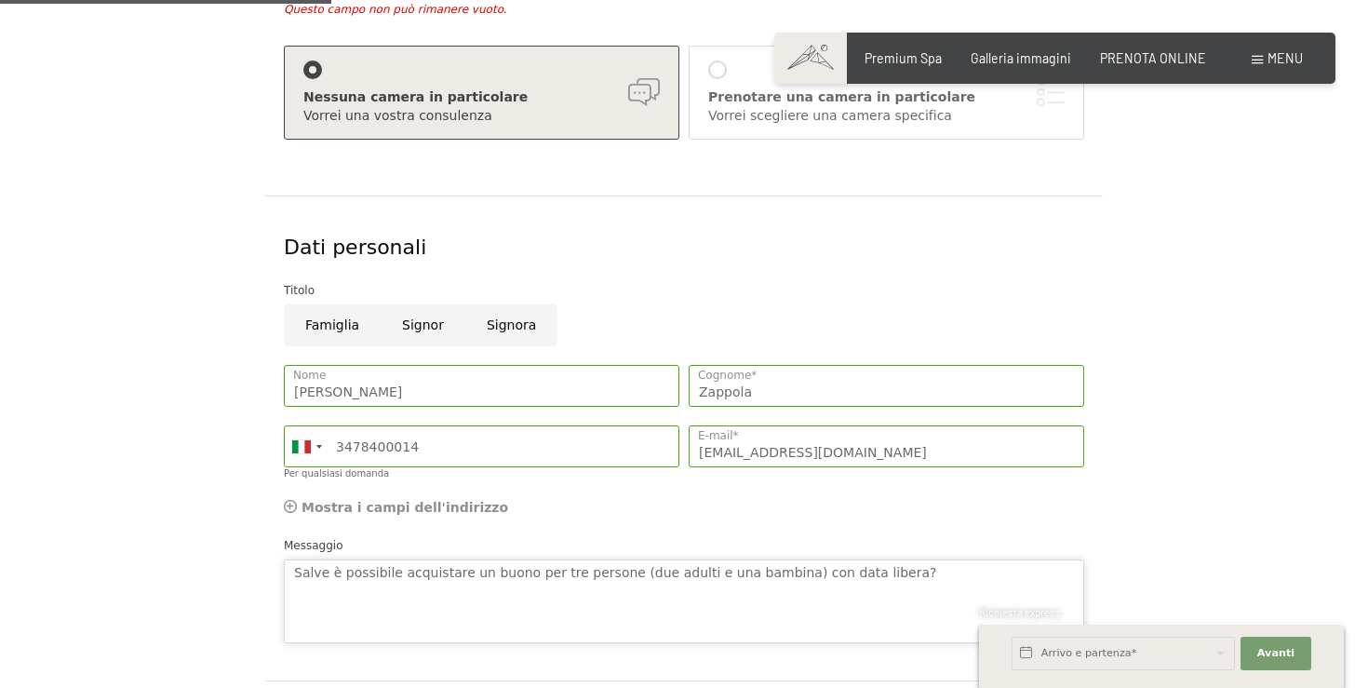
scroll to position [660, 0]
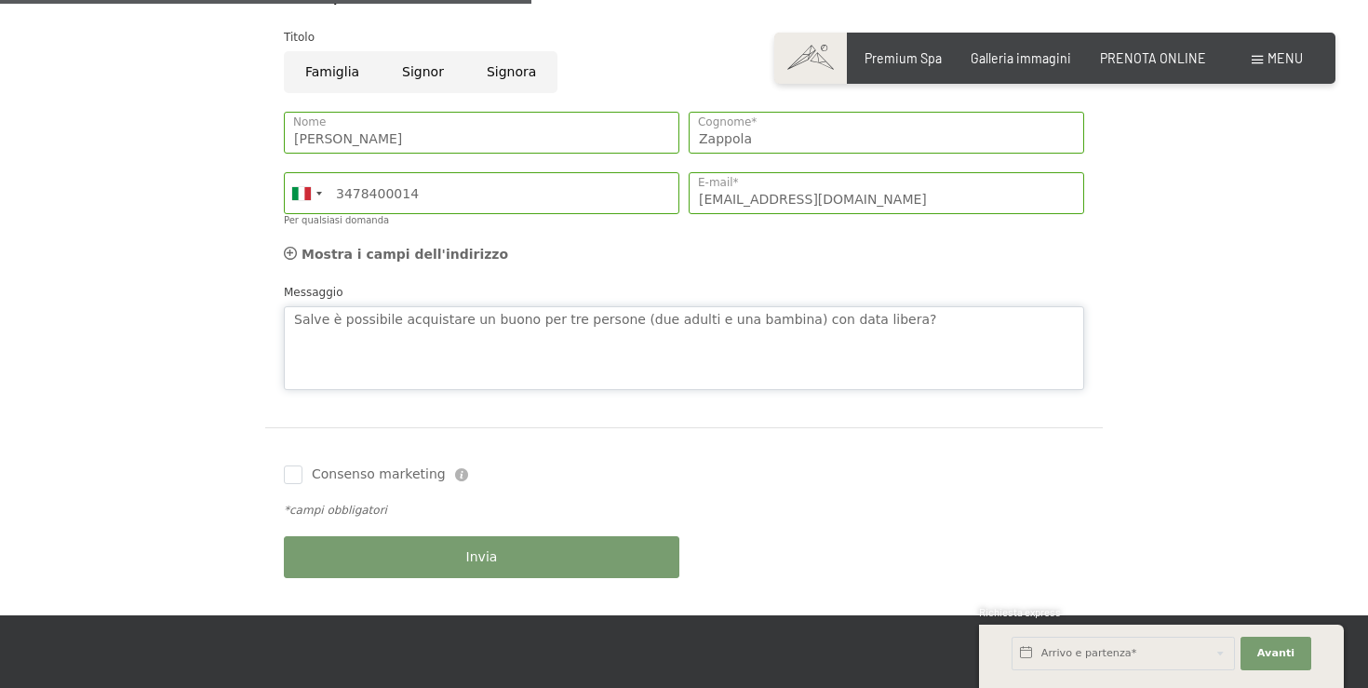
type textarea "Salve è possibile acquistare un buono per tre persone (due adulti e una bambina…"
click at [158, 451] on form "Dettagli del soggiorno Arrivo e partenza* Questo campo non può rimanere vuoto. …" at bounding box center [683, 116] width 1117 height 997
click at [501, 567] on button "Invia" at bounding box center [481, 557] width 395 height 42
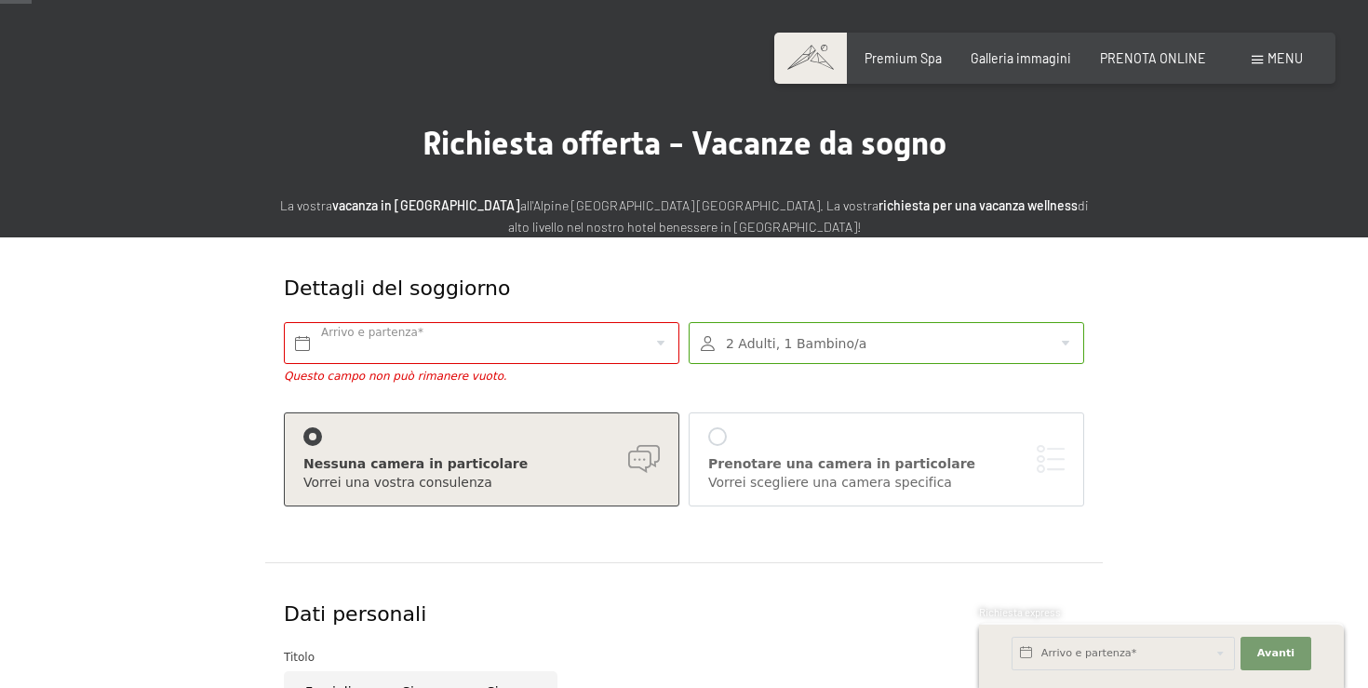
scroll to position [39, 0]
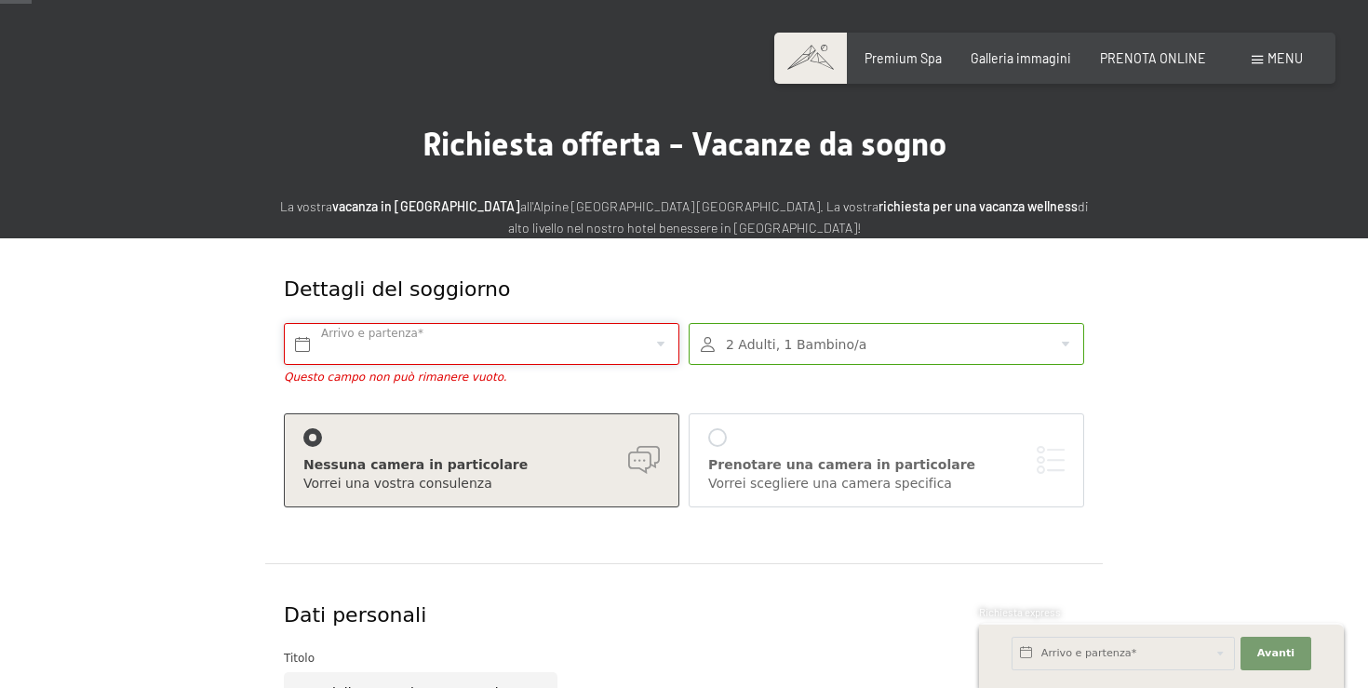
click at [571, 345] on input "text" at bounding box center [481, 344] width 395 height 42
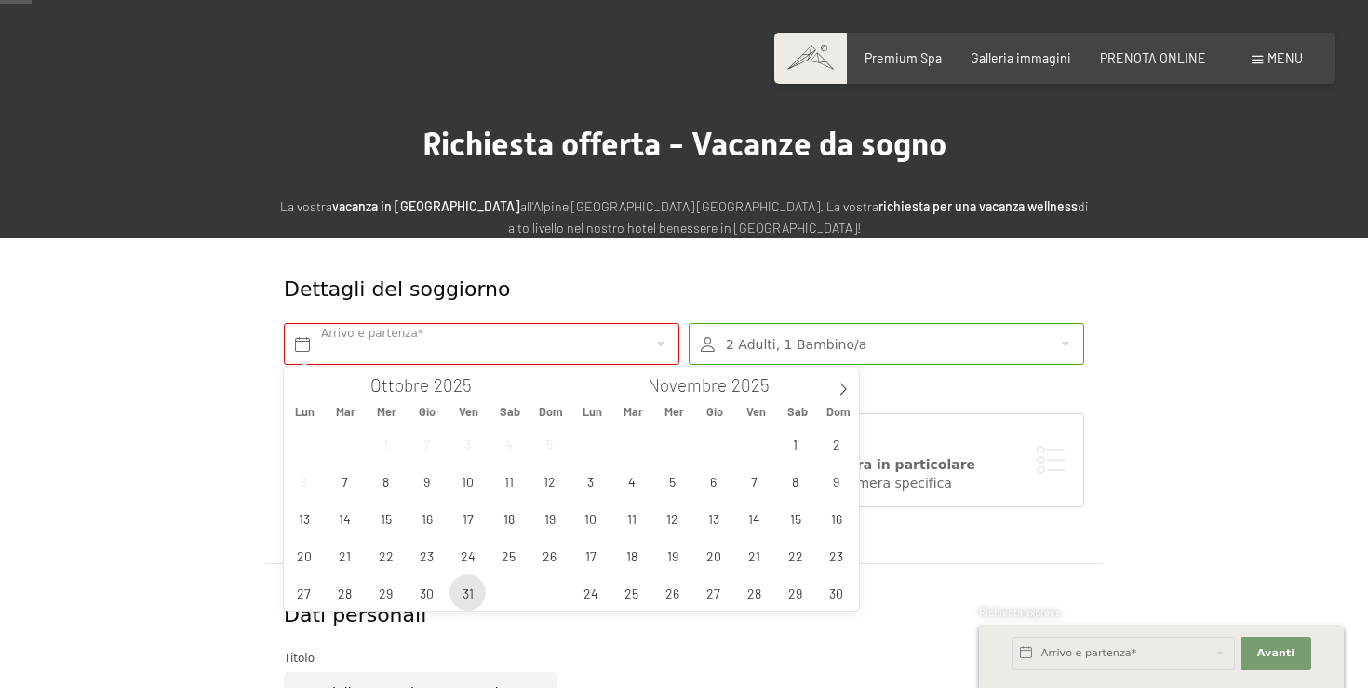
click at [467, 598] on span "31" at bounding box center [467, 592] width 36 height 36
type input "Ven. 31/10/2025"
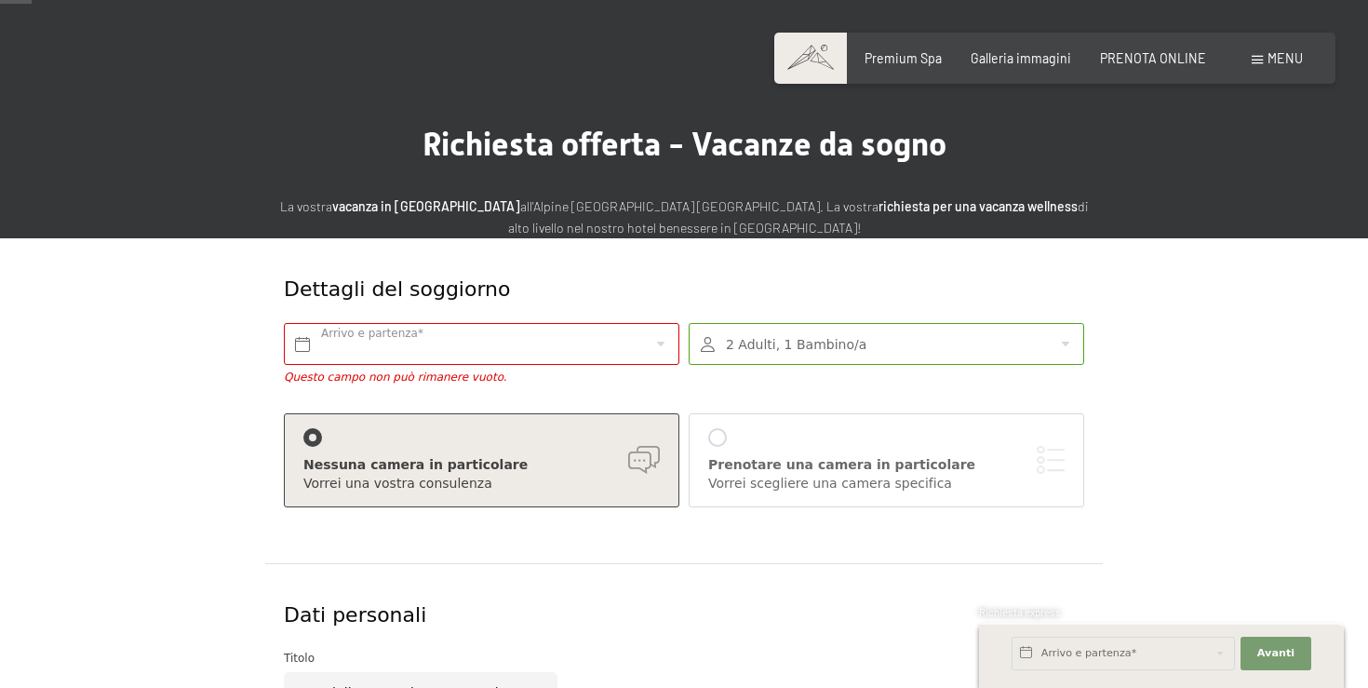
click at [605, 365] on div "Arrivo e partenza* Questo campo non può rimanere vuoto." at bounding box center [481, 354] width 405 height 81
click at [550, 334] on input "text" at bounding box center [481, 344] width 395 height 42
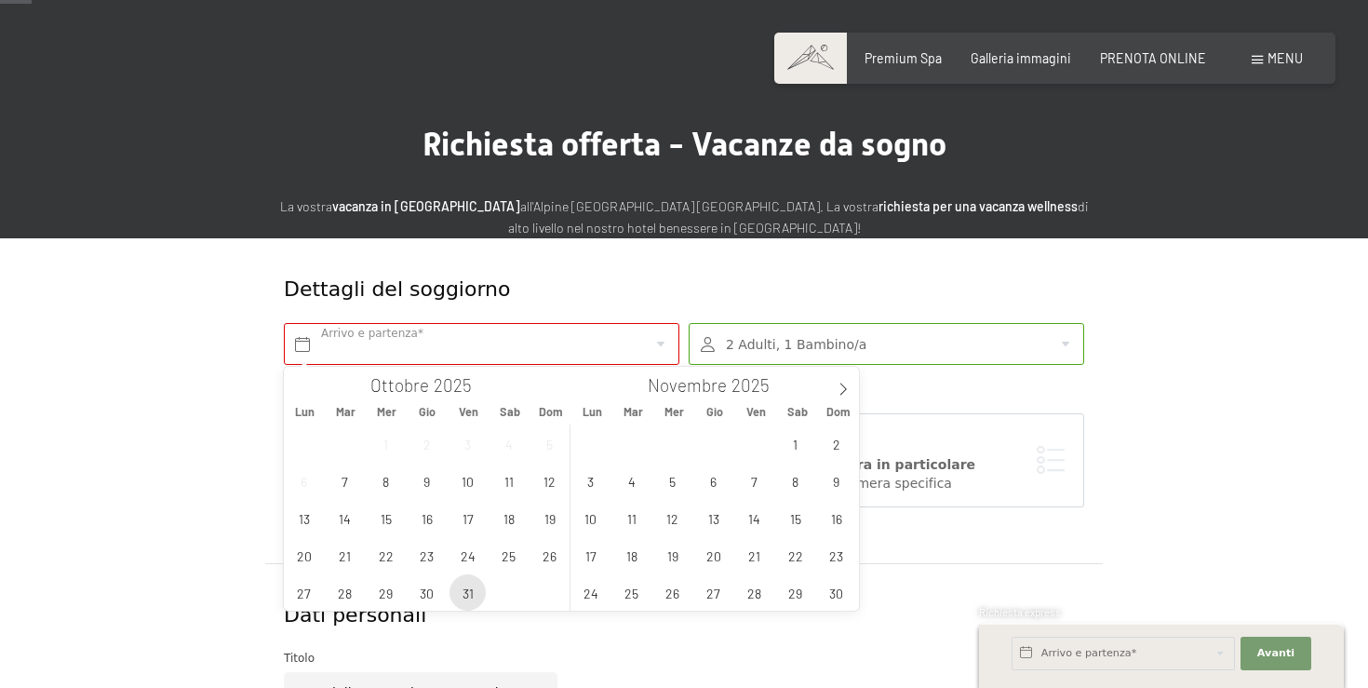
click at [479, 591] on span "31" at bounding box center [467, 592] width 36 height 36
click at [839, 438] on span "2" at bounding box center [836, 443] width 36 height 36
type input "Ven. 31/10/2025 - Dom. 02/11/2025"
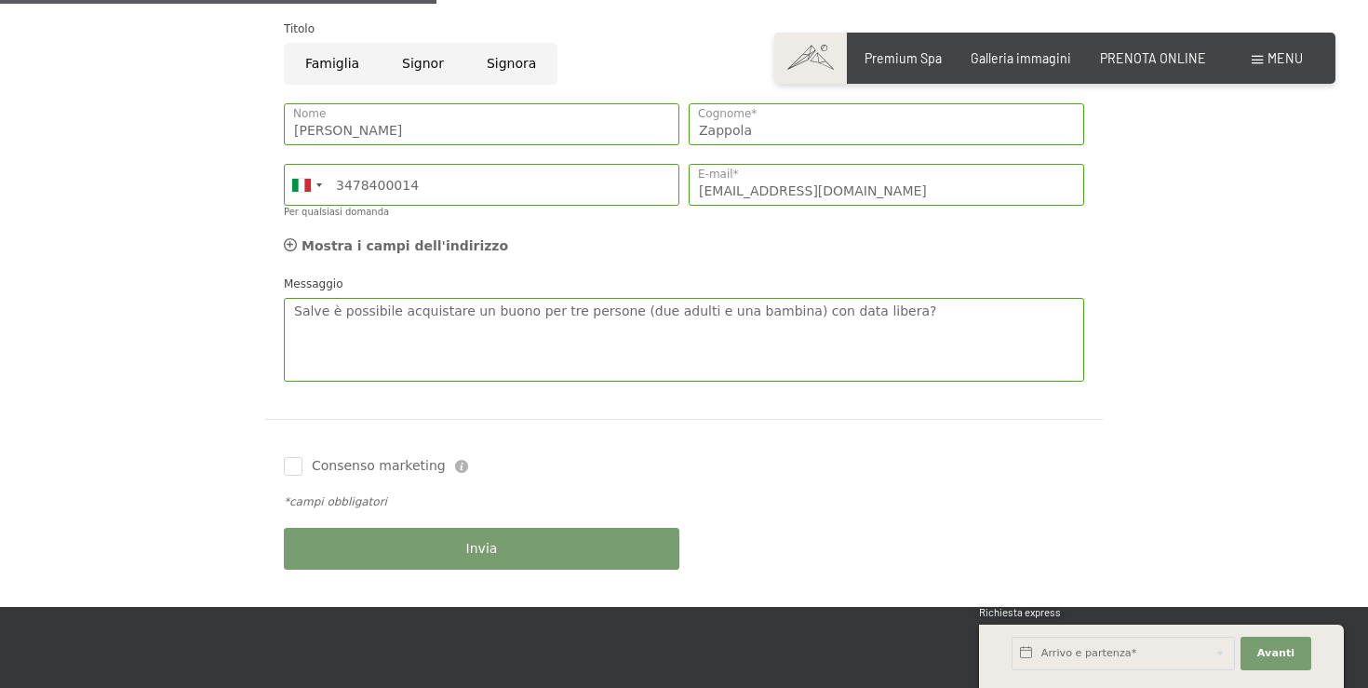
scroll to position [695, 0]
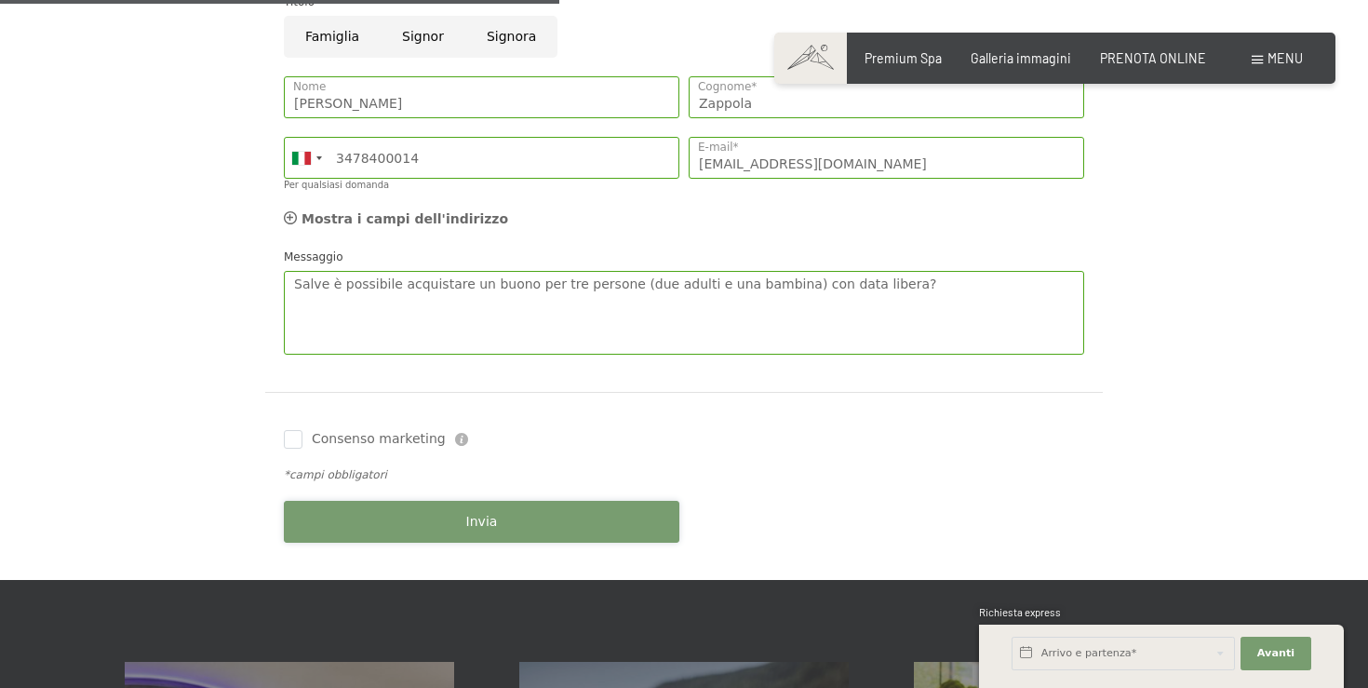
click at [530, 503] on button "Invia" at bounding box center [481, 522] width 395 height 42
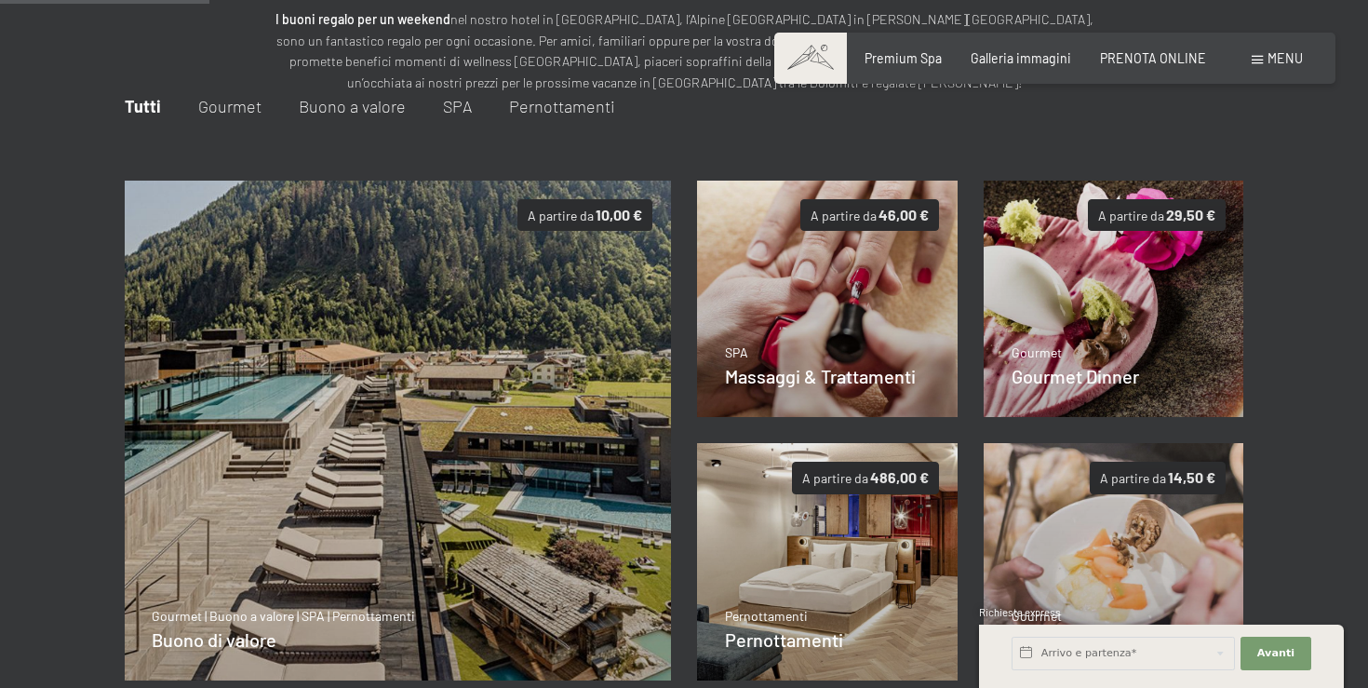
click at [338, 111] on span "Buono a valore" at bounding box center [352, 106] width 107 height 20
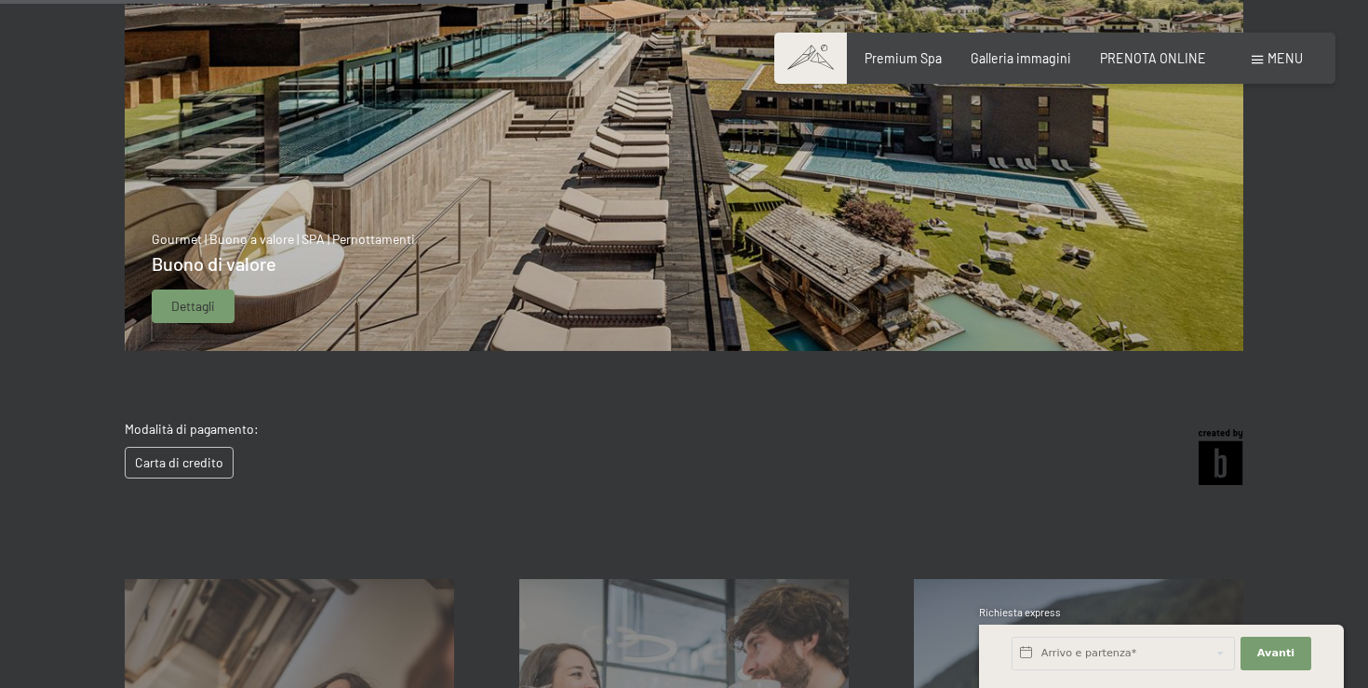
scroll to position [605, 0]
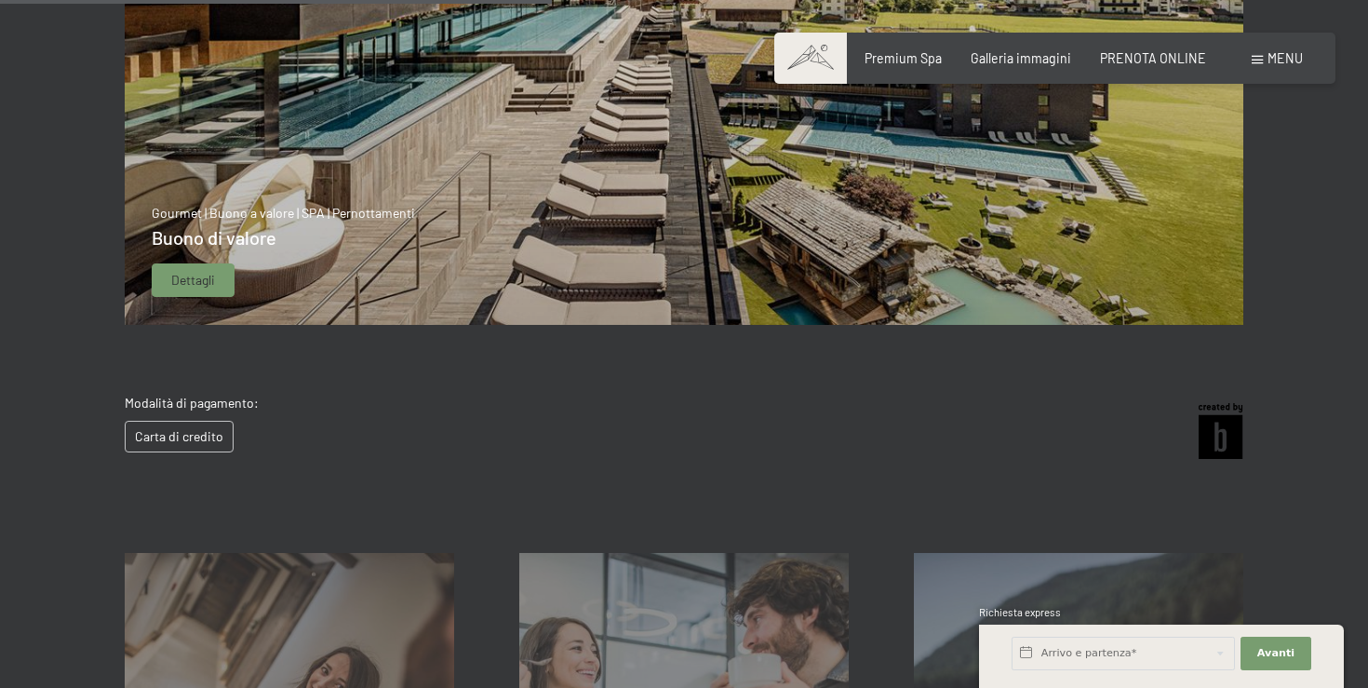
click at [194, 274] on span "Dettagli" at bounding box center [193, 280] width 44 height 19
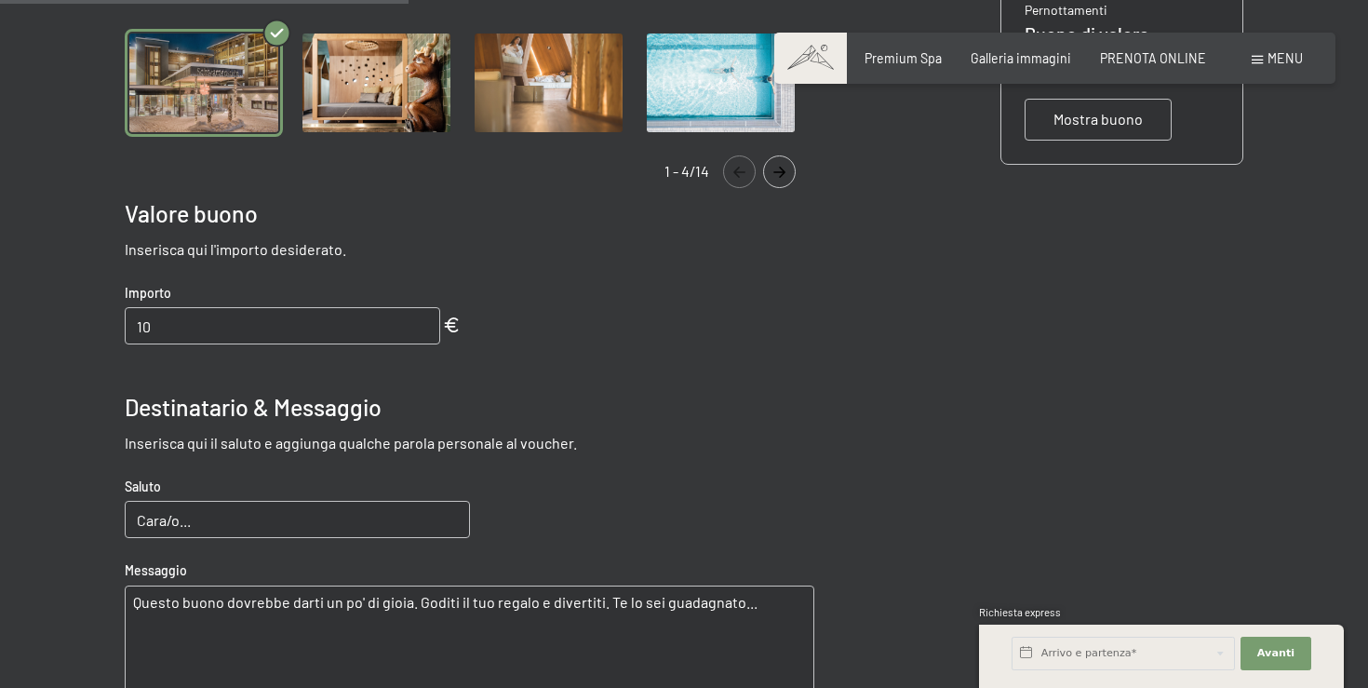
scroll to position [630, 0]
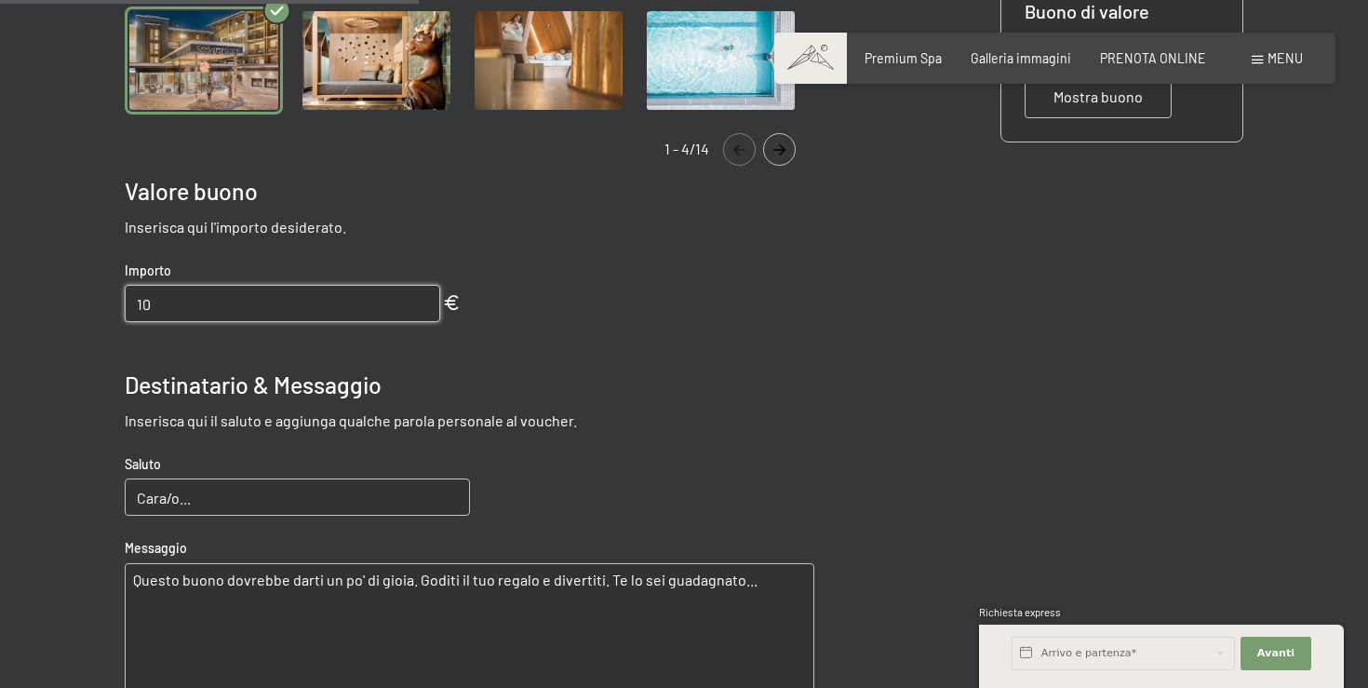
click at [236, 307] on input "10" at bounding box center [282, 303] width 314 height 37
type input "1"
type input "1000"
click at [586, 394] on span "Consenso marketing*" at bounding box center [573, 397] width 140 height 19
click at [494, 394] on input "Consenso marketing*" at bounding box center [484, 397] width 19 height 19
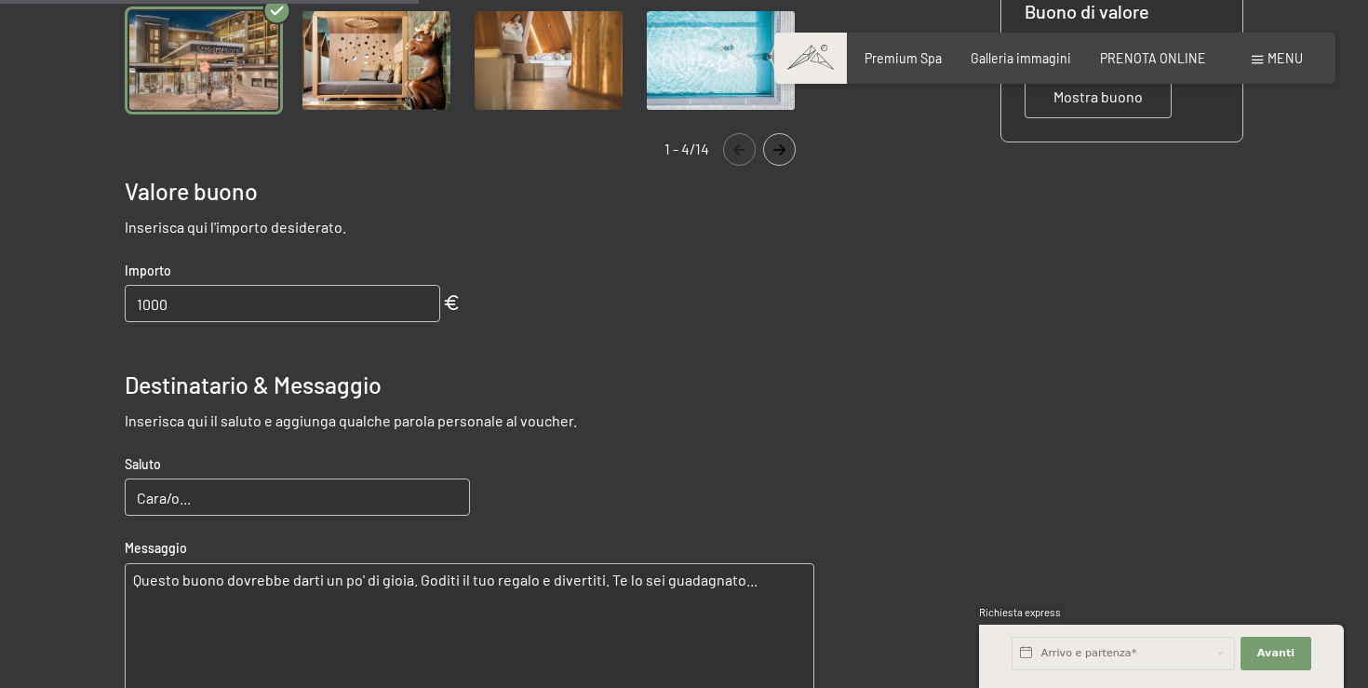
checkbox input "false"
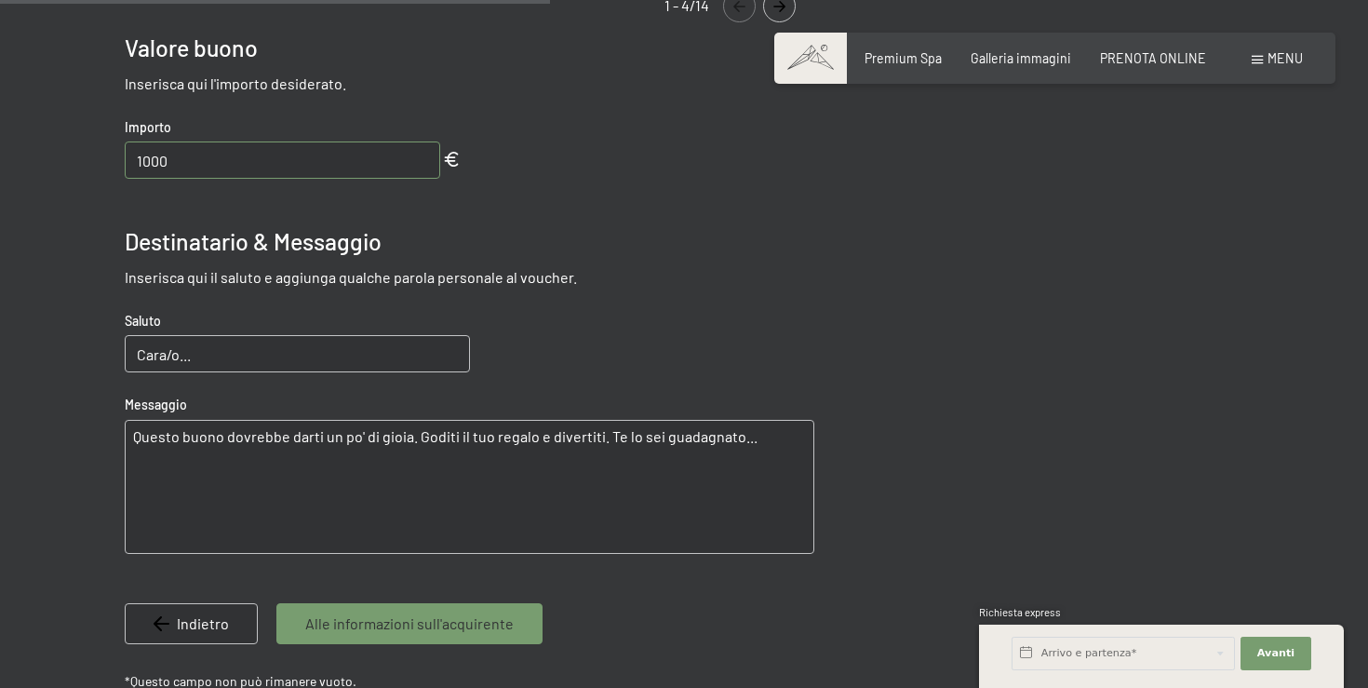
scroll to position [827, 0]
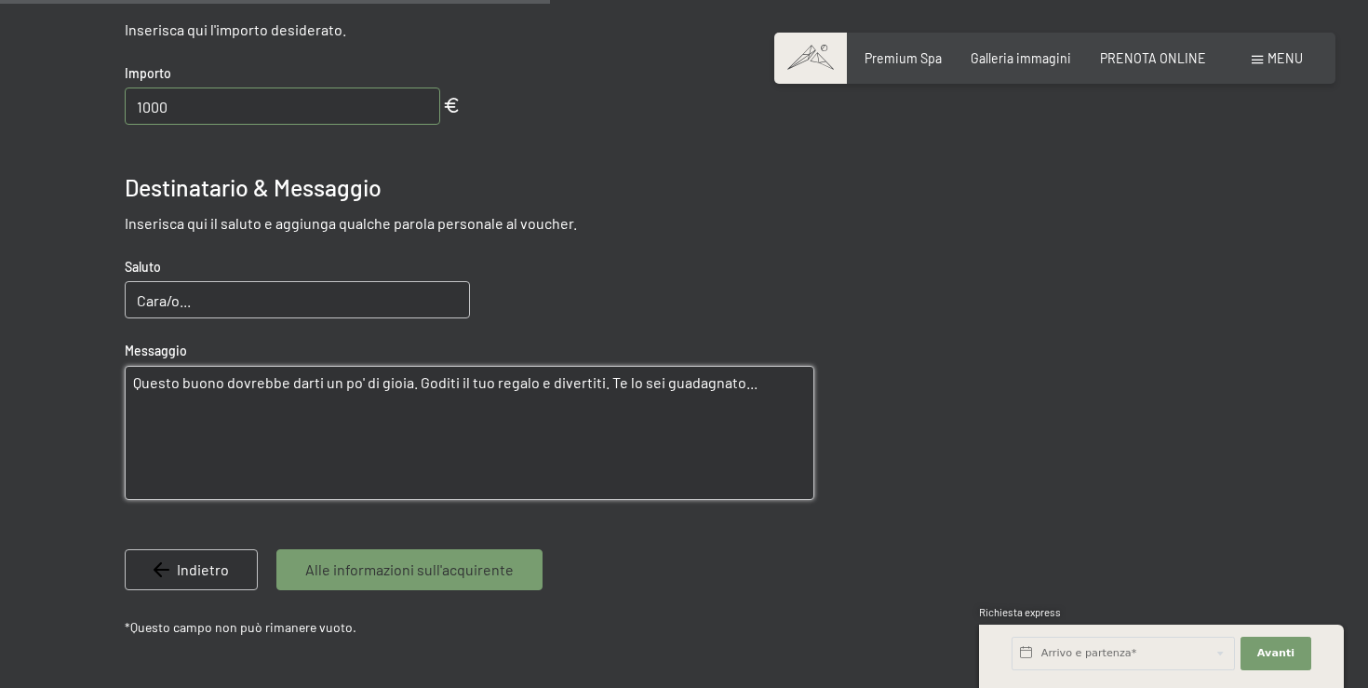
click at [530, 422] on textarea "Questo buono dovrebbe darti un po' di gioia. Goditi il tuo regalo e divertiti. …" at bounding box center [469, 433] width 689 height 134
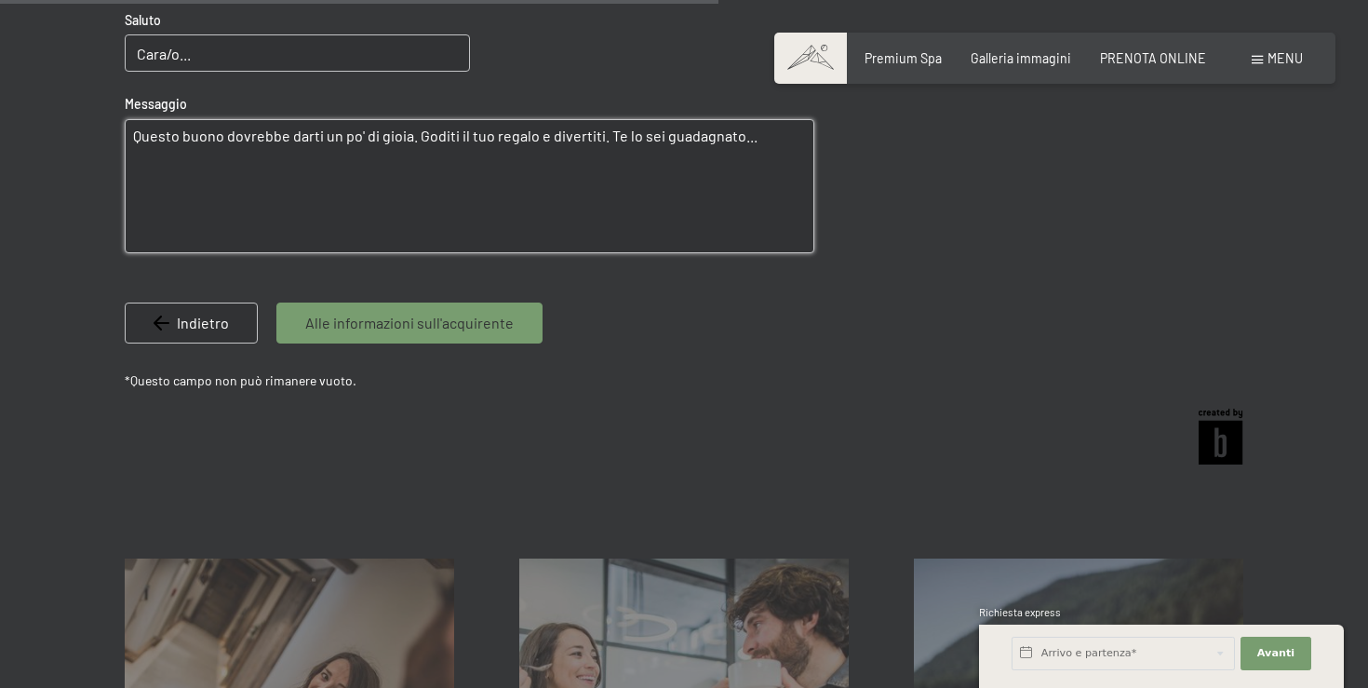
scroll to position [1079, 0]
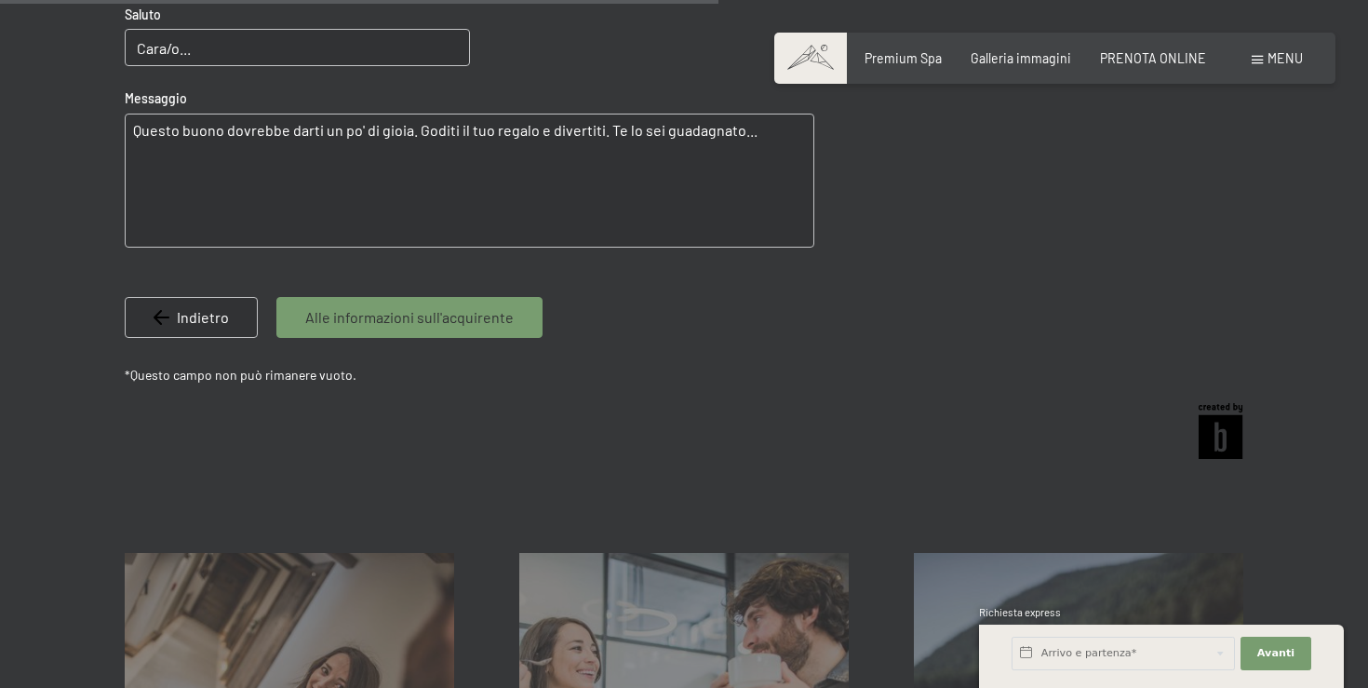
click at [434, 317] on span "Alle informazioni sull'acquirente" at bounding box center [409, 317] width 208 height 20
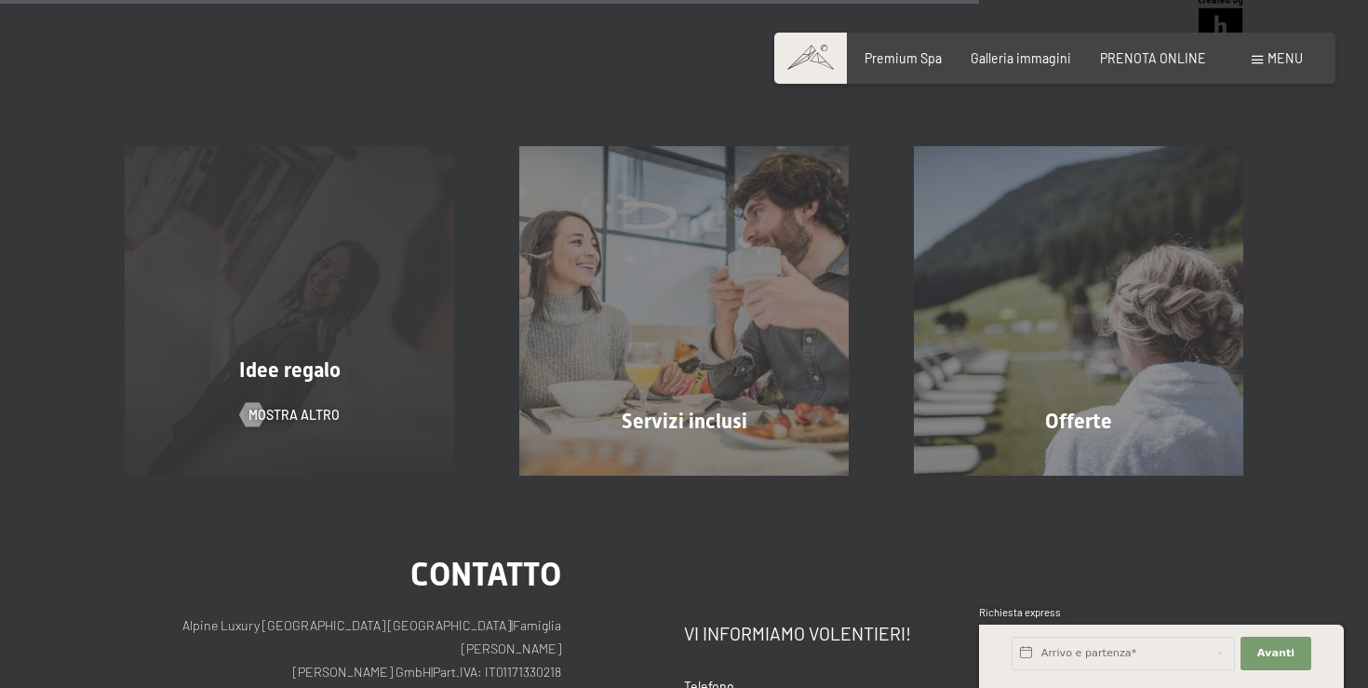
scroll to position [1329, 0]
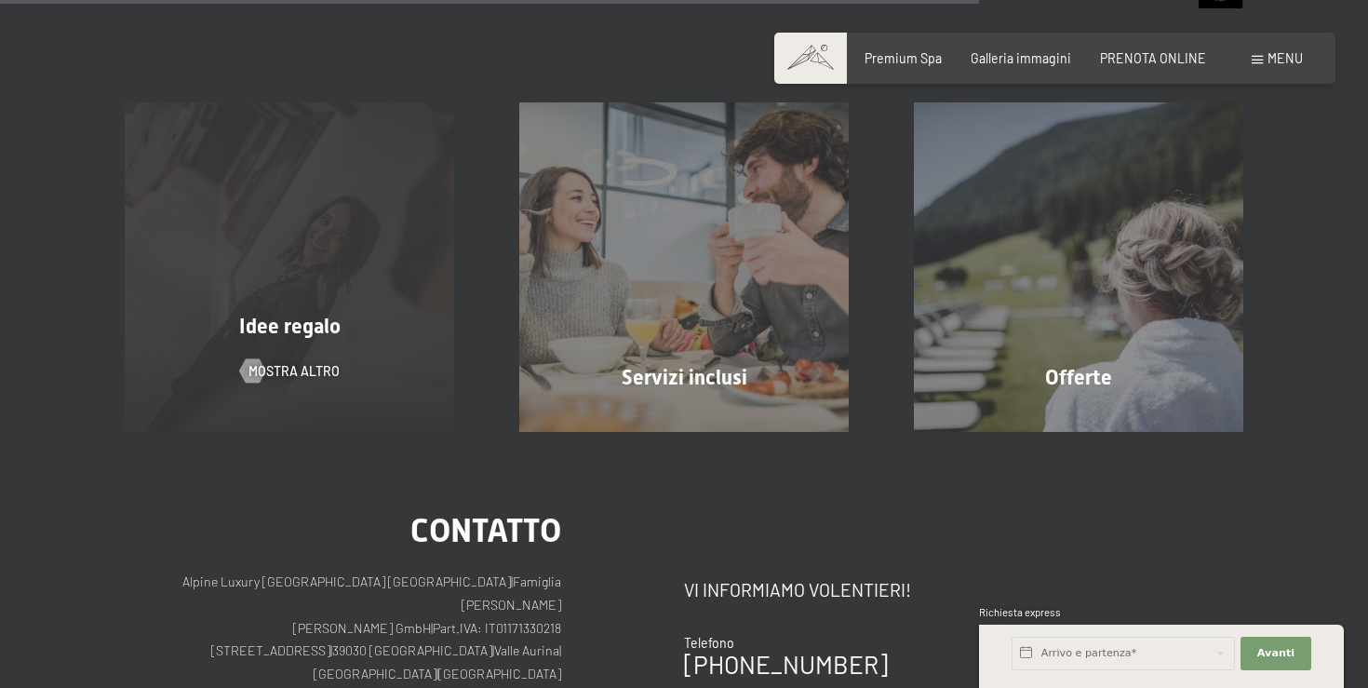
click at [315, 325] on span "Idee regalo" at bounding box center [289, 325] width 101 height 23
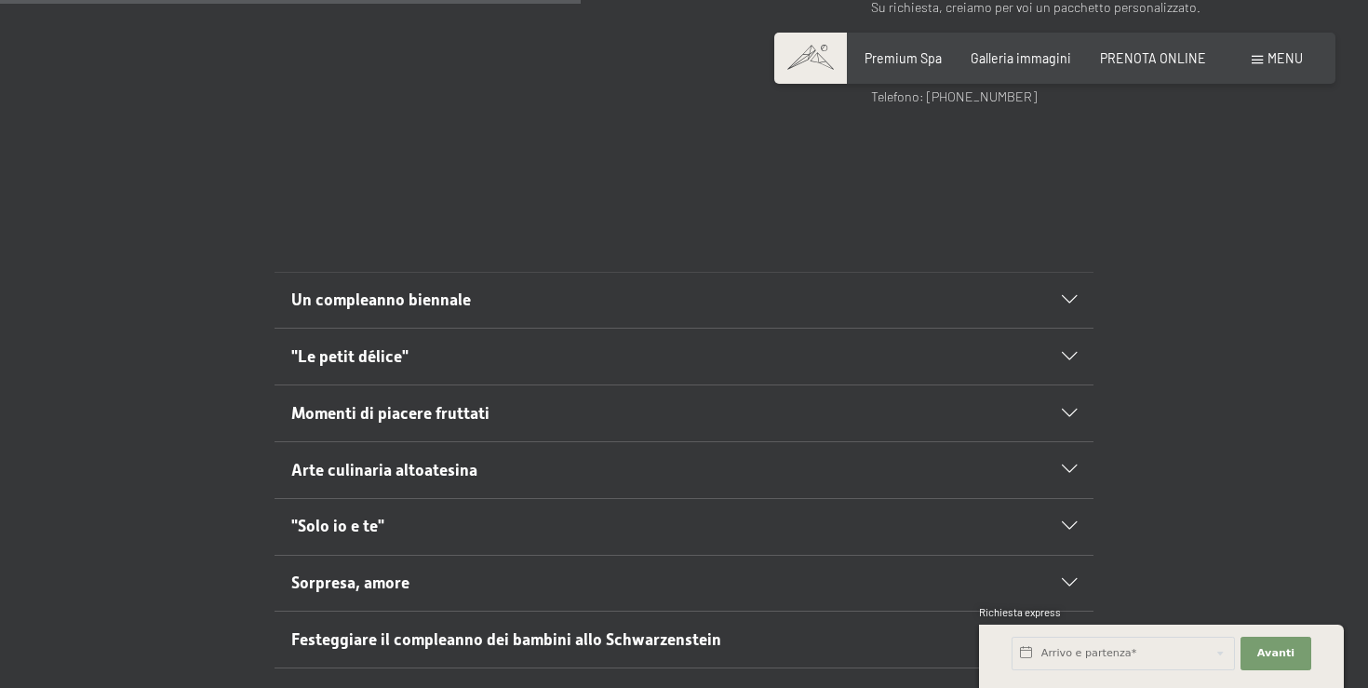
scroll to position [888, 0]
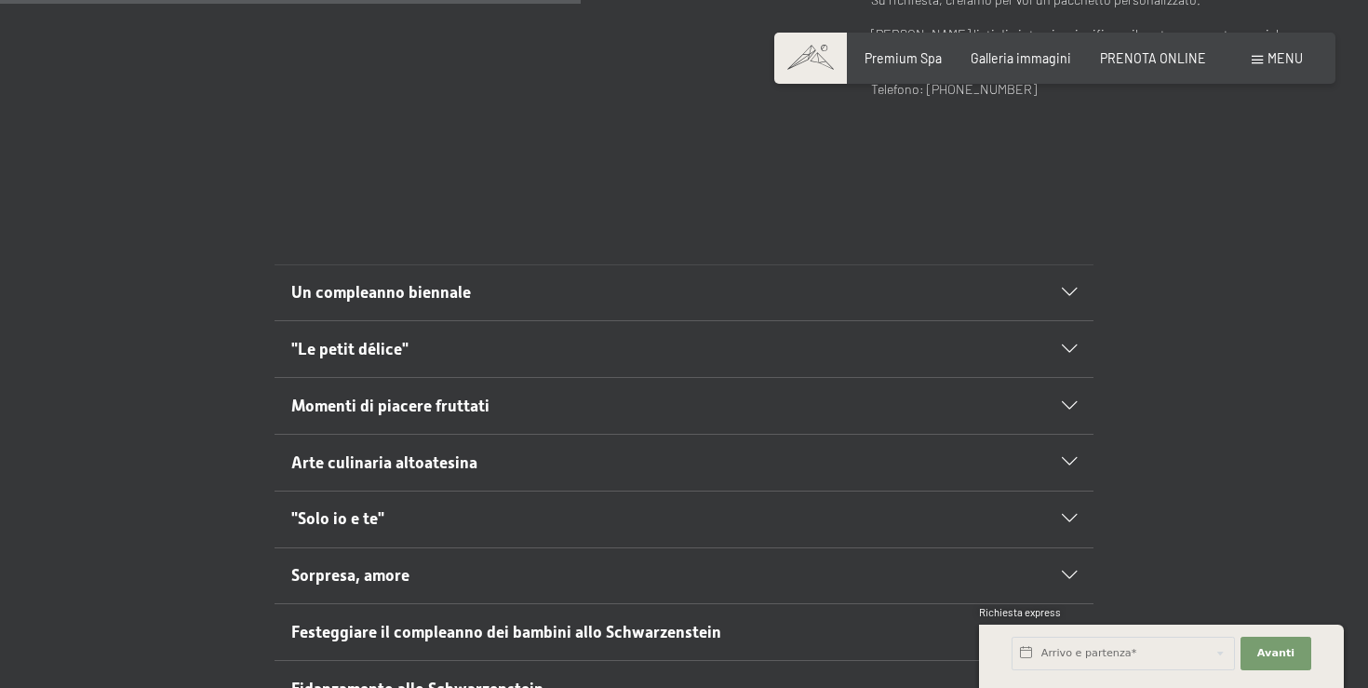
click at [410, 283] on span "Un compleanno biennale" at bounding box center [381, 292] width 180 height 19
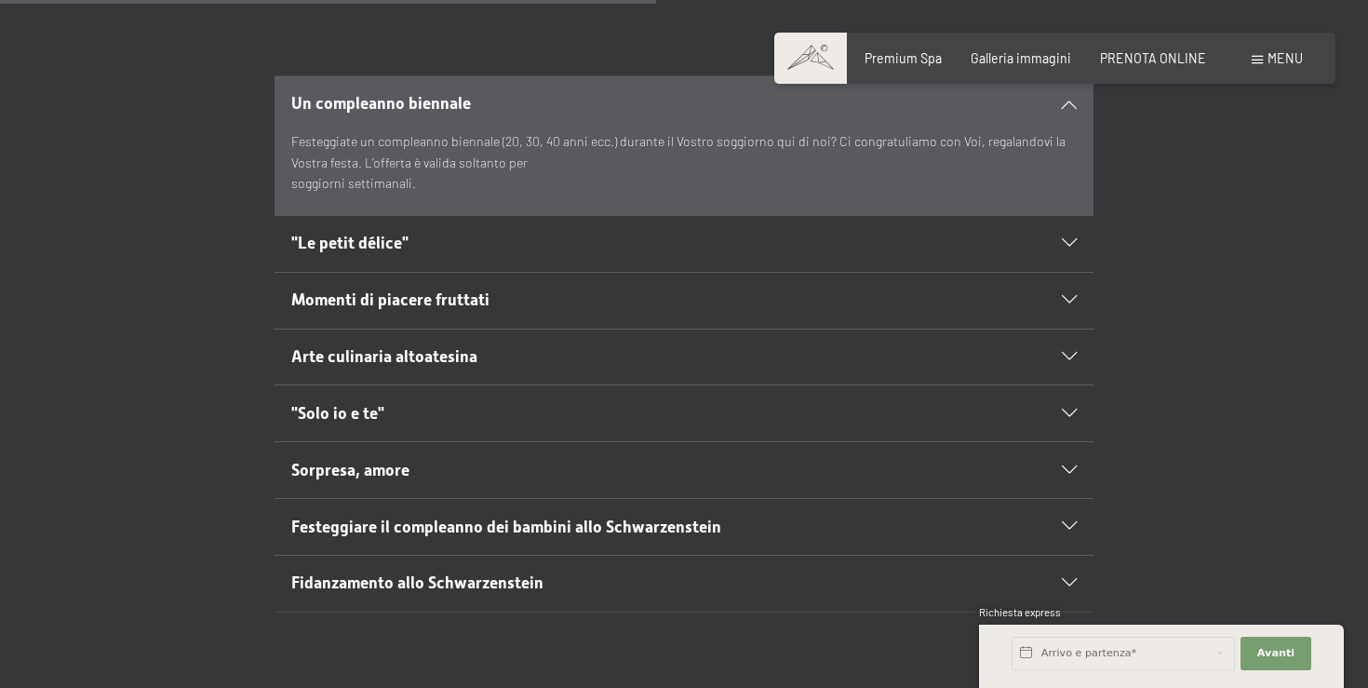
scroll to position [1097, 0]
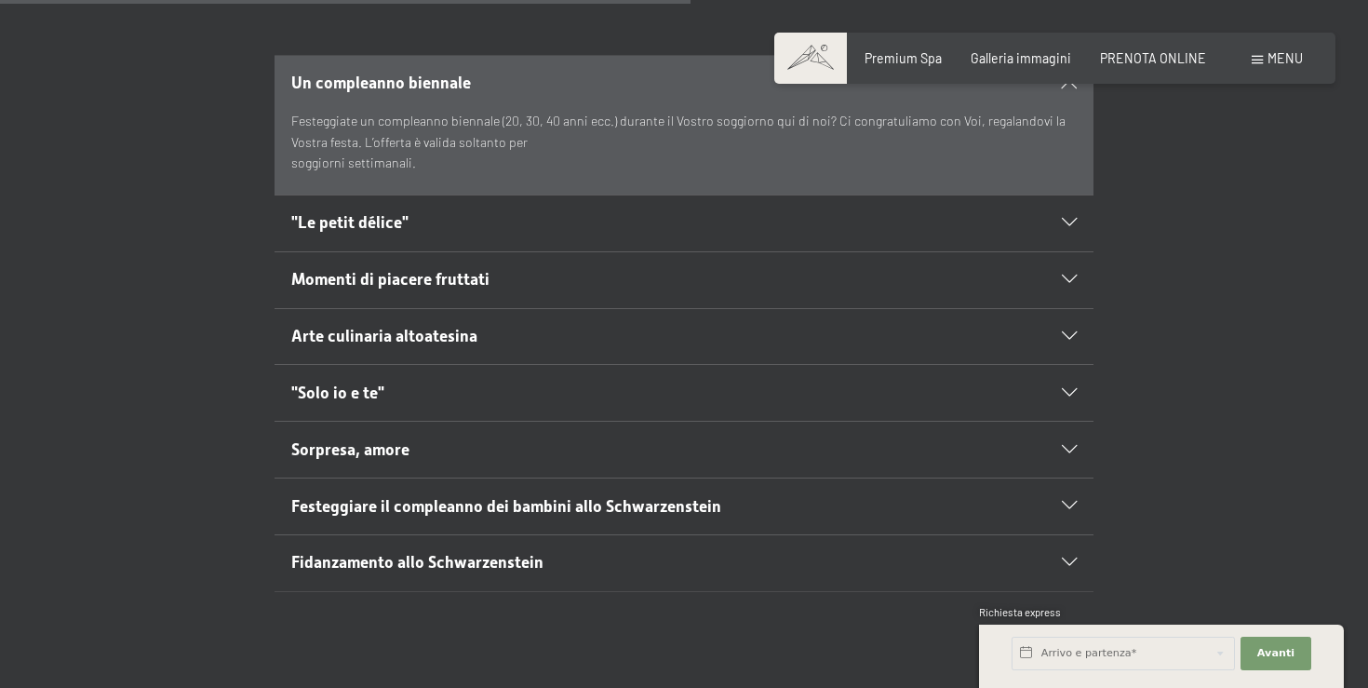
click at [355, 252] on div "Momenti di piacere fruttati" at bounding box center [684, 280] width 786 height 56
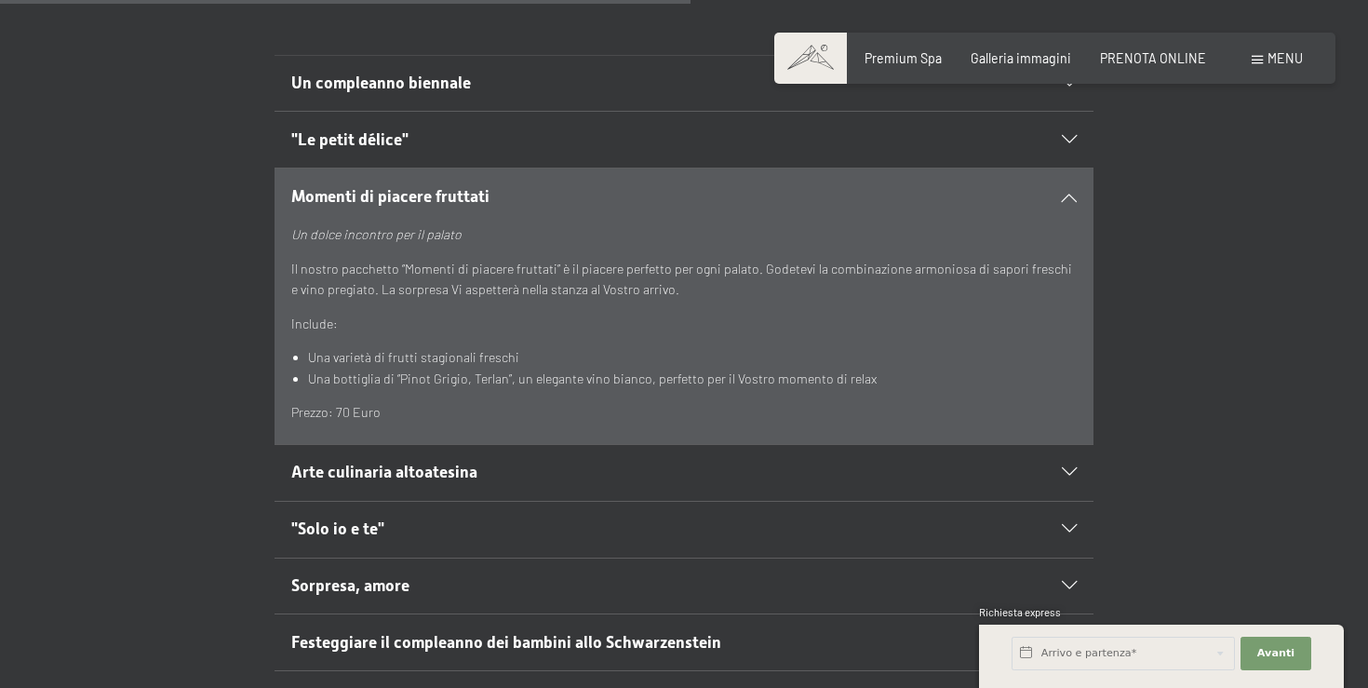
click at [341, 130] on span ""Le petit délice"" at bounding box center [349, 139] width 117 height 19
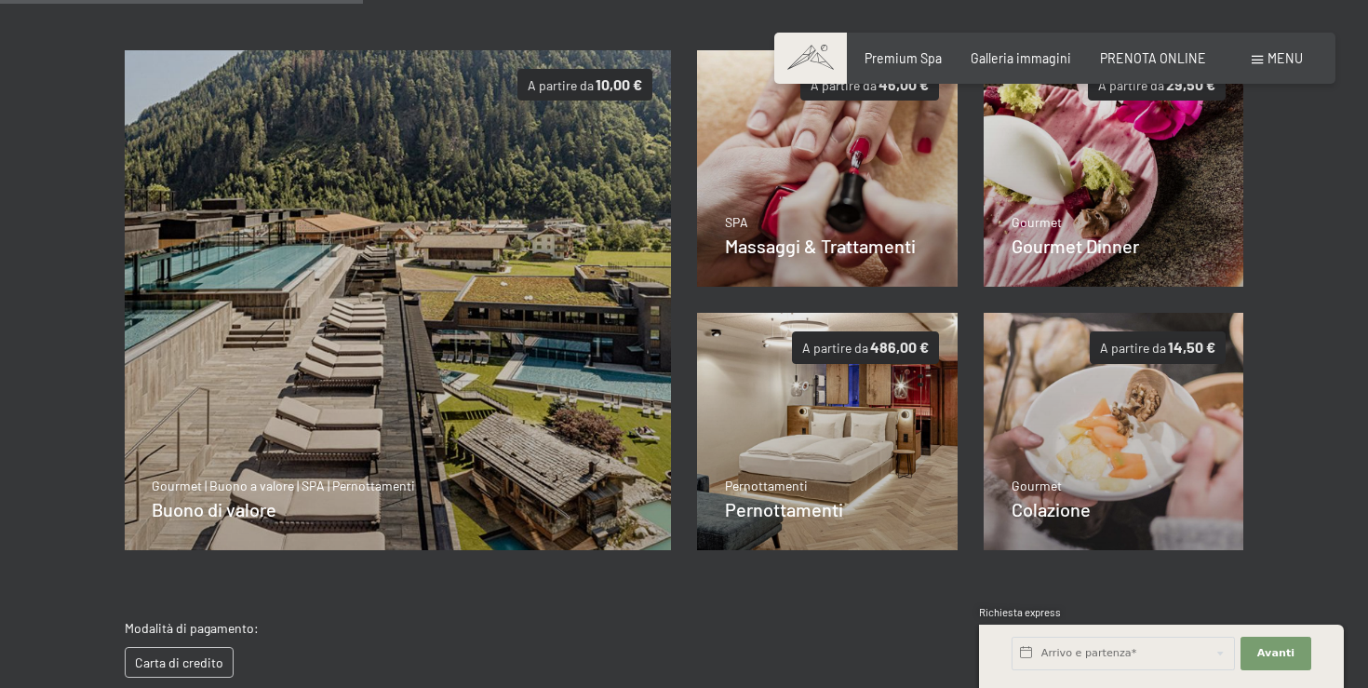
scroll to position [440, 0]
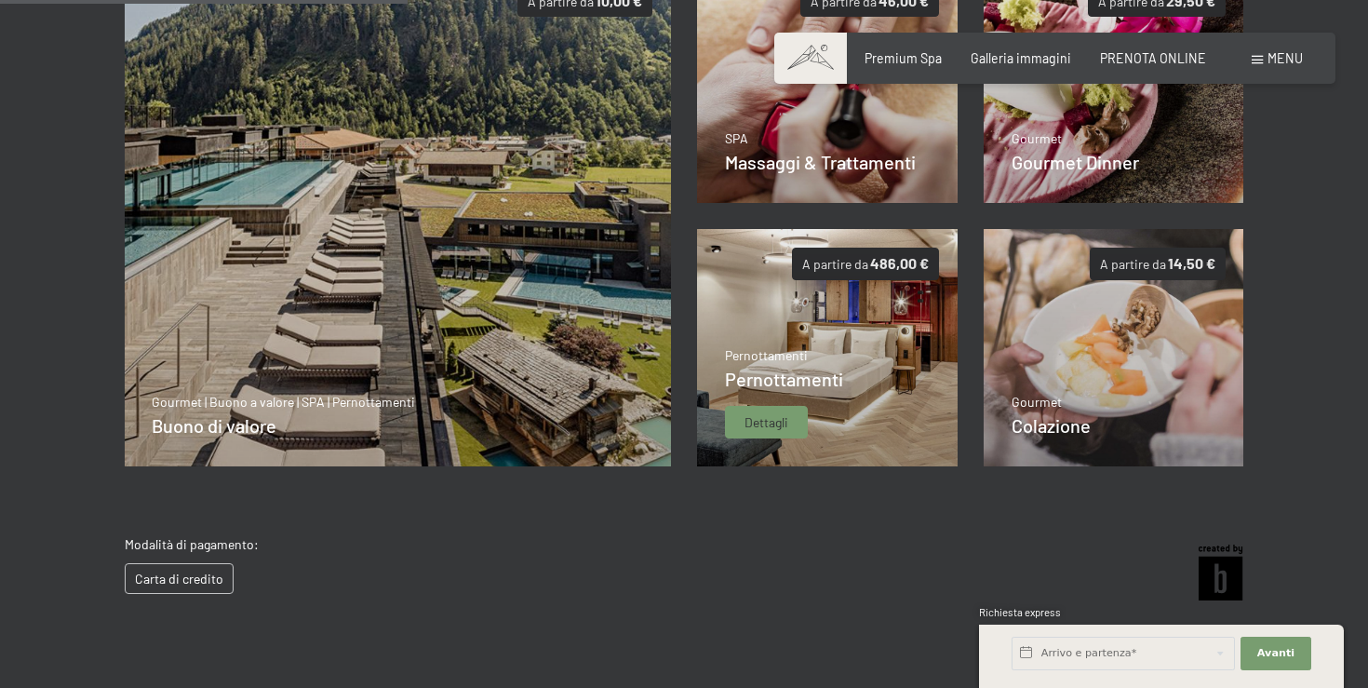
click at [865, 341] on img at bounding box center [827, 347] width 260 height 237
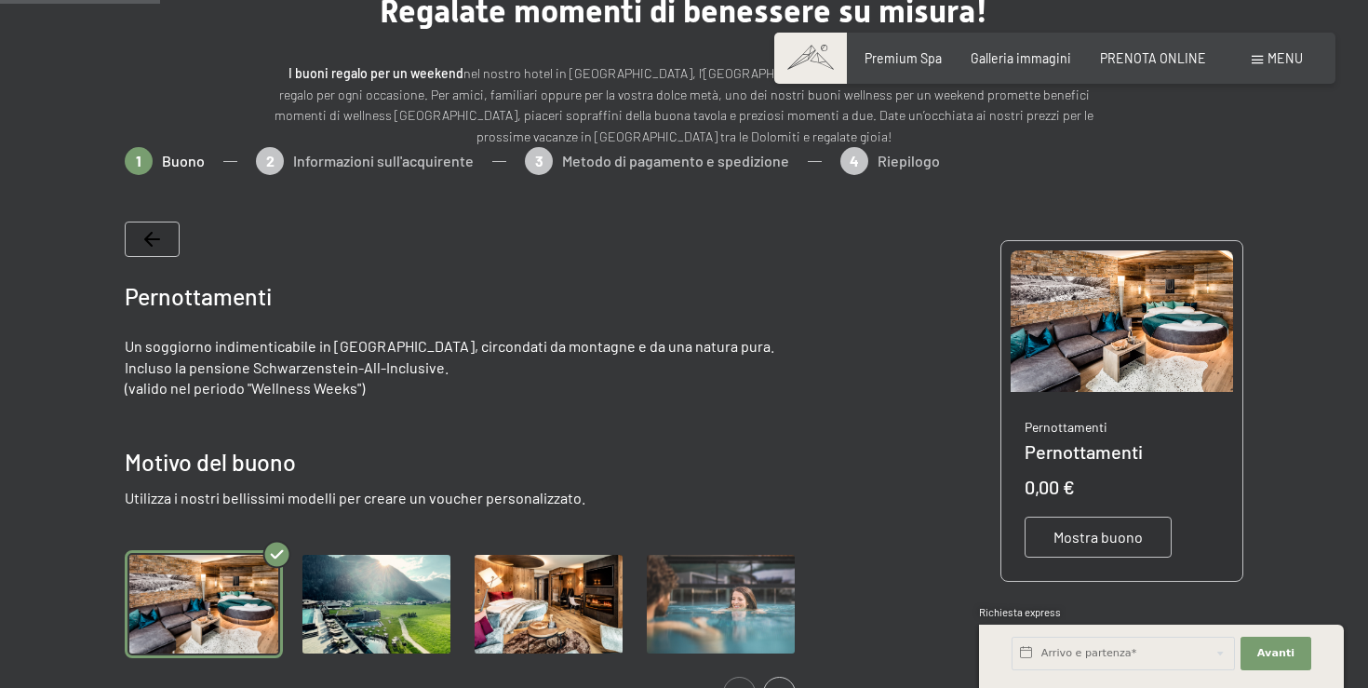
scroll to position [0, 0]
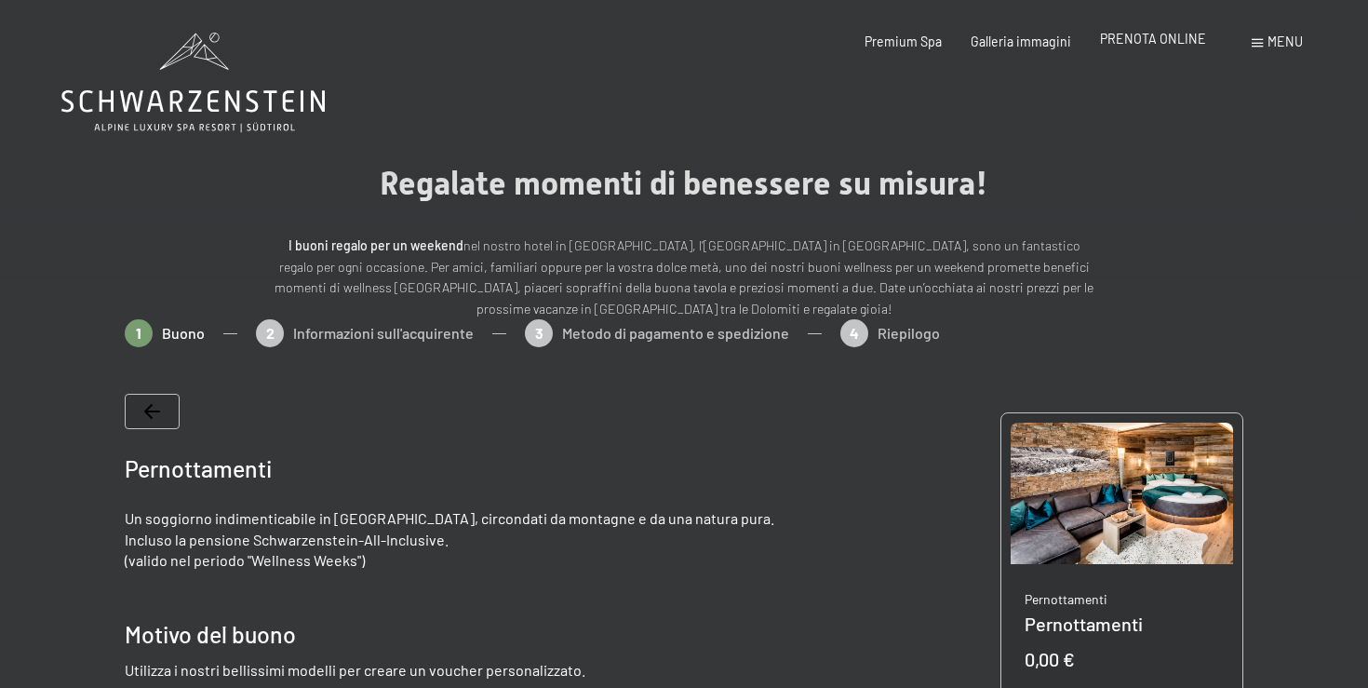
click at [1128, 46] on span "PRENOTA ONLINE" at bounding box center [1153, 39] width 106 height 16
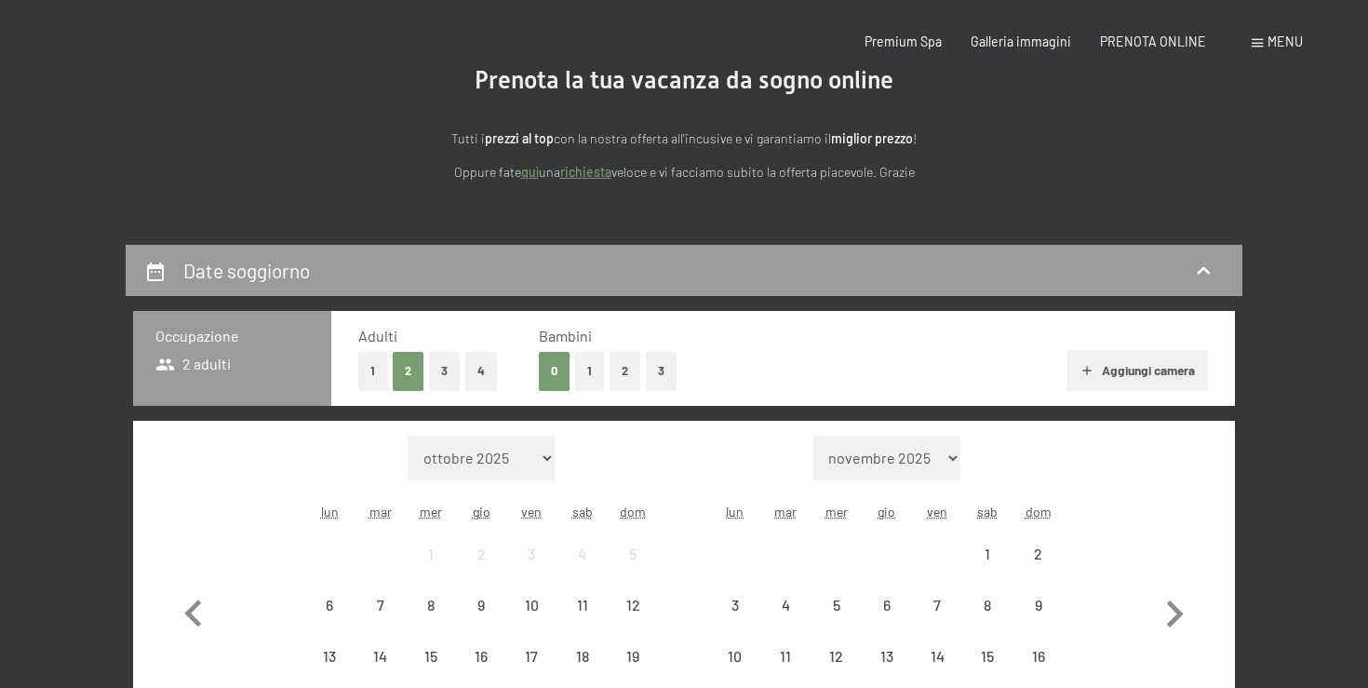
scroll to position [349, 0]
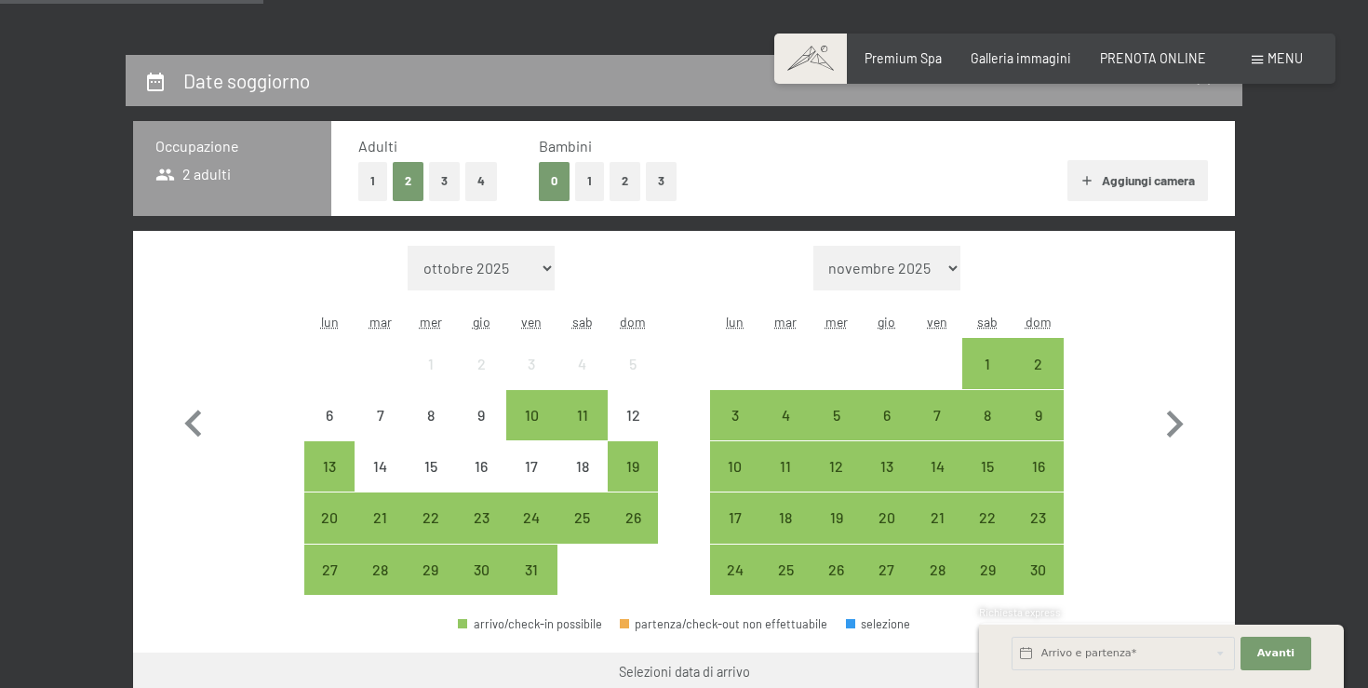
click at [593, 181] on button "1" at bounding box center [589, 181] width 29 height 38
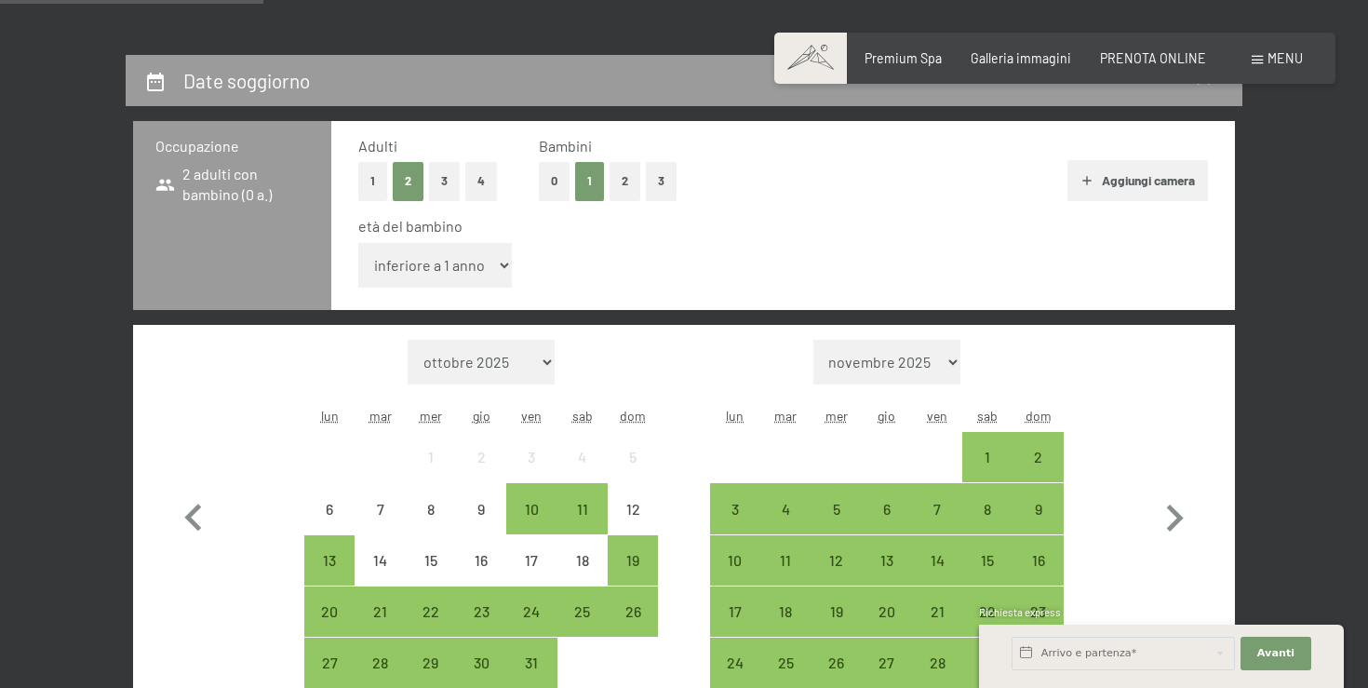
click at [461, 273] on select "inferiore a 1 anno 1 anno 2 anni 3 anni 4 anni 5 anni 6 anni 7 anni 8 anni 9 an…" at bounding box center [435, 265] width 154 height 45
select select "8"
click at [358, 243] on select "inferiore a 1 anno 1 anno 2 anni 3 anni 4 anni 5 anni 6 anni 7 anni 8 anni 9 an…" at bounding box center [435, 265] width 154 height 45
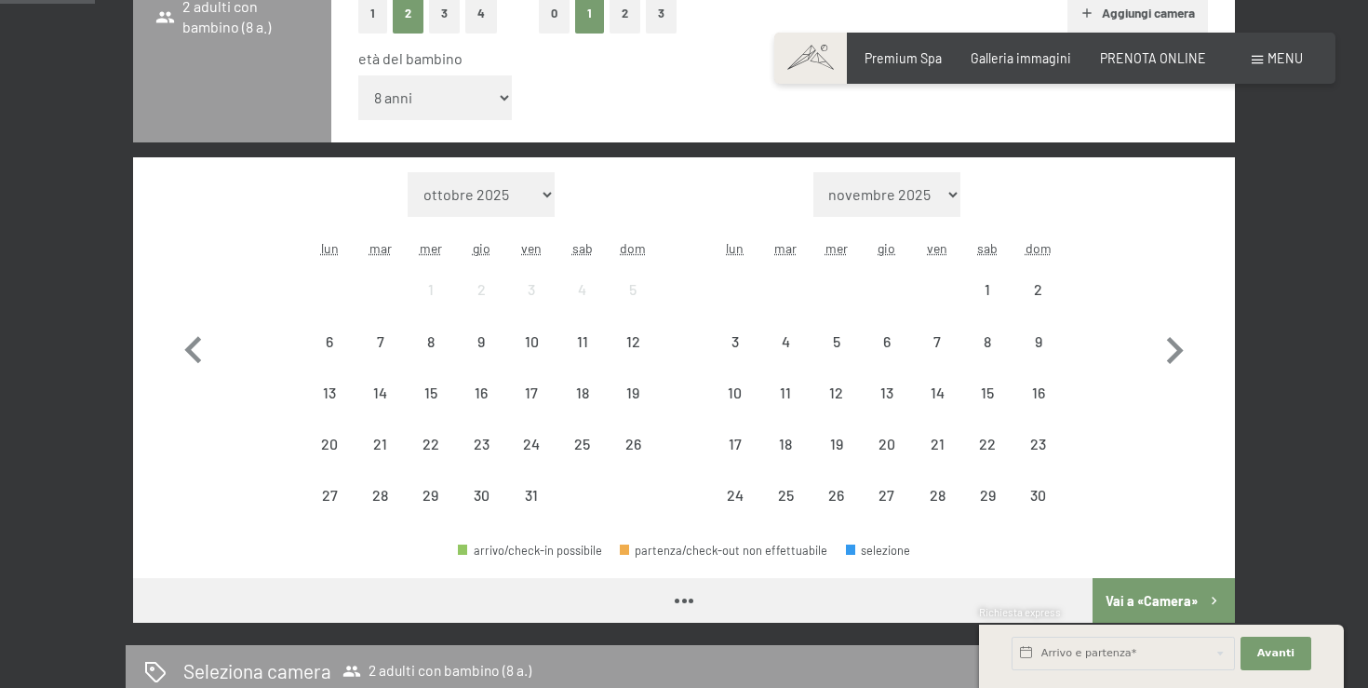
scroll to position [609, 0]
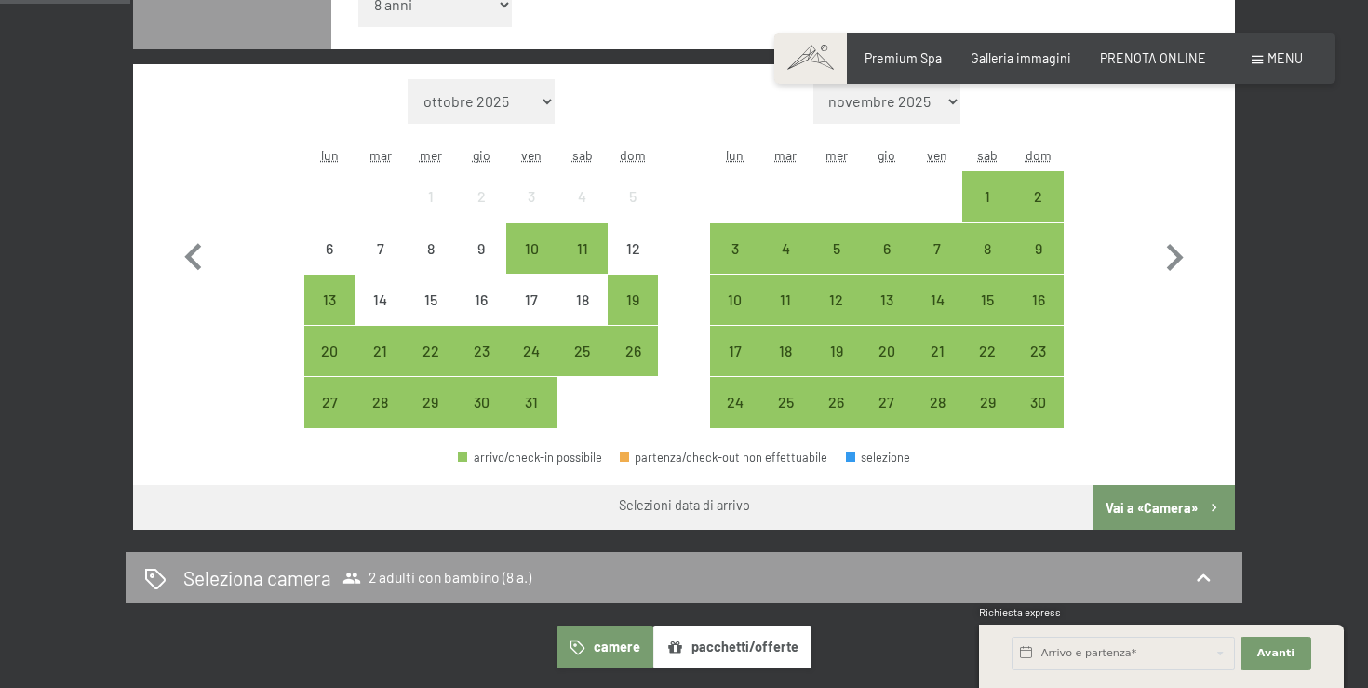
click at [741, 662] on button "pacchetti/offerte" at bounding box center [732, 646] width 158 height 43
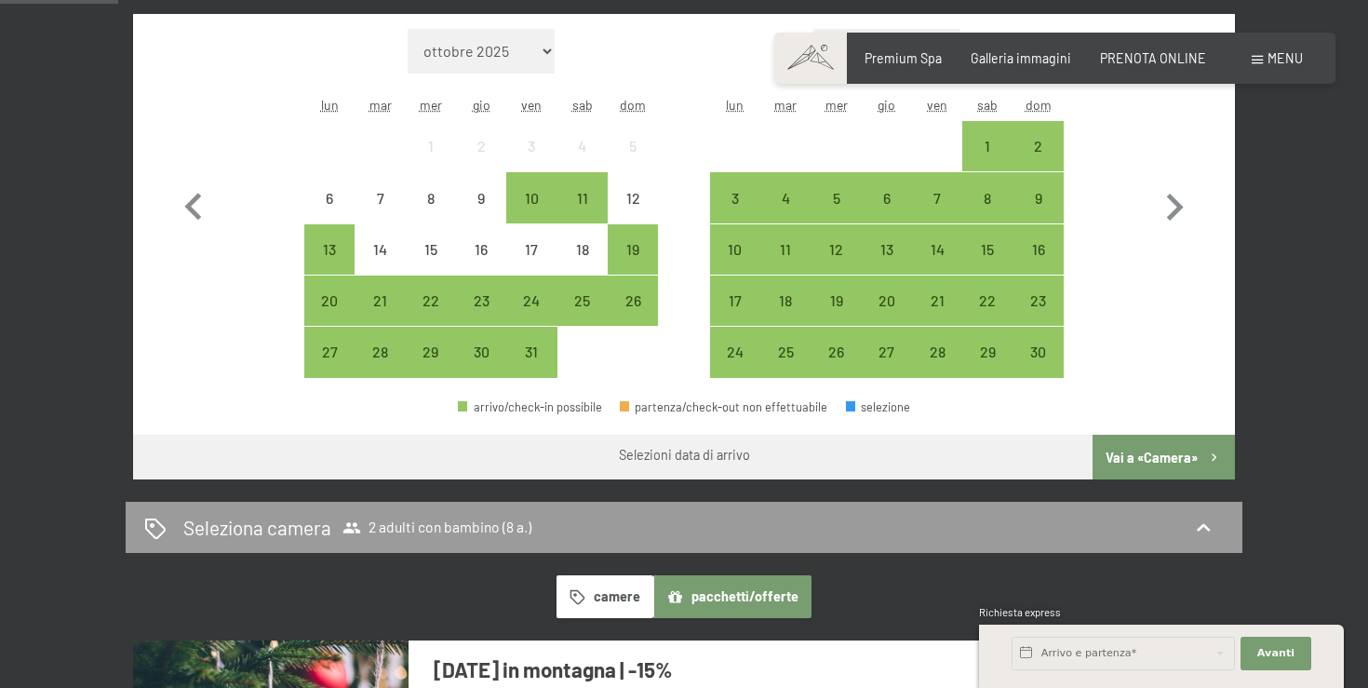
scroll to position [607, 0]
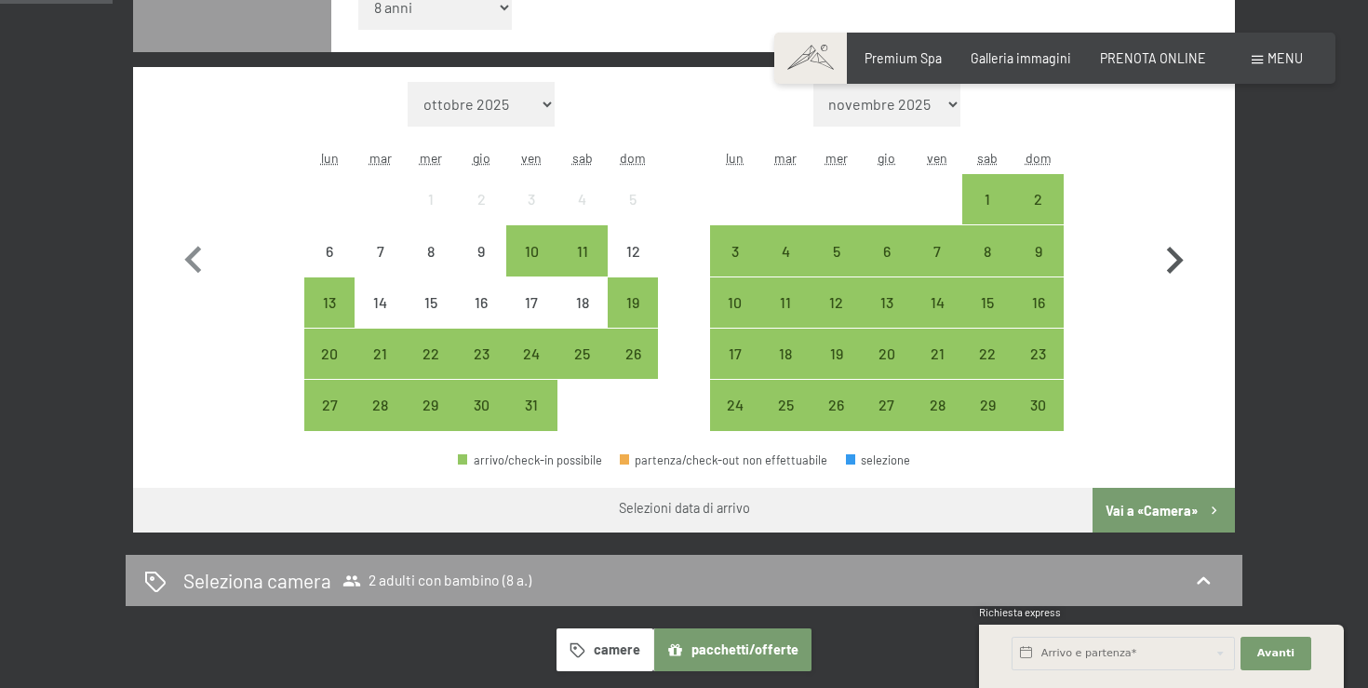
click at [1164, 270] on icon "button" at bounding box center [1174, 261] width 54 height 54
select select "[DATE]"
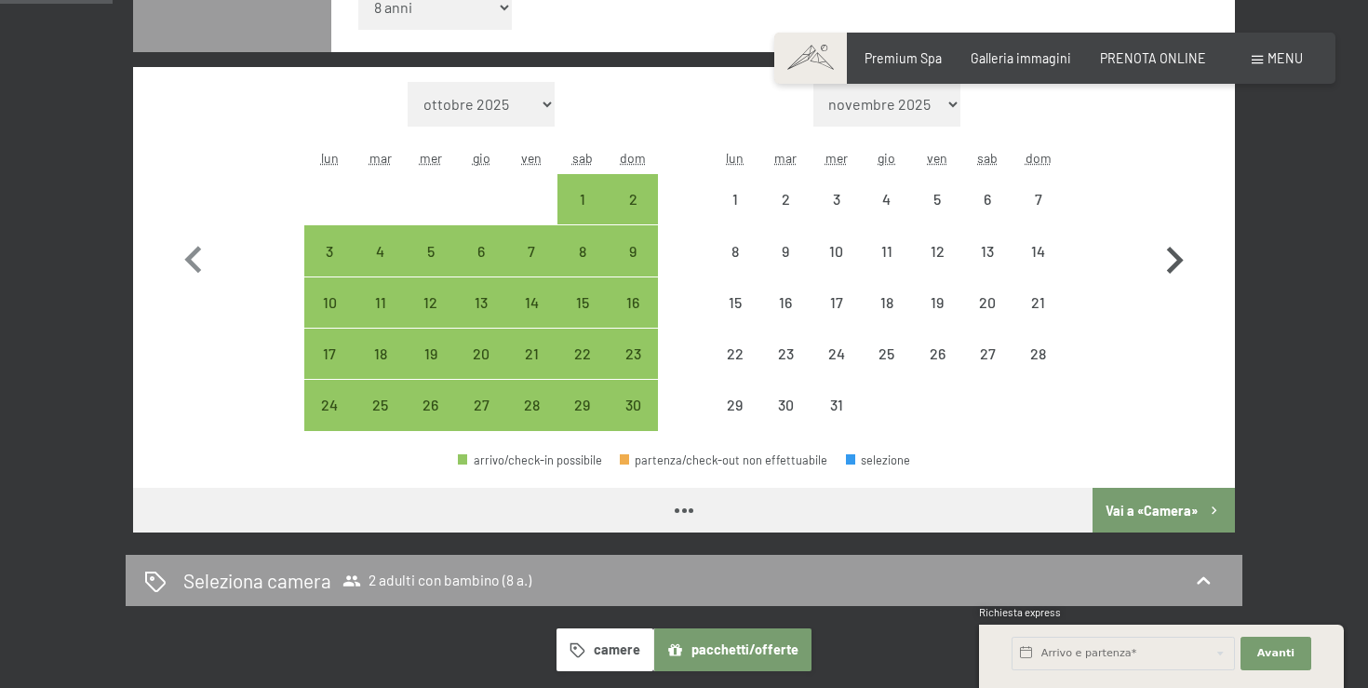
click at [1170, 264] on icon "button" at bounding box center [1174, 261] width 54 height 54
select select "[DATE]"
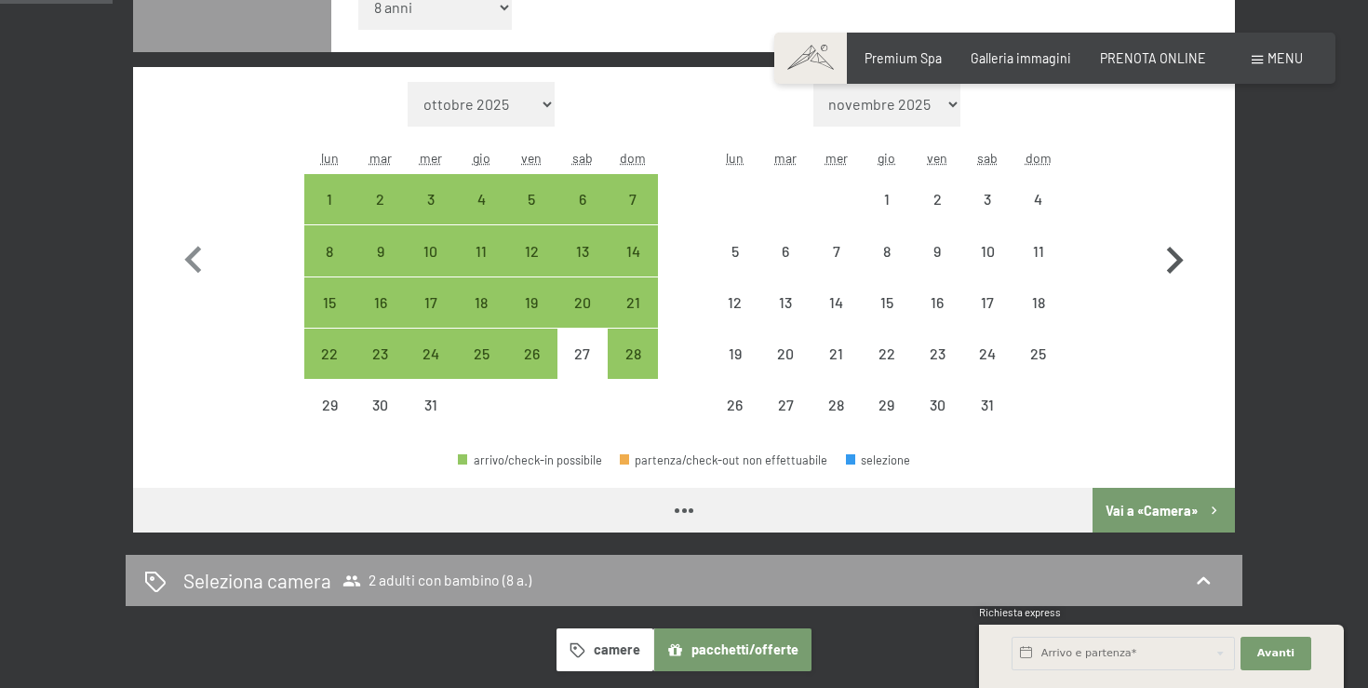
click at [1170, 264] on icon "button" at bounding box center [1174, 261] width 54 height 54
select select "[DATE]"
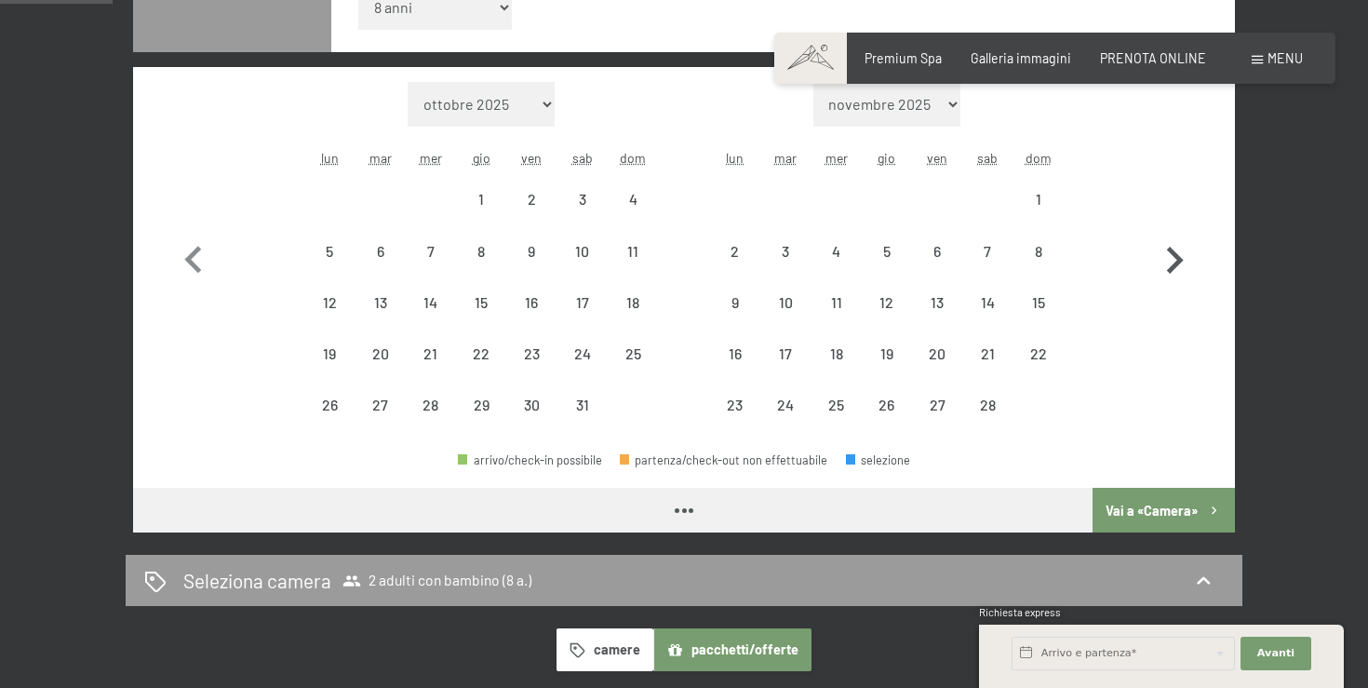
click at [1170, 264] on icon "button" at bounding box center [1174, 261] width 54 height 54
select select "[DATE]"
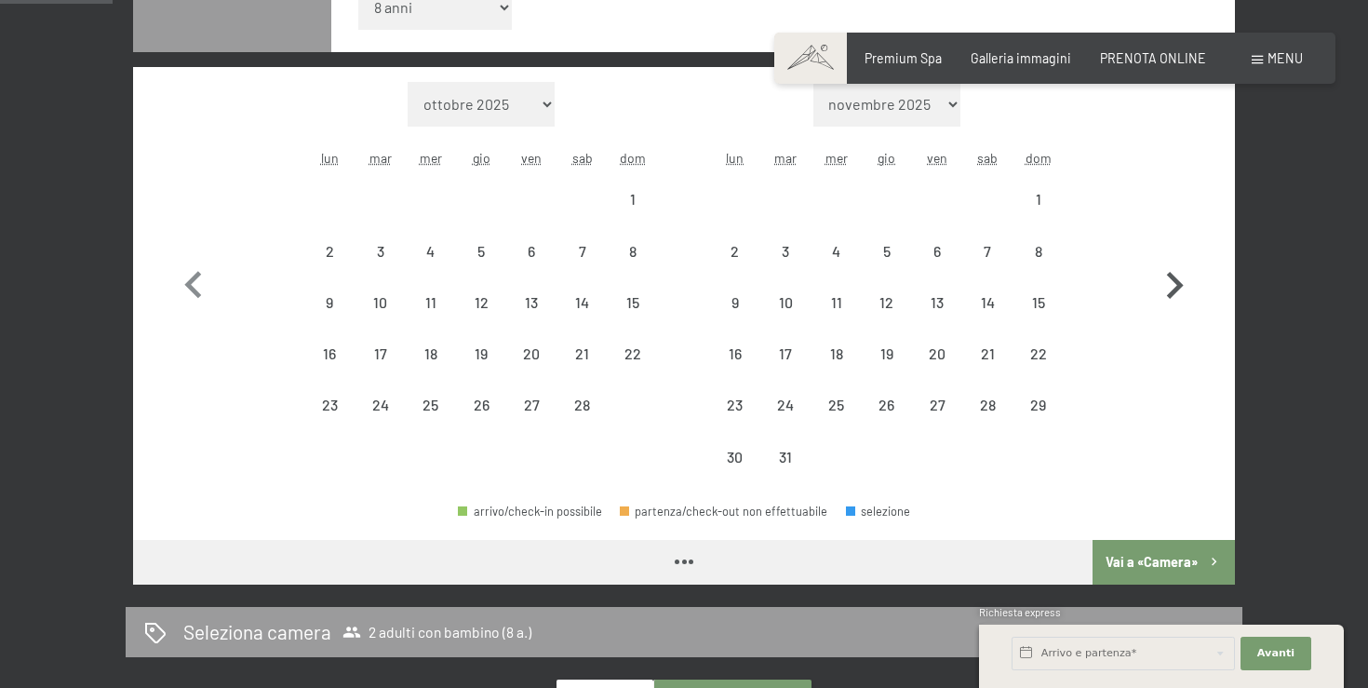
select select "[DATE]"
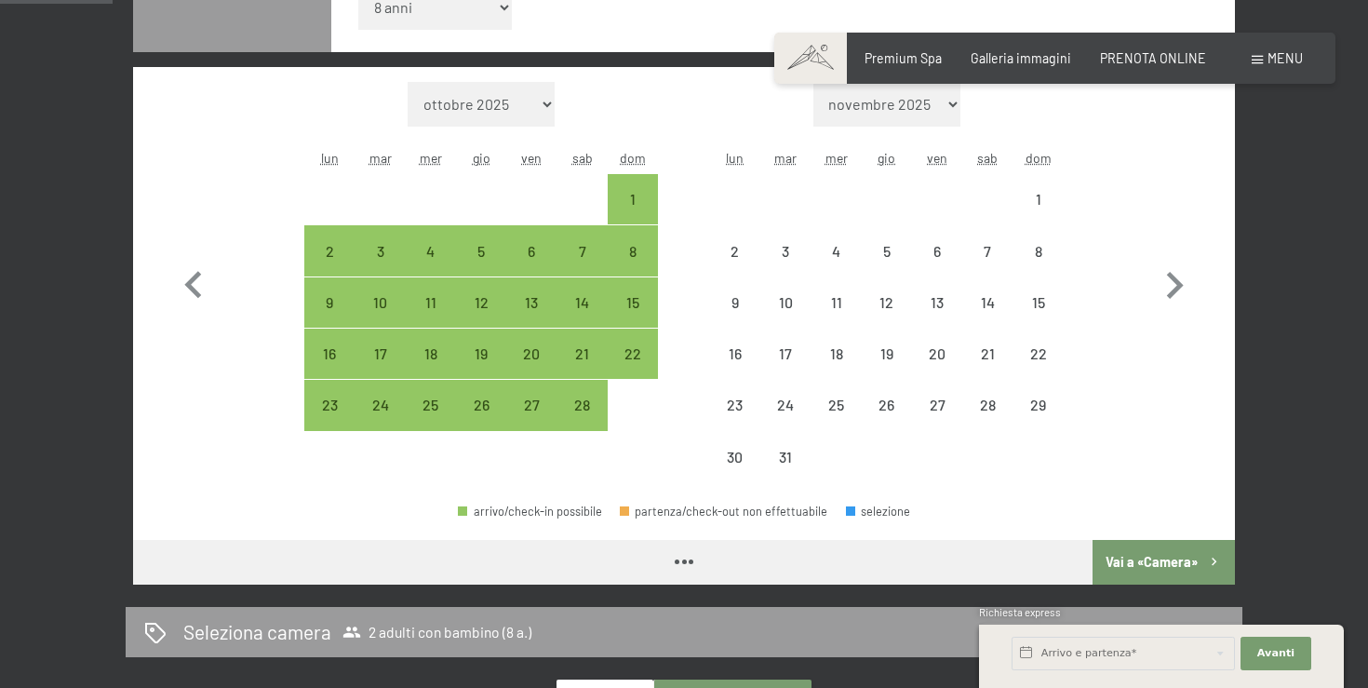
select select "[DATE]"
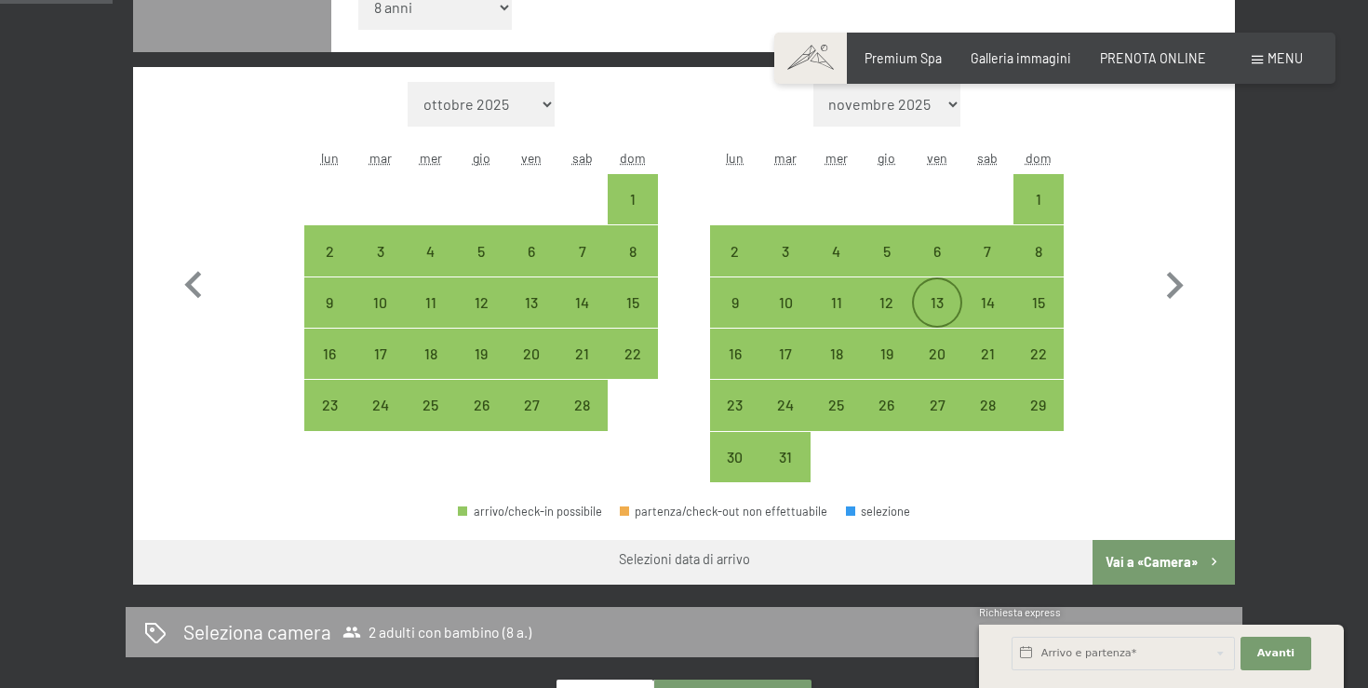
click at [942, 303] on div "13" at bounding box center [937, 318] width 47 height 47
select select "[DATE]"
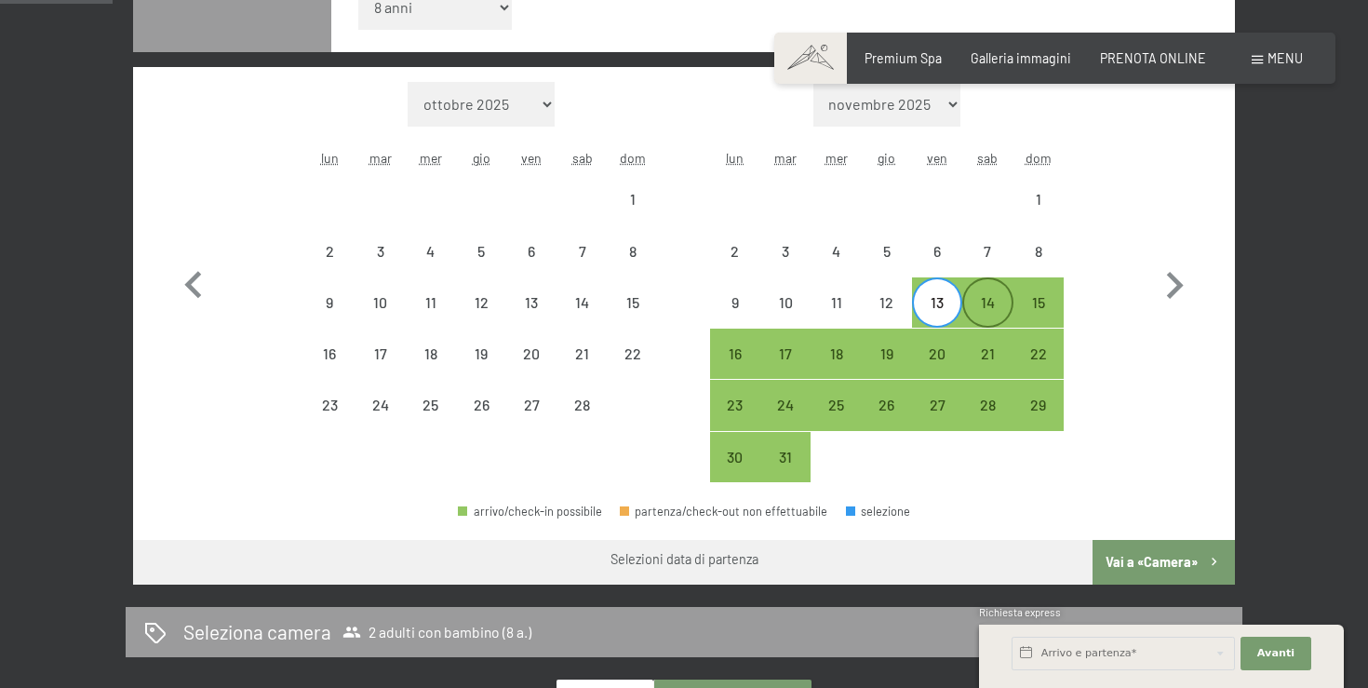
click at [998, 307] on div "14" at bounding box center [987, 318] width 47 height 47
select select "[DATE]"
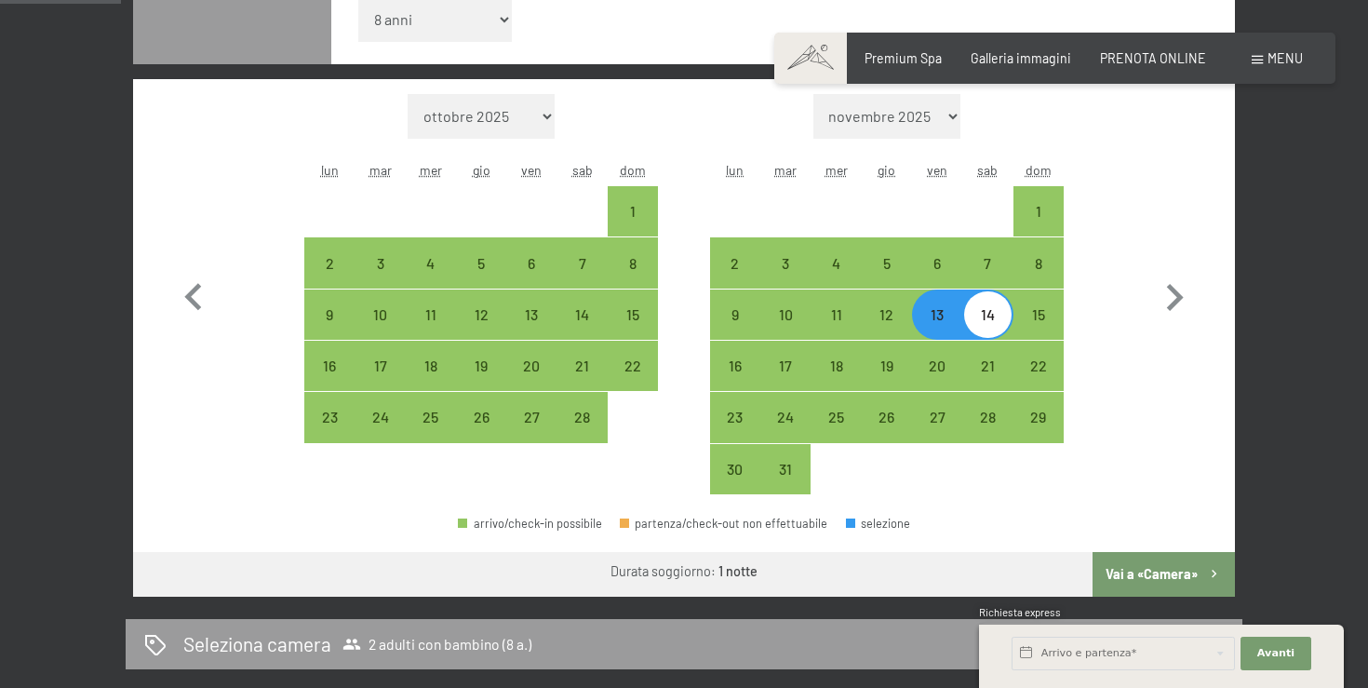
click at [1146, 569] on button "Vai a «Camera»" at bounding box center [1163, 574] width 142 height 45
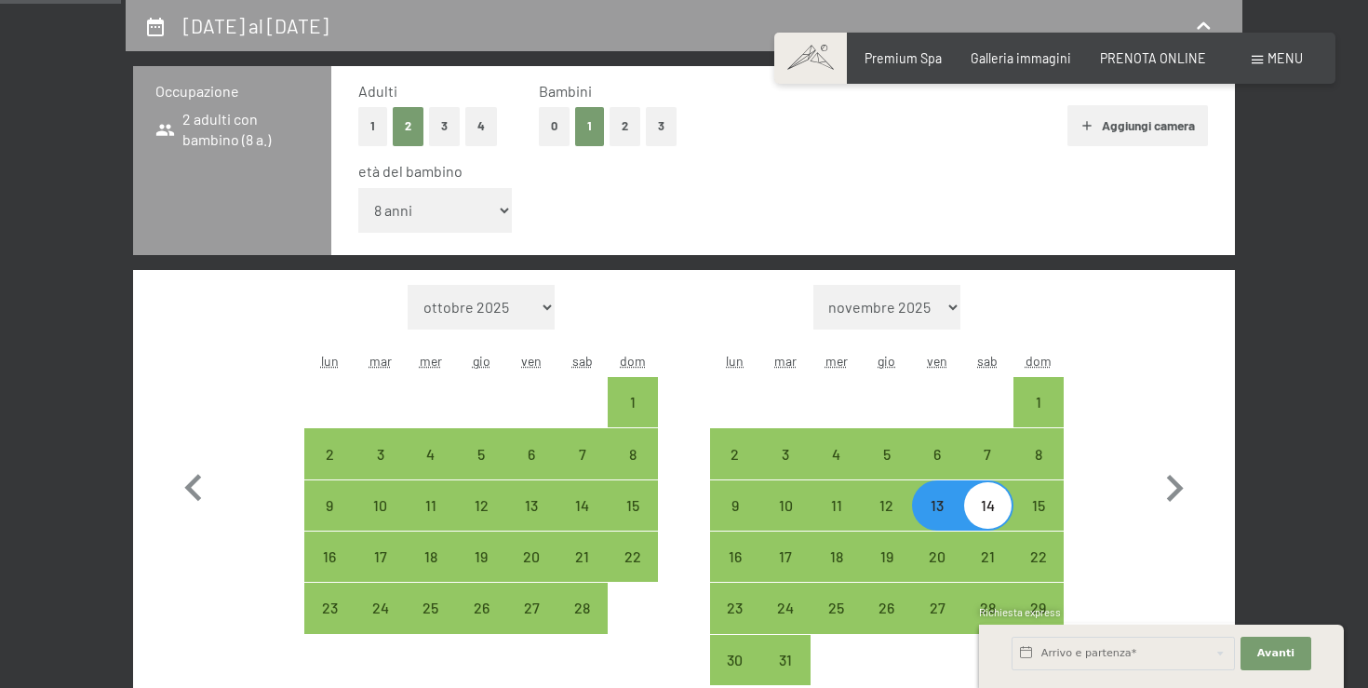
select select "[DATE]"
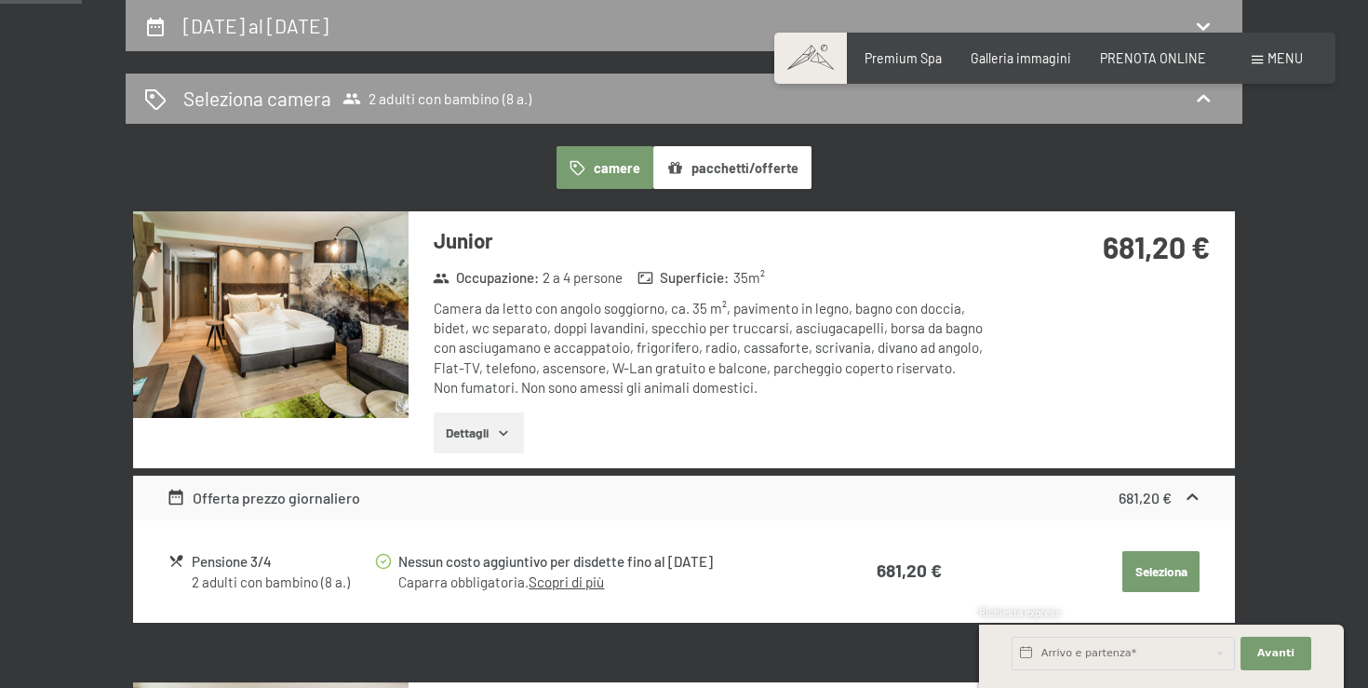
click at [574, 584] on link "Scopri di più" at bounding box center [565, 581] width 75 height 17
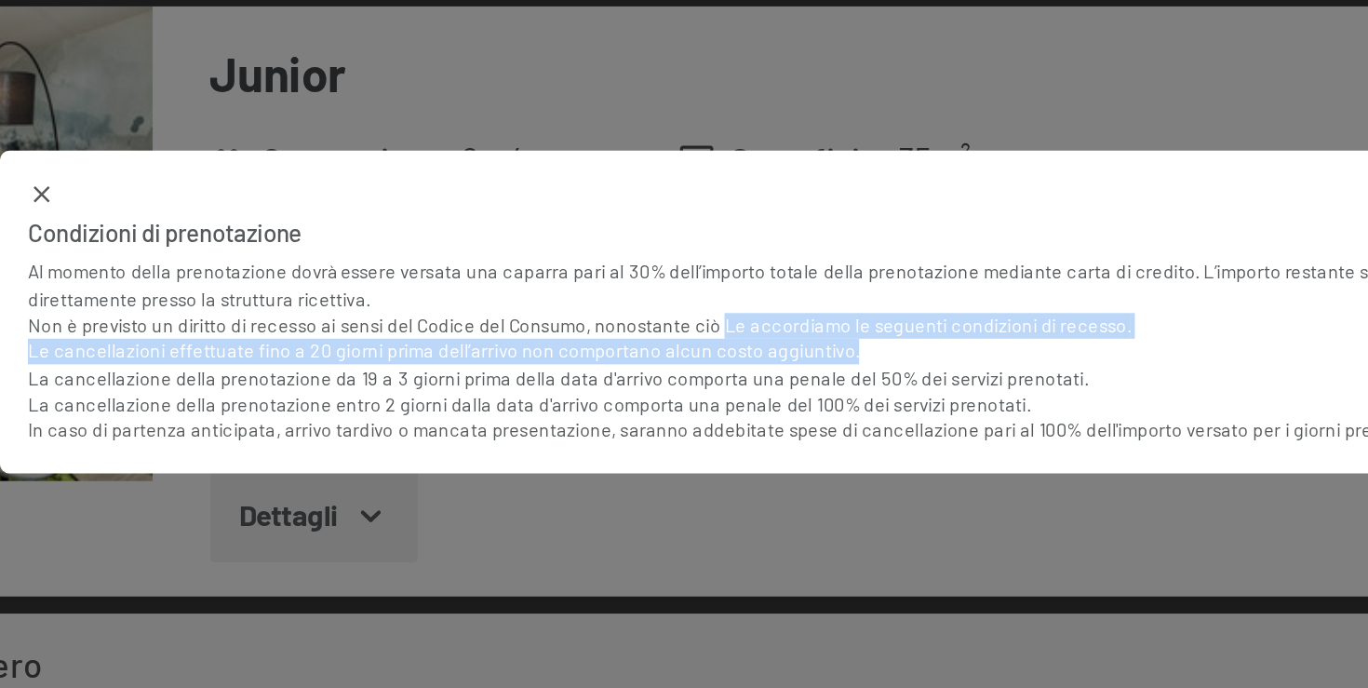
drag, startPoint x: 650, startPoint y: 351, endPoint x: 819, endPoint y: 366, distance: 169.0
click at [819, 366] on p "Non è previsto un diritto di recesso ai sensi del Codice del Consumo, nonostant…" at bounding box center [684, 373] width 660 height 58
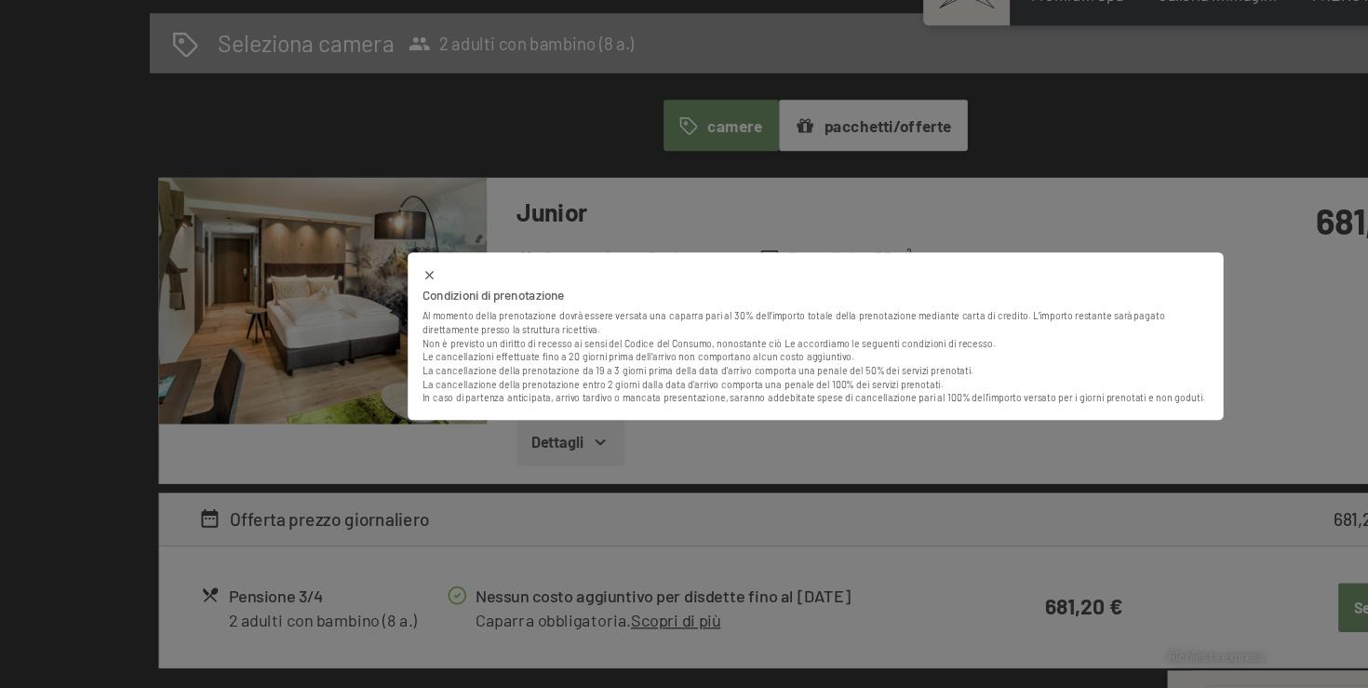
click at [353, 298] on div "Condizioni di prenotazione Al momento della prenotazione dovrà essere versata u…" at bounding box center [684, 344] width 684 height 140
click at [362, 288] on icon at bounding box center [360, 293] width 12 height 12
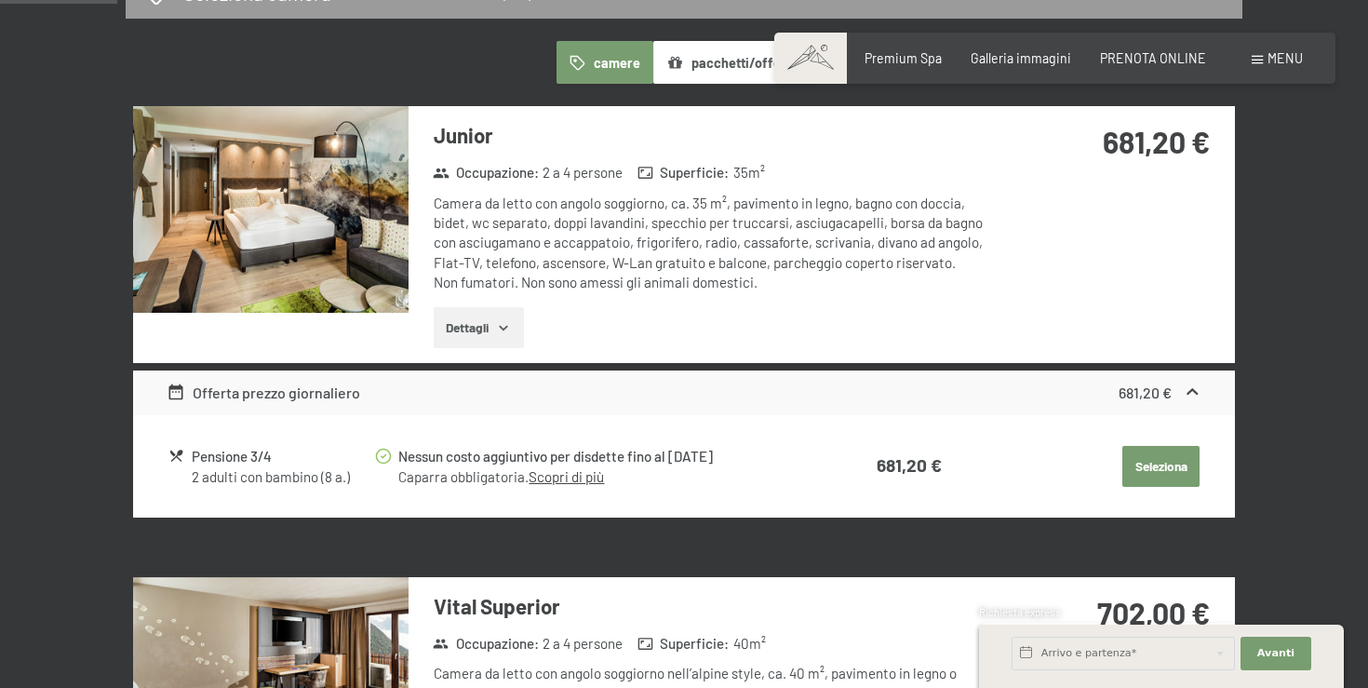
scroll to position [507, 0]
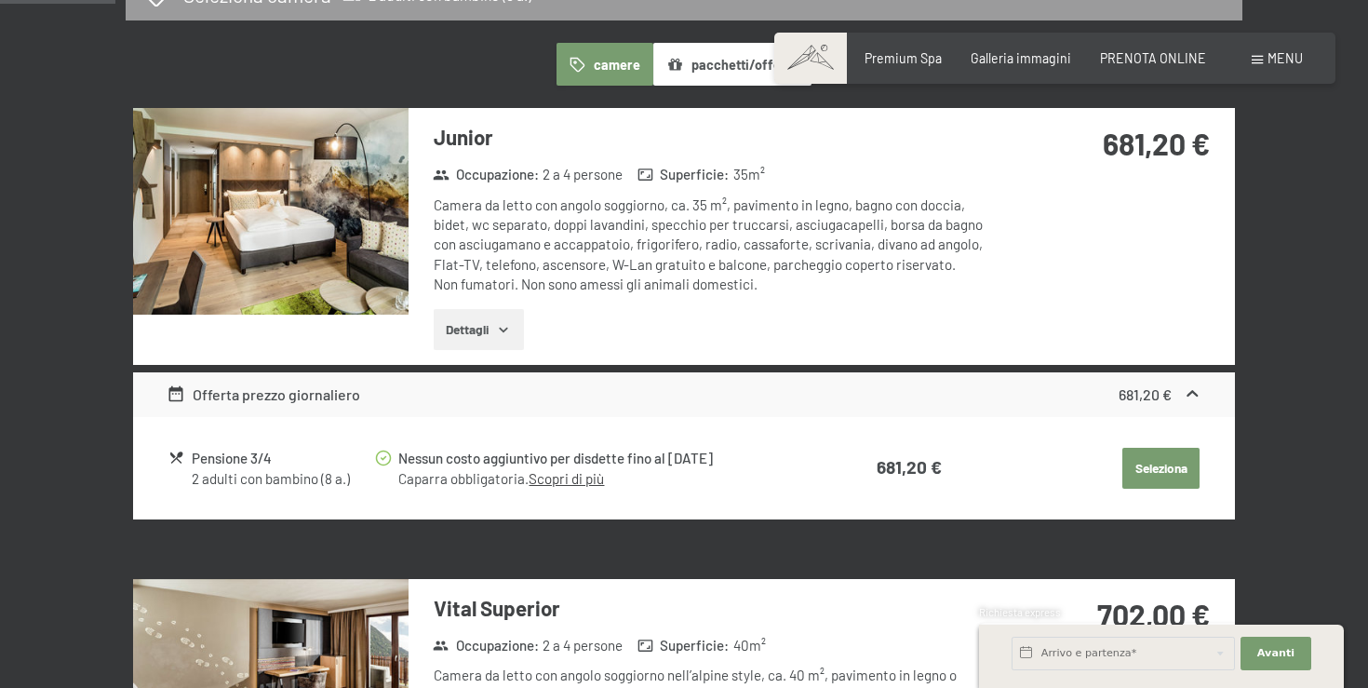
click at [1135, 461] on button "Seleziona" at bounding box center [1160, 467] width 77 height 41
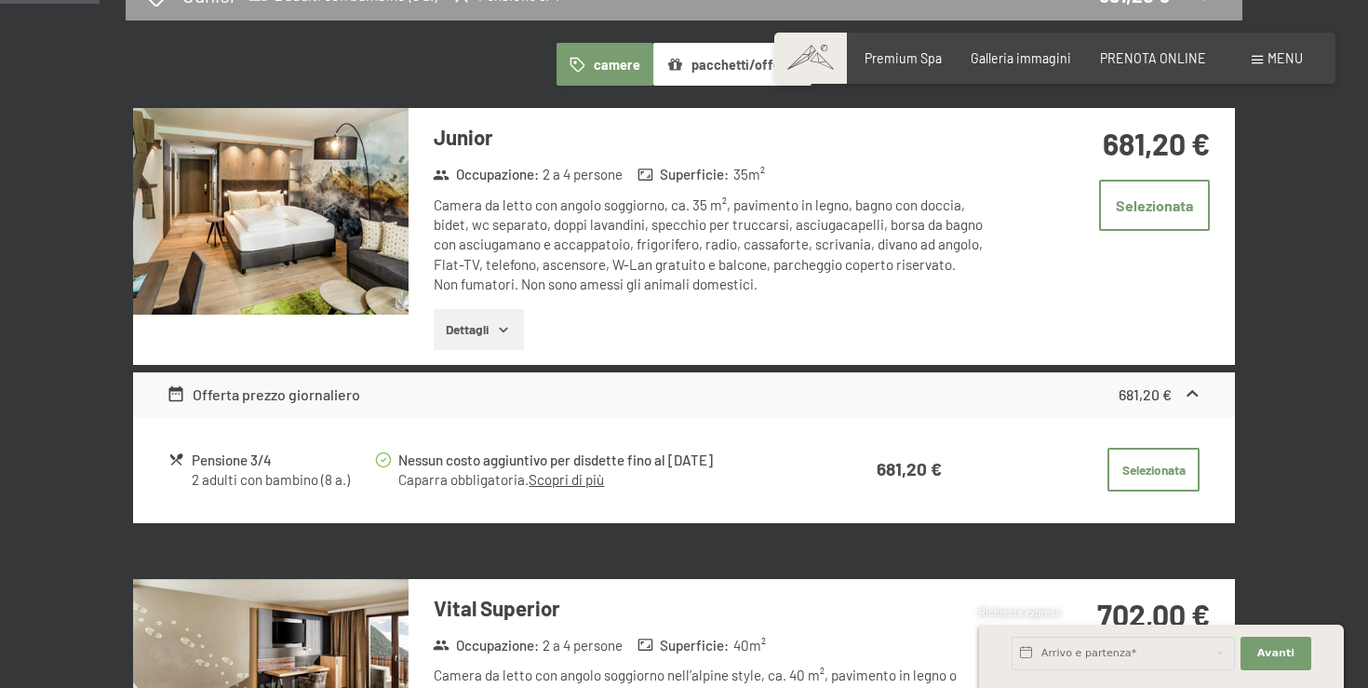
click at [477, 328] on button "Dettagli" at bounding box center [479, 329] width 90 height 41
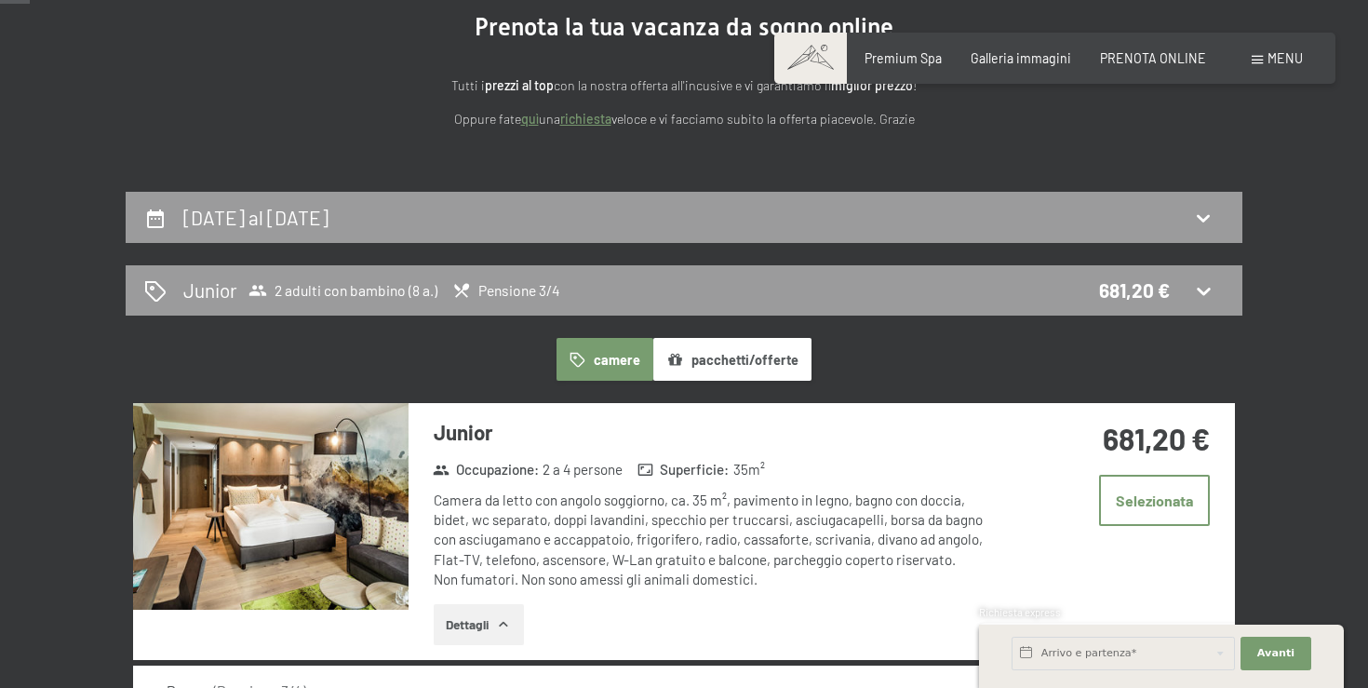
scroll to position [0, 0]
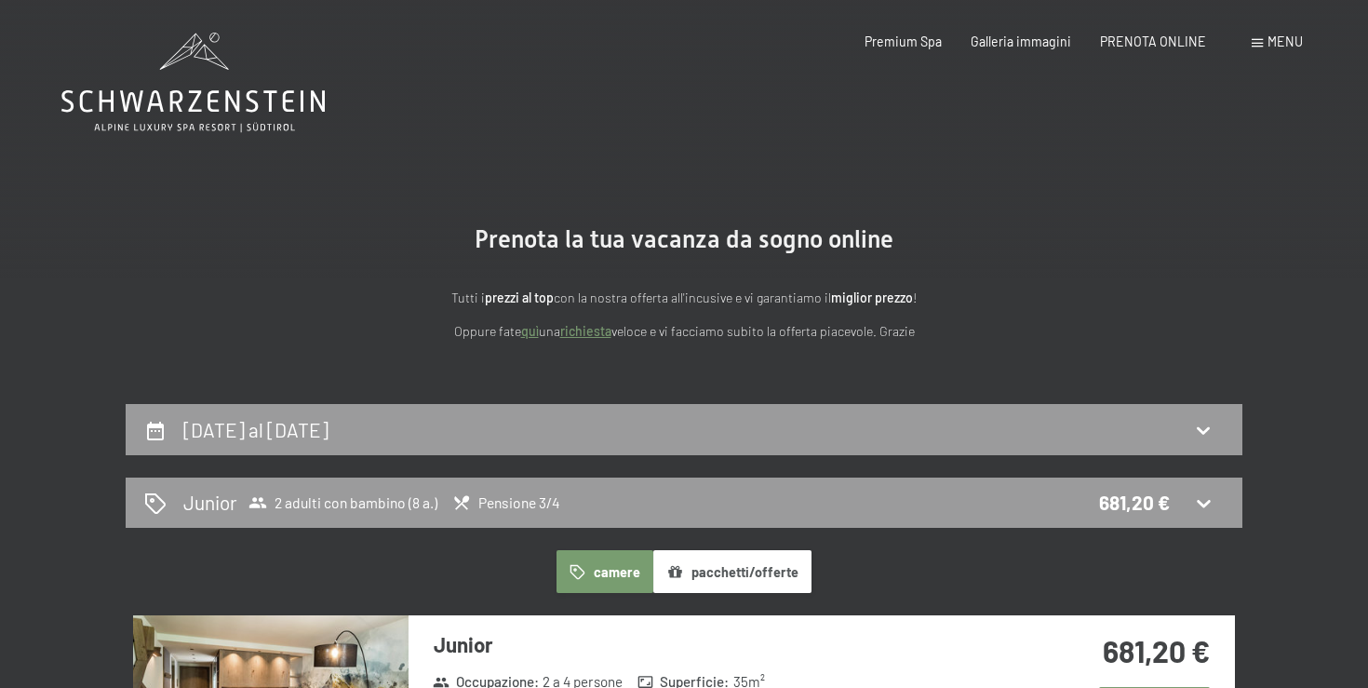
click at [215, 105] on icon at bounding box center [192, 83] width 263 height 100
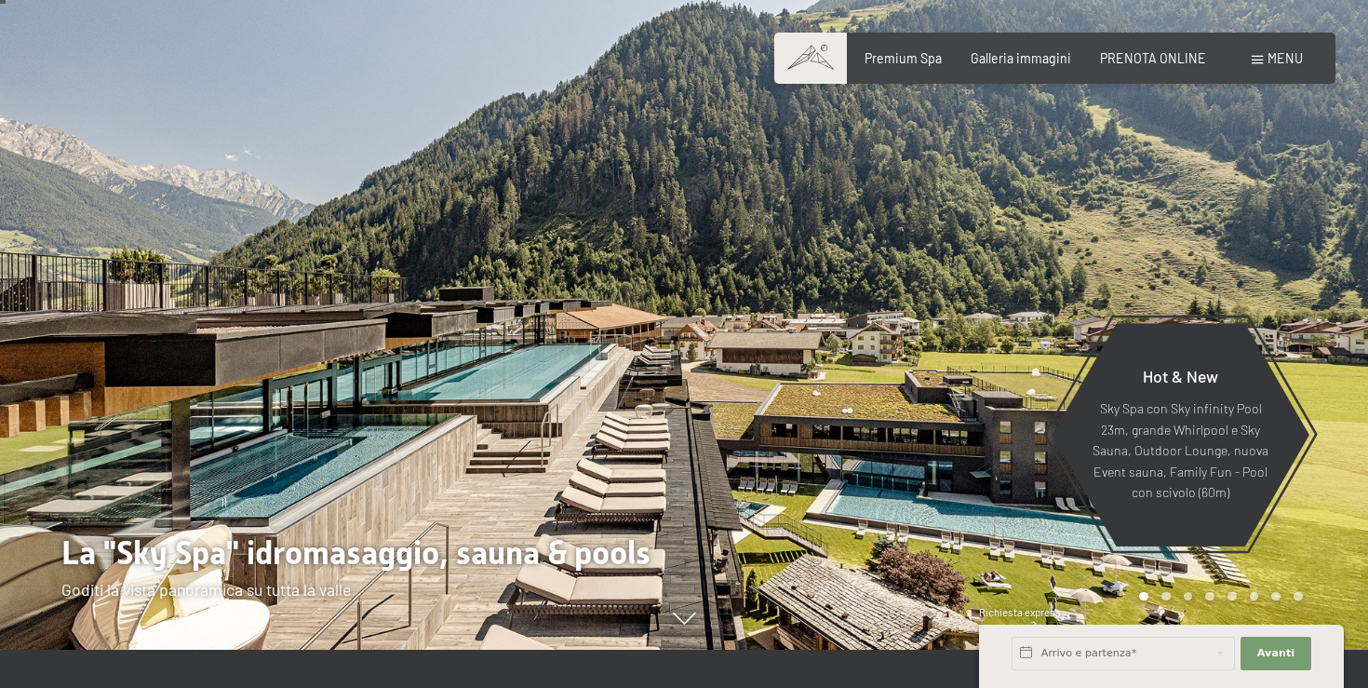
scroll to position [42, 0]
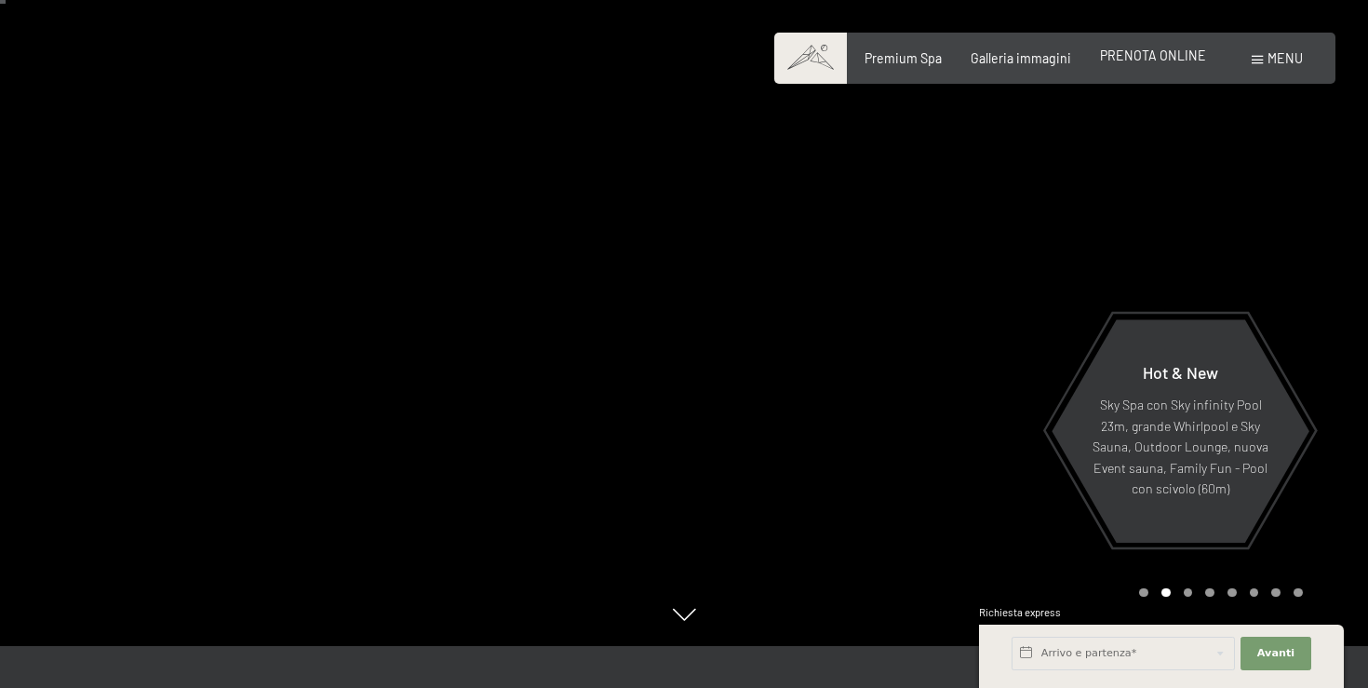
click at [1204, 47] on span "PRENOTA ONLINE" at bounding box center [1153, 55] width 106 height 16
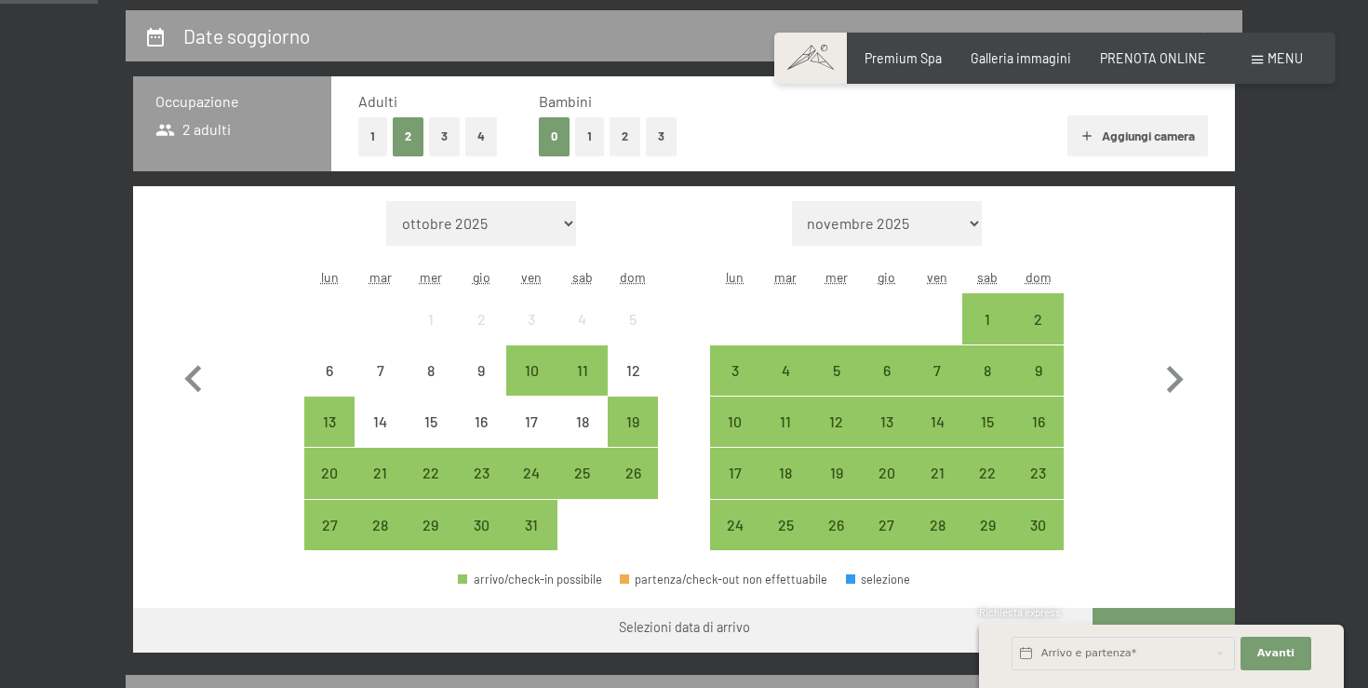
scroll to position [560, 0]
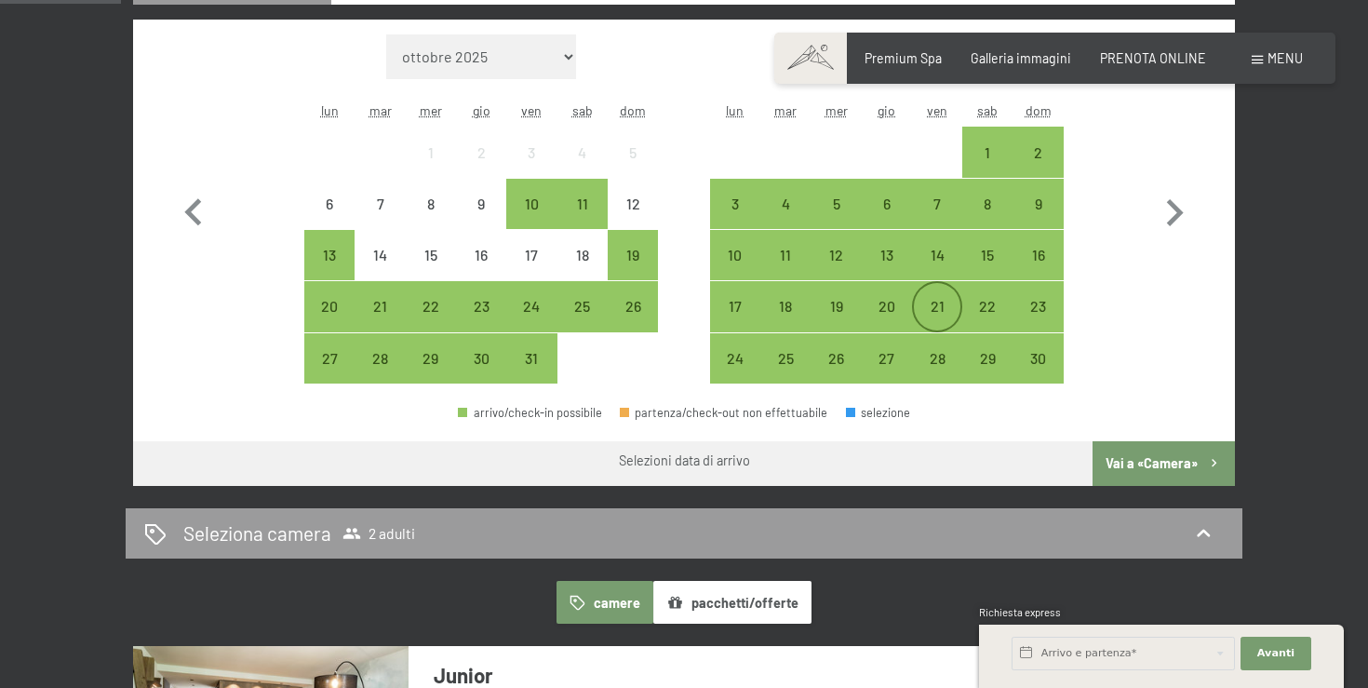
click at [946, 321] on div "21" at bounding box center [937, 322] width 47 height 47
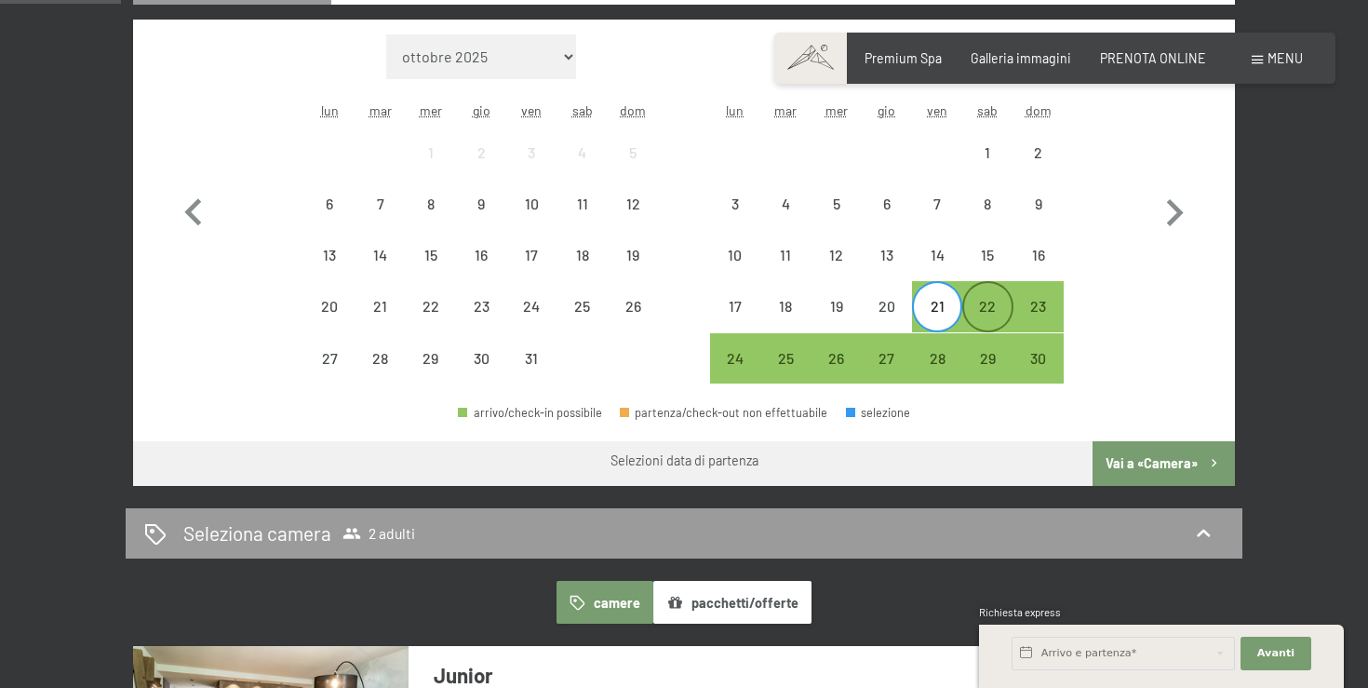
click at [988, 318] on div "22" at bounding box center [987, 322] width 47 height 47
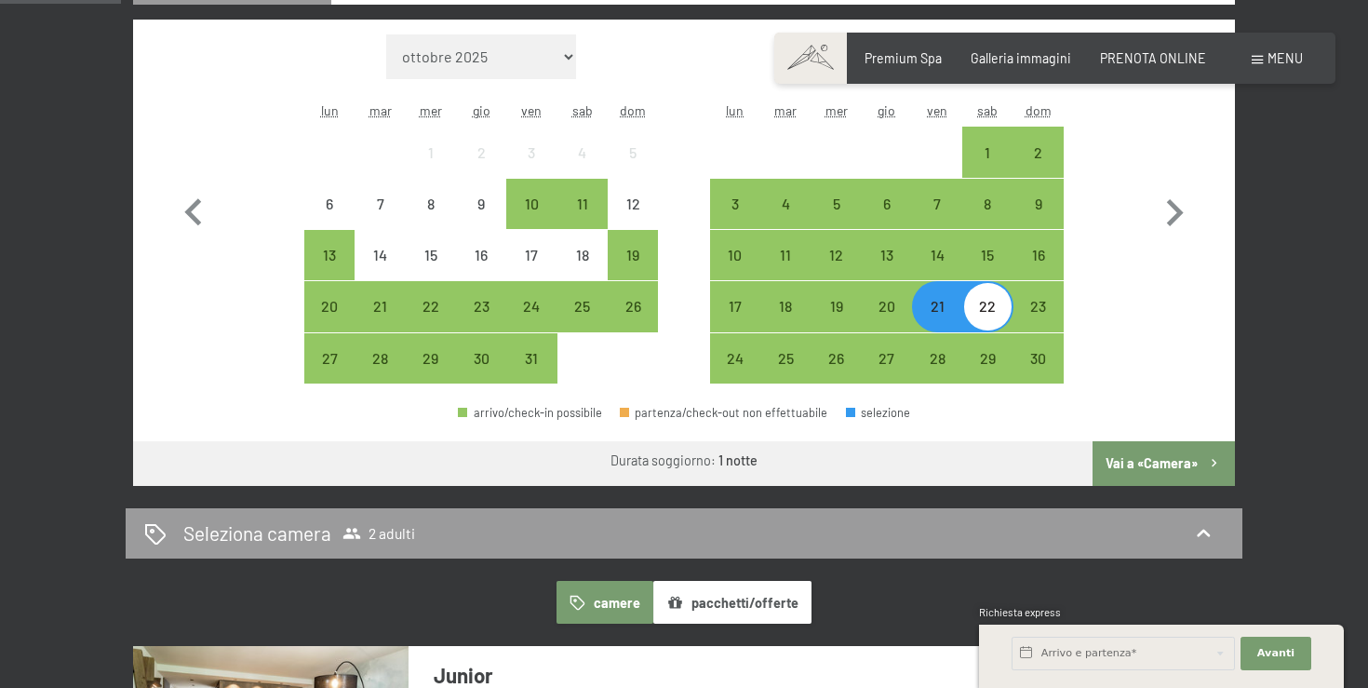
click at [1138, 460] on button "Vai a «Camera»" at bounding box center [1163, 463] width 142 height 45
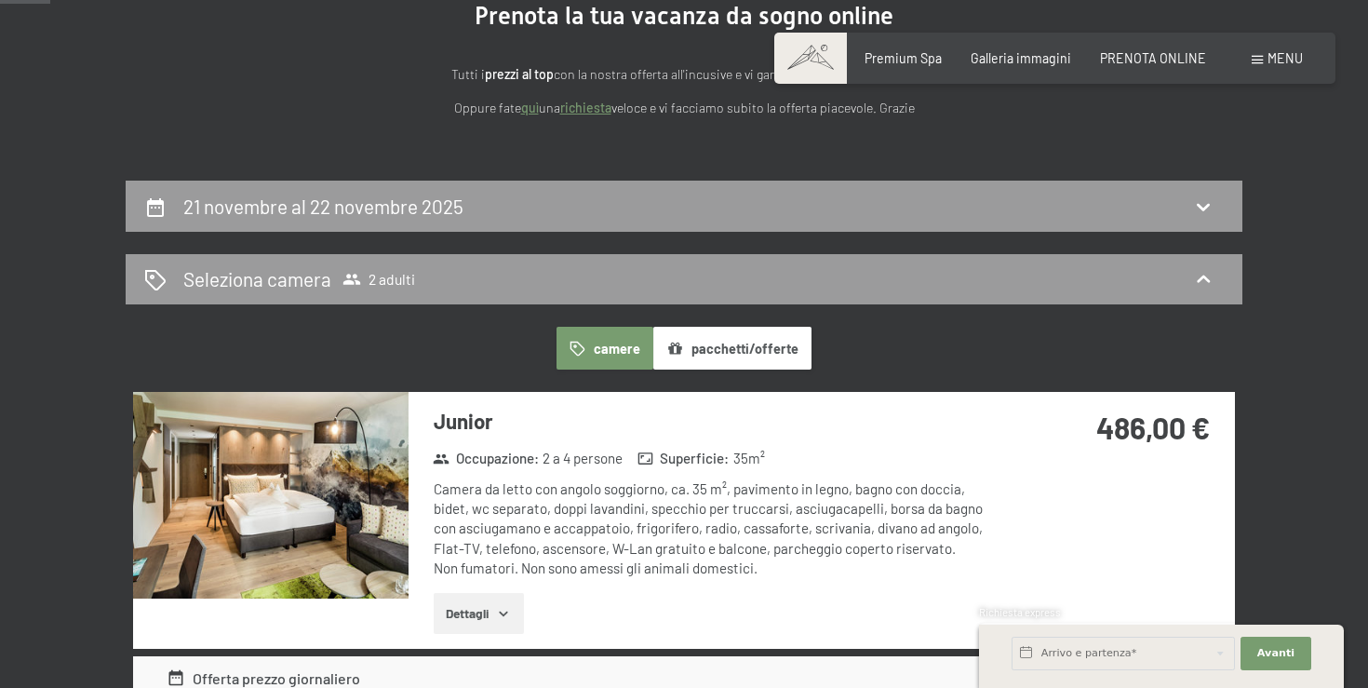
scroll to position [167, 0]
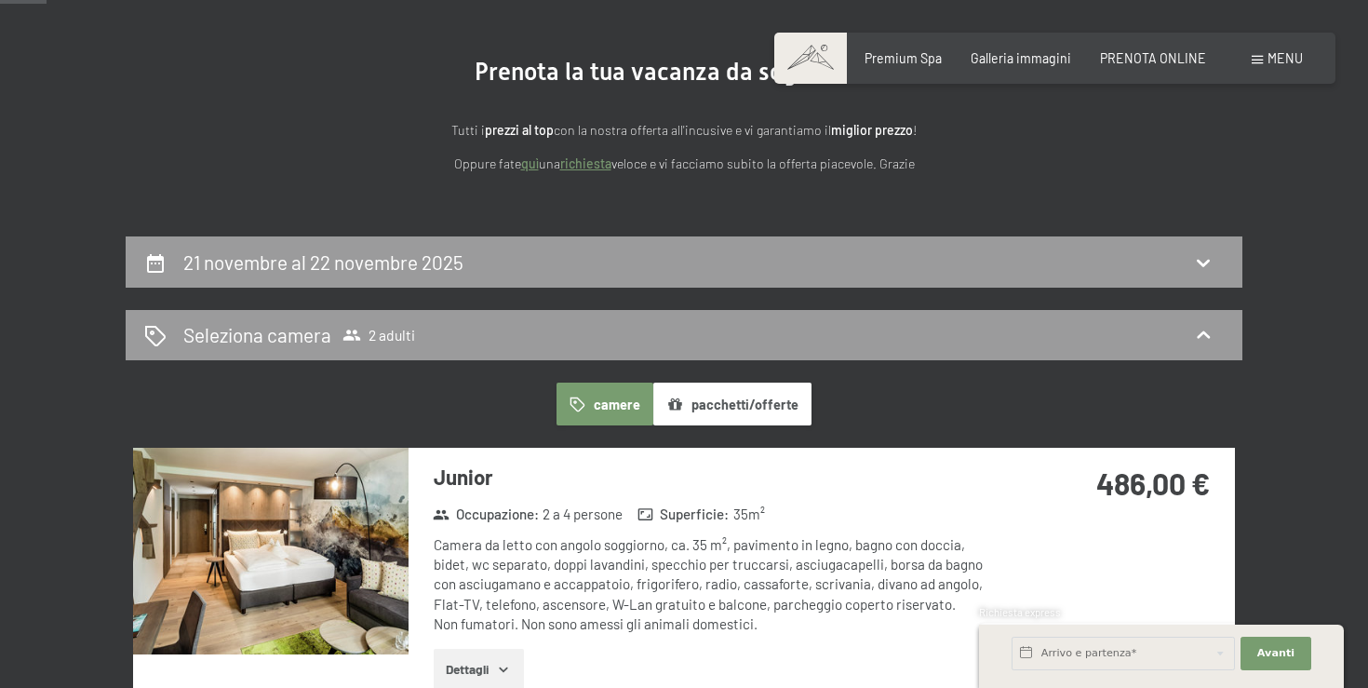
click at [593, 414] on button "camere" at bounding box center [604, 403] width 97 height 43
click at [443, 329] on div "Seleziona camera 2 adulti" at bounding box center [683, 334] width 1079 height 27
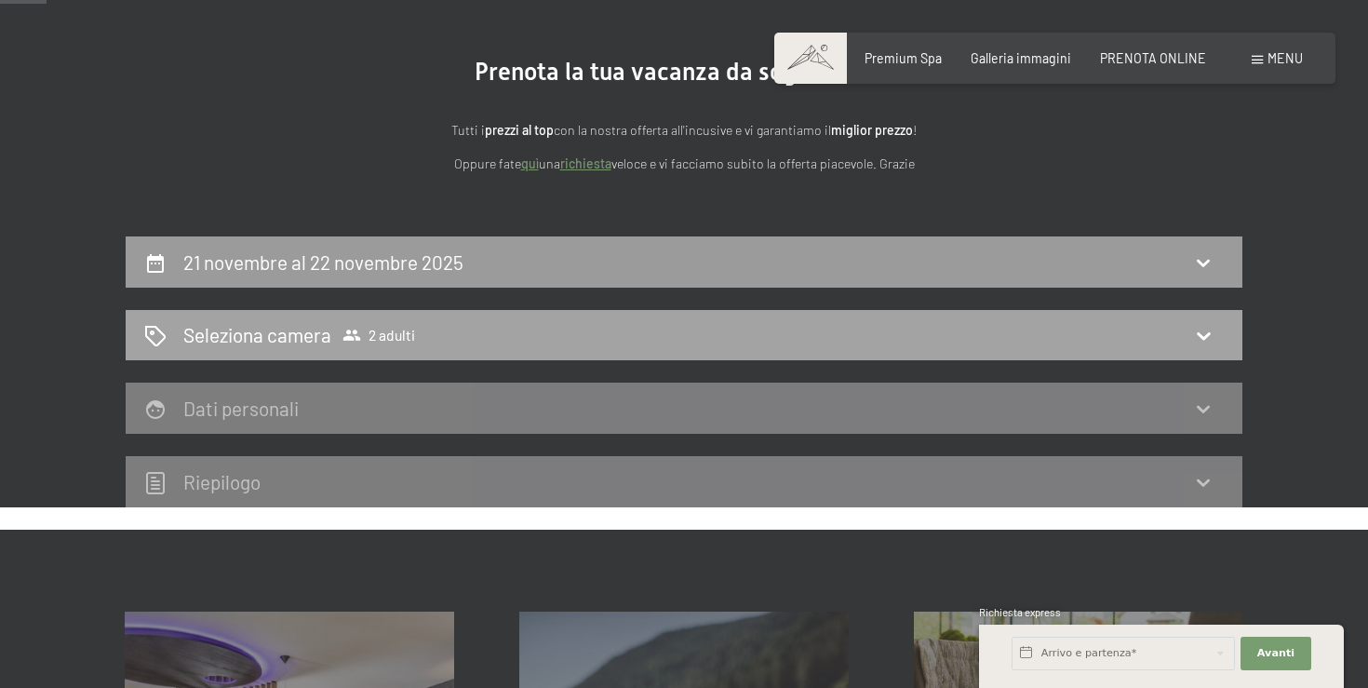
click at [1072, 338] on div "Seleziona camera 2 adulti" at bounding box center [683, 334] width 1079 height 27
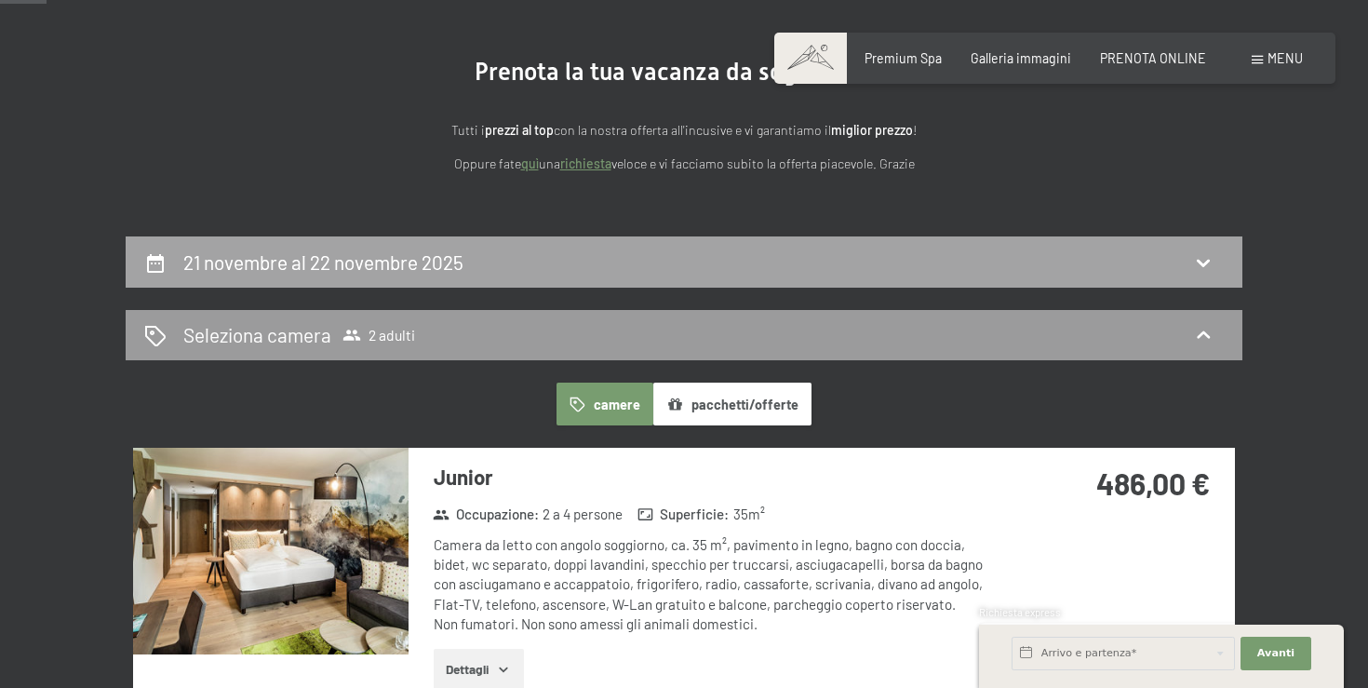
click at [682, 254] on div "21 novembre al 22 novembre 2025" at bounding box center [683, 261] width 1079 height 27
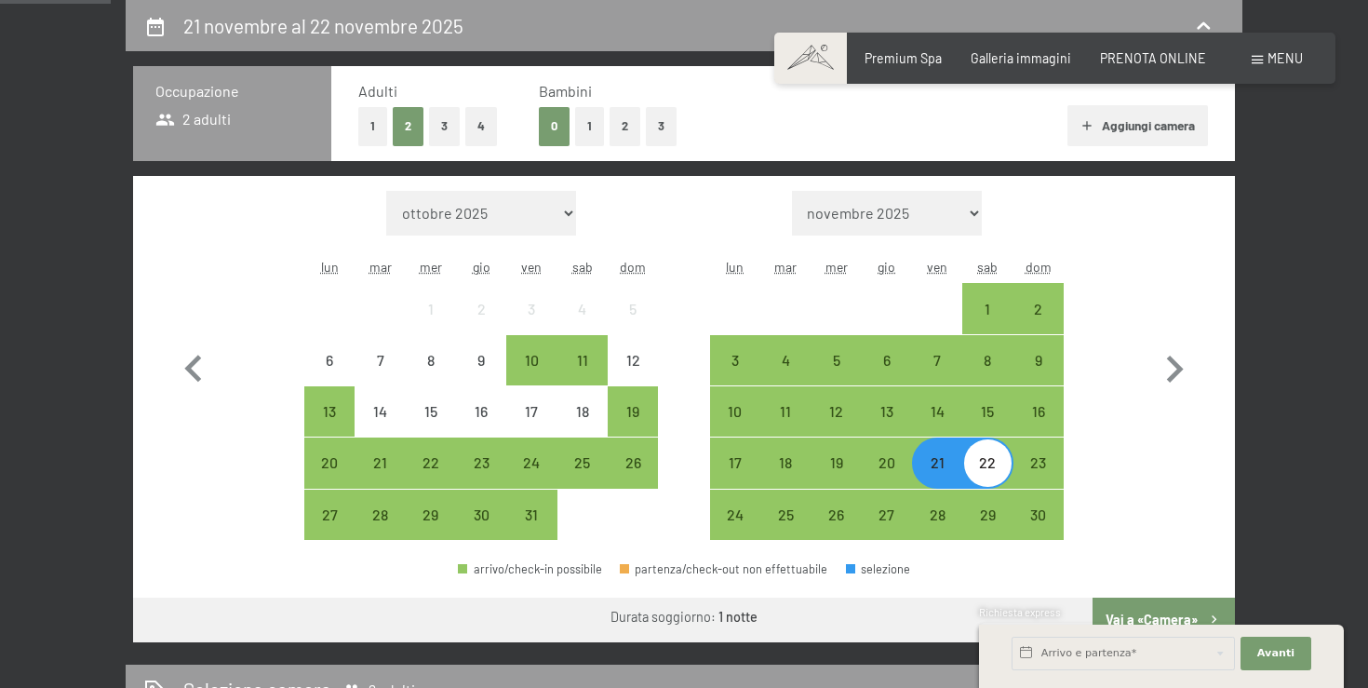
click at [594, 124] on button "1" at bounding box center [589, 126] width 29 height 38
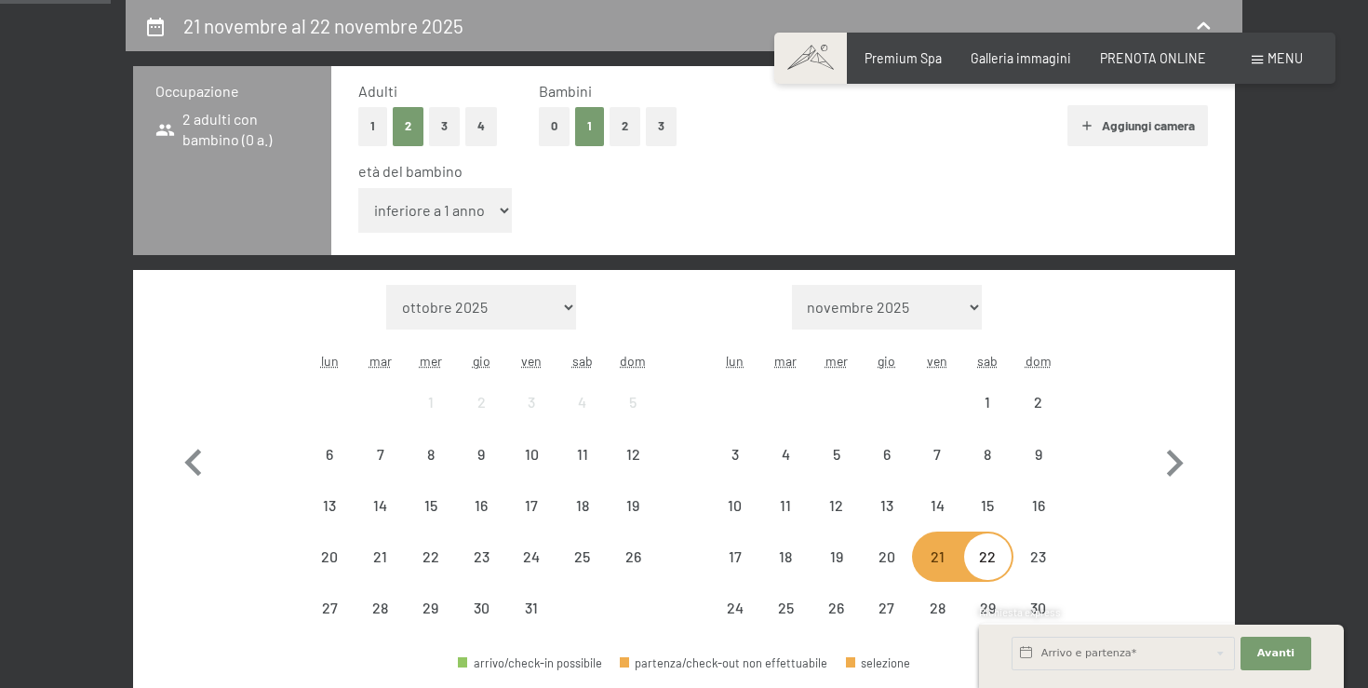
click at [456, 206] on select "inferiore a 1 anno 1 anno 2 anni 3 anni 4 anni 5 anni 6 anni 7 anni 8 anni 9 an…" at bounding box center [435, 210] width 154 height 45
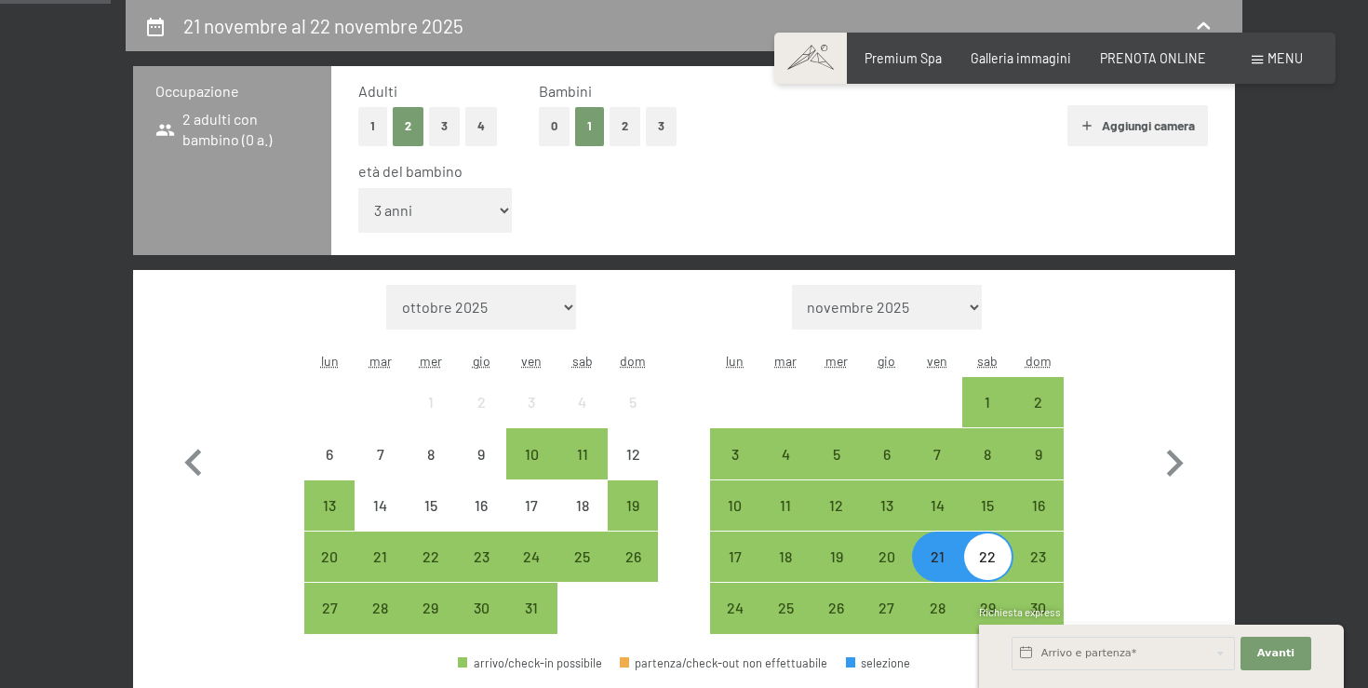
click at [358, 188] on select "inferiore a 1 anno 1 anno 2 anni 3 anni 4 anni 5 anni 6 anni 7 anni 8 anni 9 an…" at bounding box center [435, 210] width 154 height 45
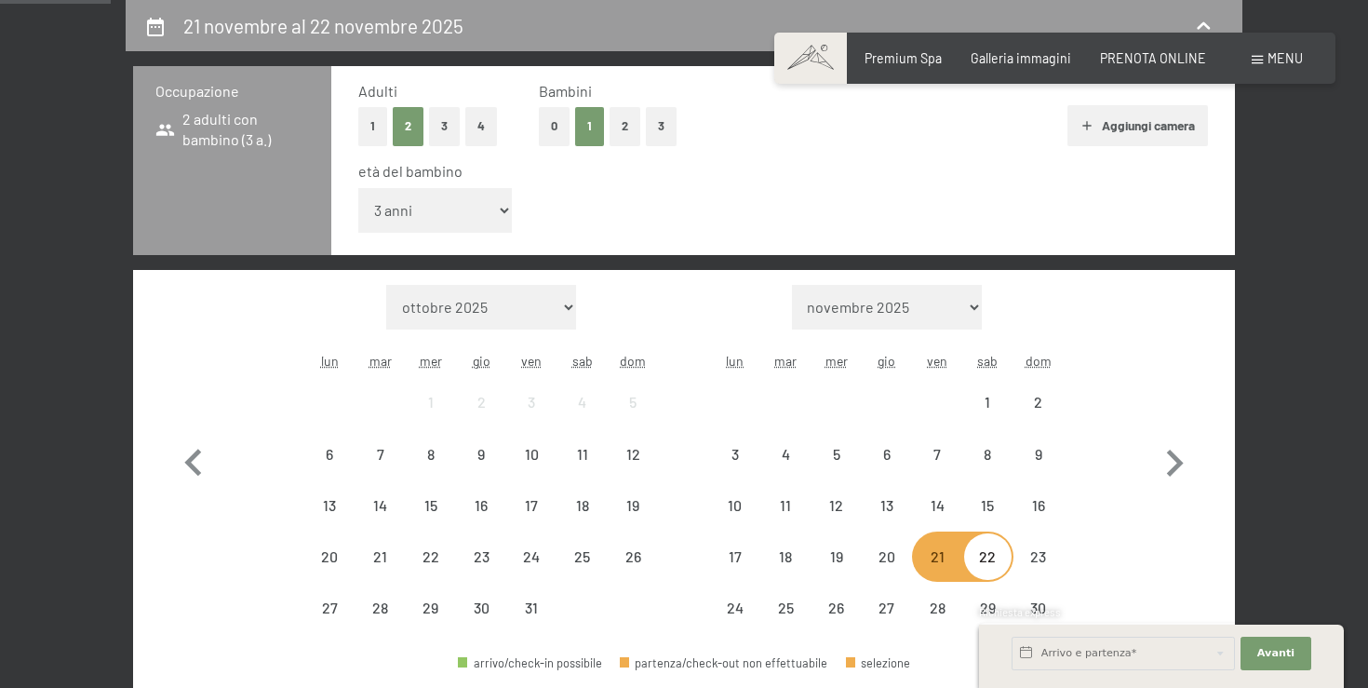
click at [425, 190] on select "inferiore a 1 anno 1 anno 2 anni 3 anni 4 anni 5 anni 6 anni 7 anni 8 anni 9 an…" at bounding box center [435, 210] width 154 height 45
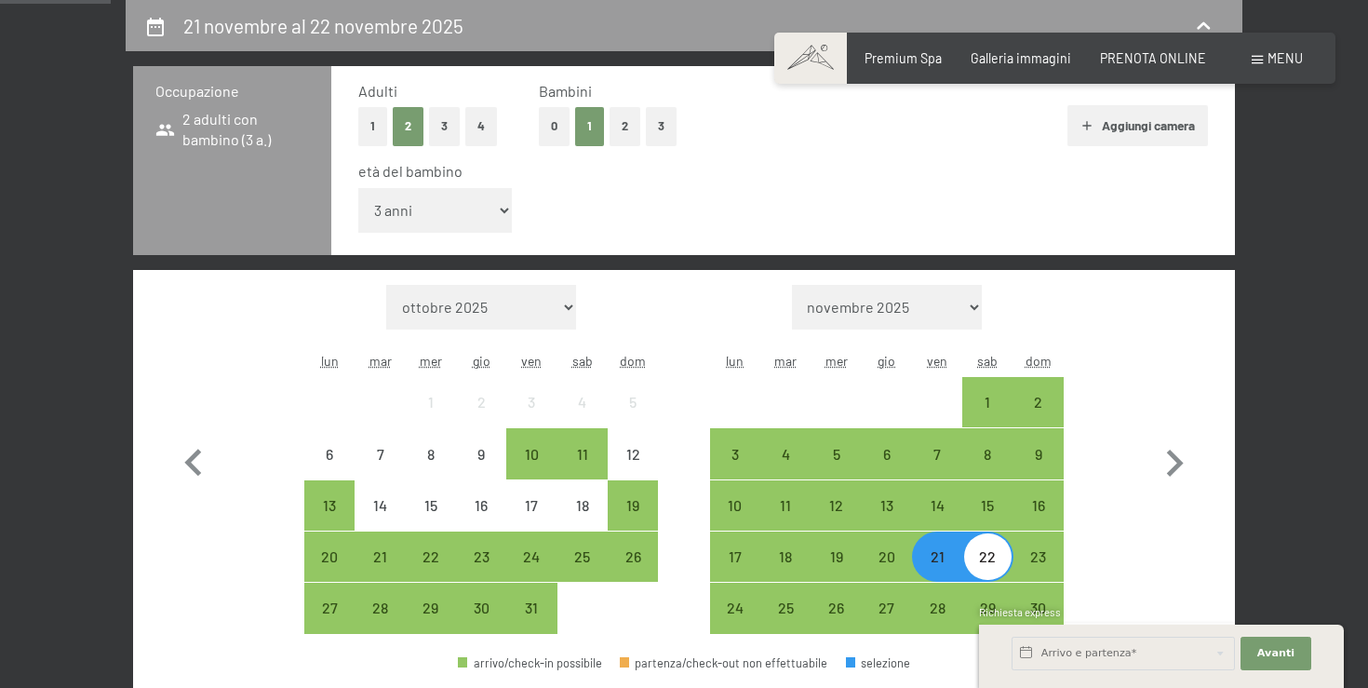
select select "8"
click at [358, 188] on select "inferiore a 1 anno 1 anno 2 anni 3 anni 4 anni 5 anni 6 anni 7 anni 8 anni 9 an…" at bounding box center [435, 210] width 154 height 45
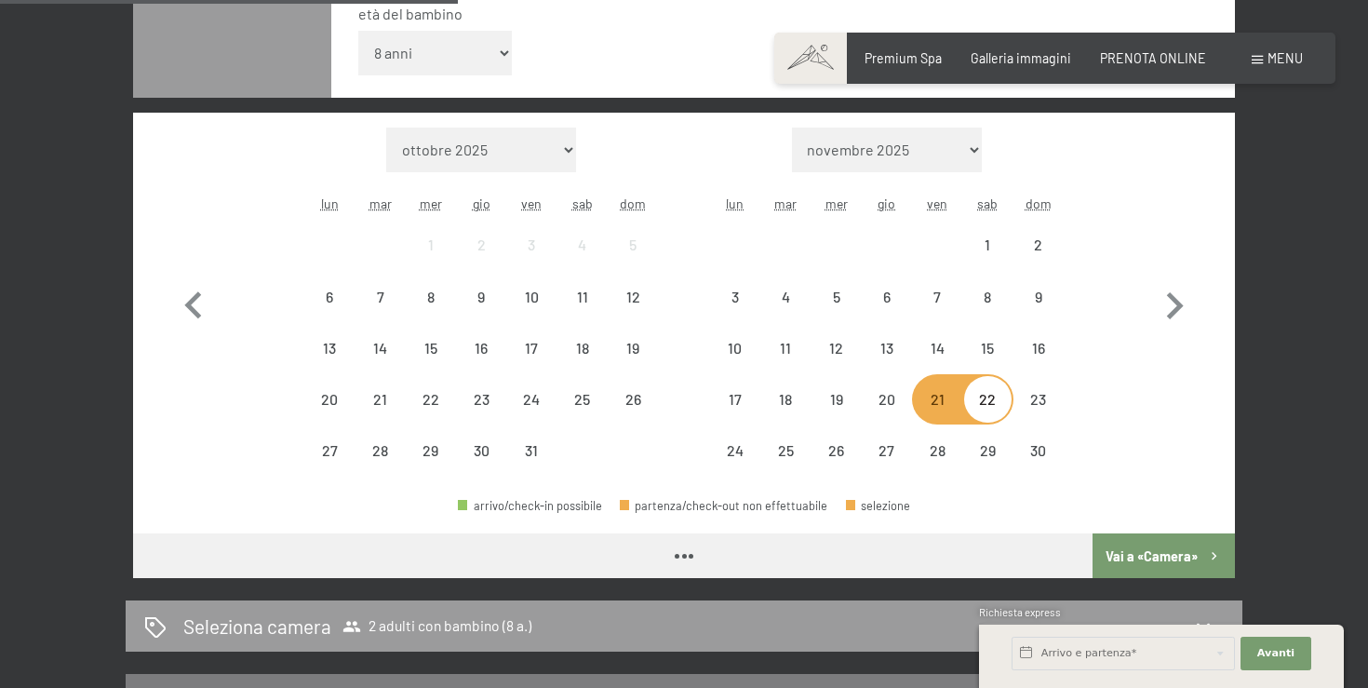
scroll to position [701, 0]
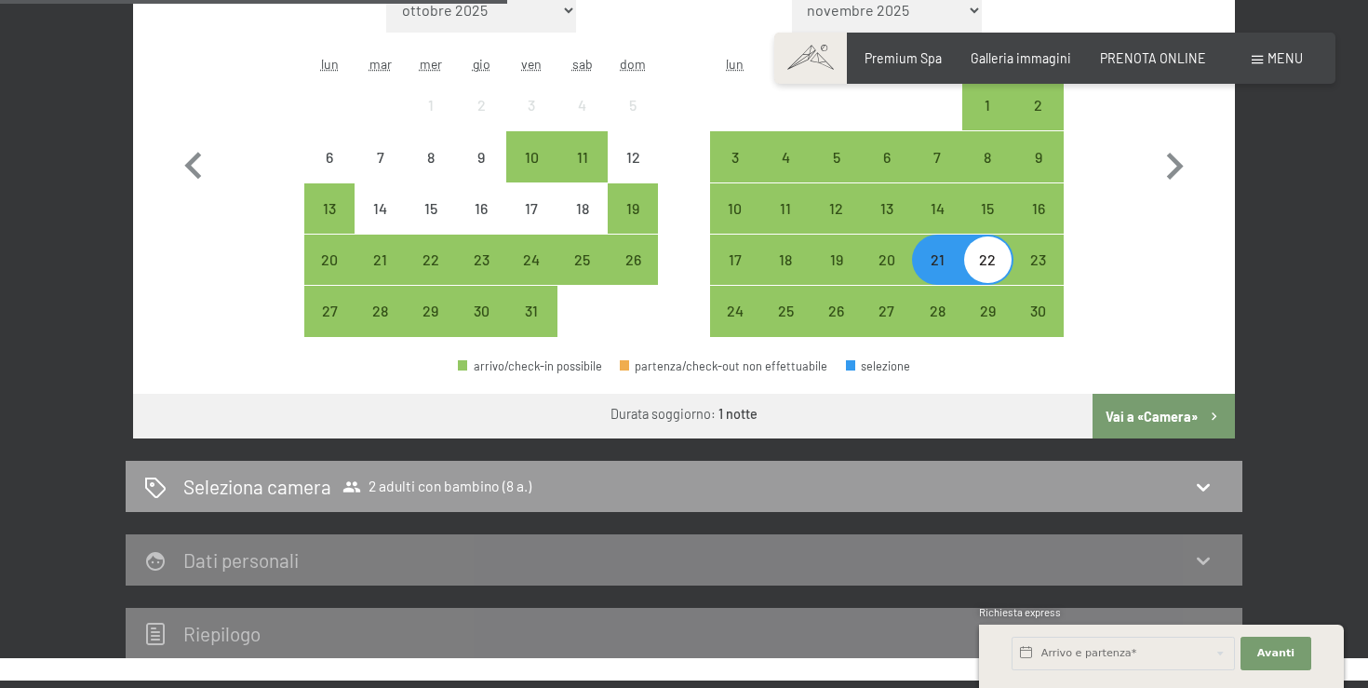
click at [1129, 413] on button "Vai a «Camera»" at bounding box center [1163, 416] width 142 height 45
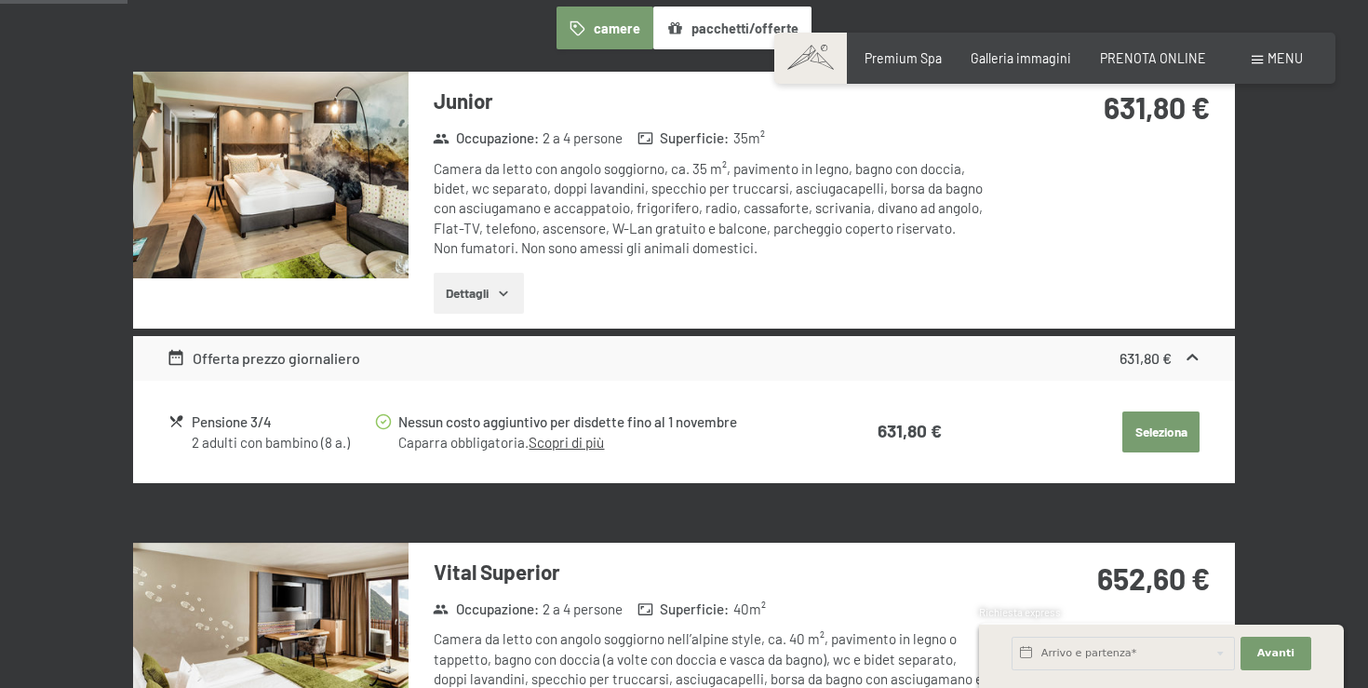
scroll to position [0, 0]
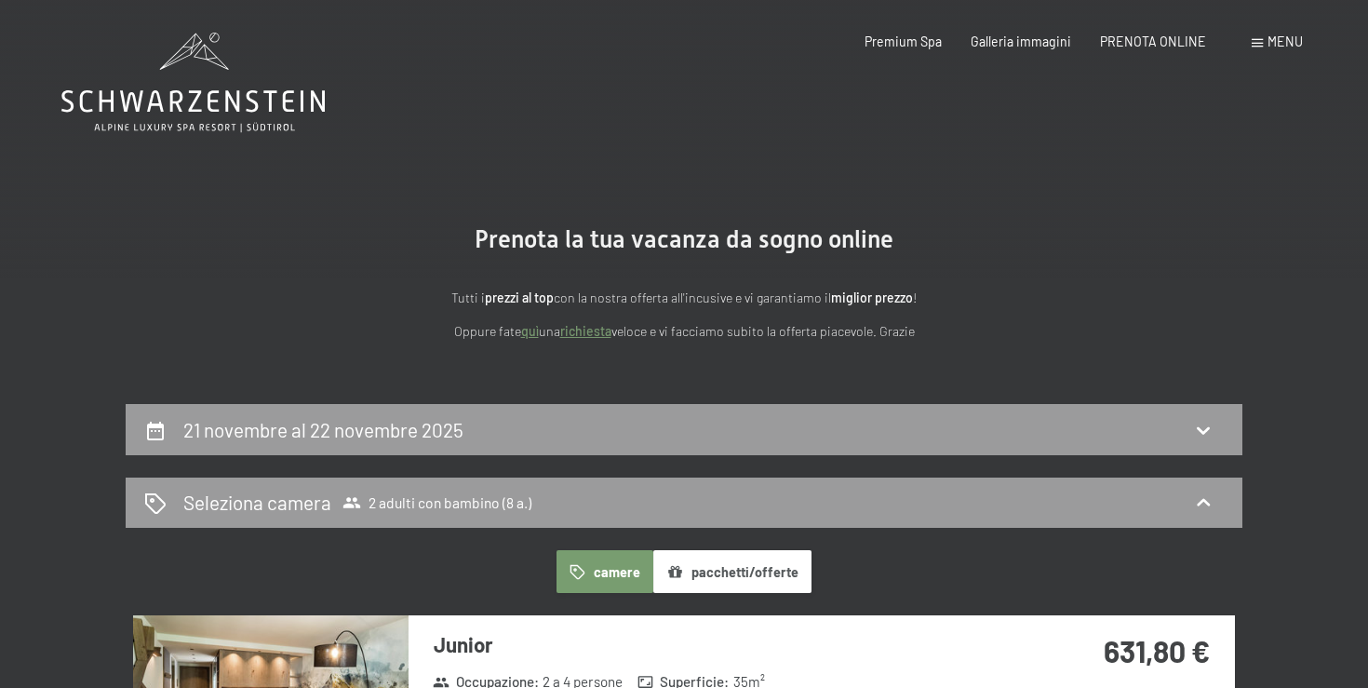
click at [215, 85] on icon at bounding box center [192, 83] width 263 height 100
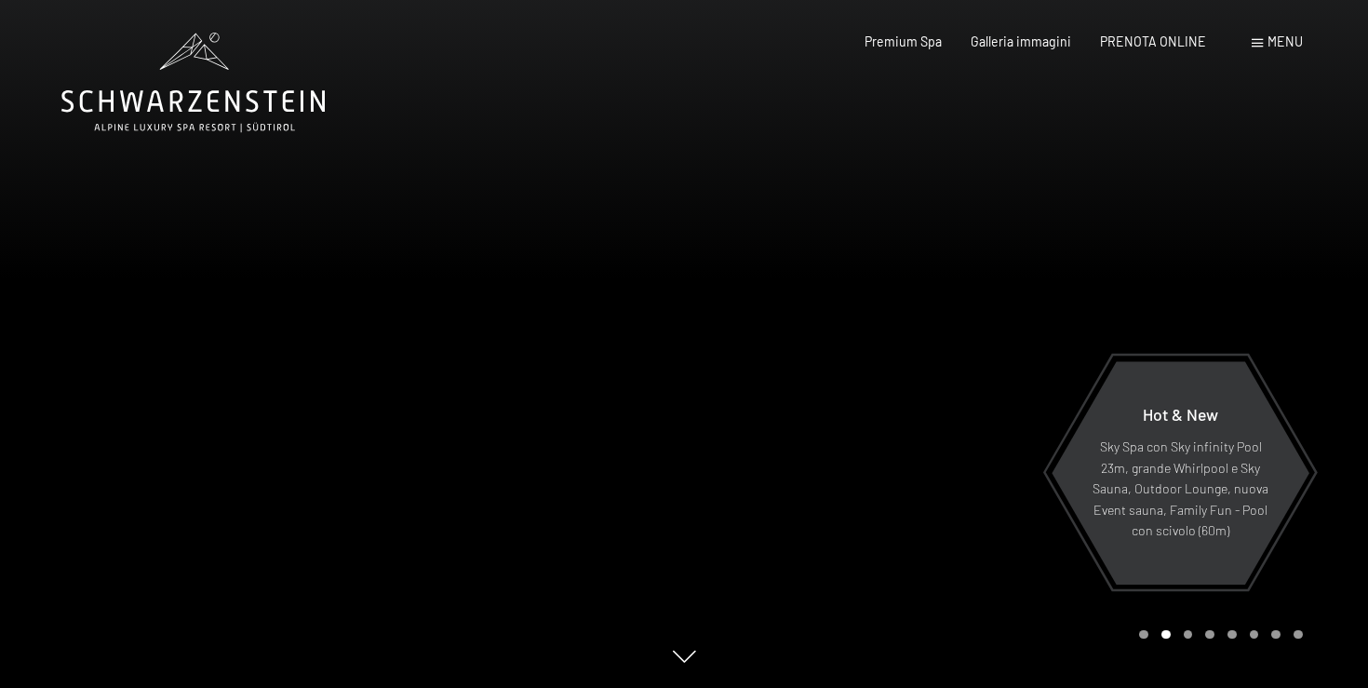
click at [182, 98] on icon at bounding box center [192, 83] width 263 height 100
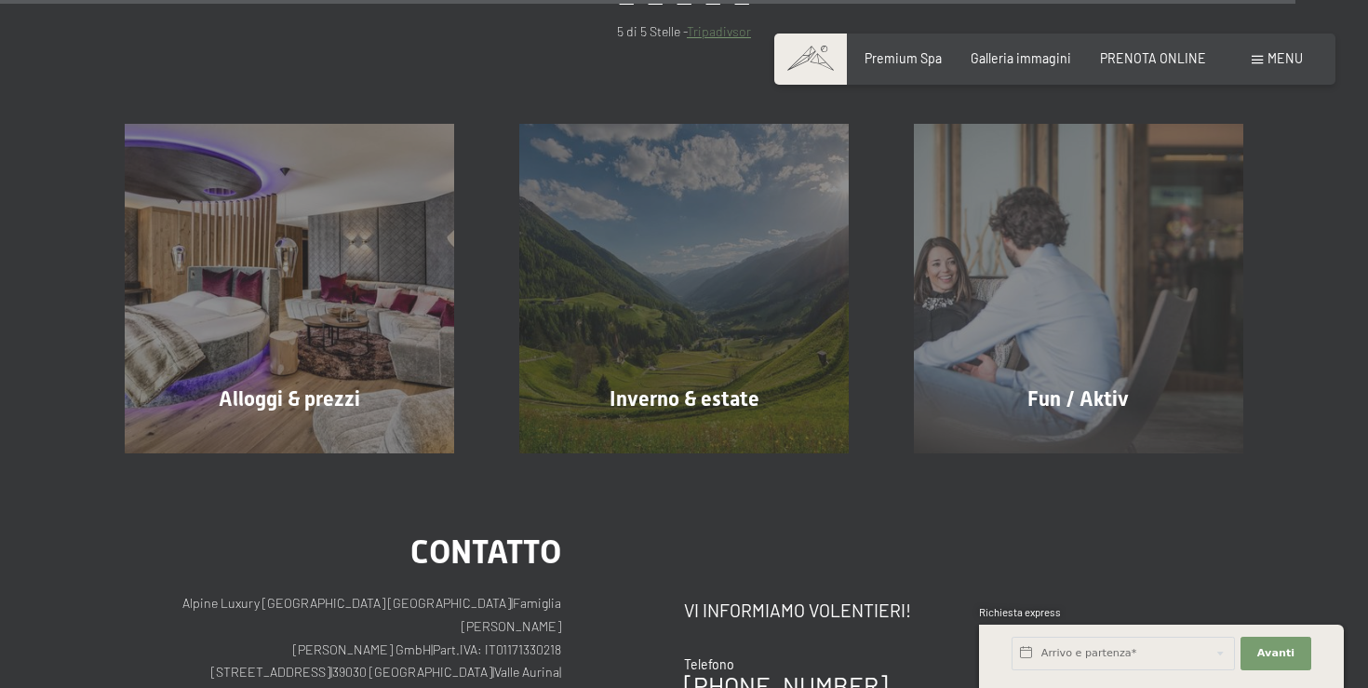
scroll to position [8514, 0]
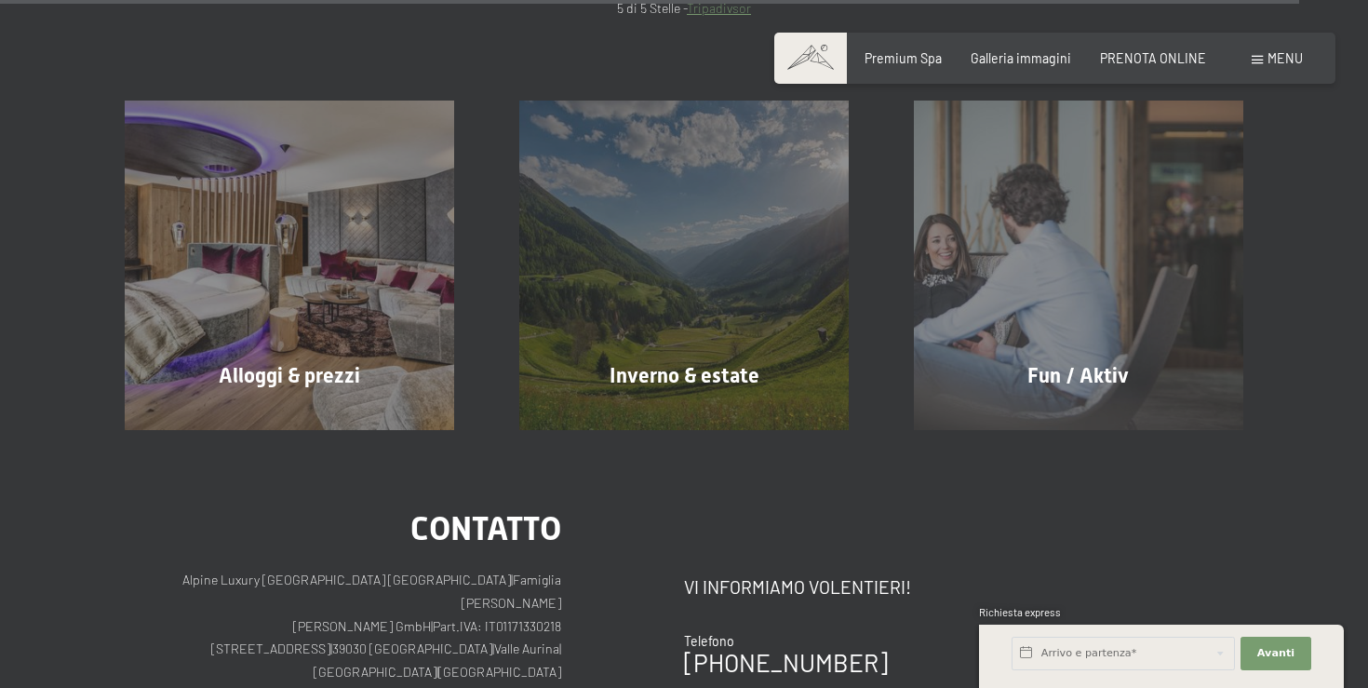
click at [1261, 62] on span at bounding box center [1256, 60] width 11 height 8
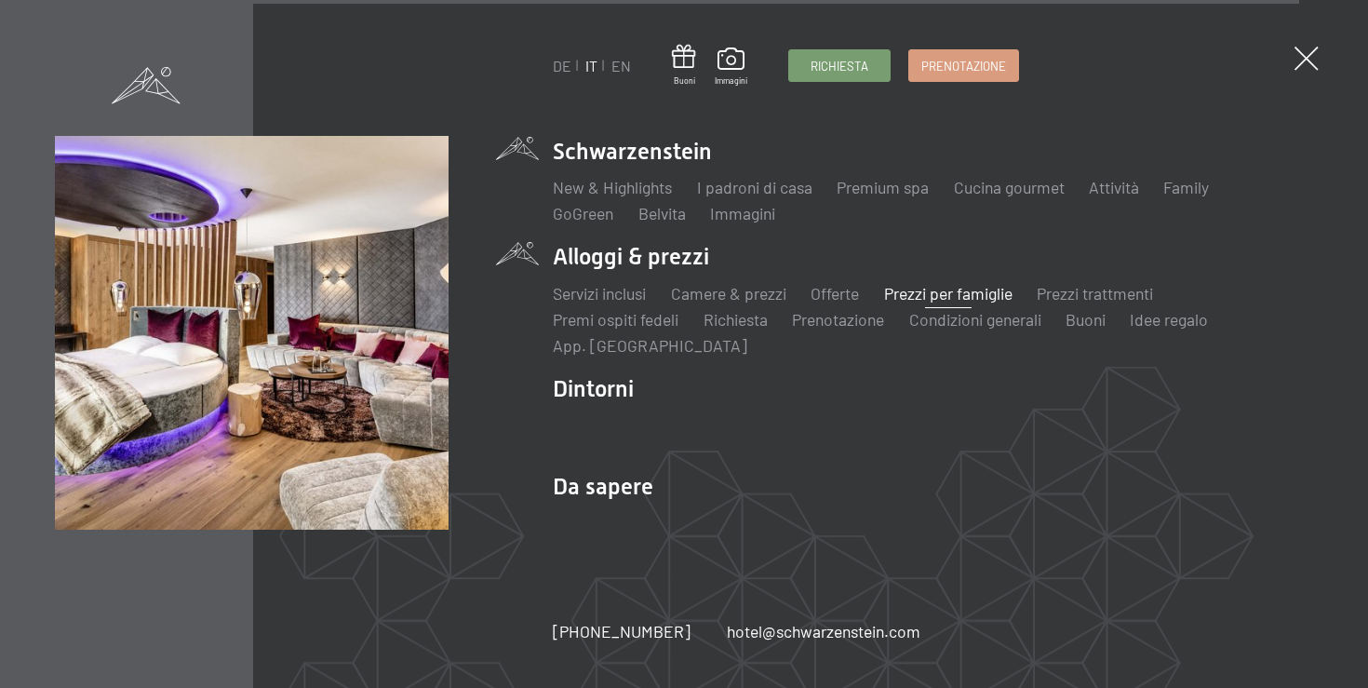
click at [936, 291] on link "Prezzi per famiglie" at bounding box center [948, 293] width 128 height 20
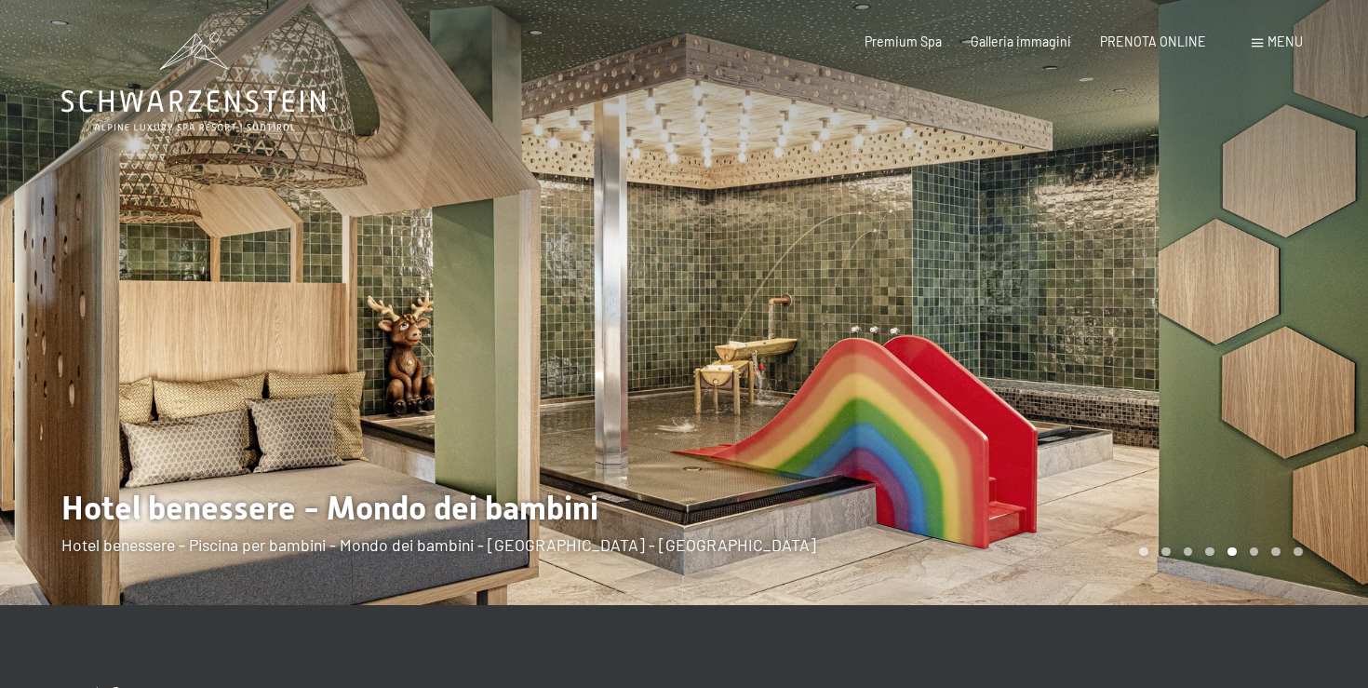
click at [1158, 51] on div "Prenotazione Richiesta Premium Spa Galleria immagini PRENOTA ONLINE Menu DE IT …" at bounding box center [1054, 42] width 495 height 19
click at [1163, 42] on span "PRENOTA ONLINE" at bounding box center [1153, 39] width 106 height 16
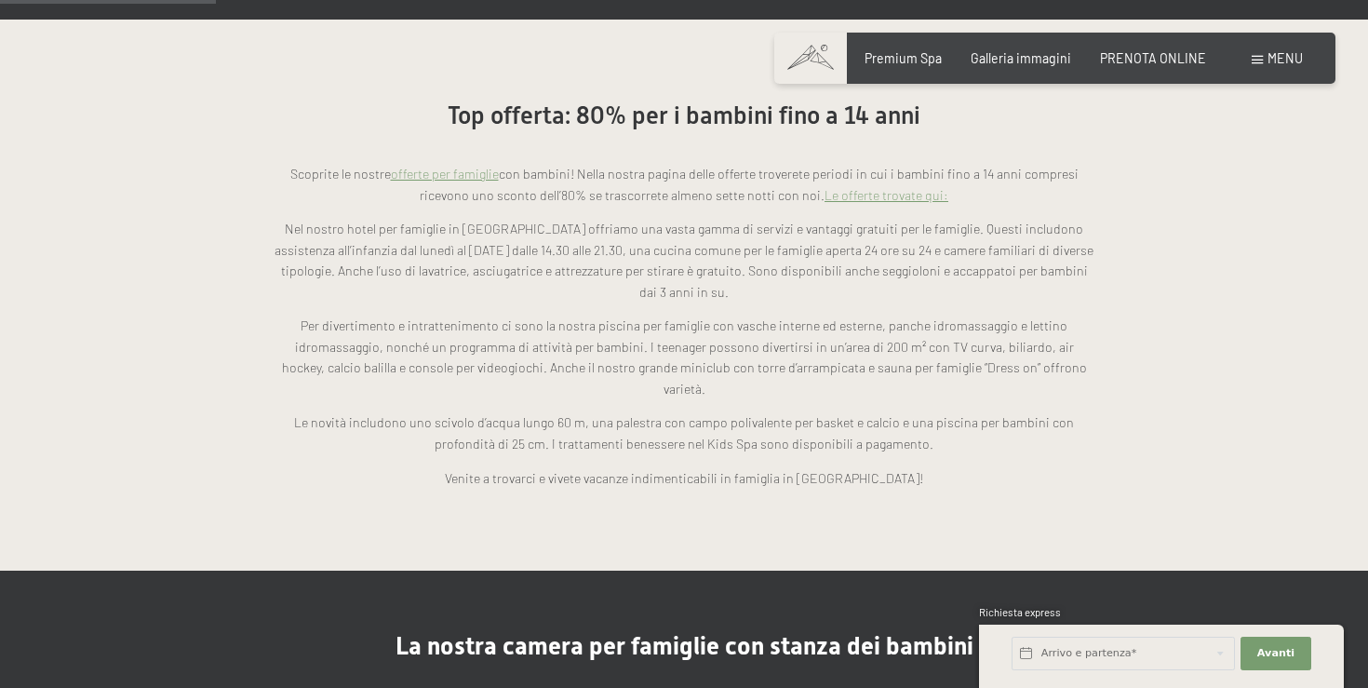
scroll to position [602, 0]
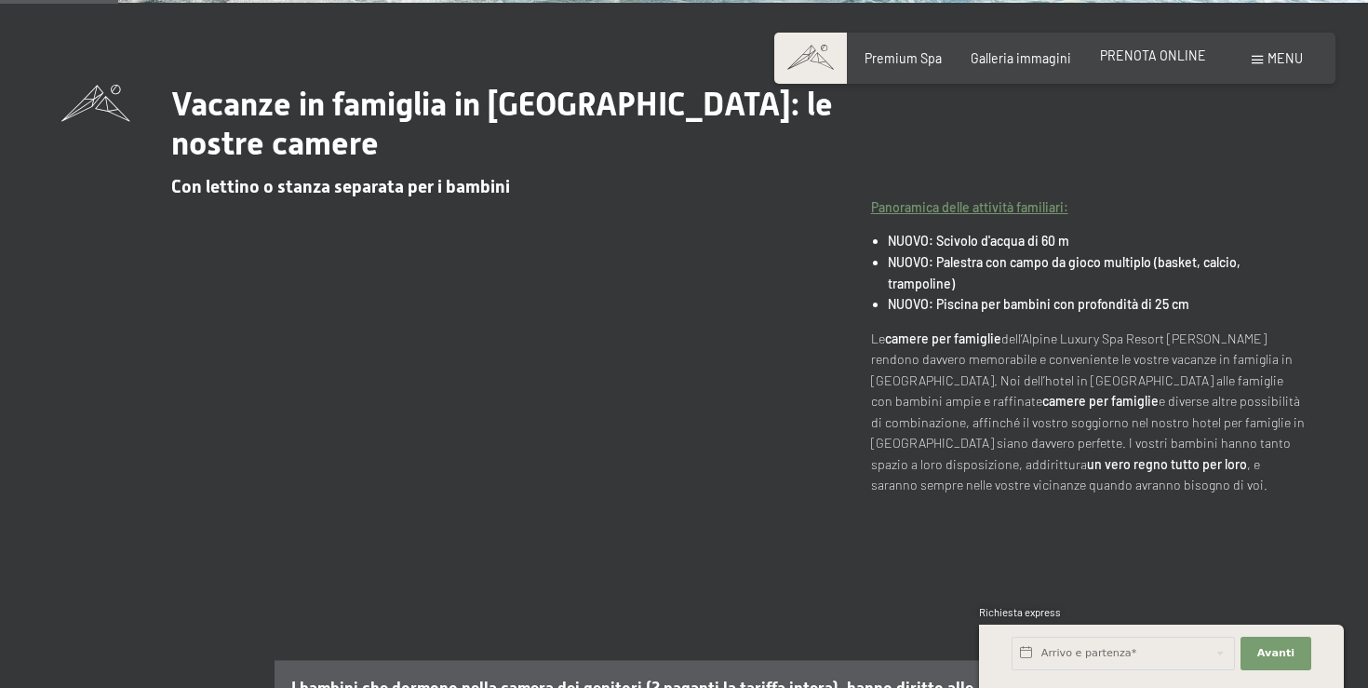
click at [1155, 60] on span "PRENOTA ONLINE" at bounding box center [1153, 55] width 106 height 16
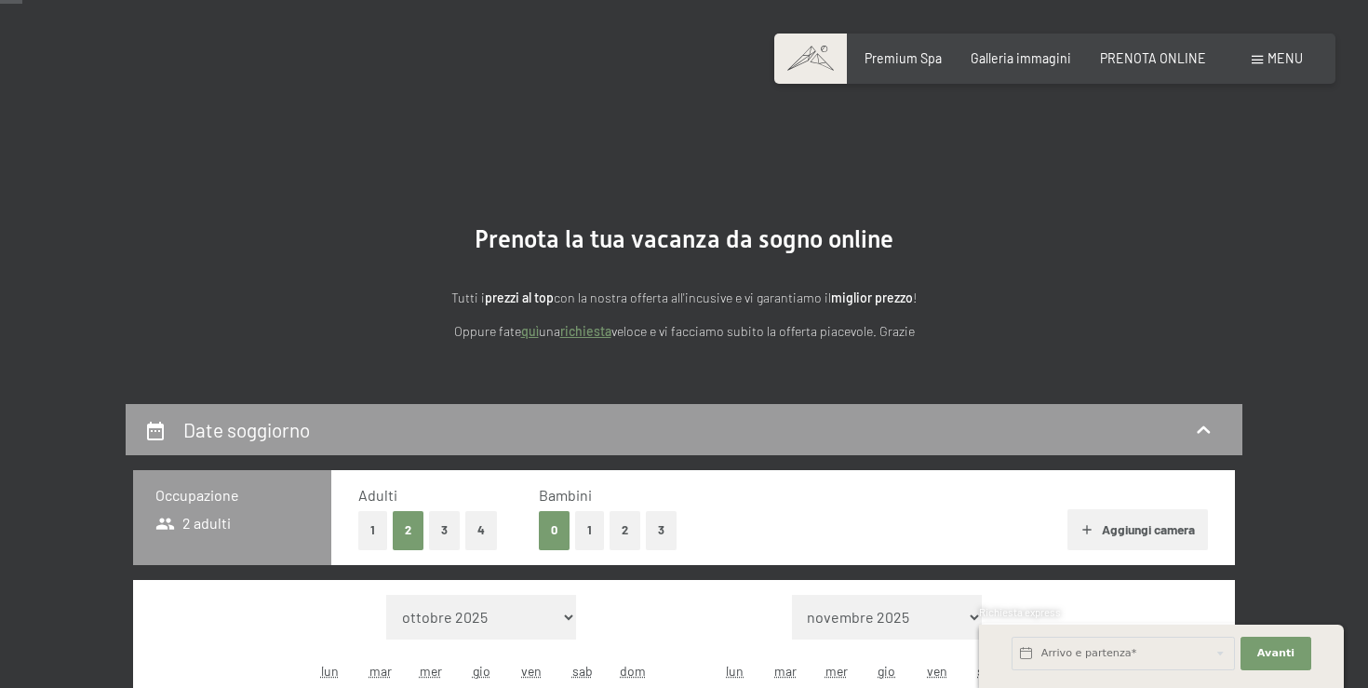
scroll to position [327, 0]
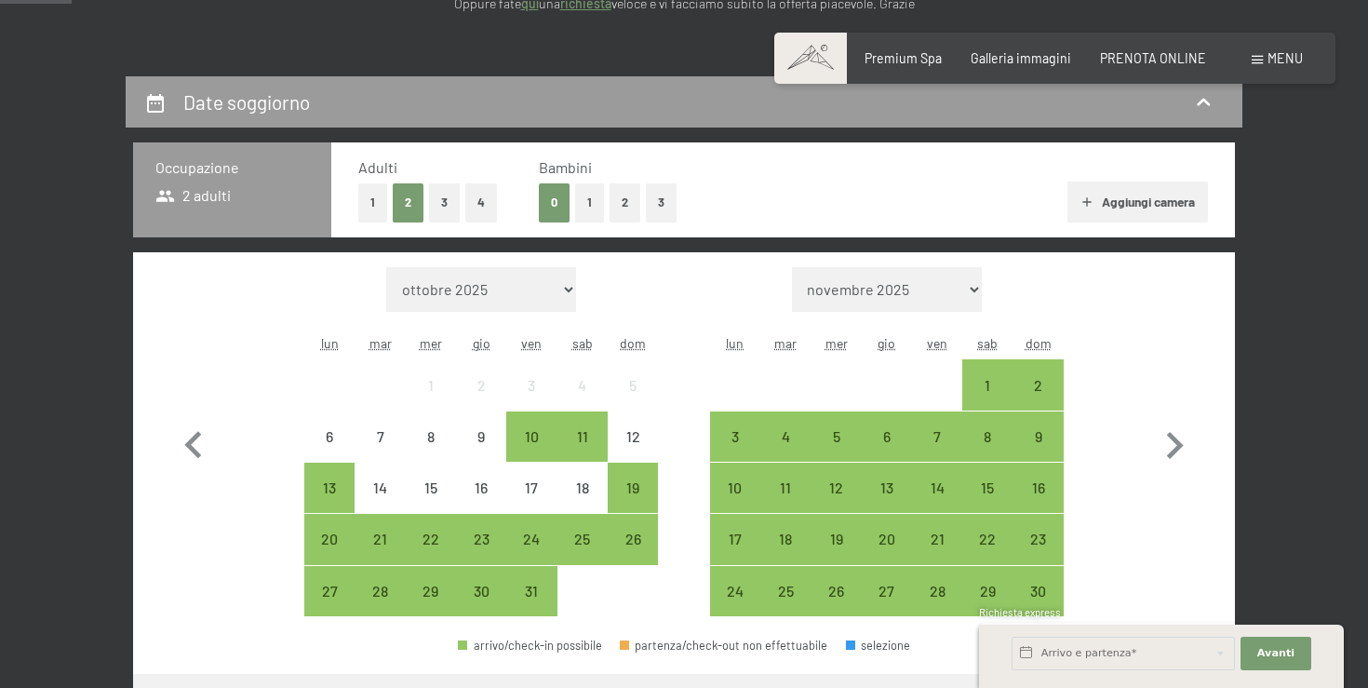
click at [591, 207] on button "1" at bounding box center [589, 202] width 29 height 38
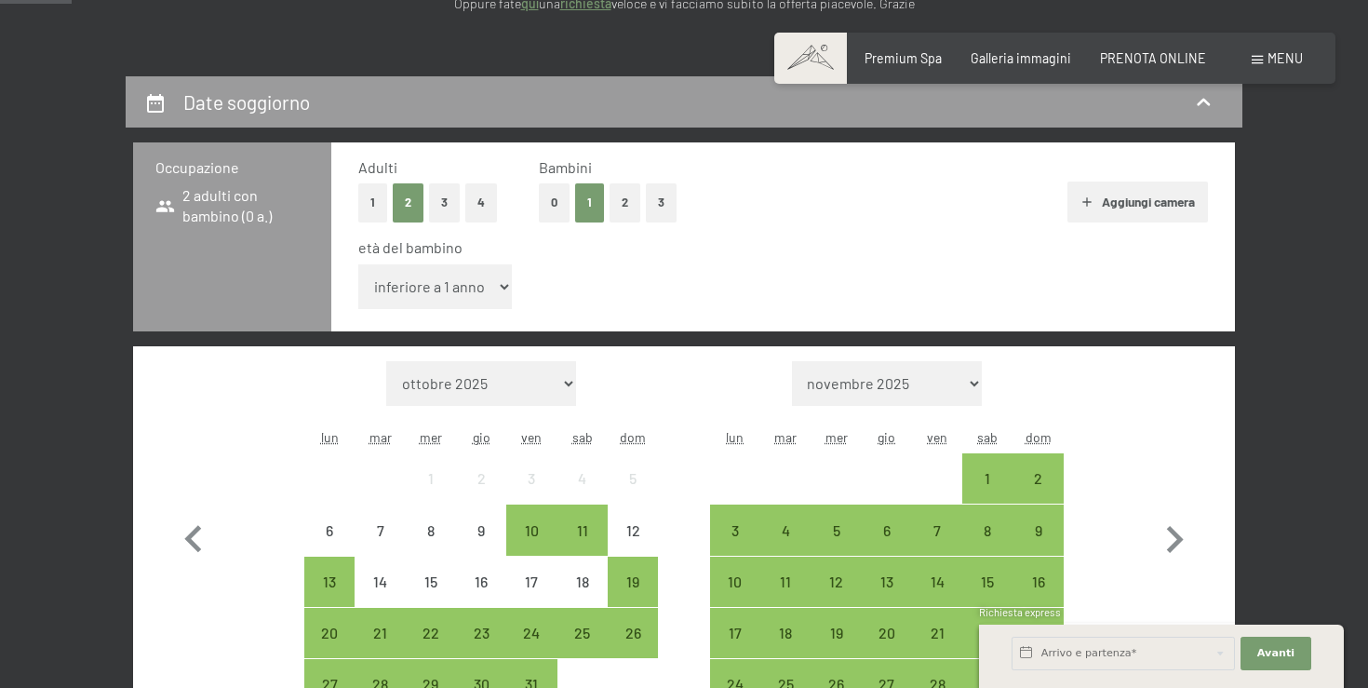
click at [462, 296] on select "inferiore a 1 anno 1 anno 2 anni 3 anni 4 anni 5 anni 6 anni 7 anni 8 anni 9 an…" at bounding box center [435, 286] width 154 height 45
select select "9"
click at [358, 264] on select "inferiore a 1 anno 1 anno 2 anni 3 anni 4 anni 5 anni 6 anni 7 anni 8 anni 9 an…" at bounding box center [435, 286] width 154 height 45
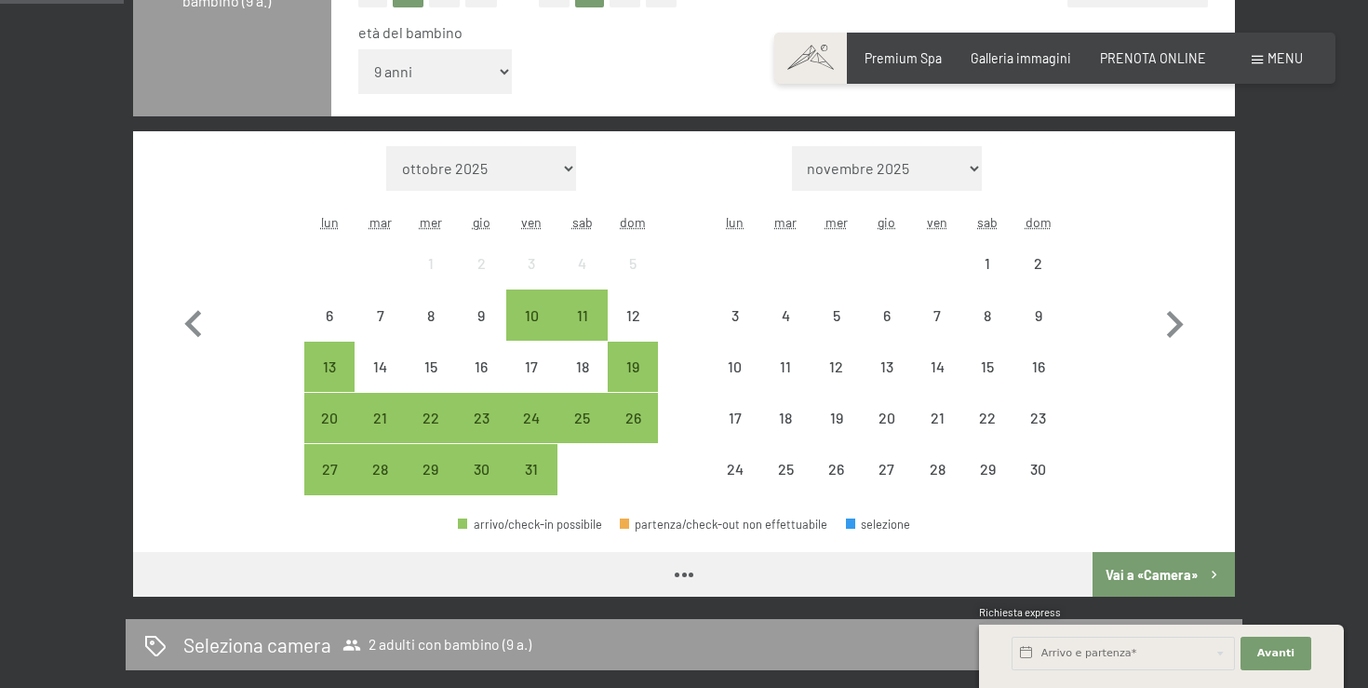
scroll to position [581, 0]
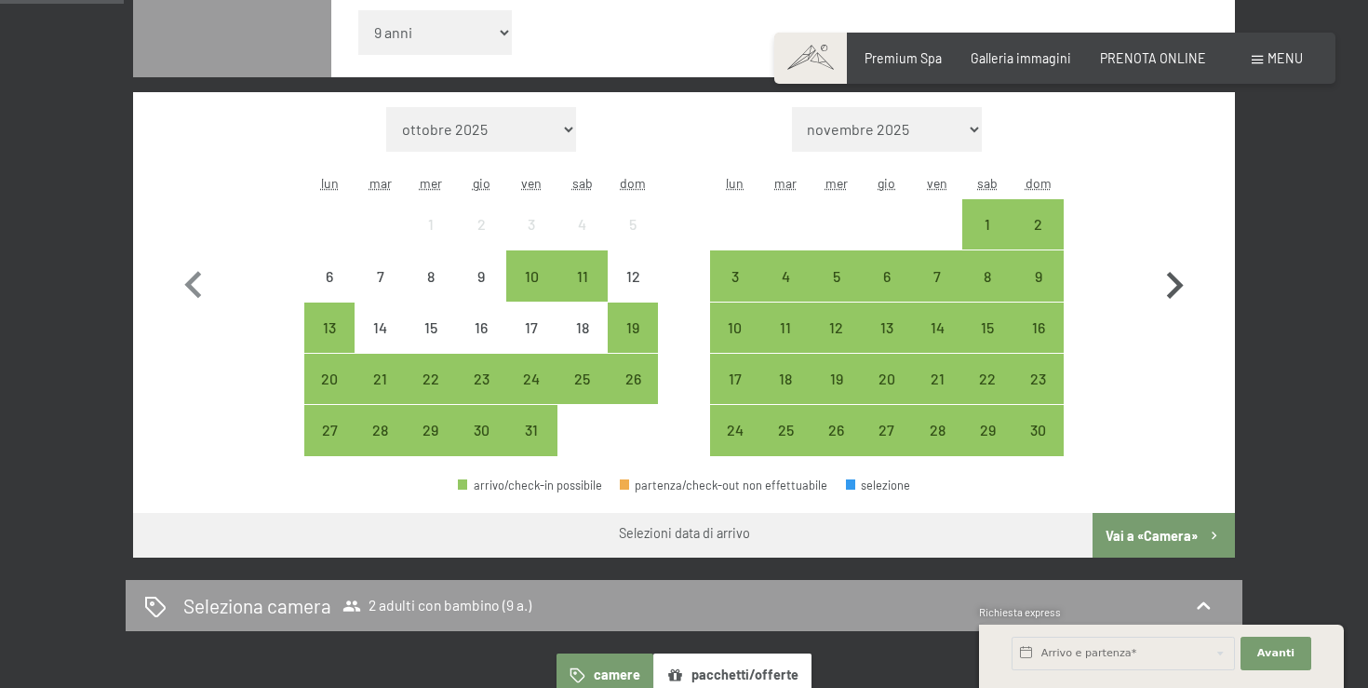
click at [1173, 289] on icon "button" at bounding box center [1175, 285] width 17 height 27
select select "[DATE]"
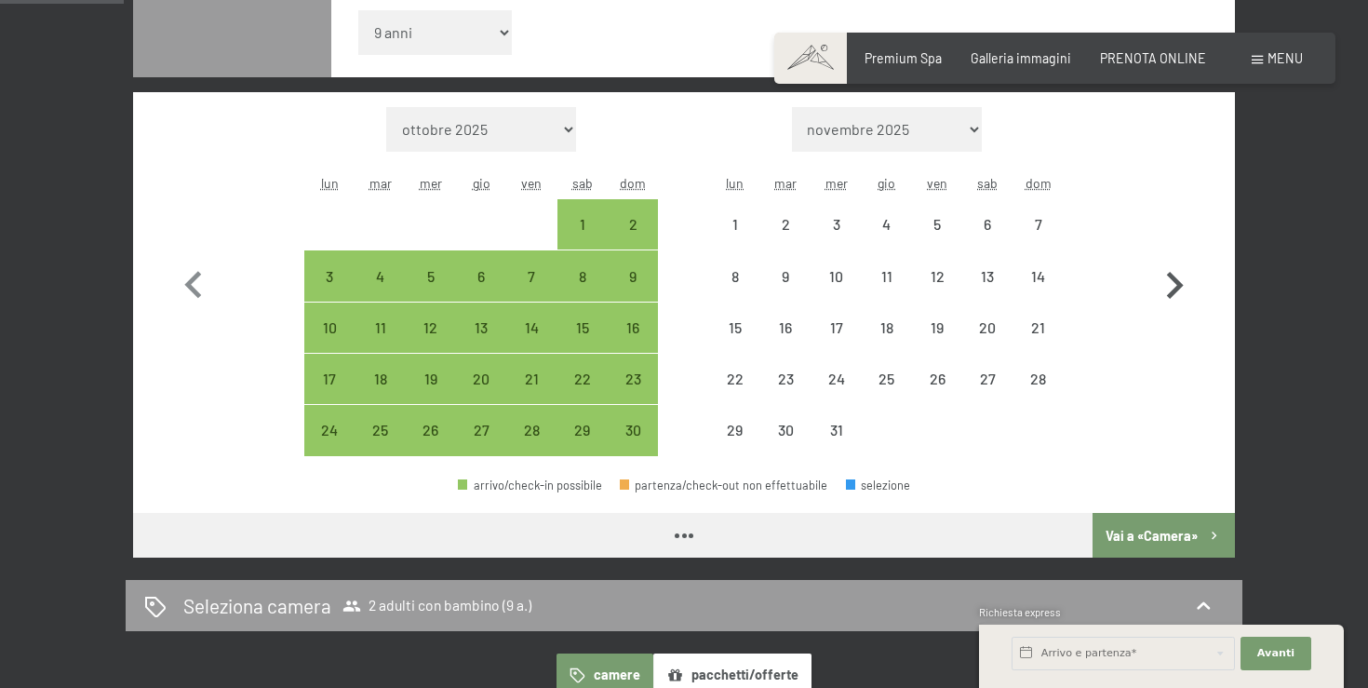
click at [1173, 289] on icon "button" at bounding box center [1175, 285] width 17 height 27
select select "[DATE]"
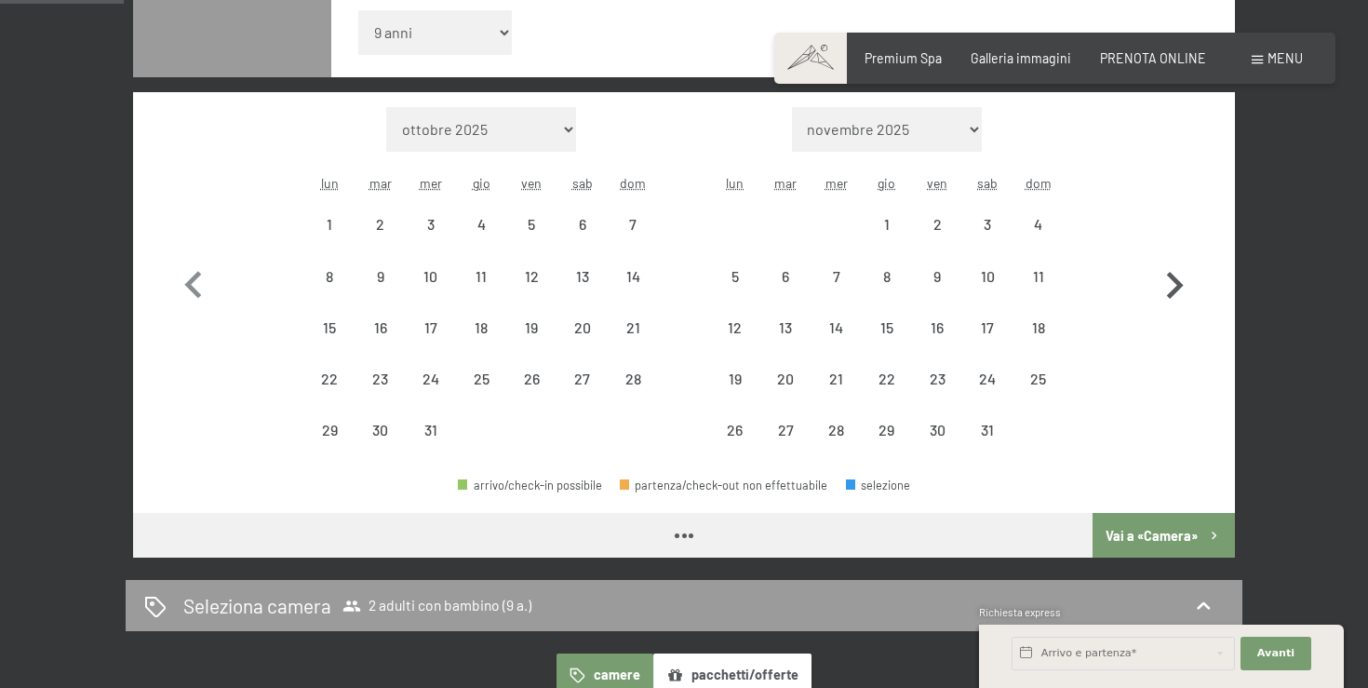
click at [1173, 289] on icon "button" at bounding box center [1175, 285] width 17 height 27
select select "[DATE]"
click at [1173, 289] on icon "button" at bounding box center [1175, 285] width 17 height 27
select select "[DATE]"
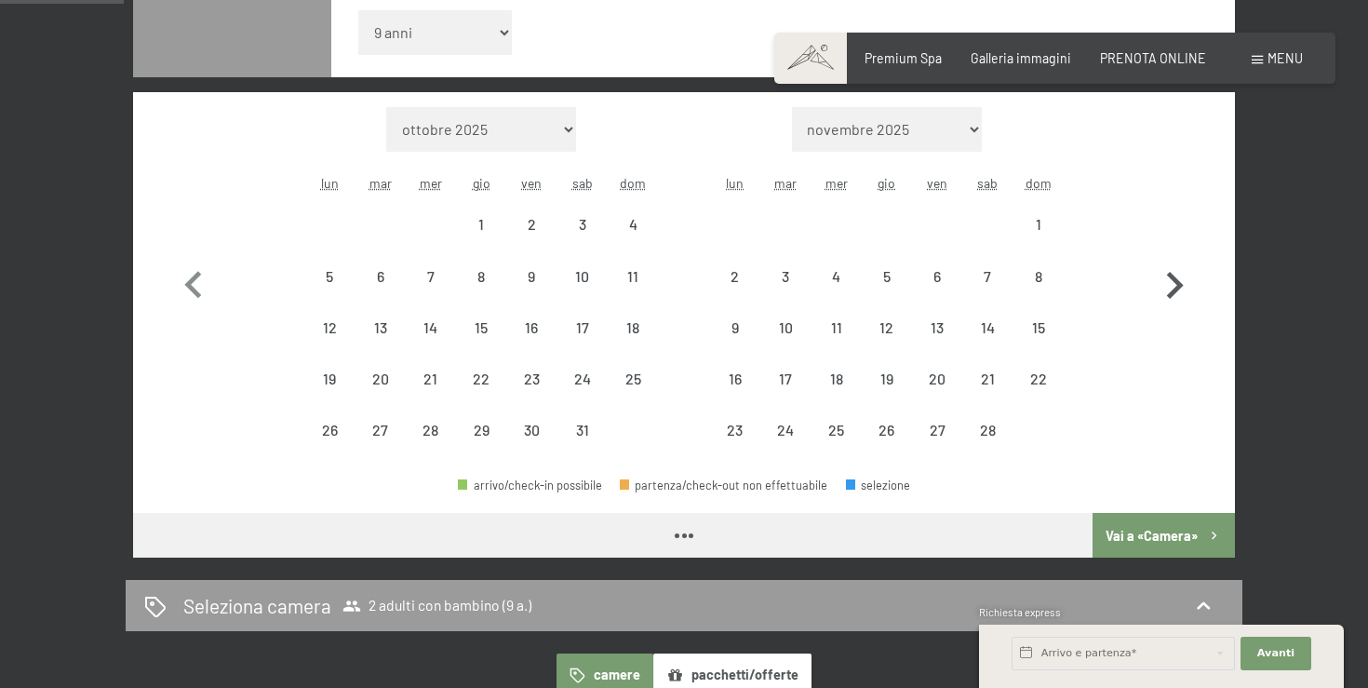
select select "[DATE]"
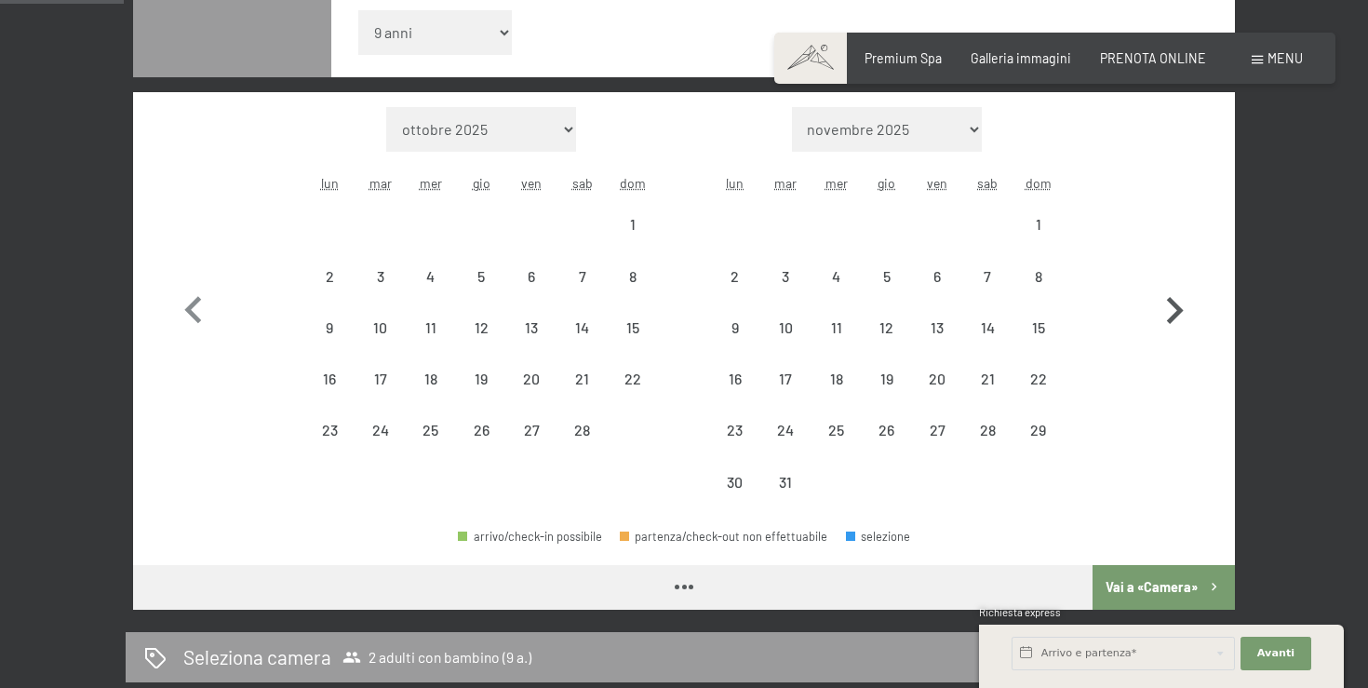
select select "[DATE]"
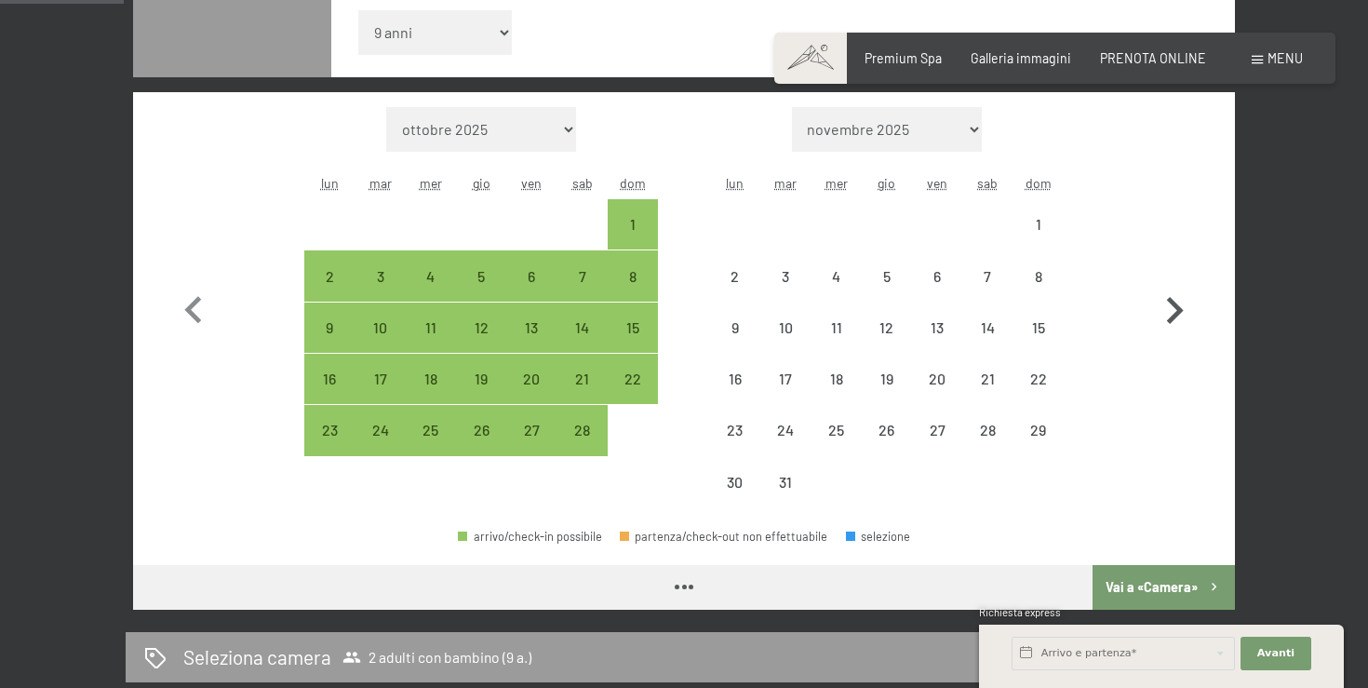
select select "[DATE]"
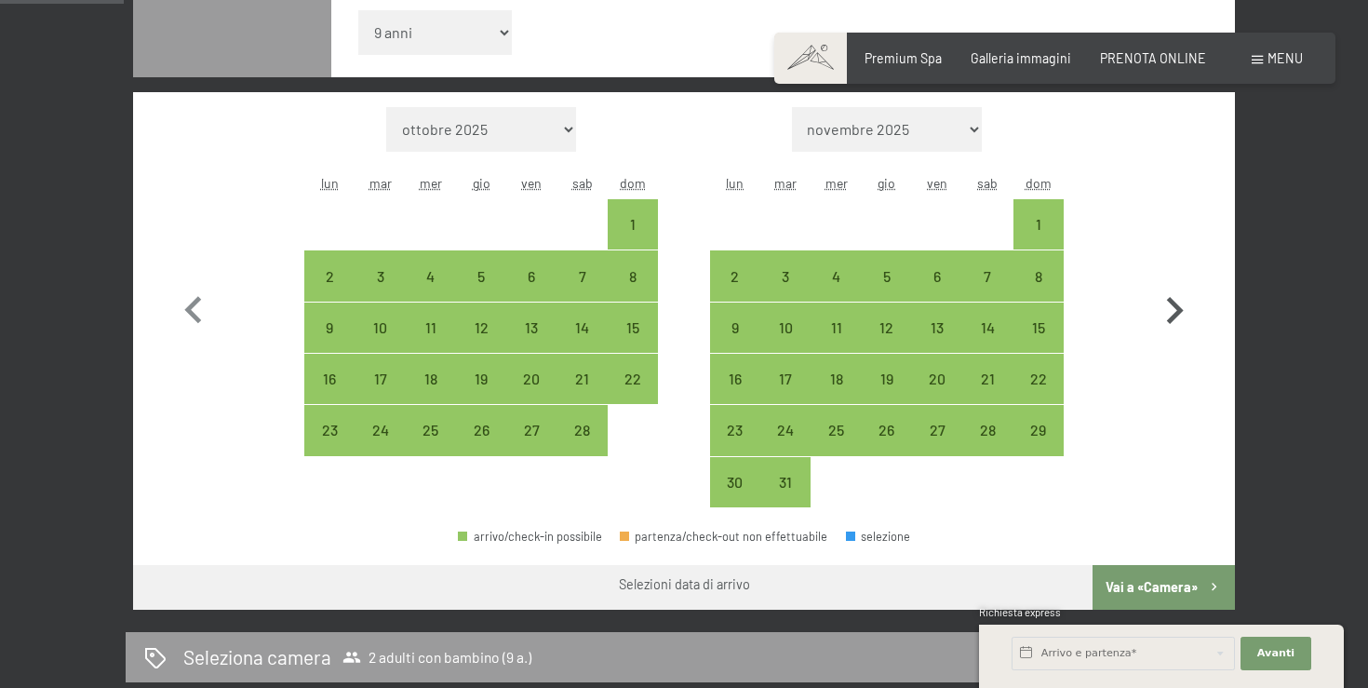
click at [1173, 289] on icon "button" at bounding box center [1174, 311] width 54 height 54
select select "[DATE]"
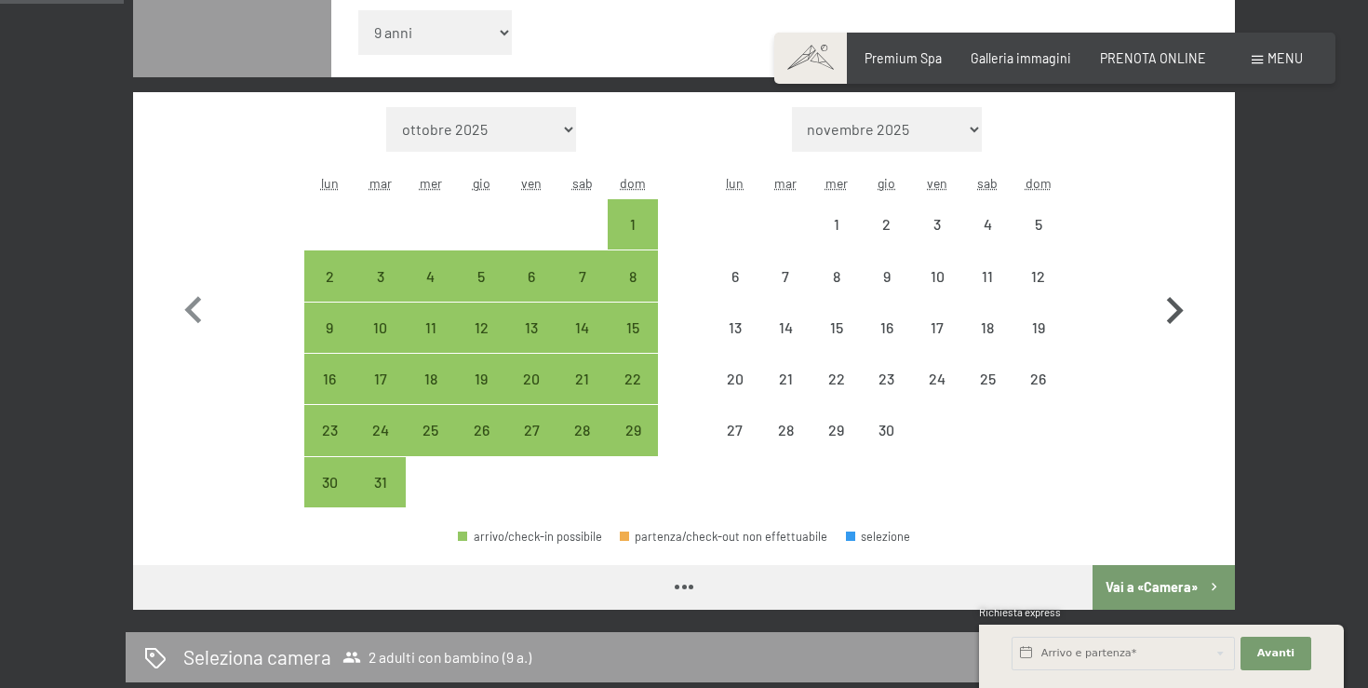
select select "[DATE]"
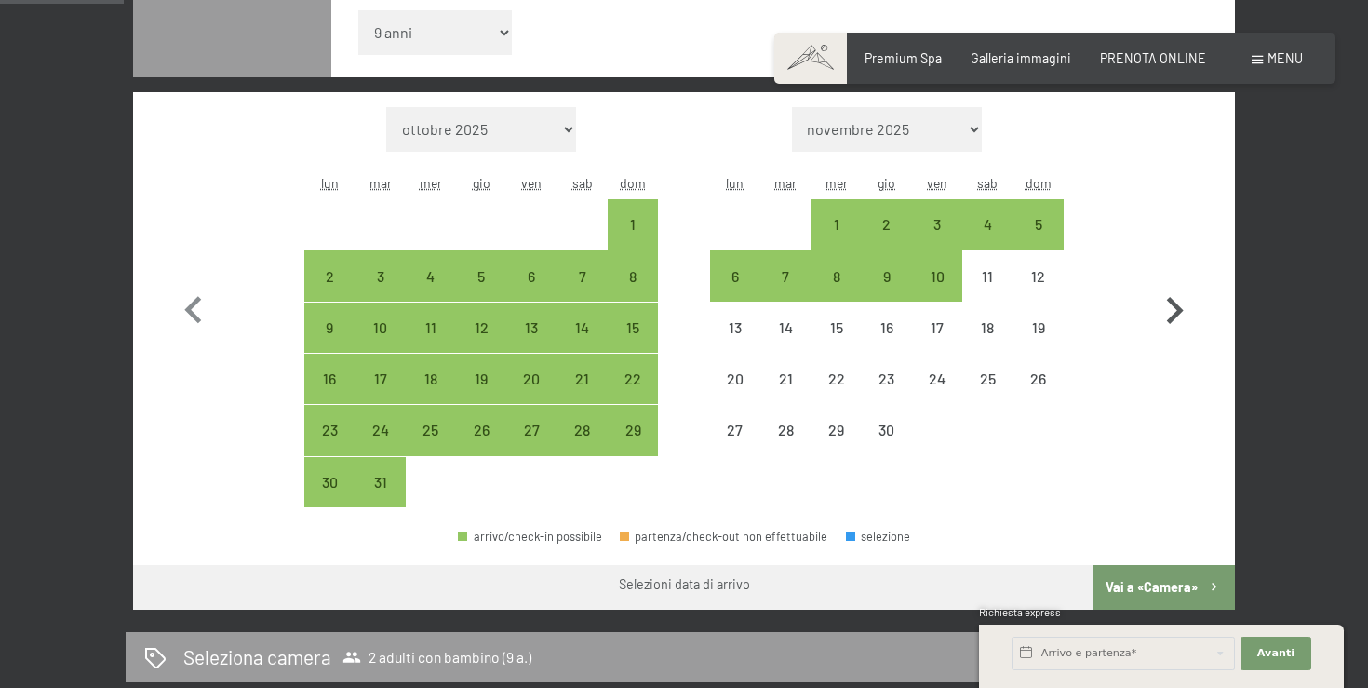
click at [1173, 289] on icon "button" at bounding box center [1174, 311] width 54 height 54
select select "[DATE]"
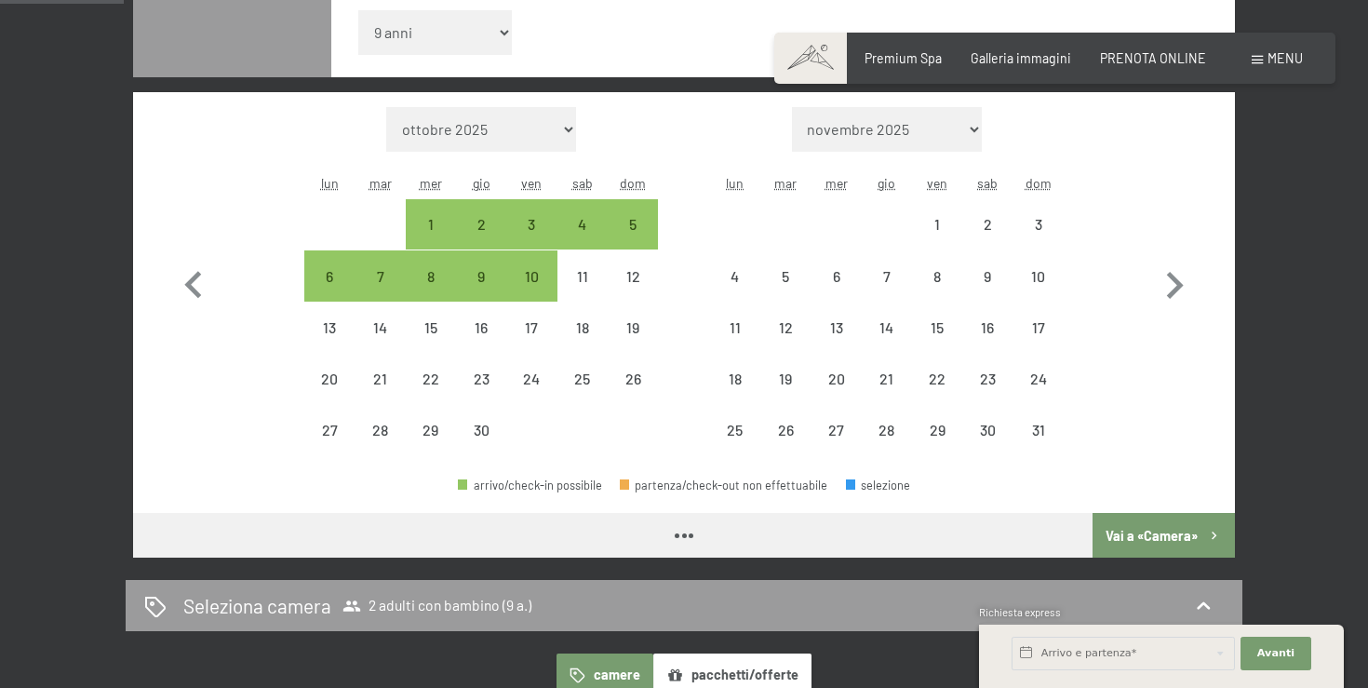
select select "[DATE]"
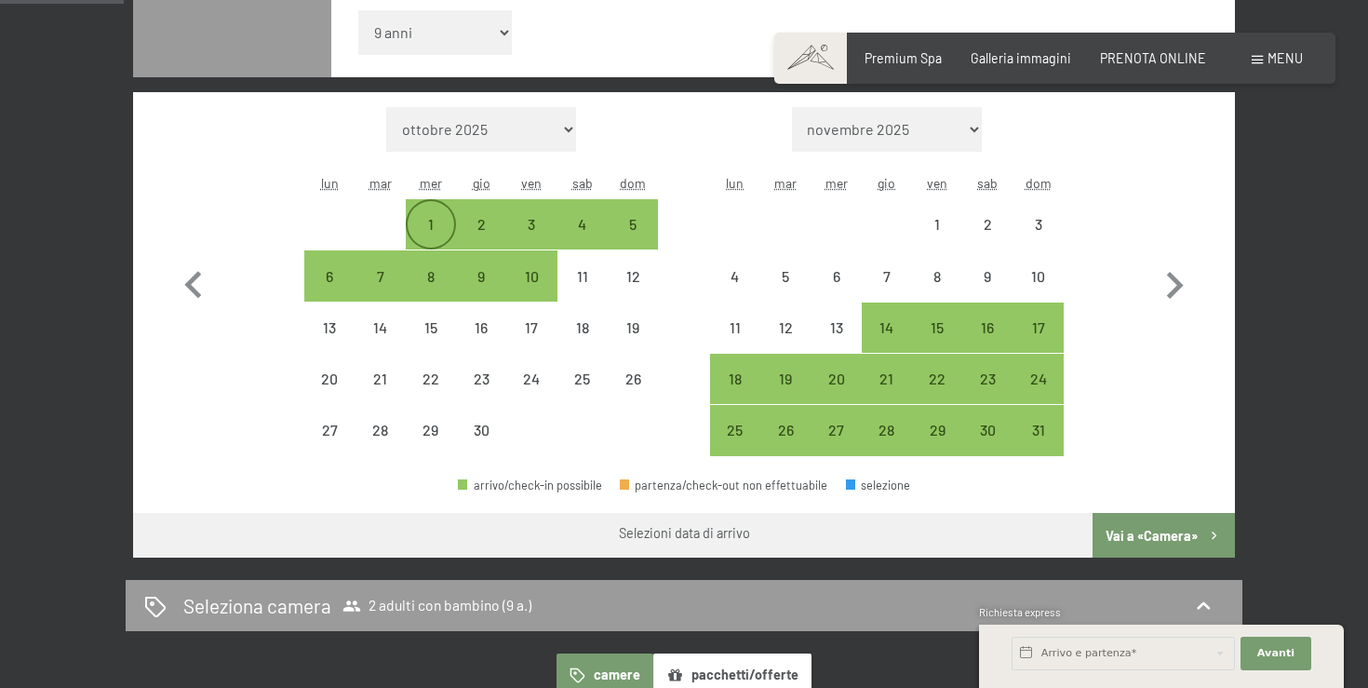
click at [434, 227] on div "1" at bounding box center [430, 240] width 47 height 47
select select "[DATE]"
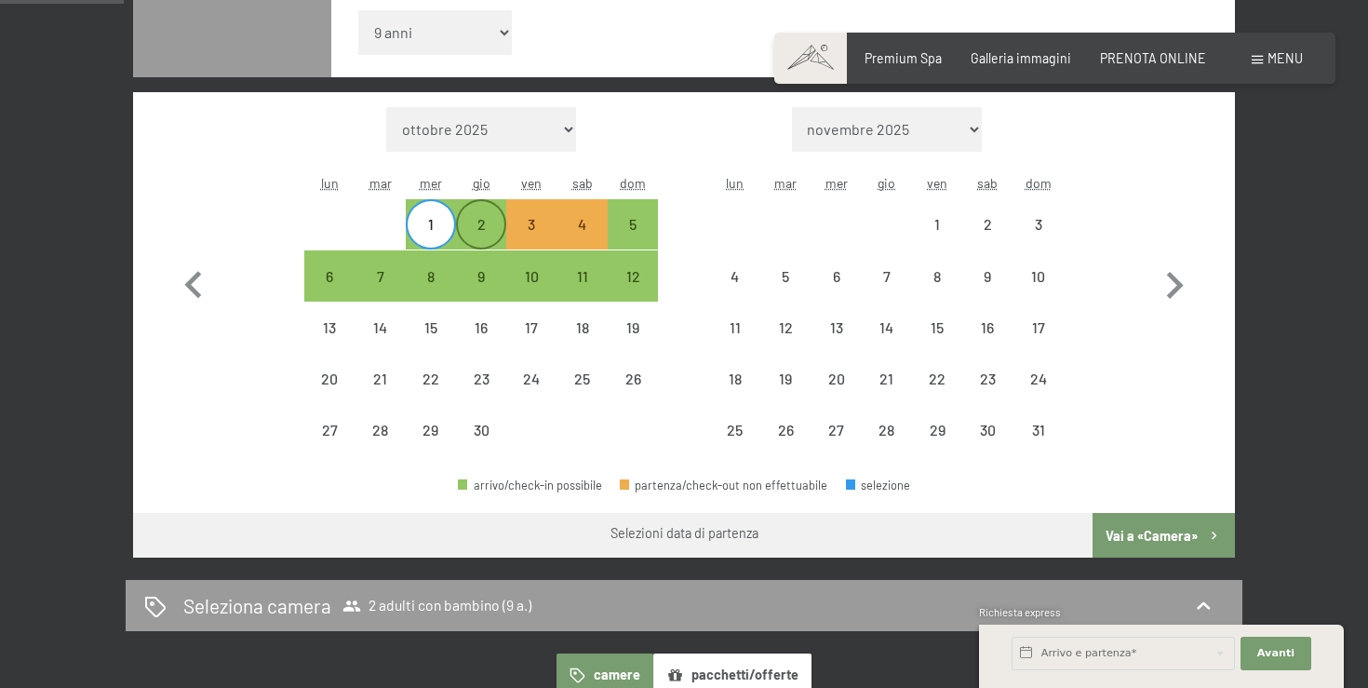
click at [472, 231] on div "2" at bounding box center [481, 240] width 47 height 47
select select "[DATE]"
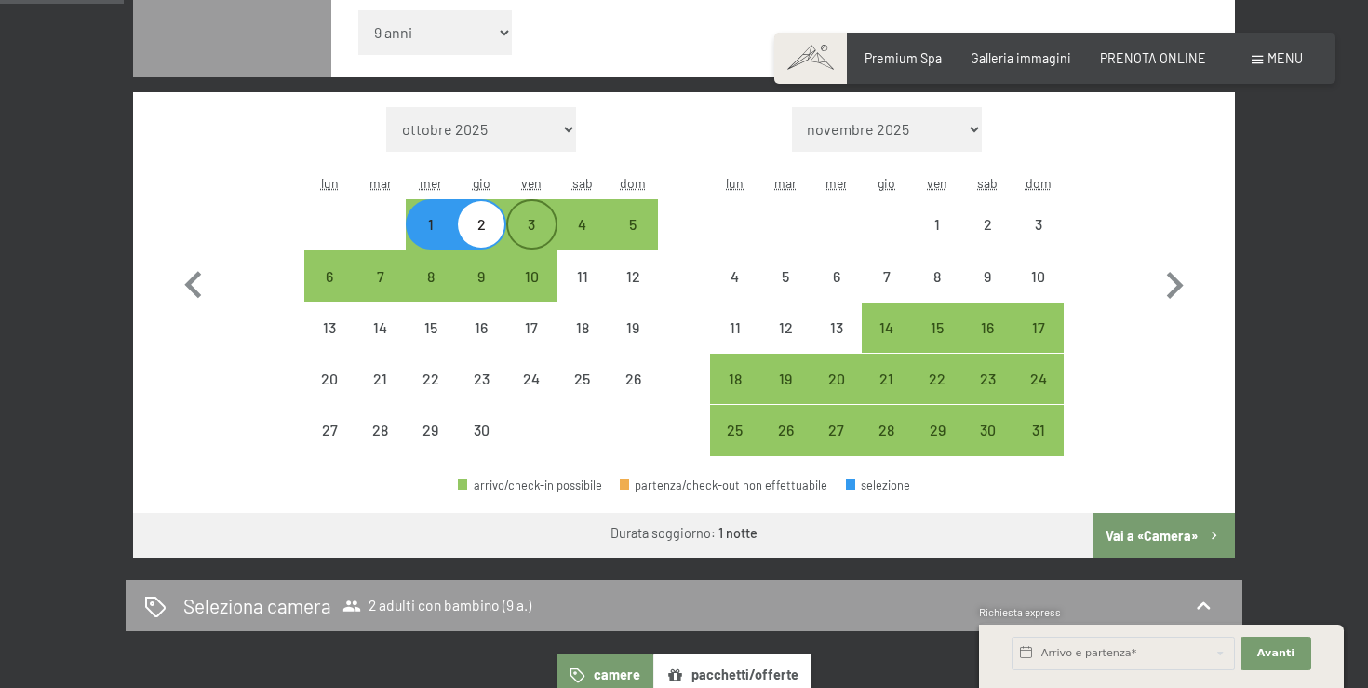
click at [535, 224] on div "3" at bounding box center [531, 240] width 47 height 47
select select "[DATE]"
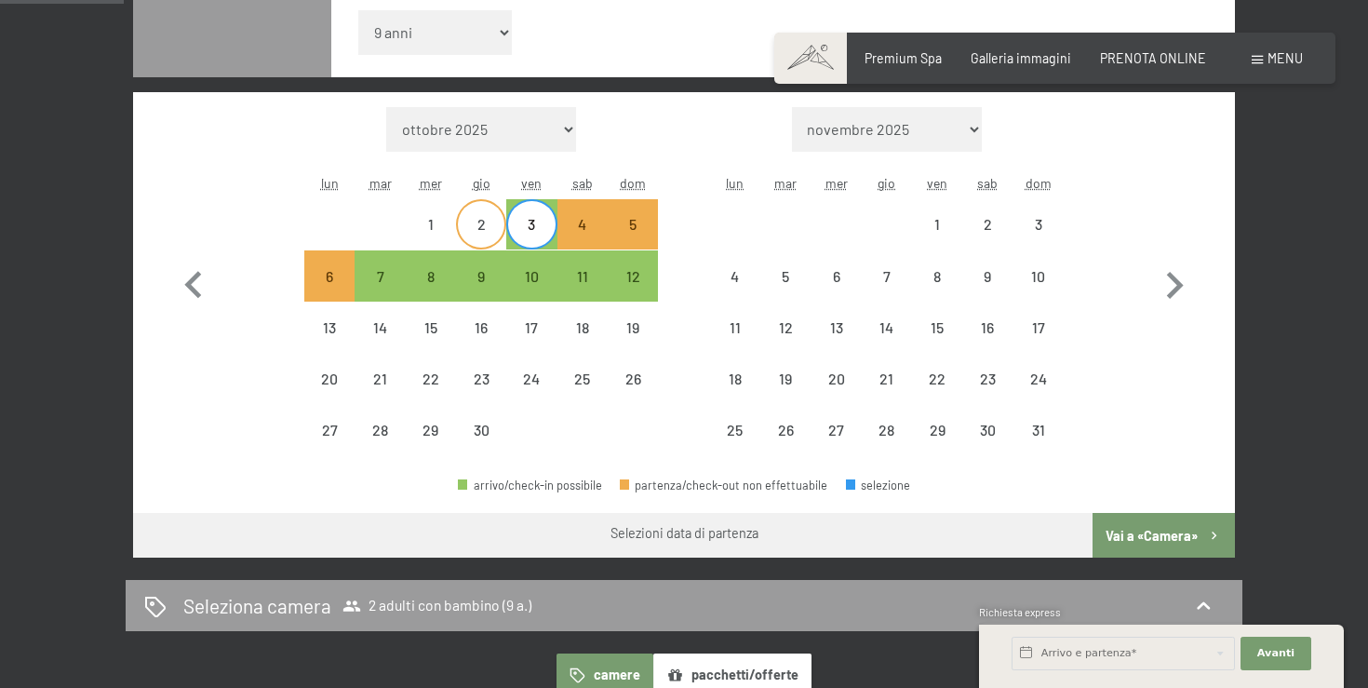
click at [467, 220] on div "2" at bounding box center [481, 240] width 47 height 47
select select "[DATE]"
click at [515, 224] on div "3" at bounding box center [531, 240] width 47 height 47
select select "[DATE]"
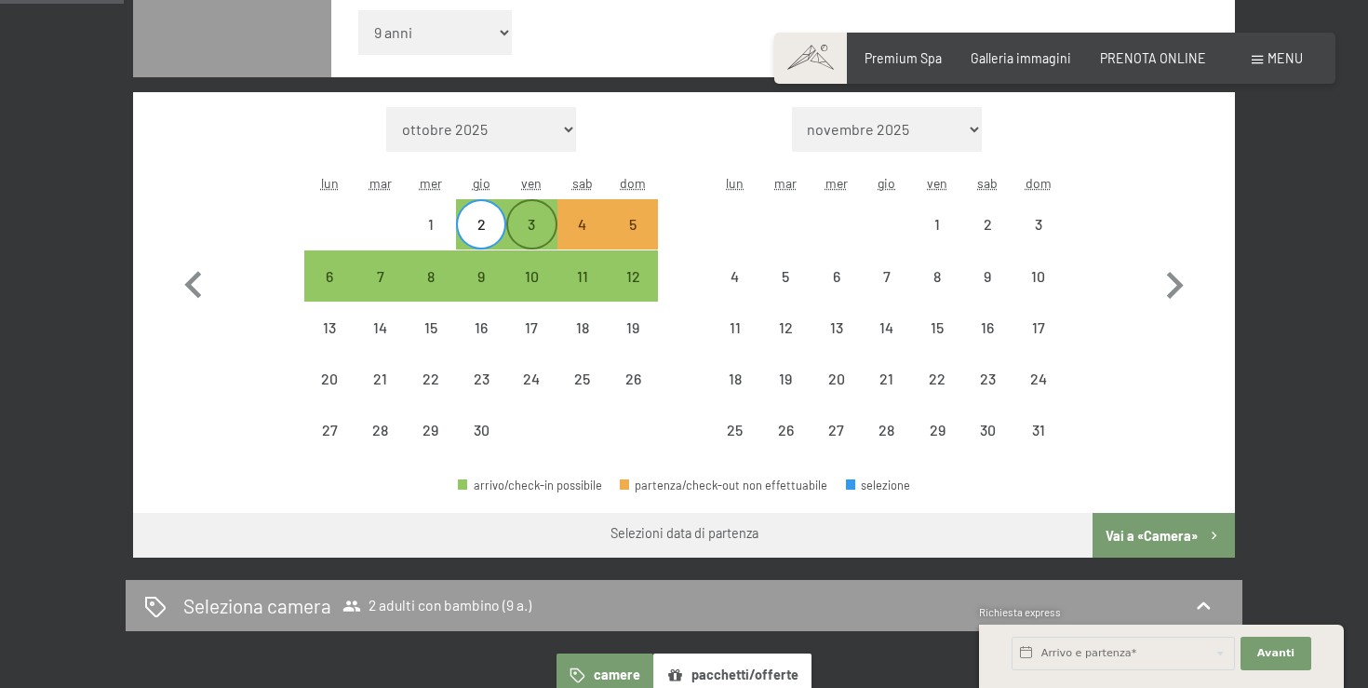
select select "[DATE]"
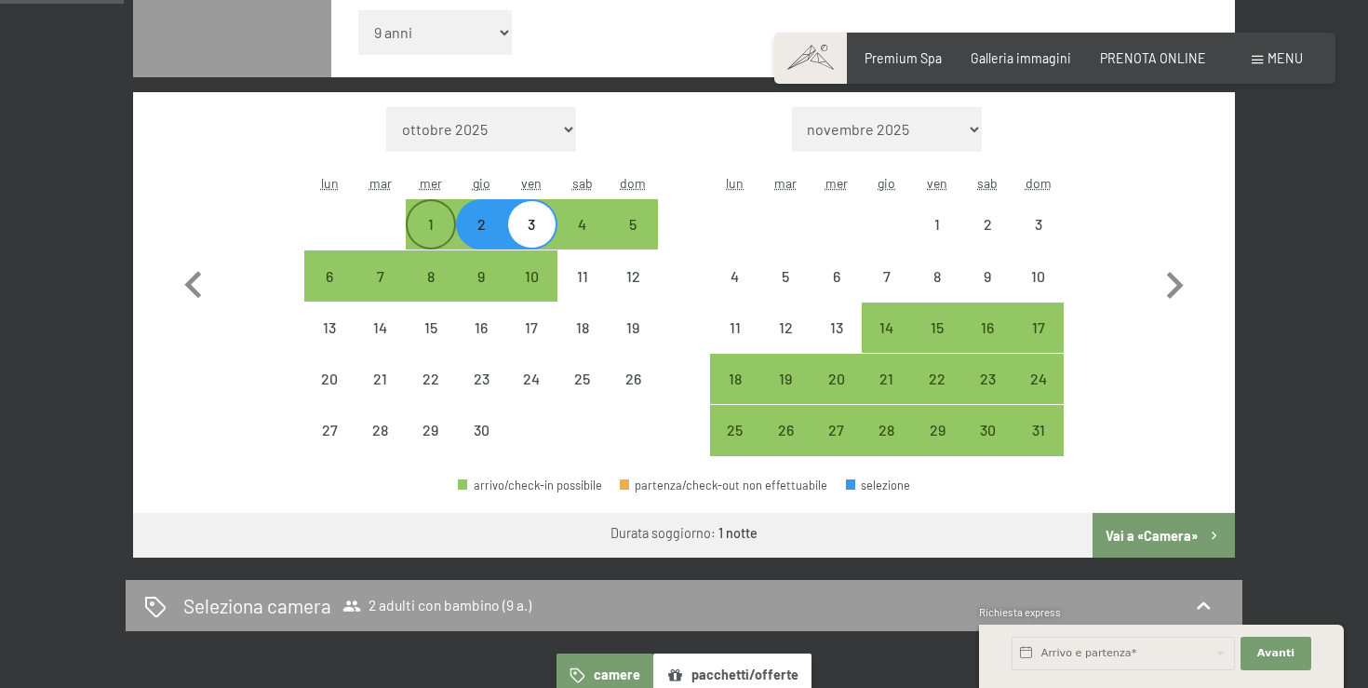
click at [419, 213] on div "1" at bounding box center [430, 224] width 47 height 47
select select "[DATE]"
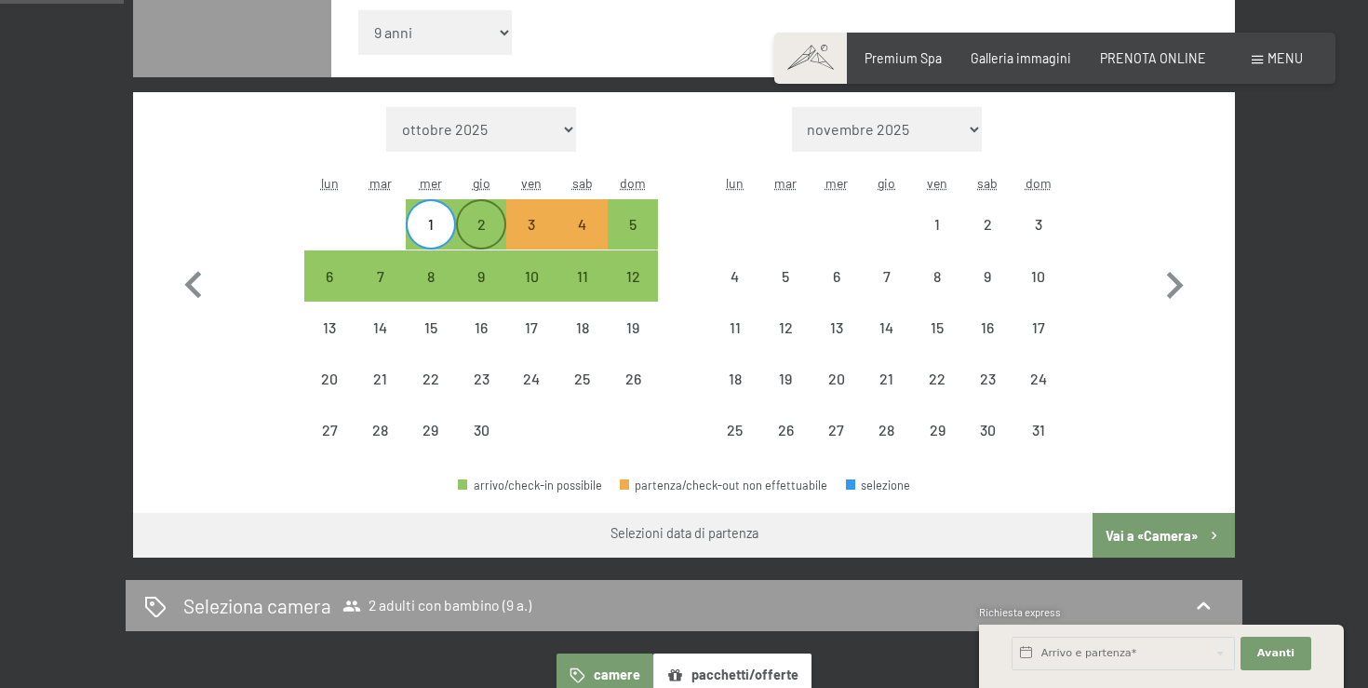
click at [473, 224] on div "2" at bounding box center [481, 240] width 47 height 47
select select "[DATE]"
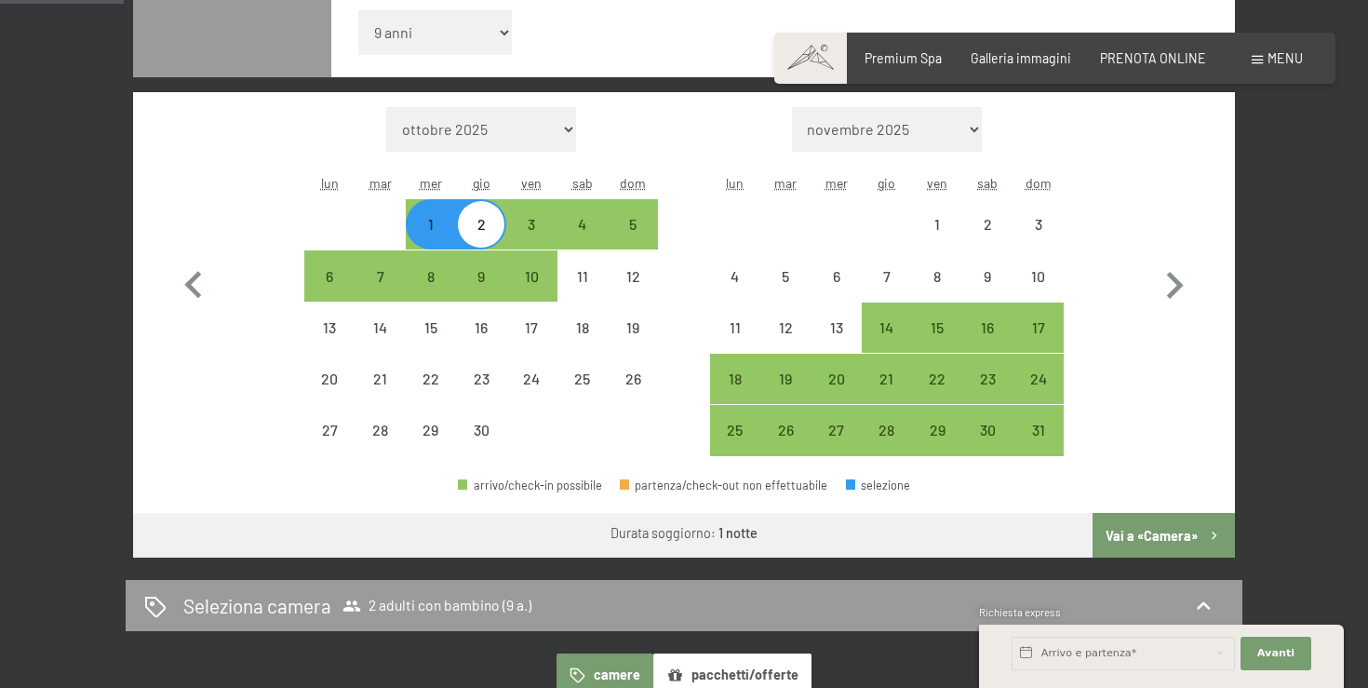
click at [470, 225] on div "2" at bounding box center [481, 240] width 47 height 47
select select "[DATE]"
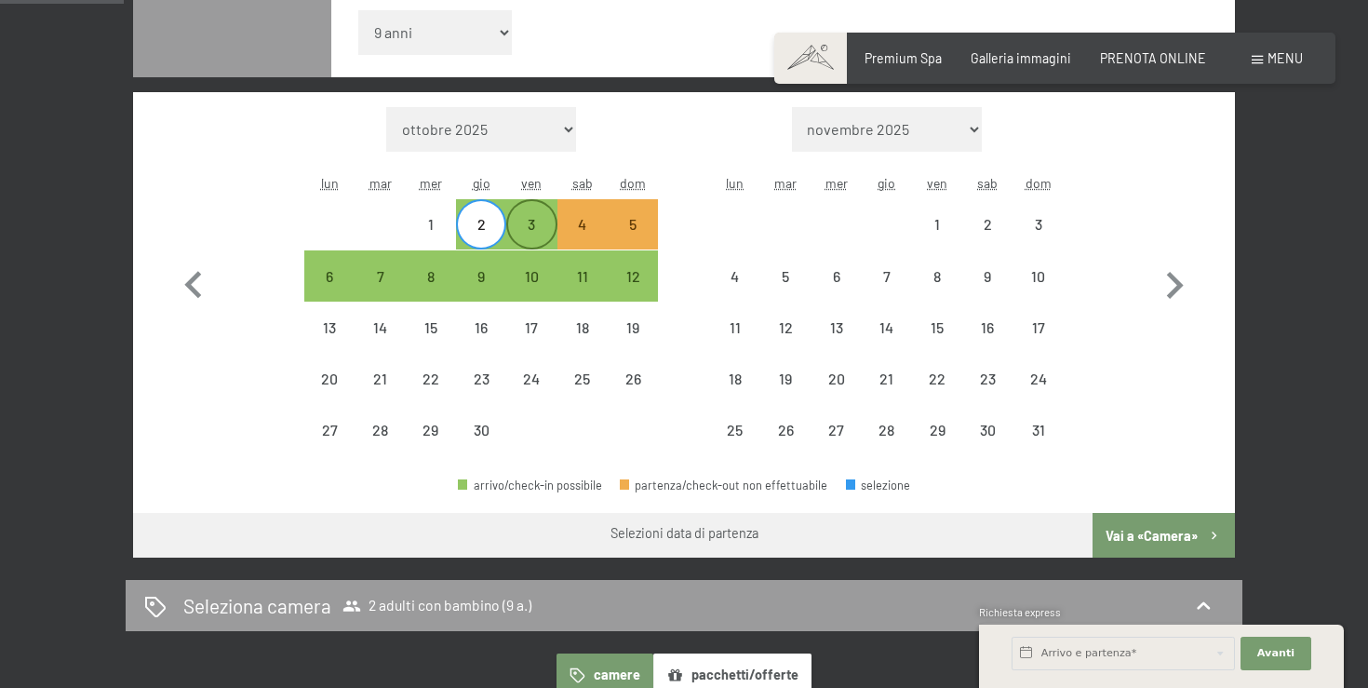
click at [528, 231] on div "3" at bounding box center [531, 240] width 47 height 47
select select "[DATE]"
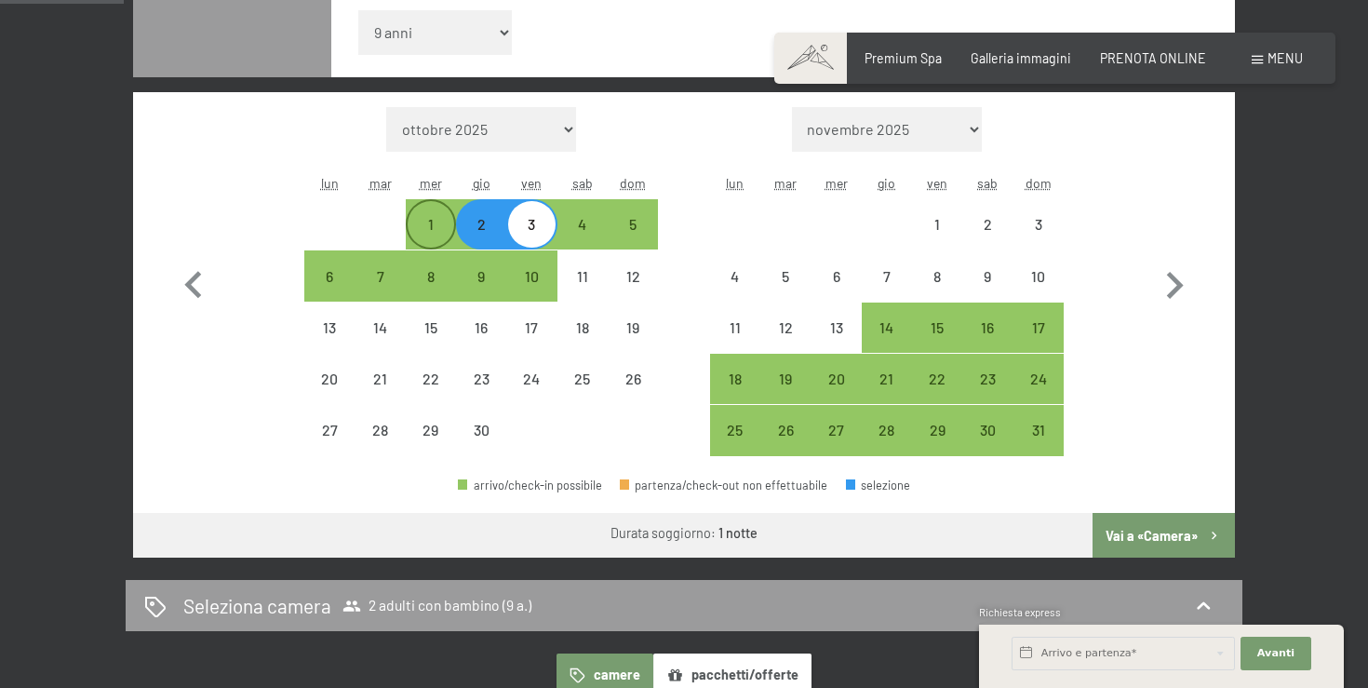
click at [427, 230] on div "1" at bounding box center [430, 240] width 47 height 47
select select "[DATE]"
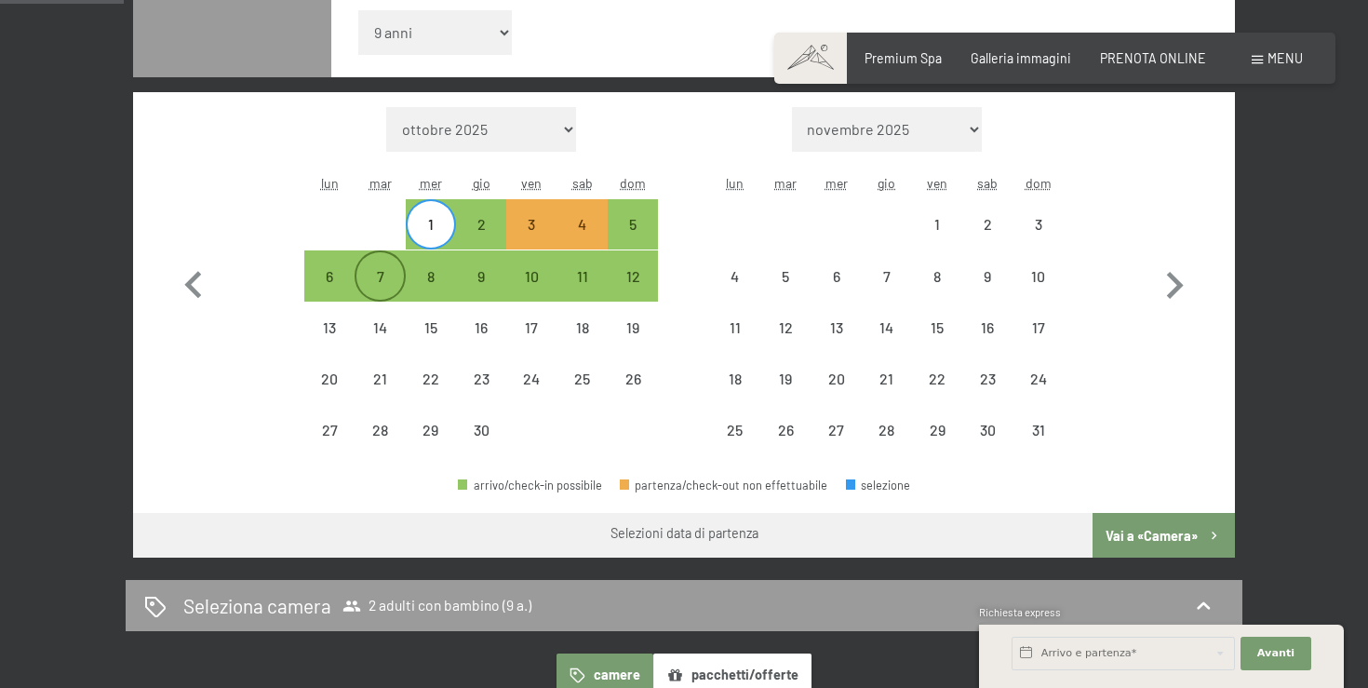
click at [368, 271] on div "7" at bounding box center [379, 292] width 47 height 47
select select "[DATE]"
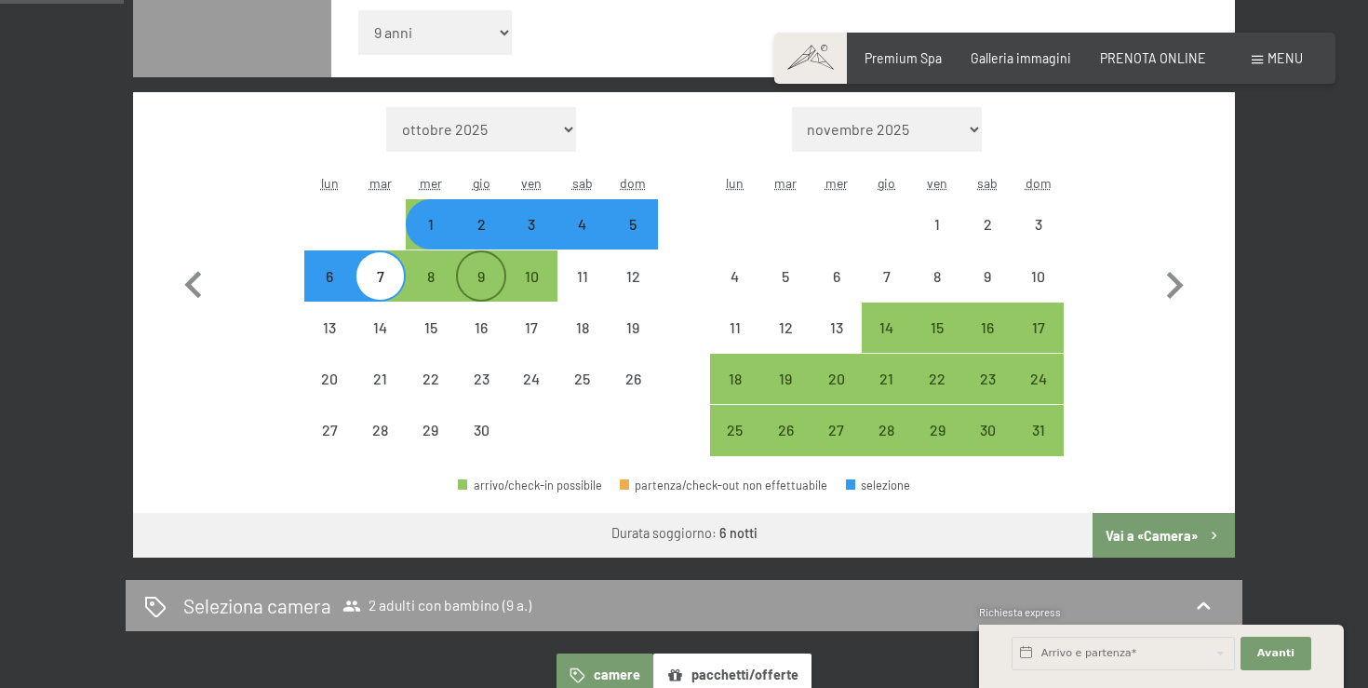
click at [464, 274] on div "9" at bounding box center [481, 292] width 47 height 47
select select "[DATE]"
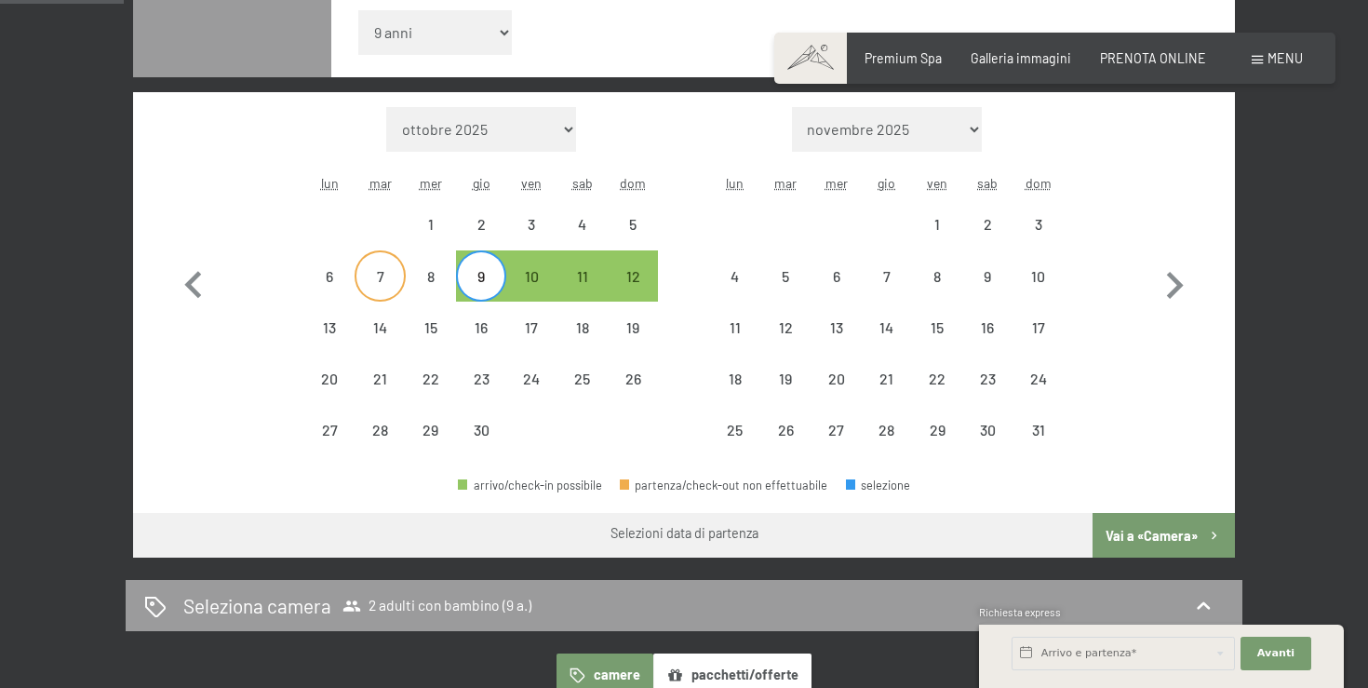
click at [395, 279] on div "7" at bounding box center [379, 292] width 47 height 47
select select "[DATE]"
click at [385, 281] on div "7" at bounding box center [379, 292] width 47 height 47
select select "[DATE]"
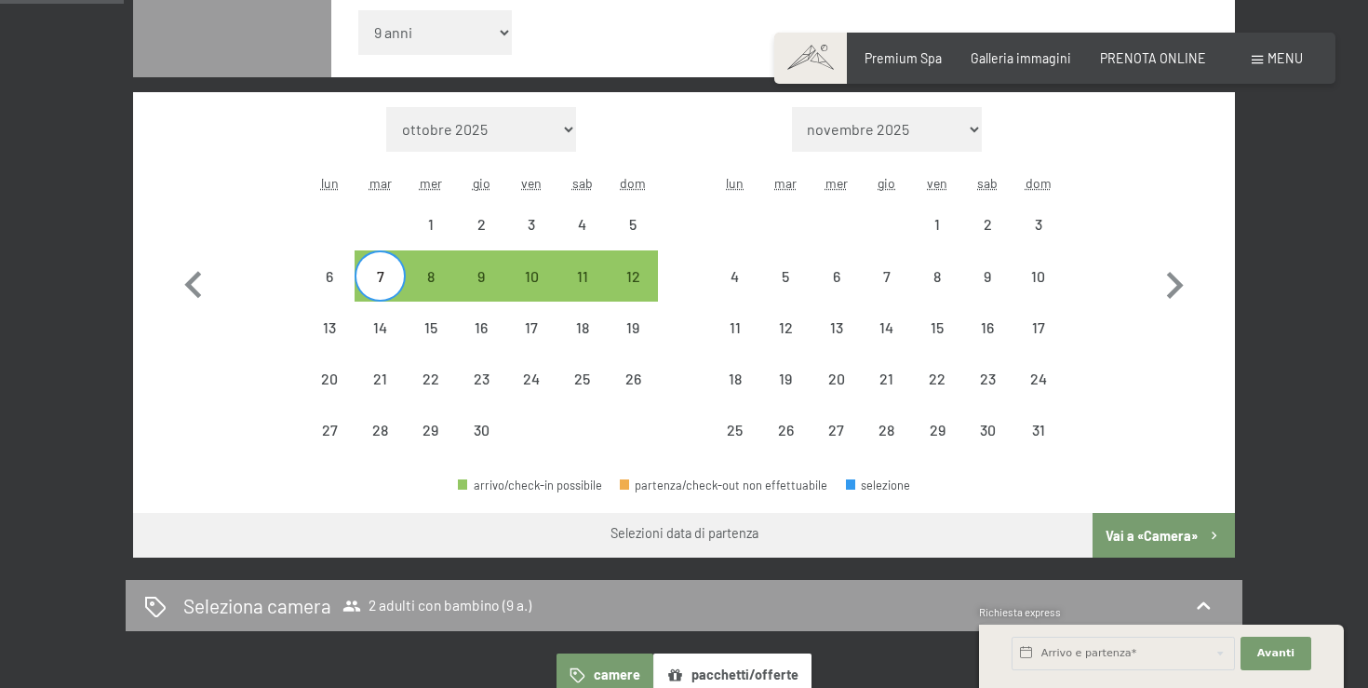
select select "[DATE]"
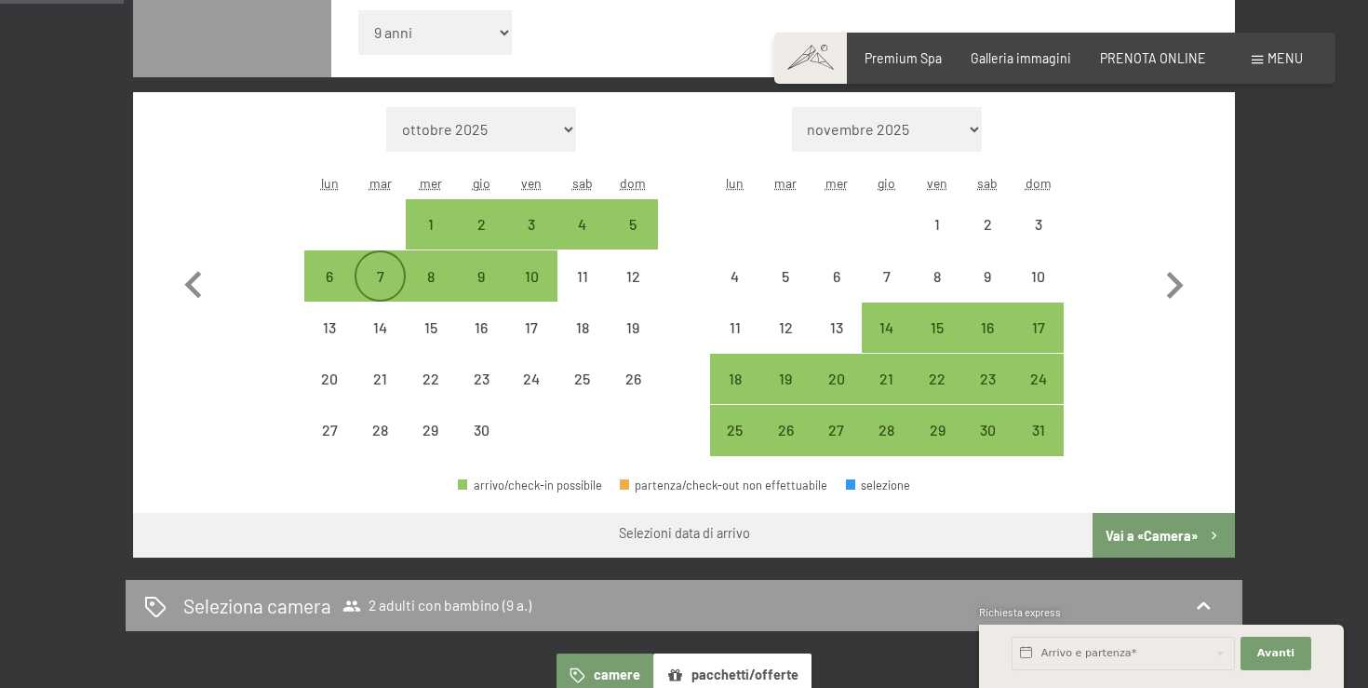
click at [385, 281] on div "7" at bounding box center [379, 292] width 47 height 47
select select "[DATE]"
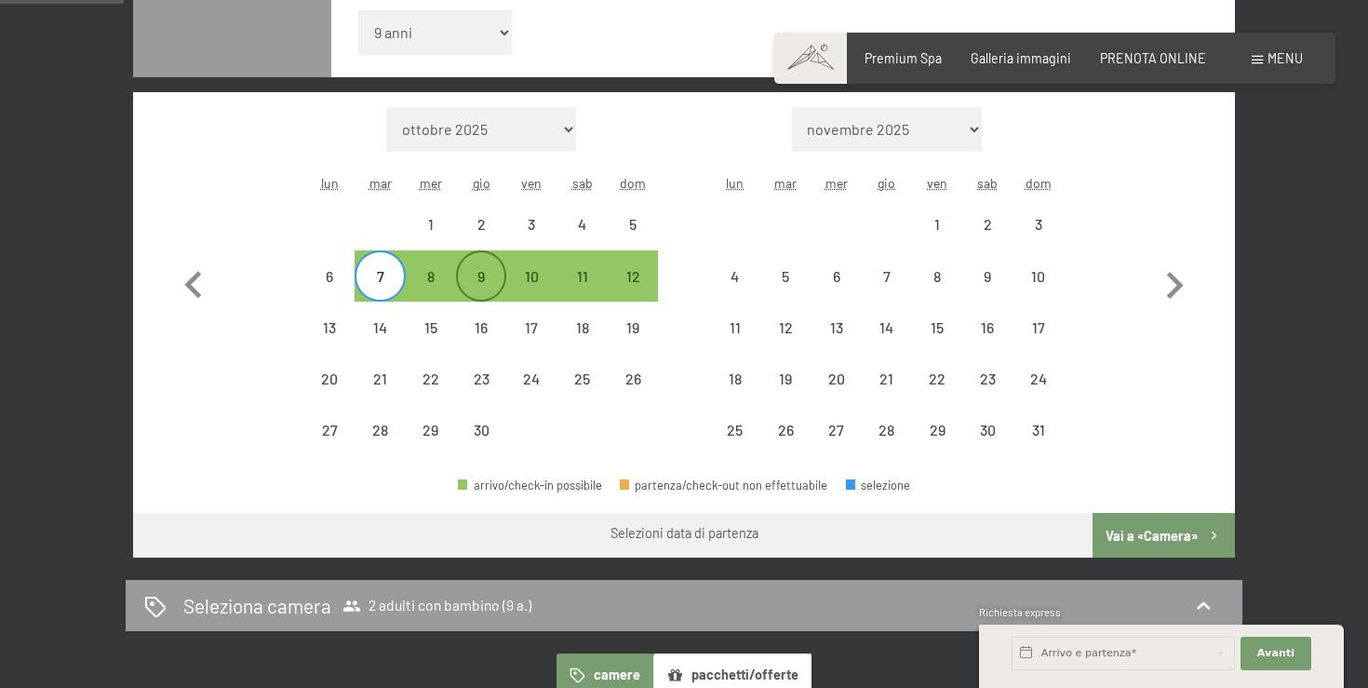
click at [474, 274] on div "9" at bounding box center [481, 292] width 47 height 47
select select "[DATE]"
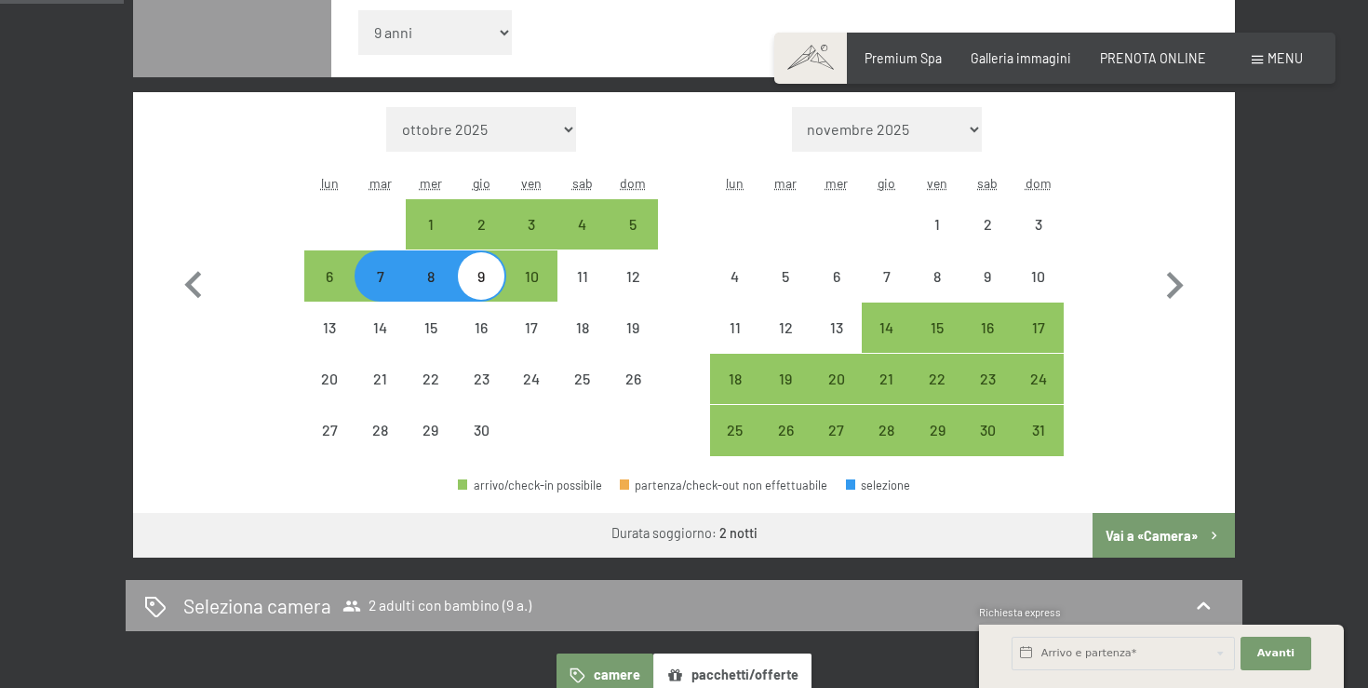
click at [1125, 540] on button "Vai a «Camera»" at bounding box center [1163, 535] width 142 height 45
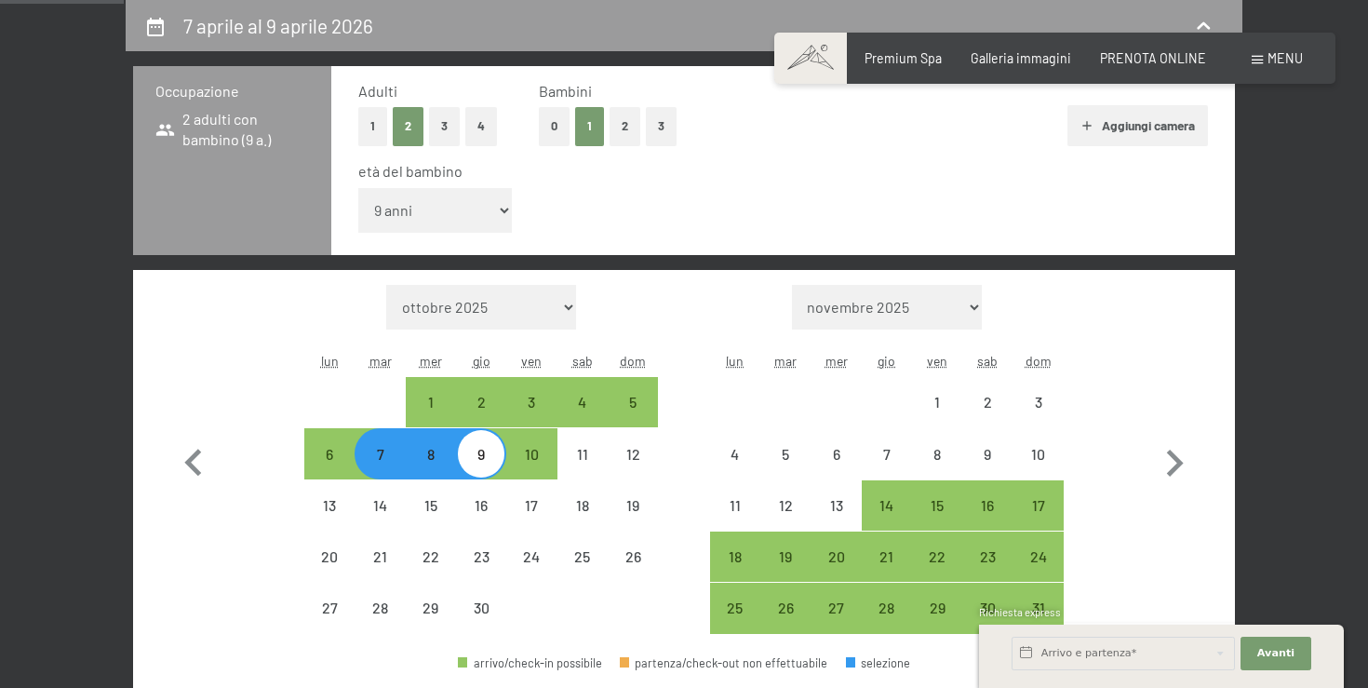
select select "[DATE]"
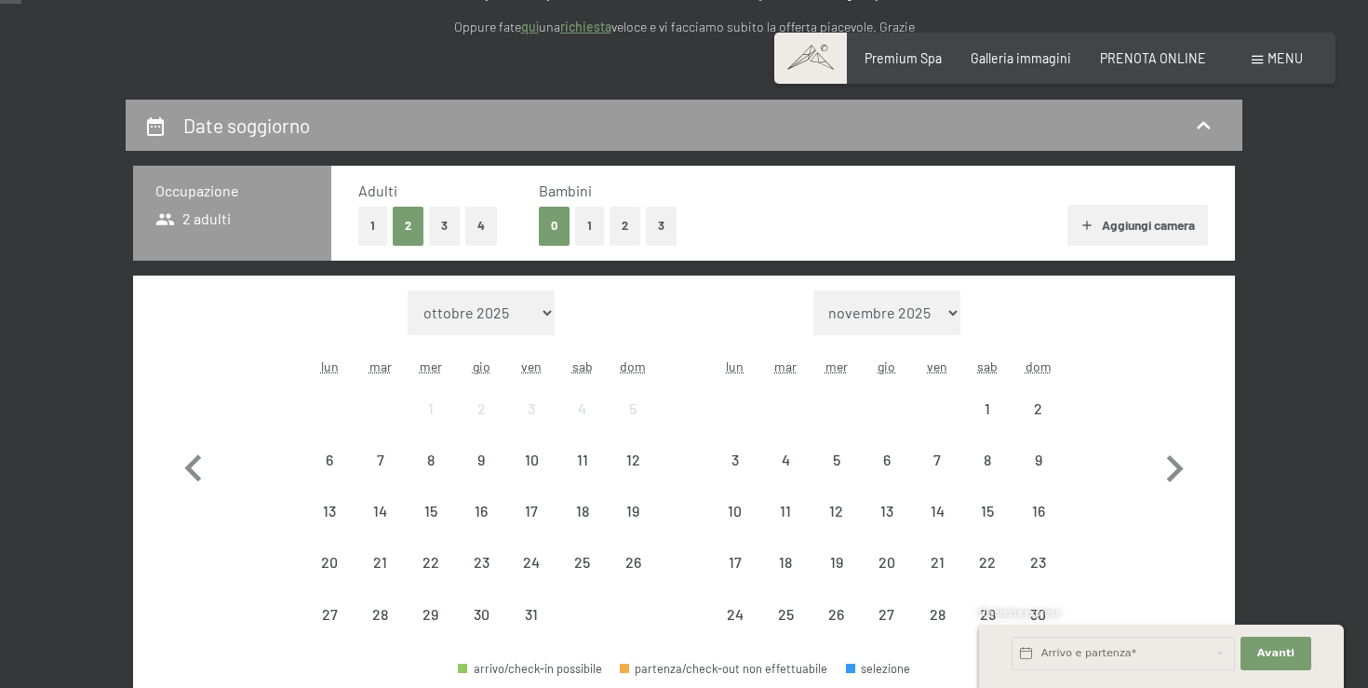
scroll to position [366, 0]
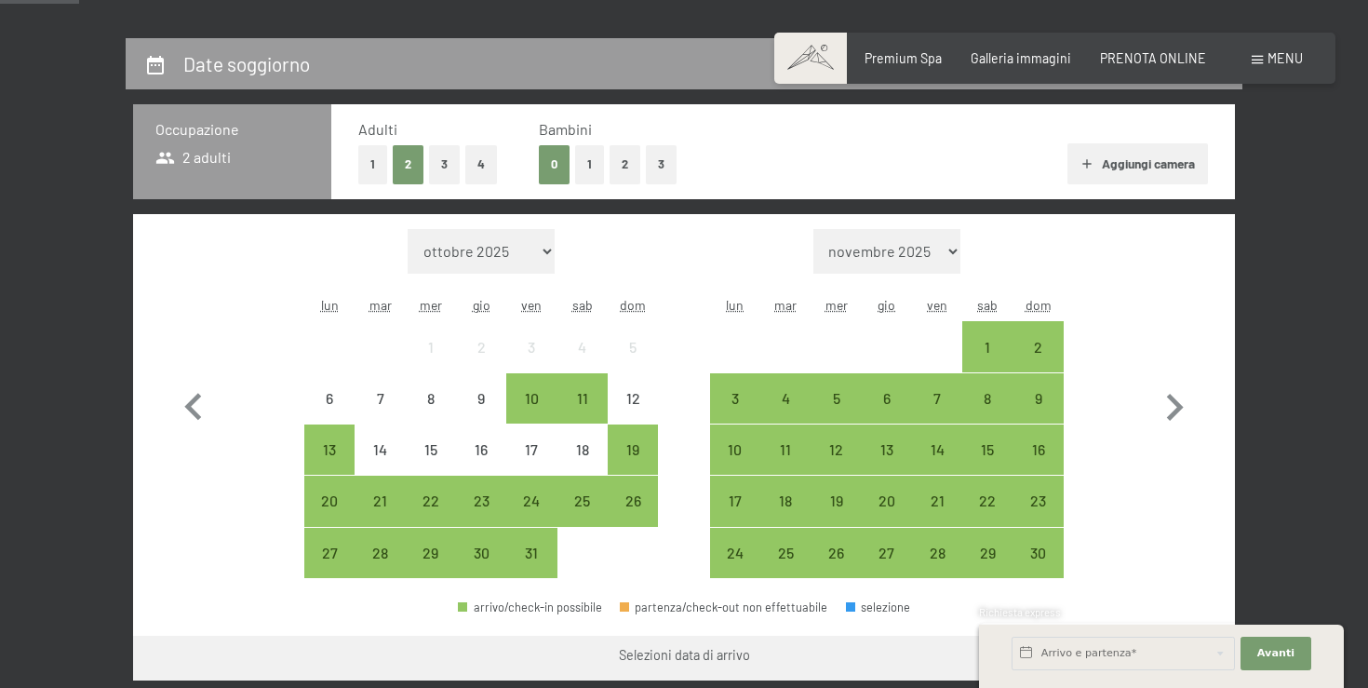
click at [376, 168] on button "1" at bounding box center [372, 164] width 29 height 38
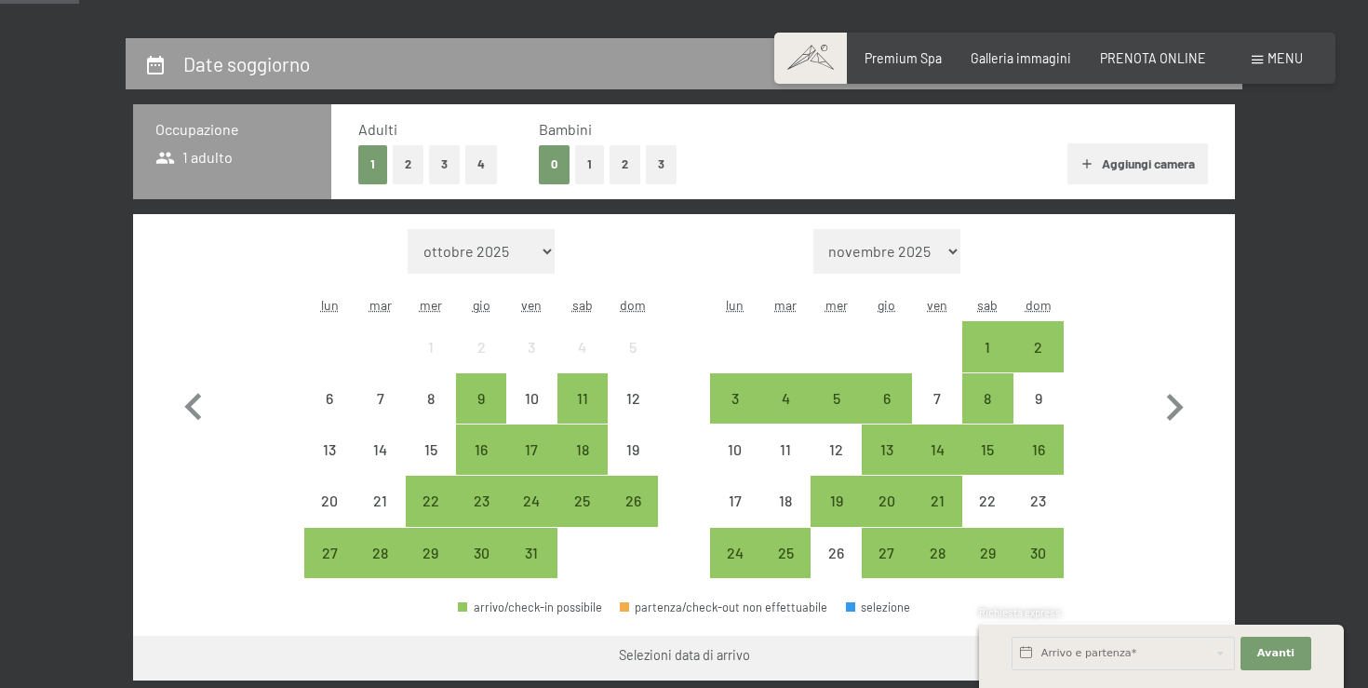
click at [405, 165] on button "2" at bounding box center [408, 164] width 31 height 38
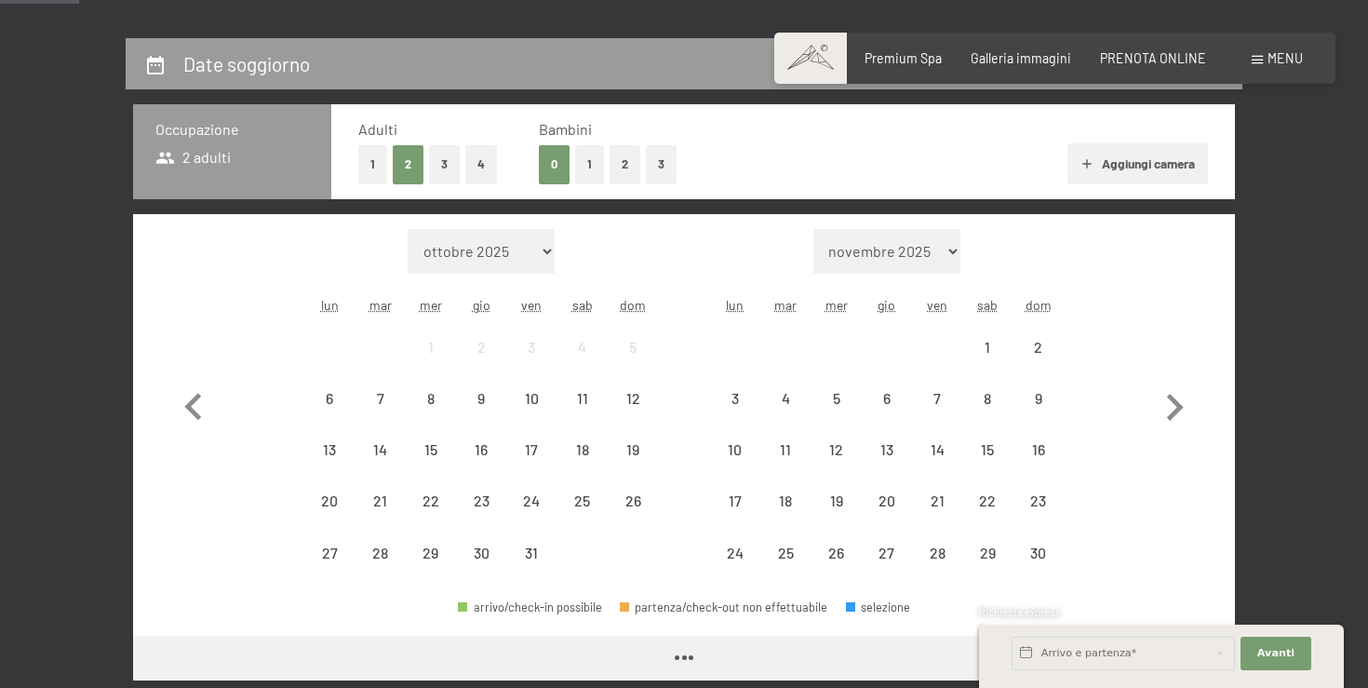
click at [586, 168] on button "1" at bounding box center [589, 164] width 29 height 38
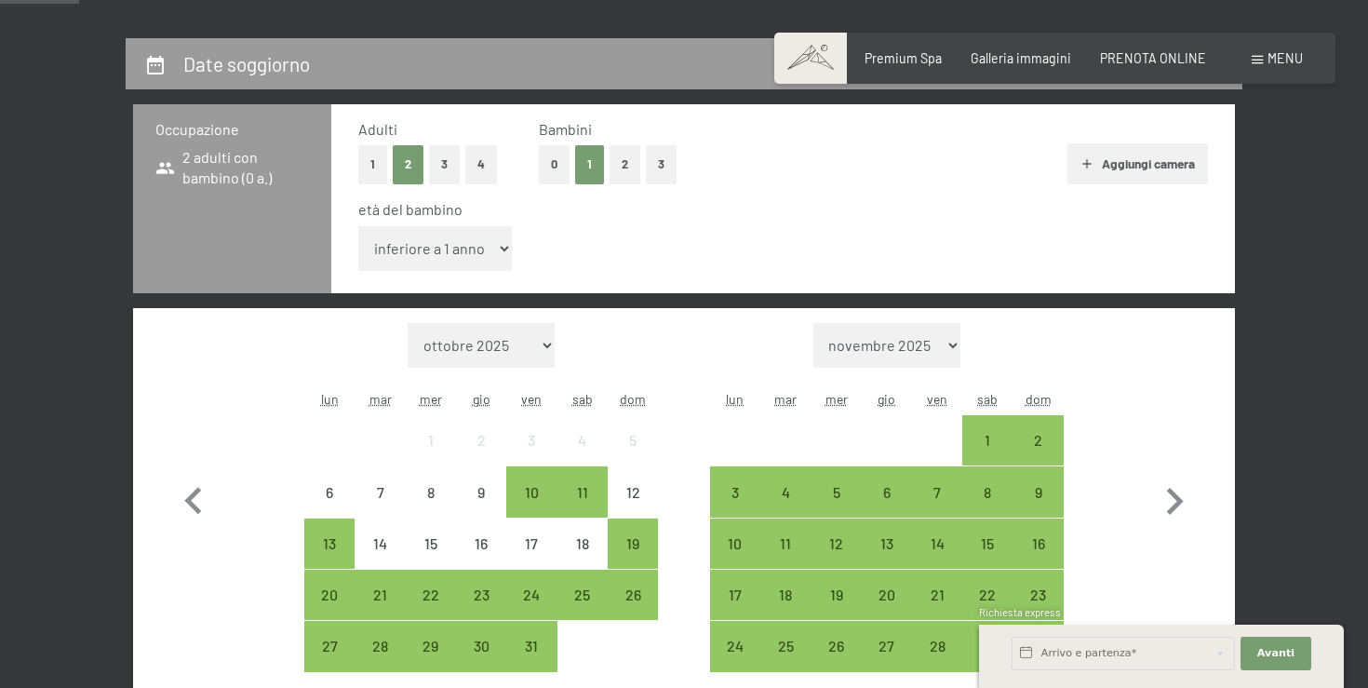
click at [479, 254] on select "inferiore a 1 anno 1 anno 2 anni 3 anni 4 anni 5 anni 6 anni 7 anni 8 anni 9 an…" at bounding box center [435, 248] width 154 height 45
select select "9"
click at [358, 226] on select "inferiore a 1 anno 1 anno 2 anni 3 anni 4 anni 5 anni 6 anni 7 anni 8 anni 9 an…" at bounding box center [435, 248] width 154 height 45
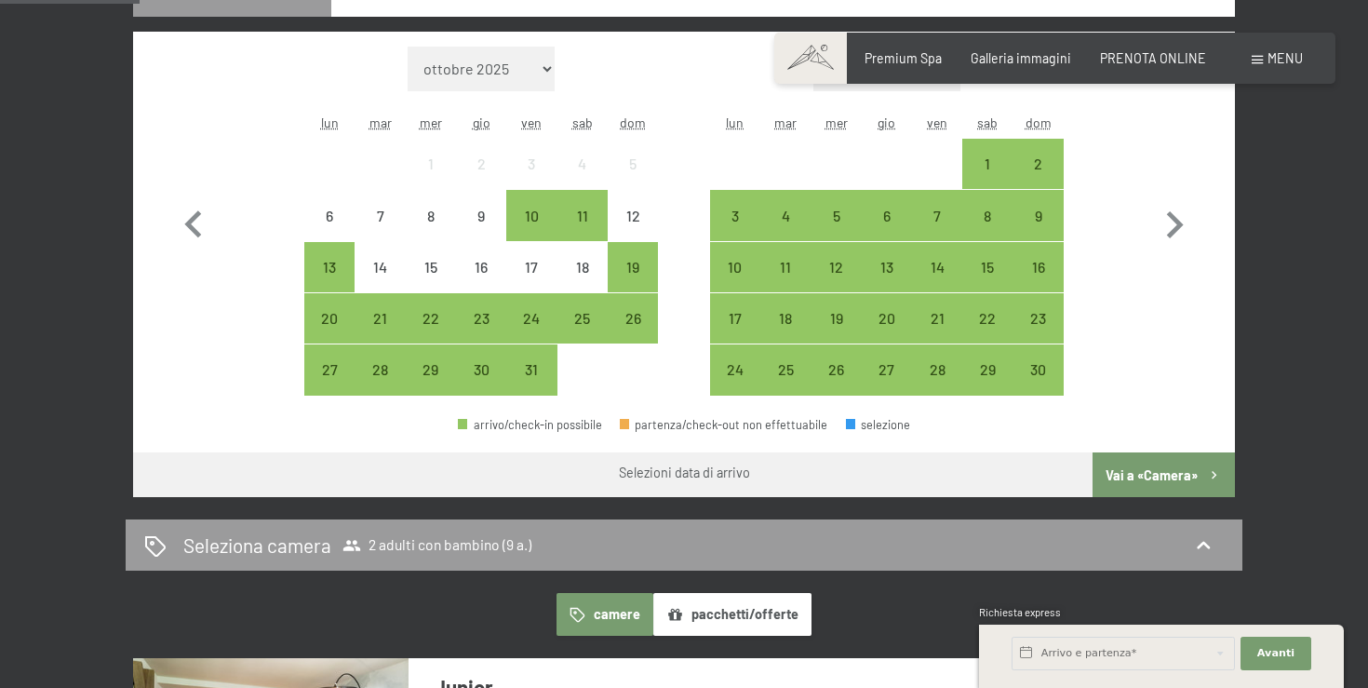
scroll to position [615, 0]
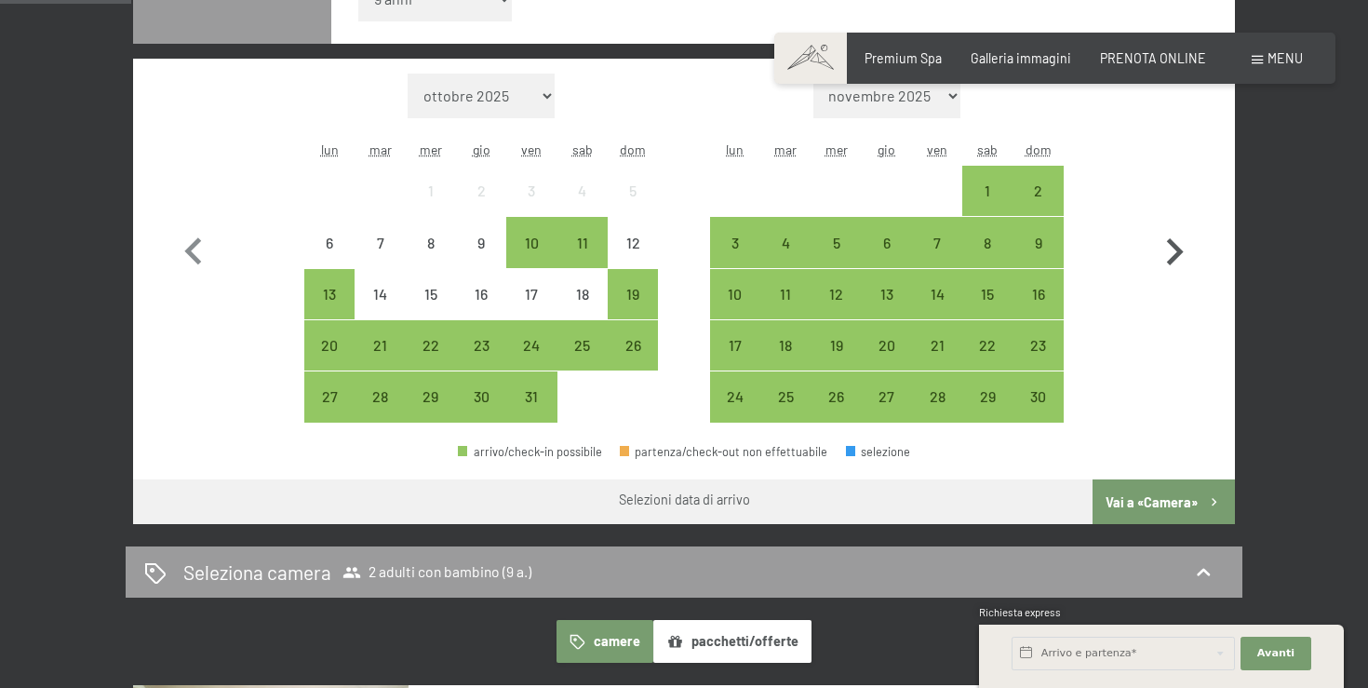
click at [1172, 248] on icon "button" at bounding box center [1174, 252] width 54 height 54
select select "[DATE]"
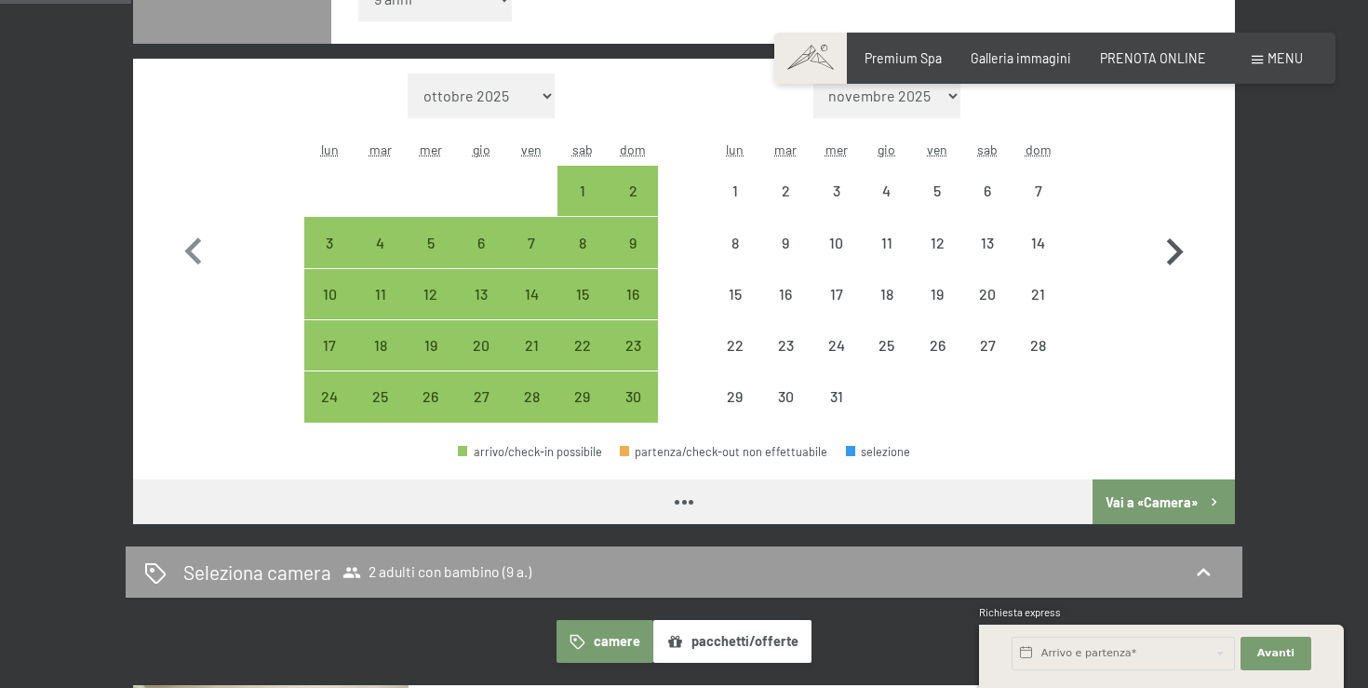
scroll to position [600, 0]
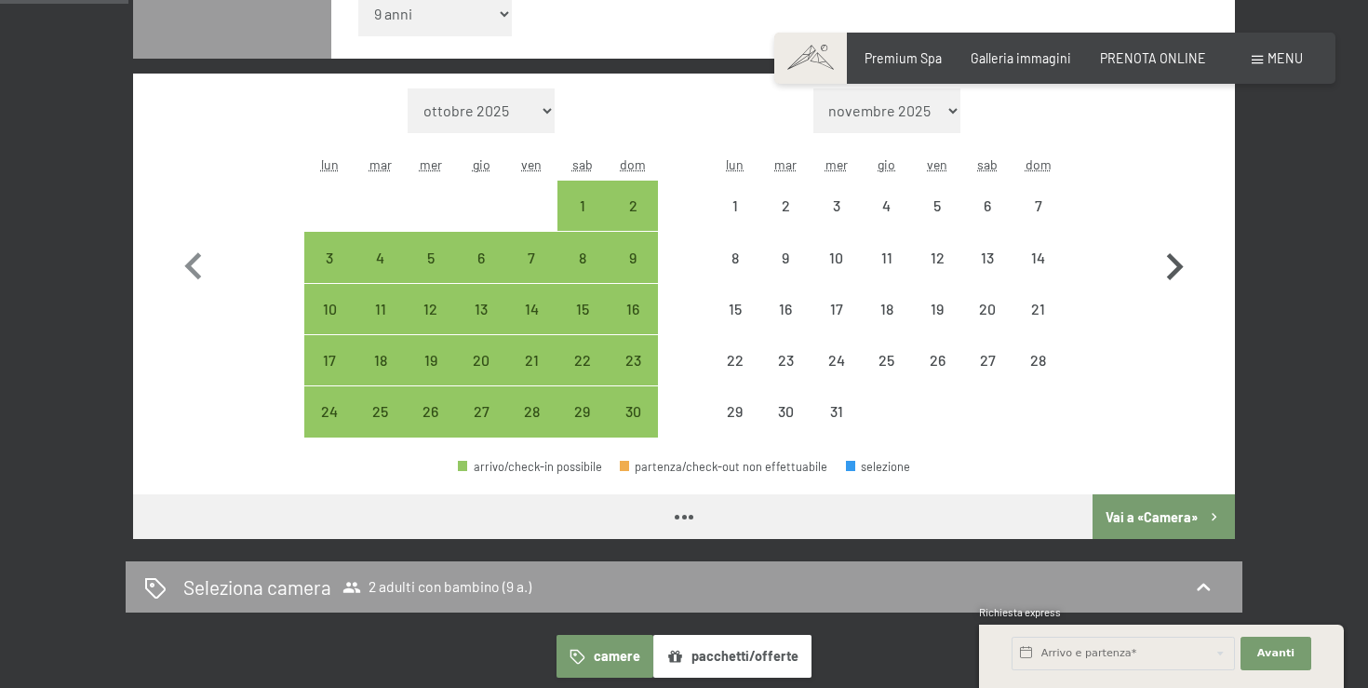
select select "[DATE]"
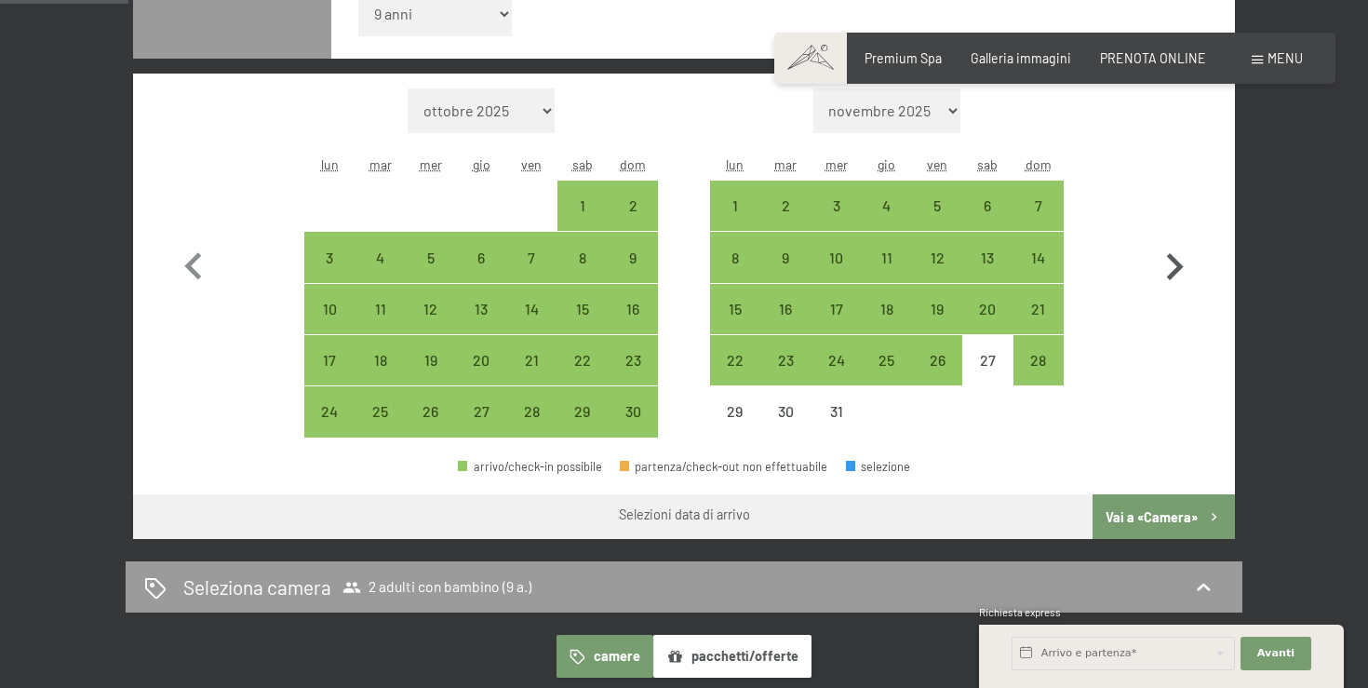
click at [1155, 276] on icon "button" at bounding box center [1174, 267] width 54 height 54
select select "[DATE]"
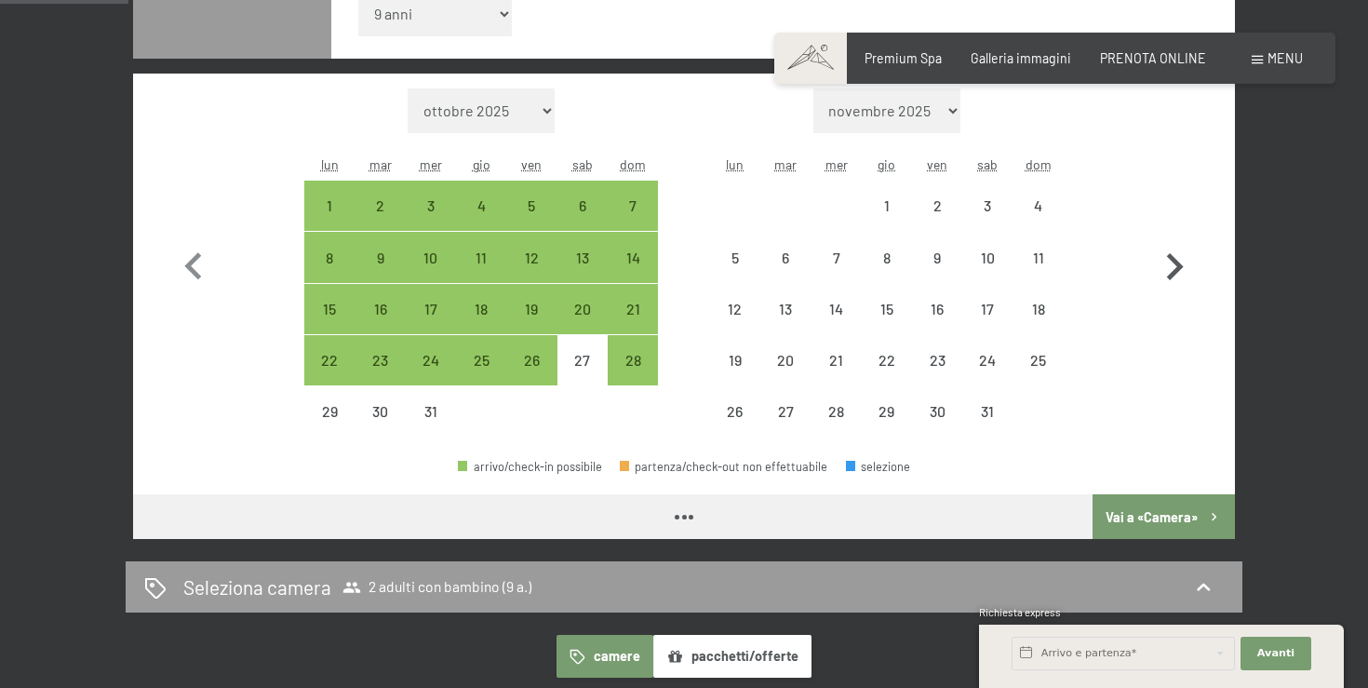
click at [1181, 267] on icon "button" at bounding box center [1175, 266] width 17 height 27
select select "[DATE]"
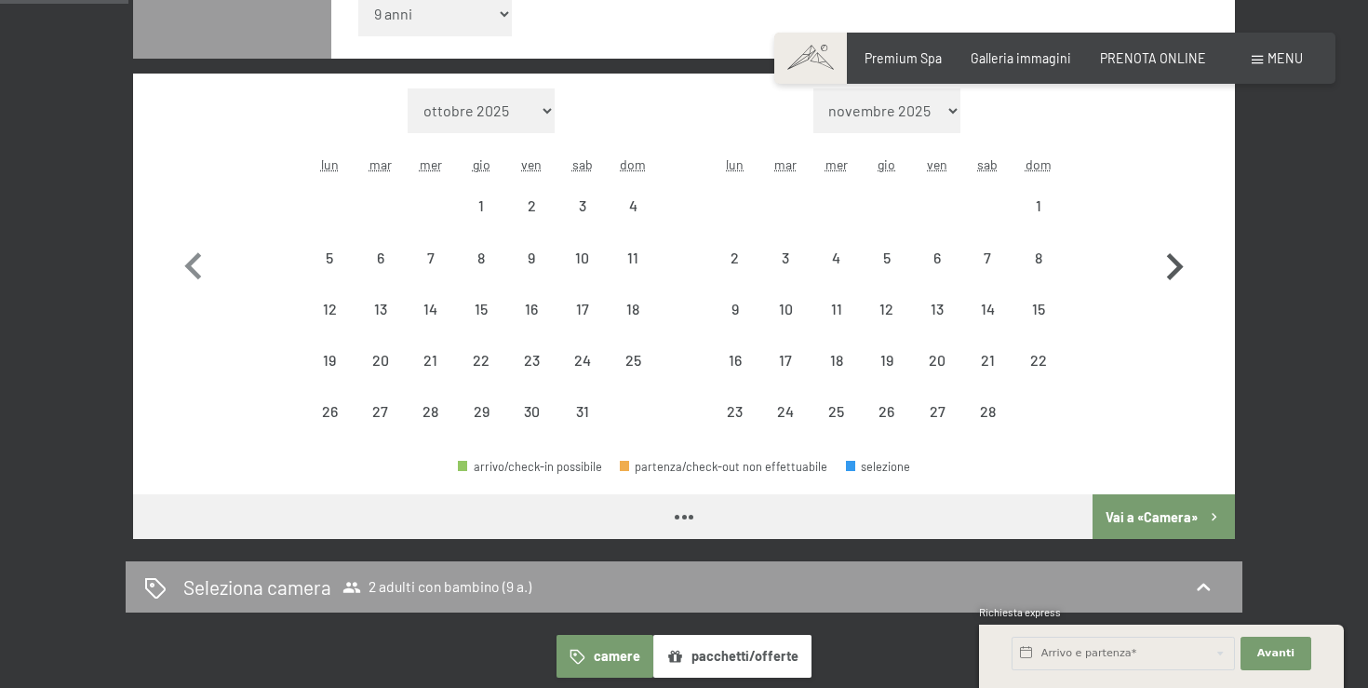
click at [1181, 267] on icon "button" at bounding box center [1175, 266] width 17 height 27
select select "[DATE]"
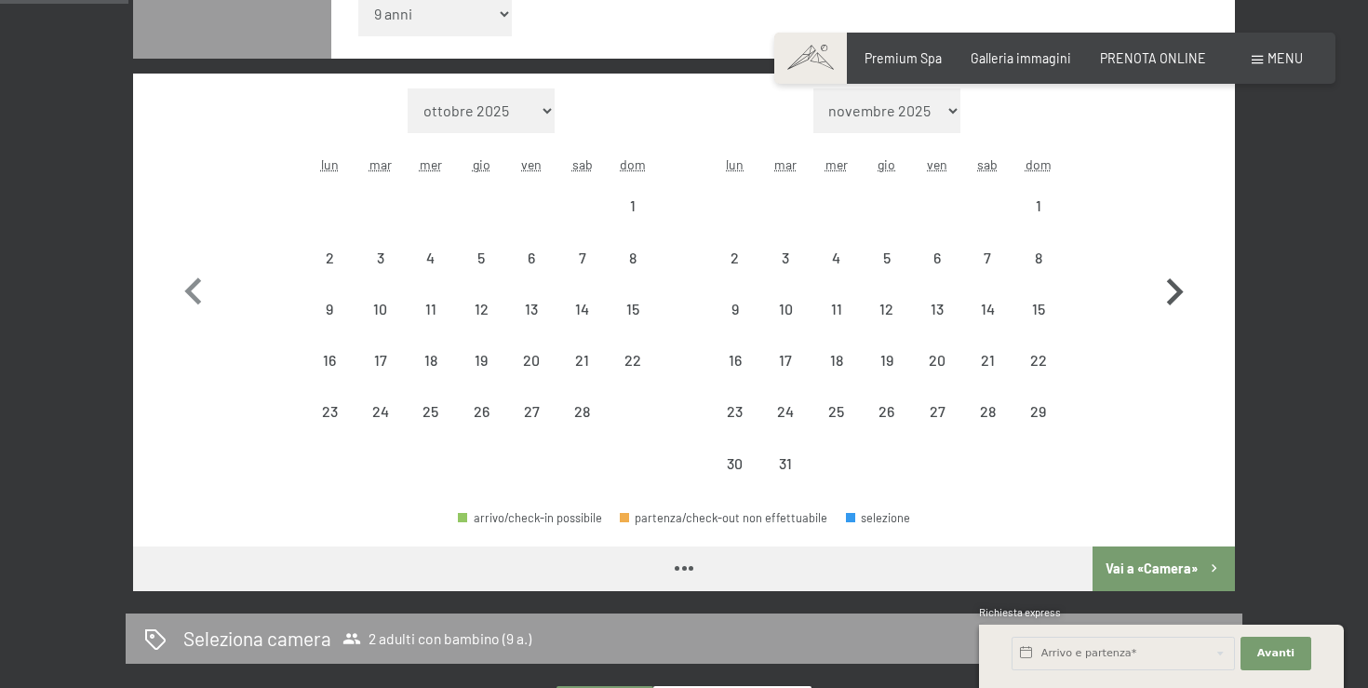
click at [1181, 267] on icon "button" at bounding box center [1174, 292] width 54 height 54
select select "[DATE]"
click at [1181, 267] on icon "button" at bounding box center [1174, 292] width 54 height 54
select select "[DATE]"
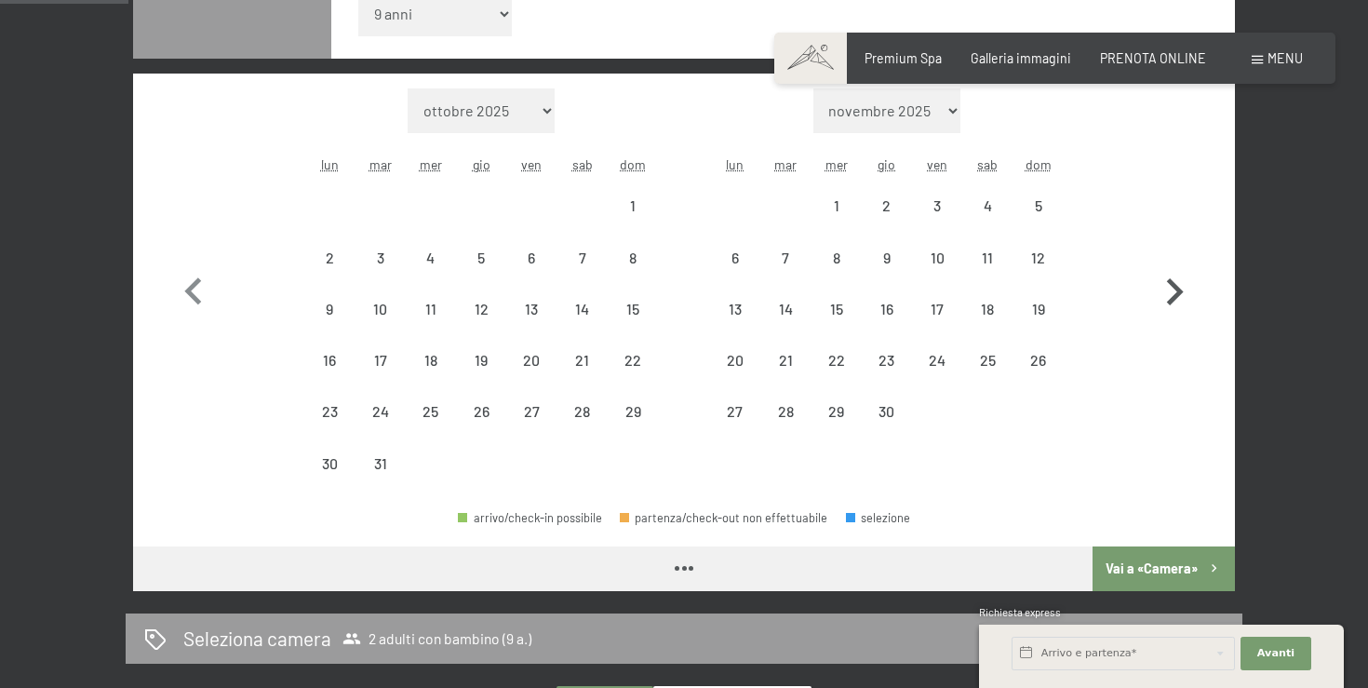
select select "[DATE]"
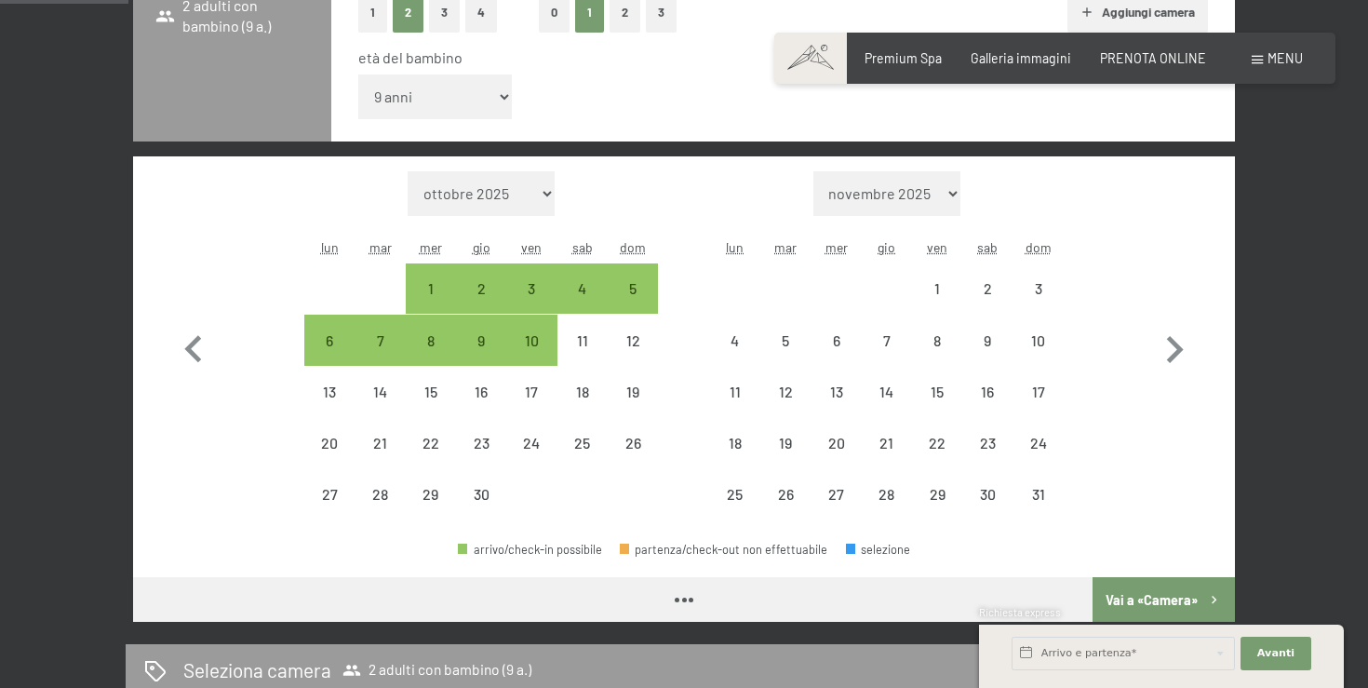
select select "[DATE]"
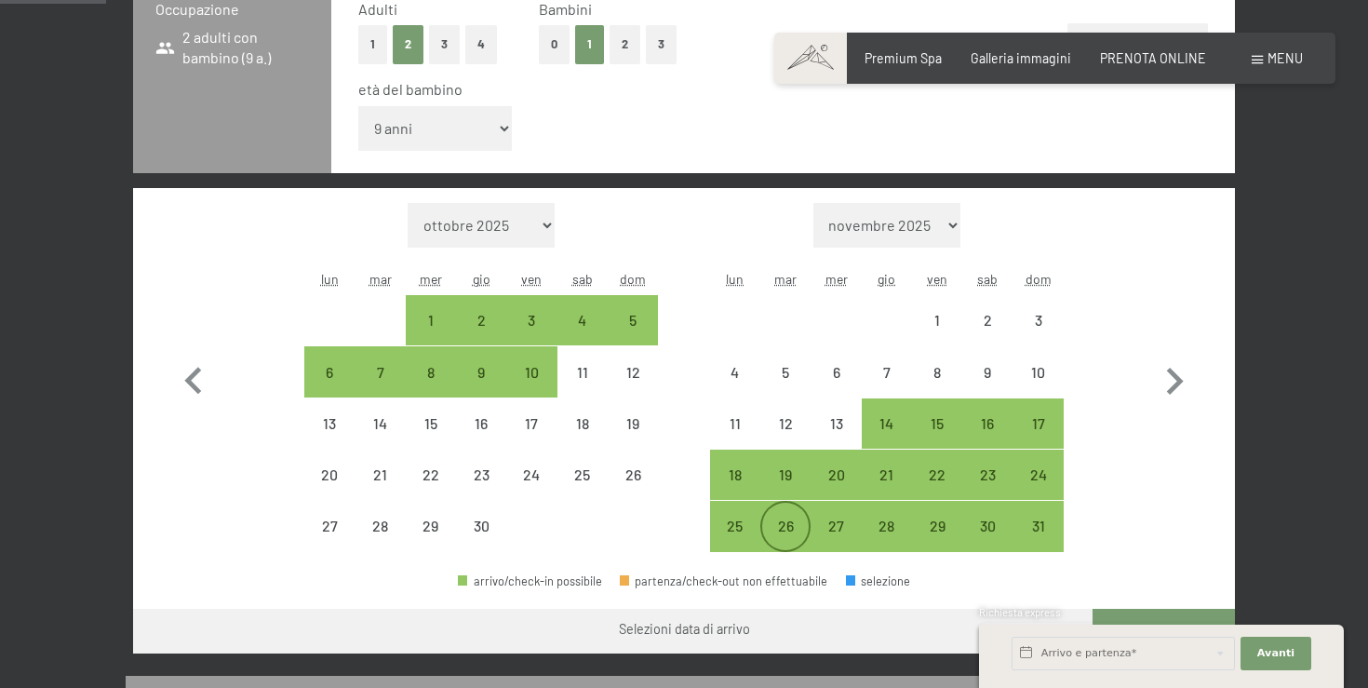
scroll to position [498, 0]
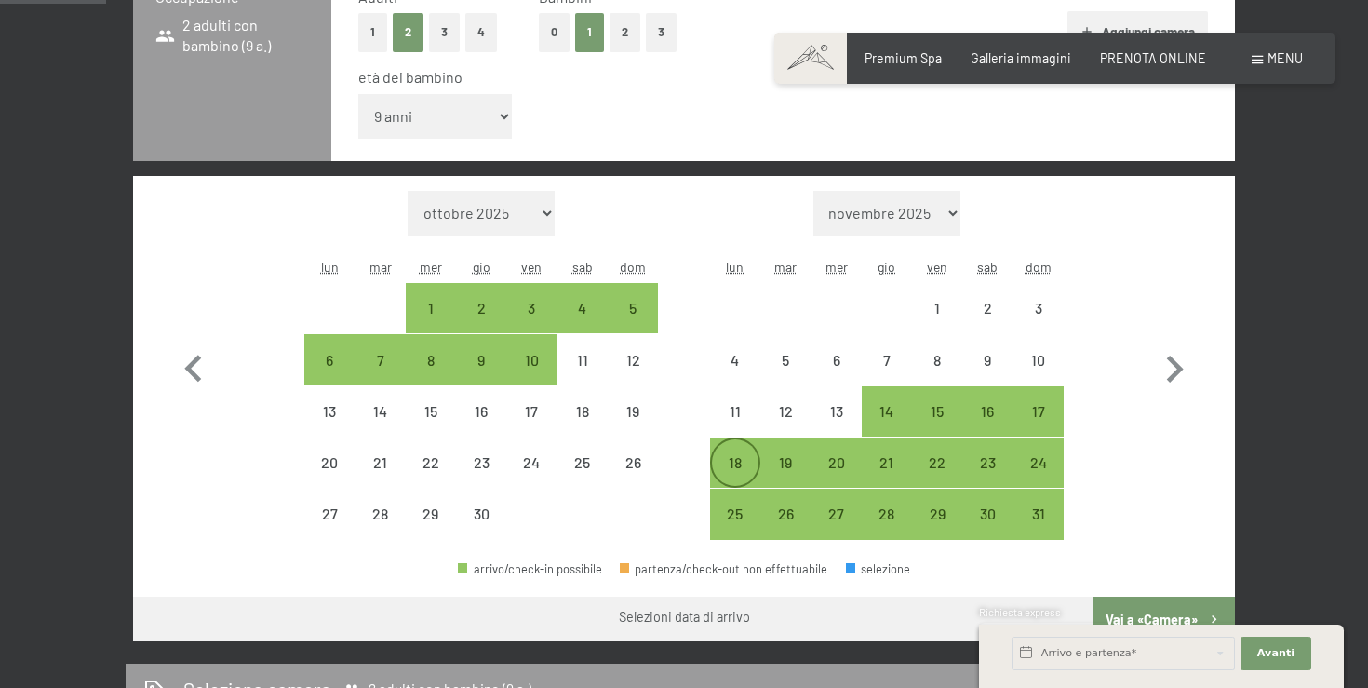
click at [739, 477] on div "18" at bounding box center [735, 478] width 47 height 47
select select "[DATE]"
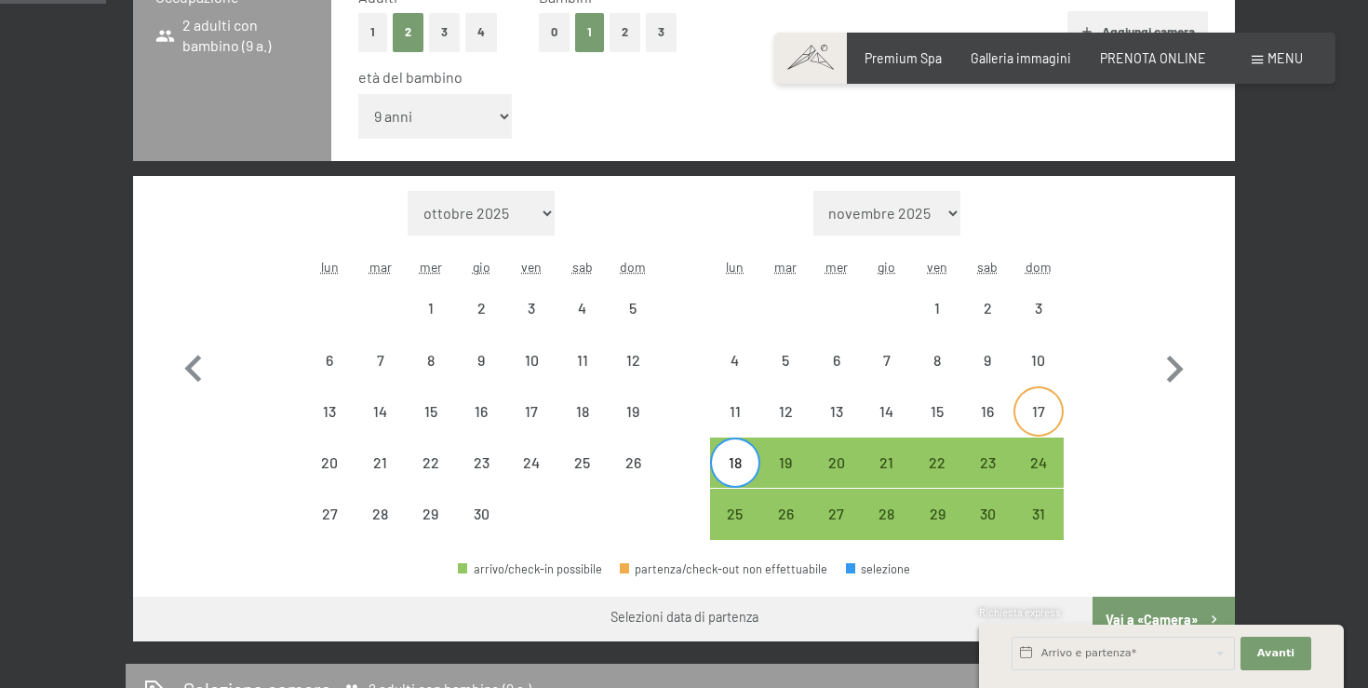
click at [1047, 404] on div "17" at bounding box center [1038, 427] width 47 height 47
select select "[DATE]"
click at [781, 470] on div "19" at bounding box center [785, 478] width 47 height 47
select select "[DATE]"
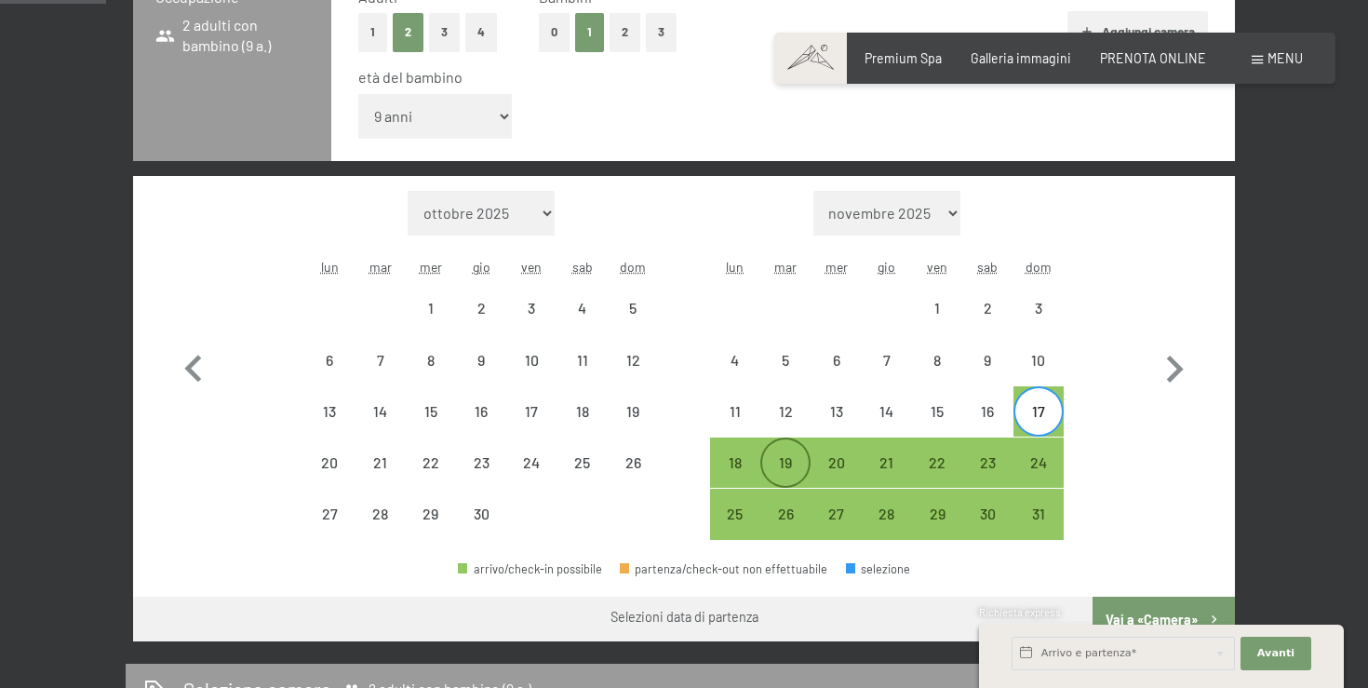
select select "[DATE]"
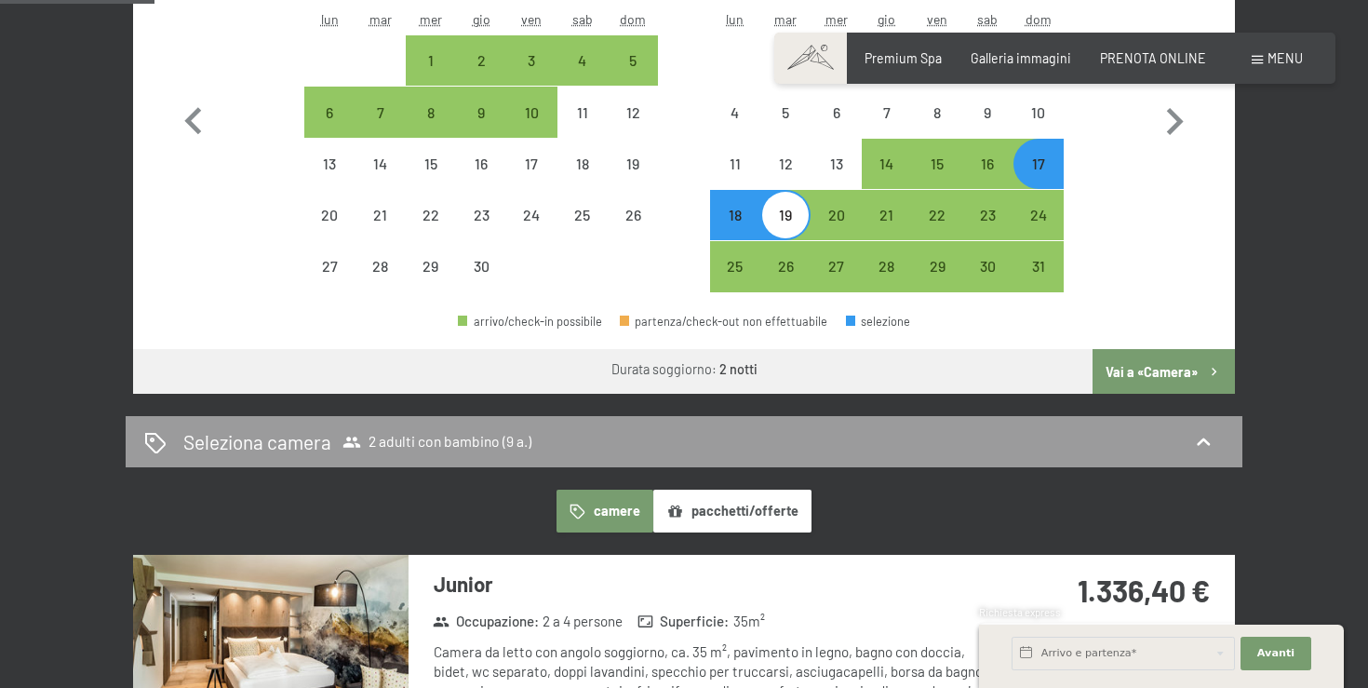
click at [1147, 378] on button "Vai a «Camera»" at bounding box center [1163, 371] width 142 height 45
select select "[DATE]"
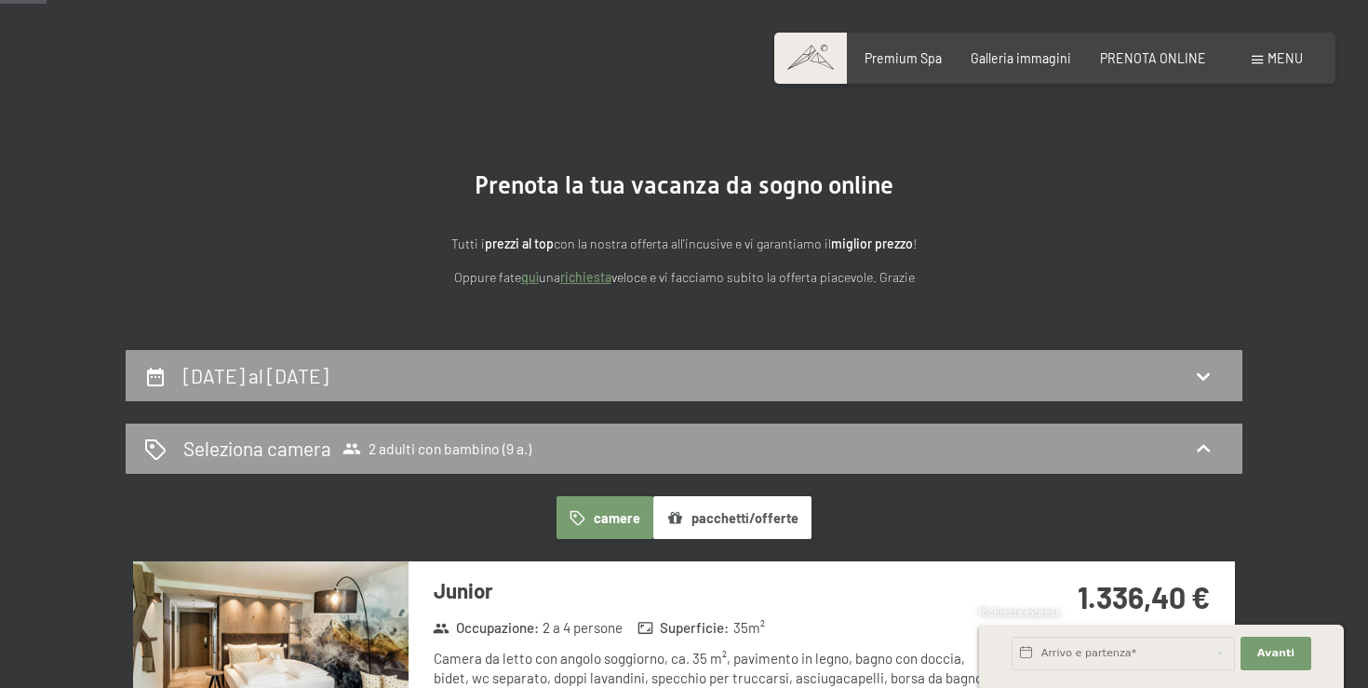
scroll to position [0, 0]
